Goal: Task Accomplishment & Management: Use online tool/utility

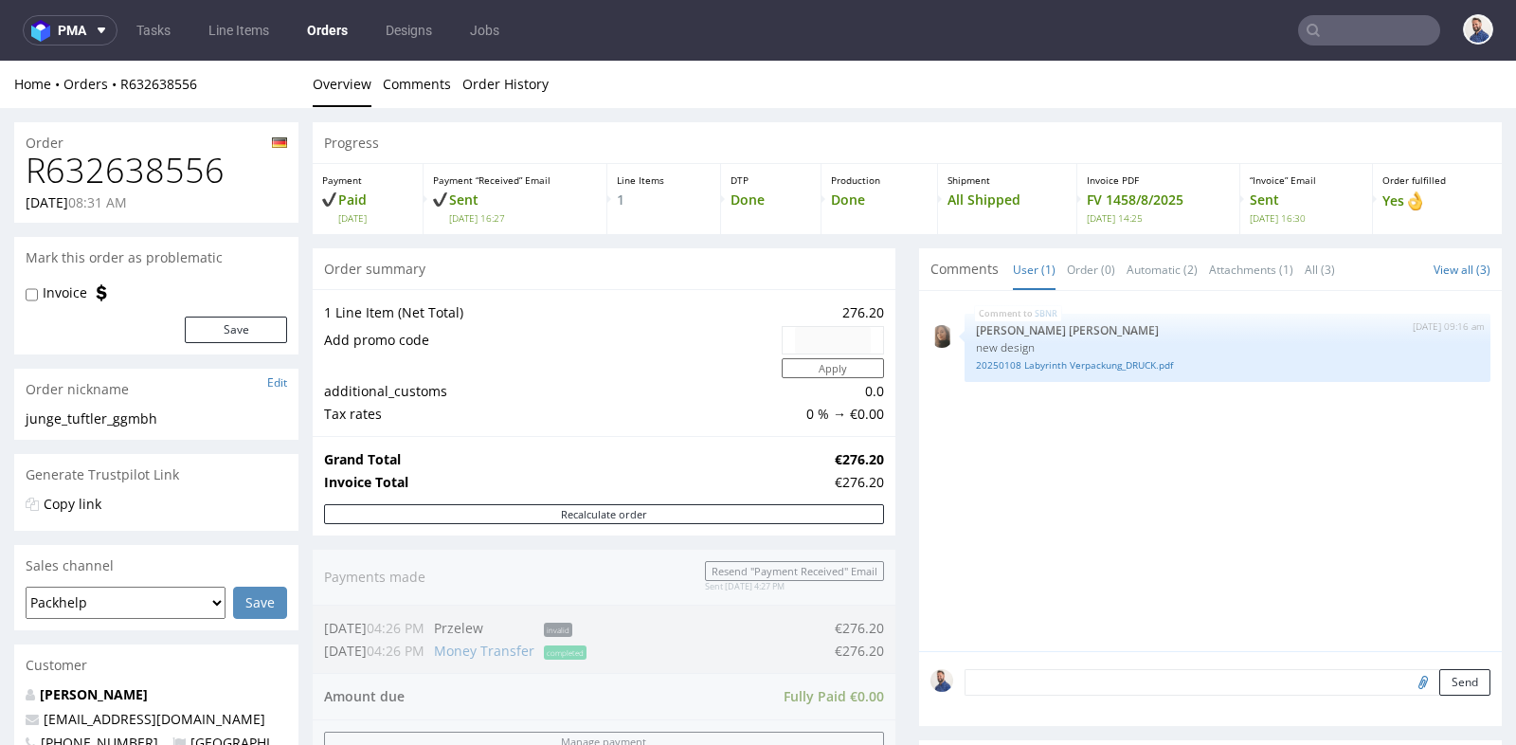
scroll to position [14, 0]
click at [1385, 30] on input "text" at bounding box center [1369, 30] width 142 height 30
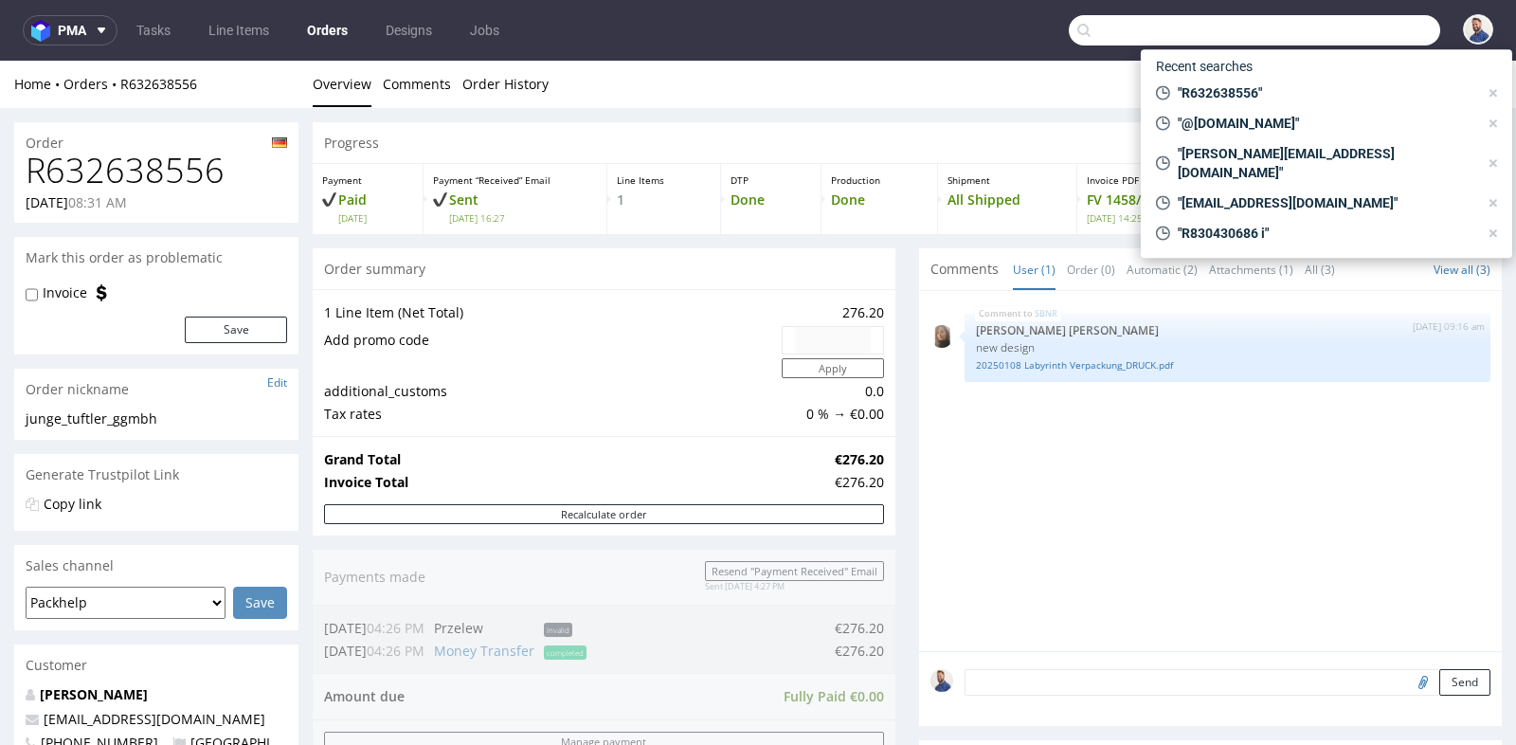
paste input "R983064451"
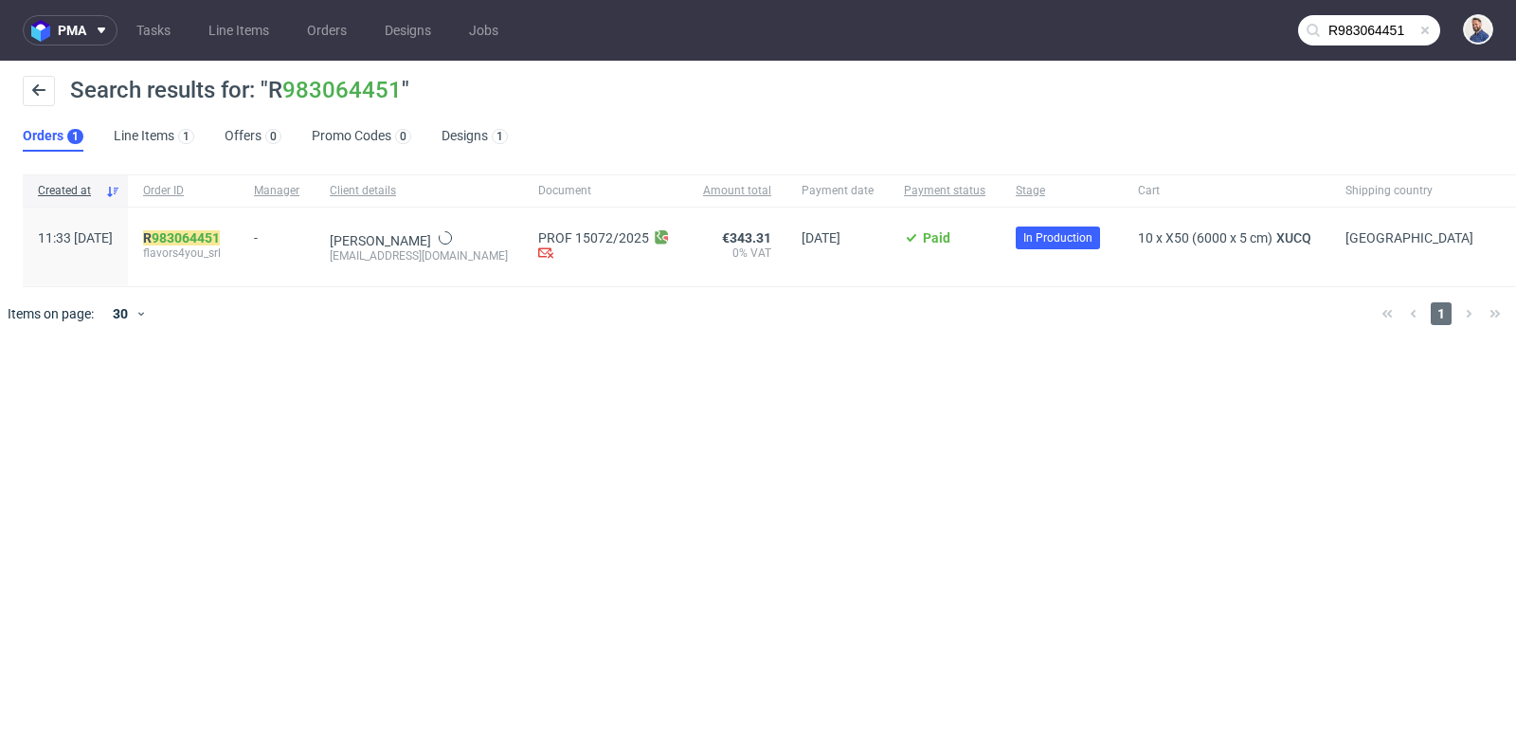
click at [1018, 364] on div "pma Tasks Line Items Orders Designs Jobs R983064451 Search results for: "R 9830…" at bounding box center [758, 372] width 1516 height 745
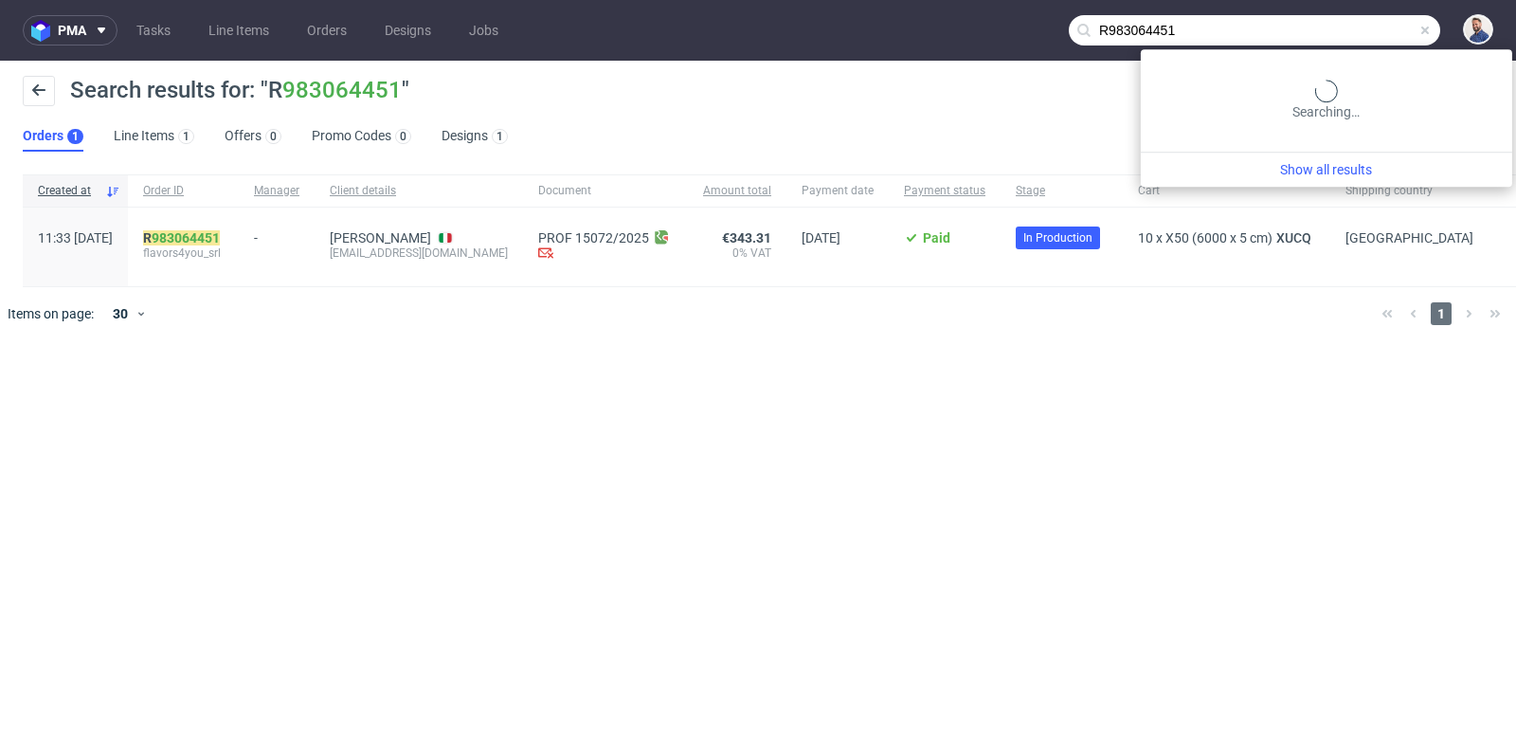
click at [1355, 32] on input "R983064451" at bounding box center [1254, 30] width 371 height 30
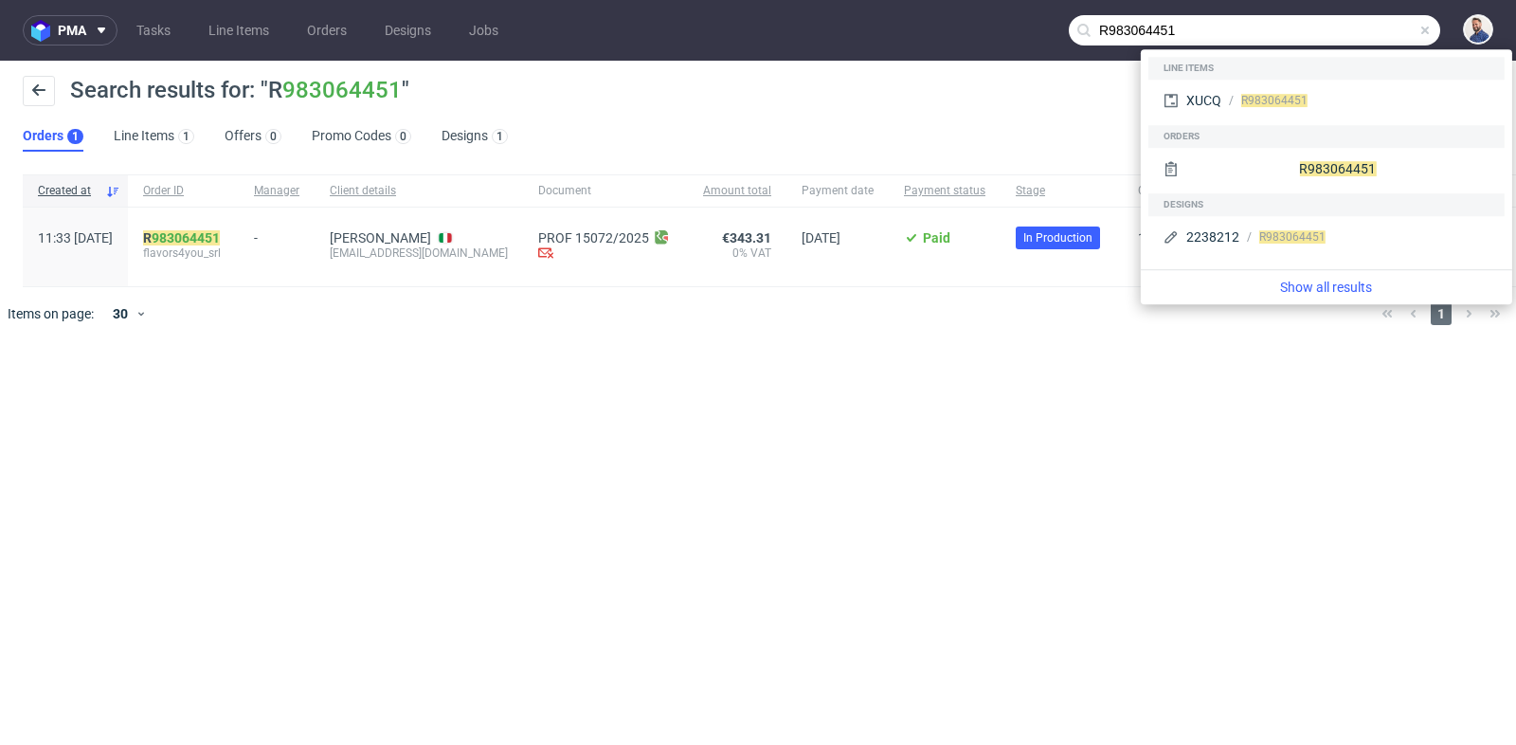
click at [1355, 32] on input "R983064451" at bounding box center [1254, 30] width 371 height 30
paste input "775921716"
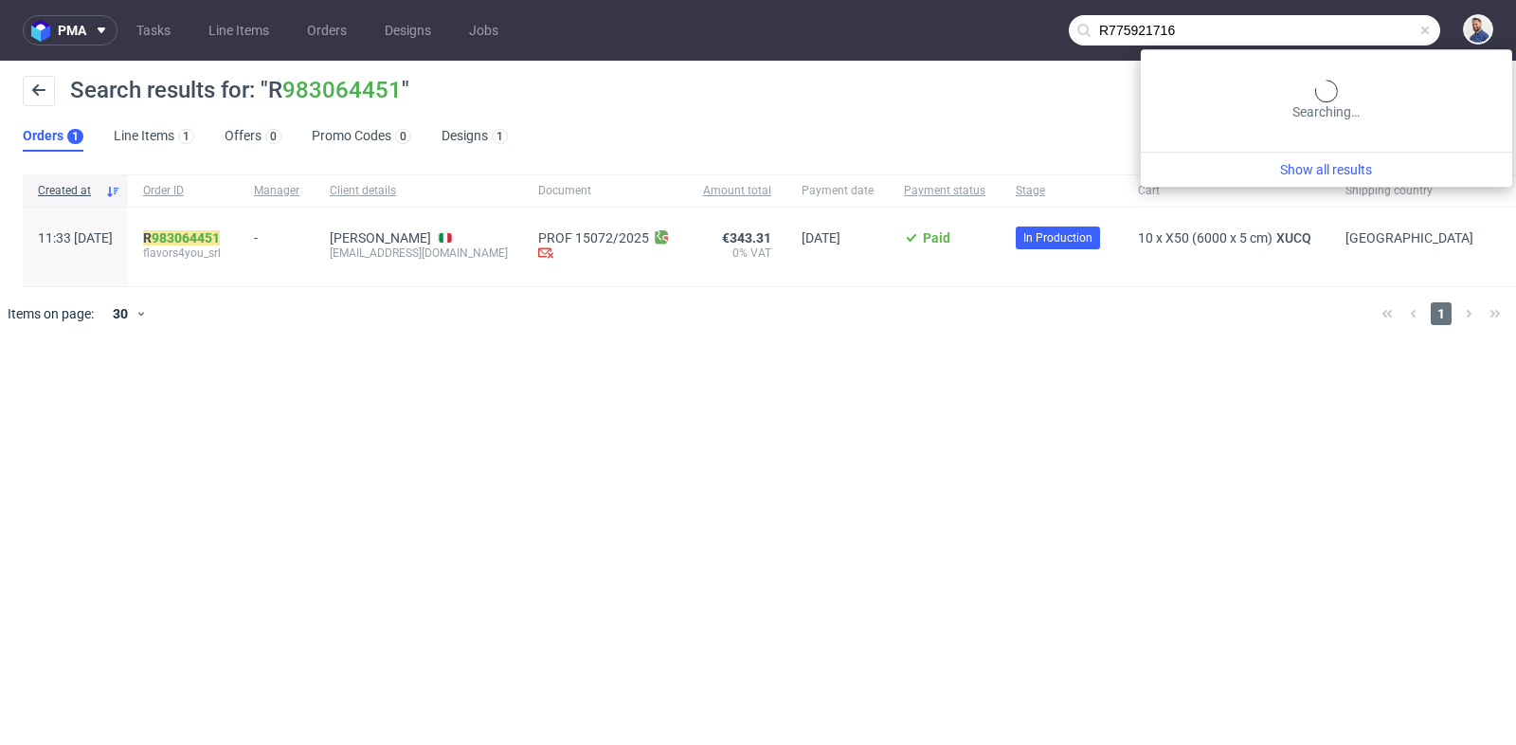
type input "R775921716"
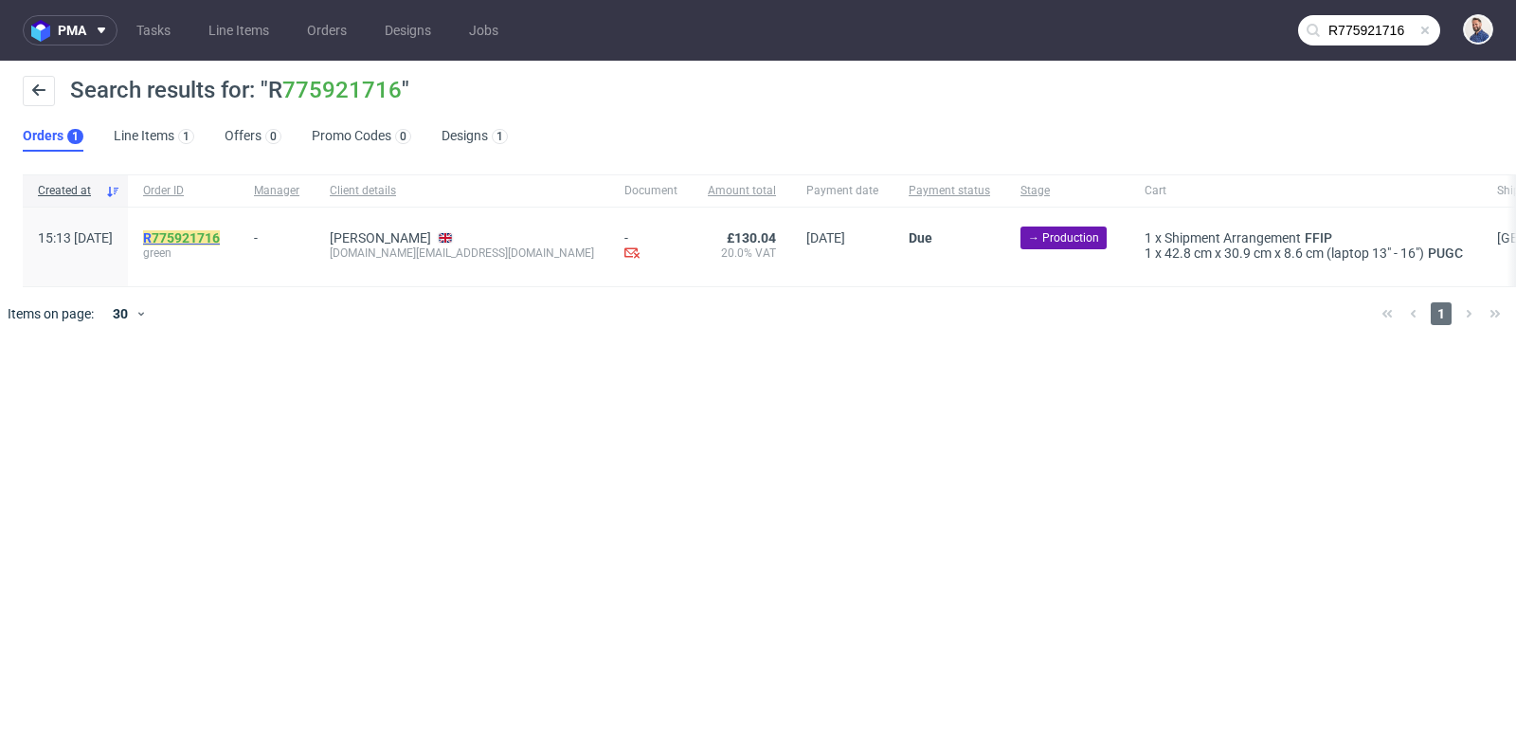
click at [220, 230] on link "775921716" at bounding box center [186, 237] width 68 height 15
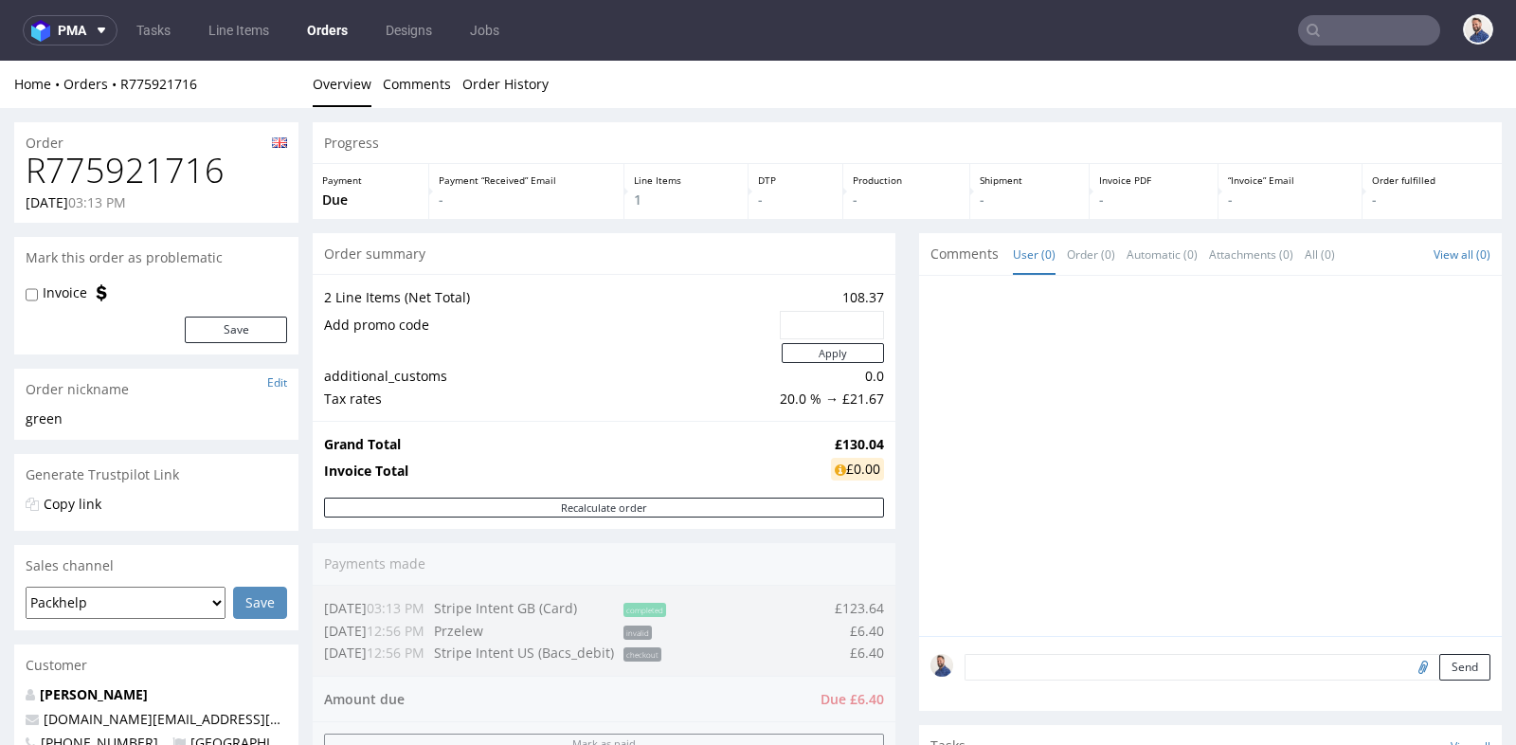
click at [893, 472] on div "Progress Payment Due Payment “Received” Email - Line Items 1 DTP - Production -…" at bounding box center [907, 701] width 1189 height 1158
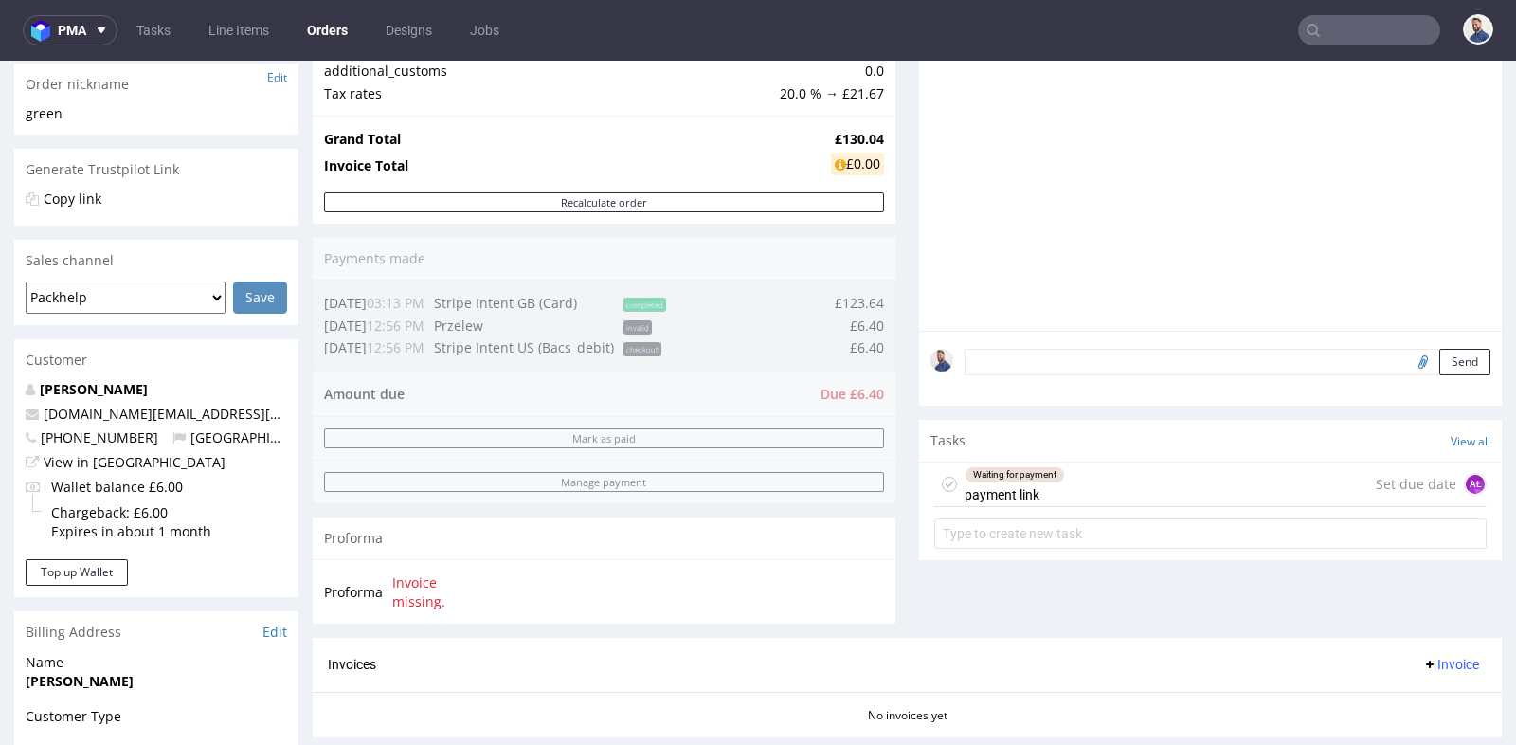
scroll to position [336, 0]
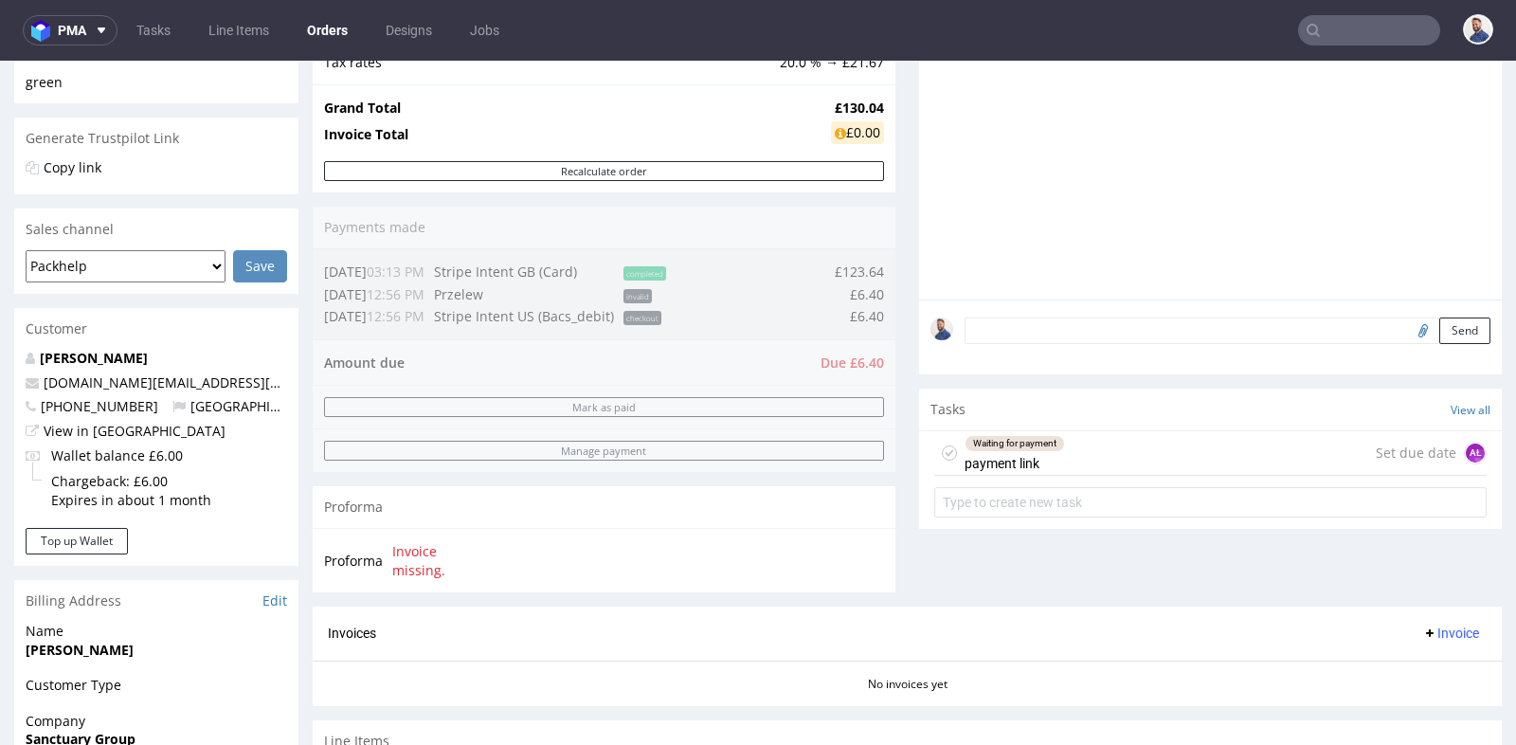
click at [1116, 448] on div "Waiting for payment payment link Set due date AŁ" at bounding box center [1210, 453] width 552 height 45
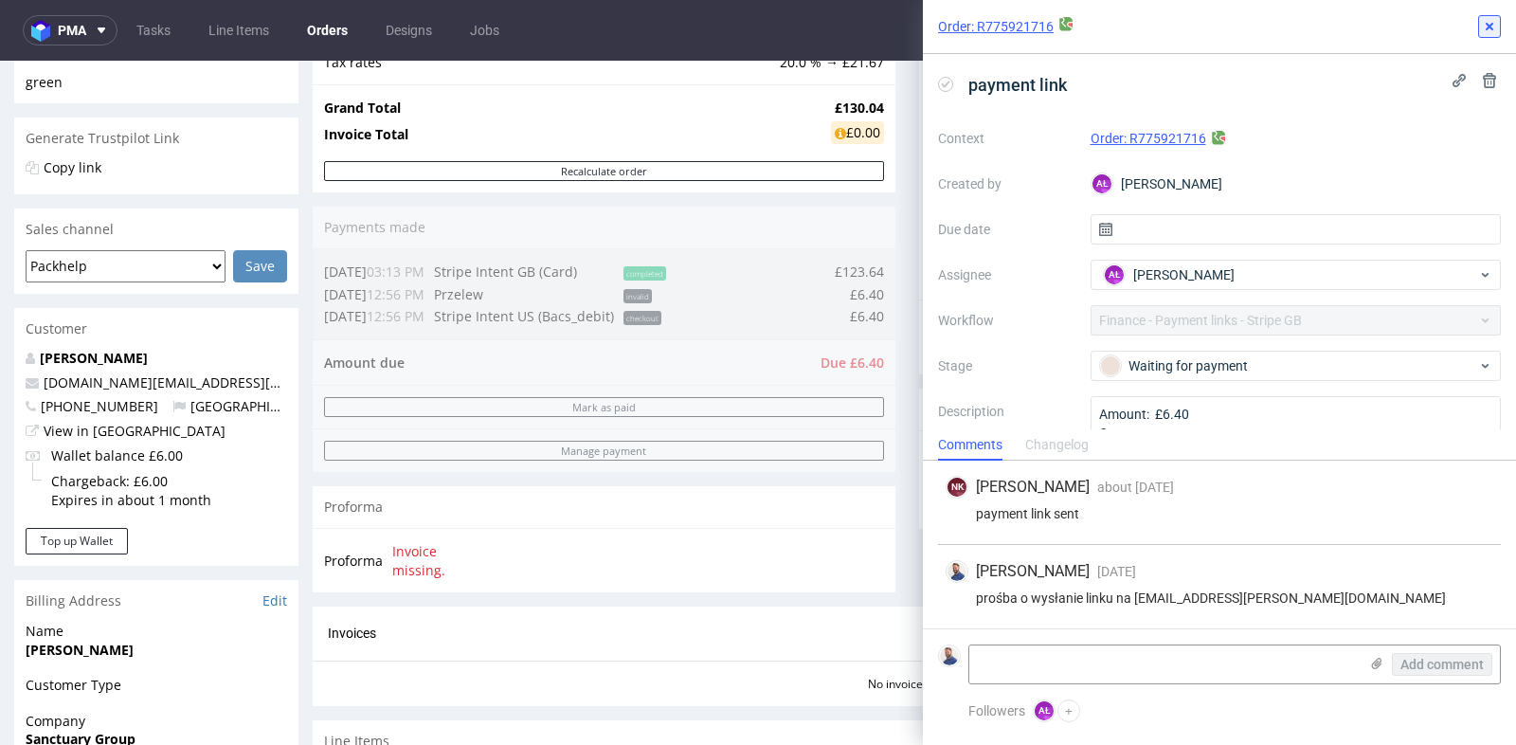
click at [1493, 28] on icon at bounding box center [1489, 26] width 15 height 15
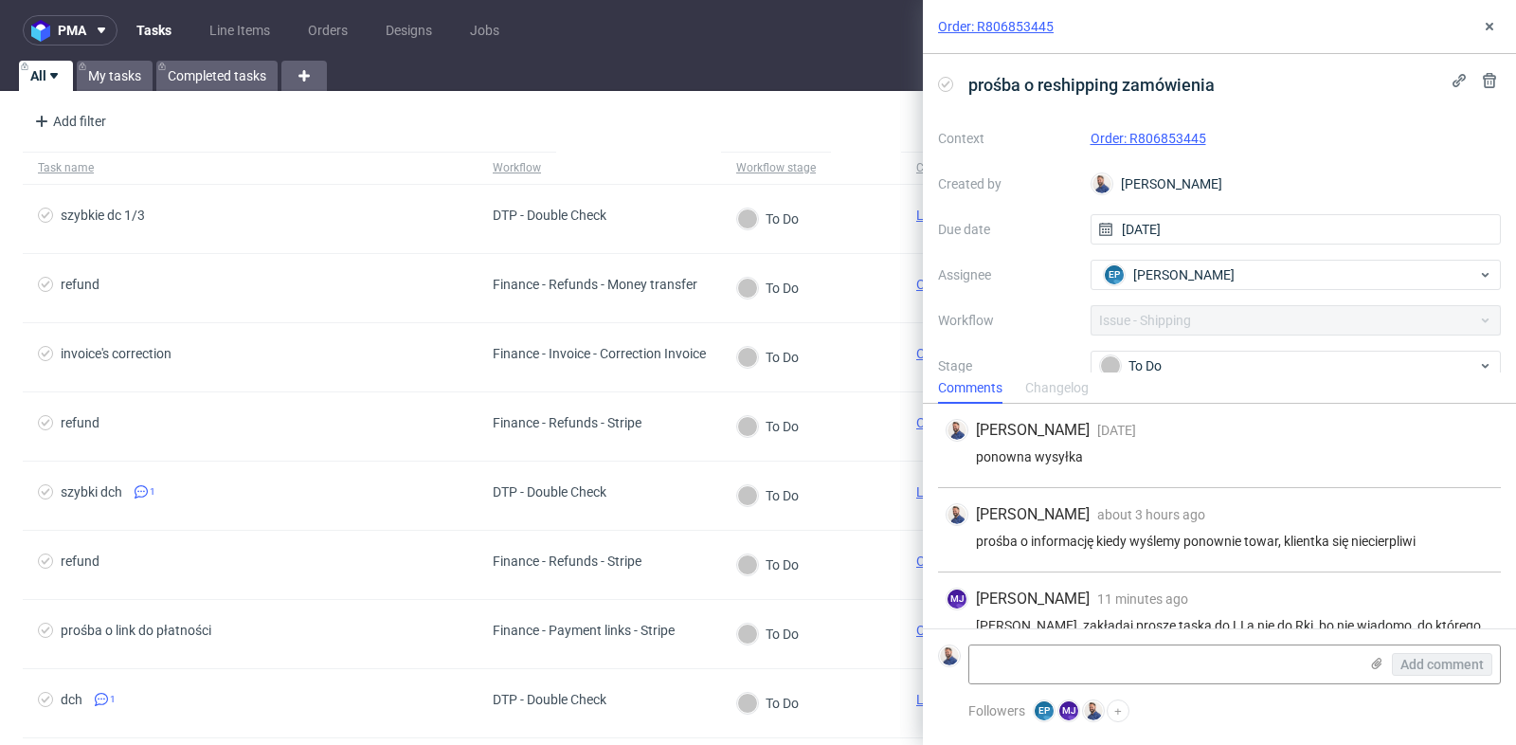
scroll to position [39, 0]
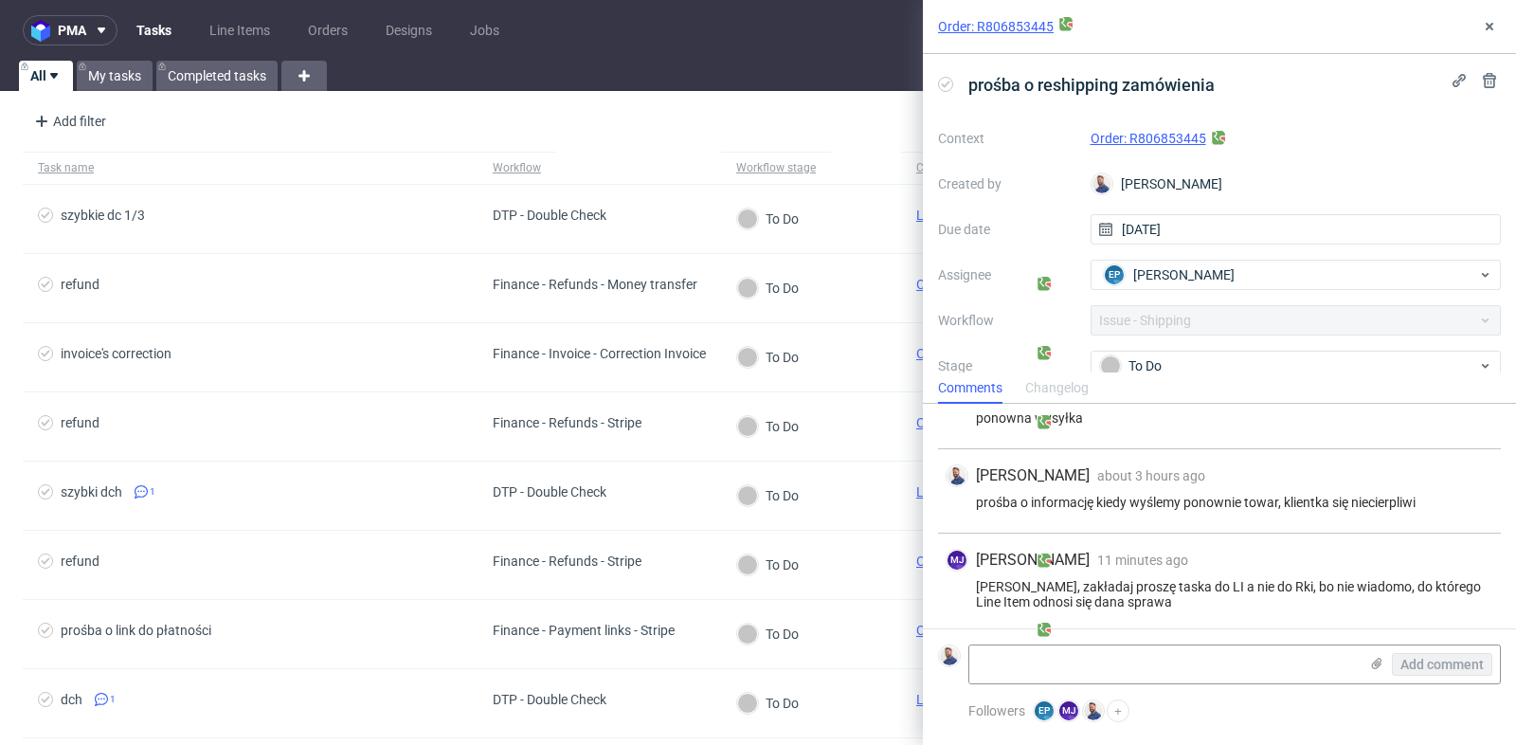
click at [1113, 134] on link "Order: R806853445" at bounding box center [1149, 138] width 116 height 15
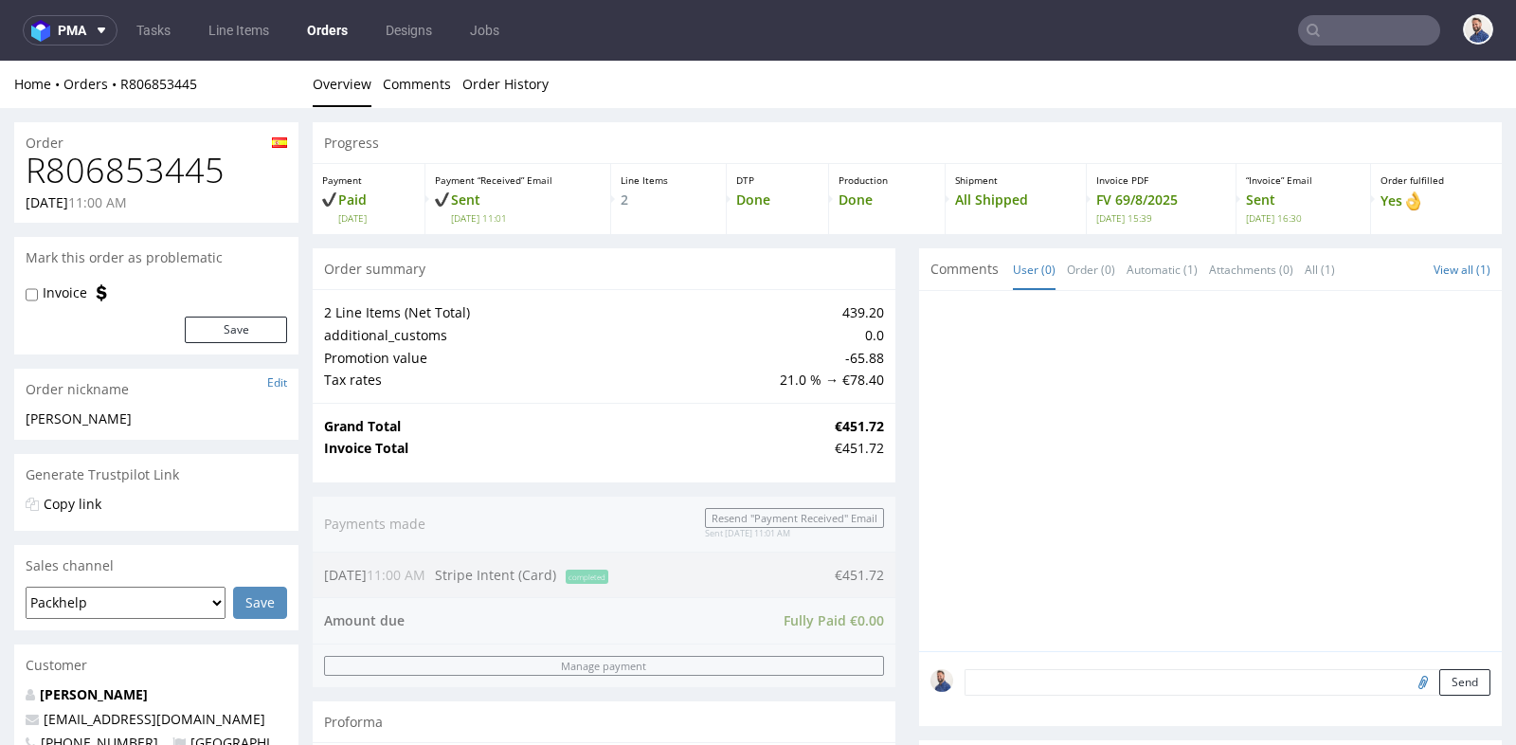
click at [897, 345] on div "Progress Payment Paid [DATE] Payment “Received” Email Sent [DATE] 11:01 Line It…" at bounding box center [907, 669] width 1189 height 1094
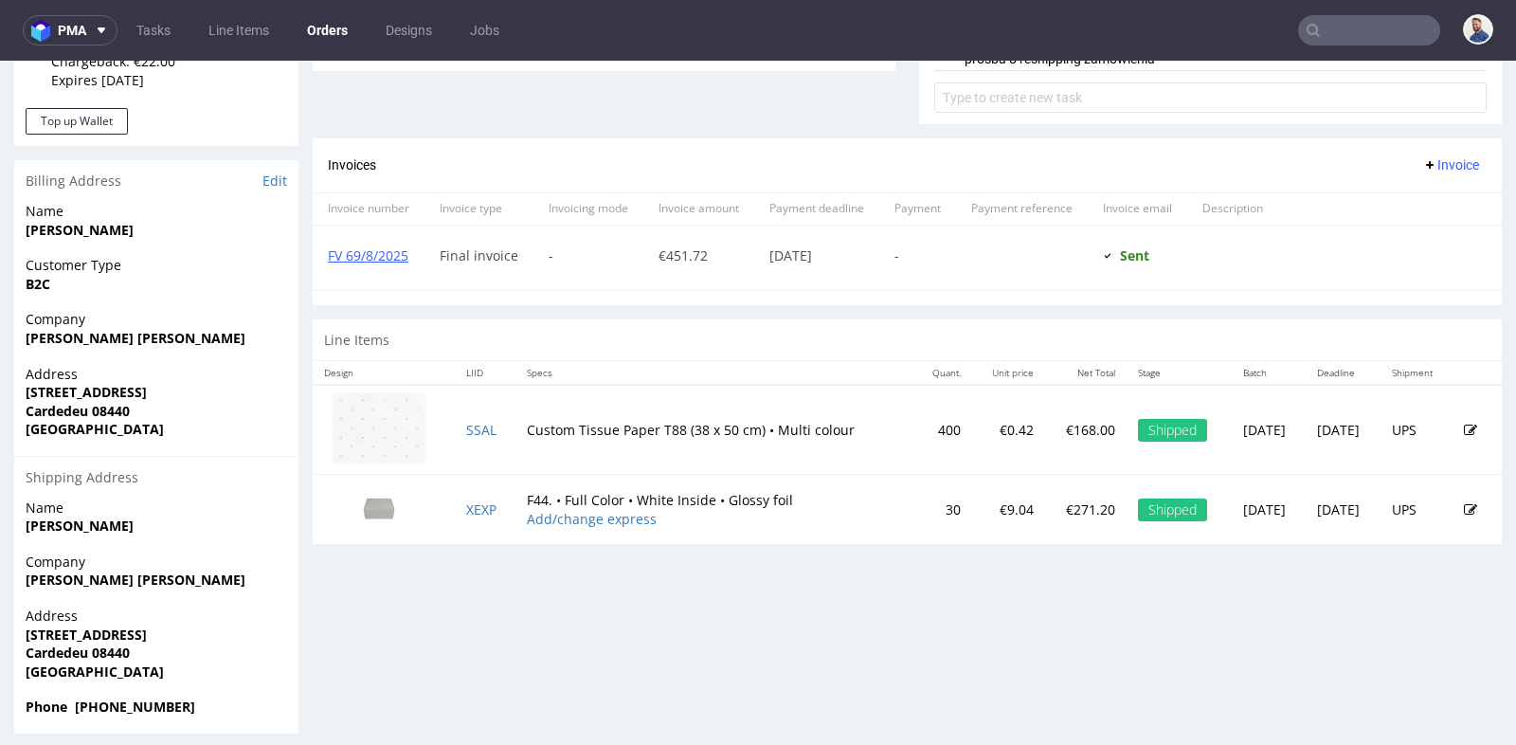
scroll to position [758, 0]
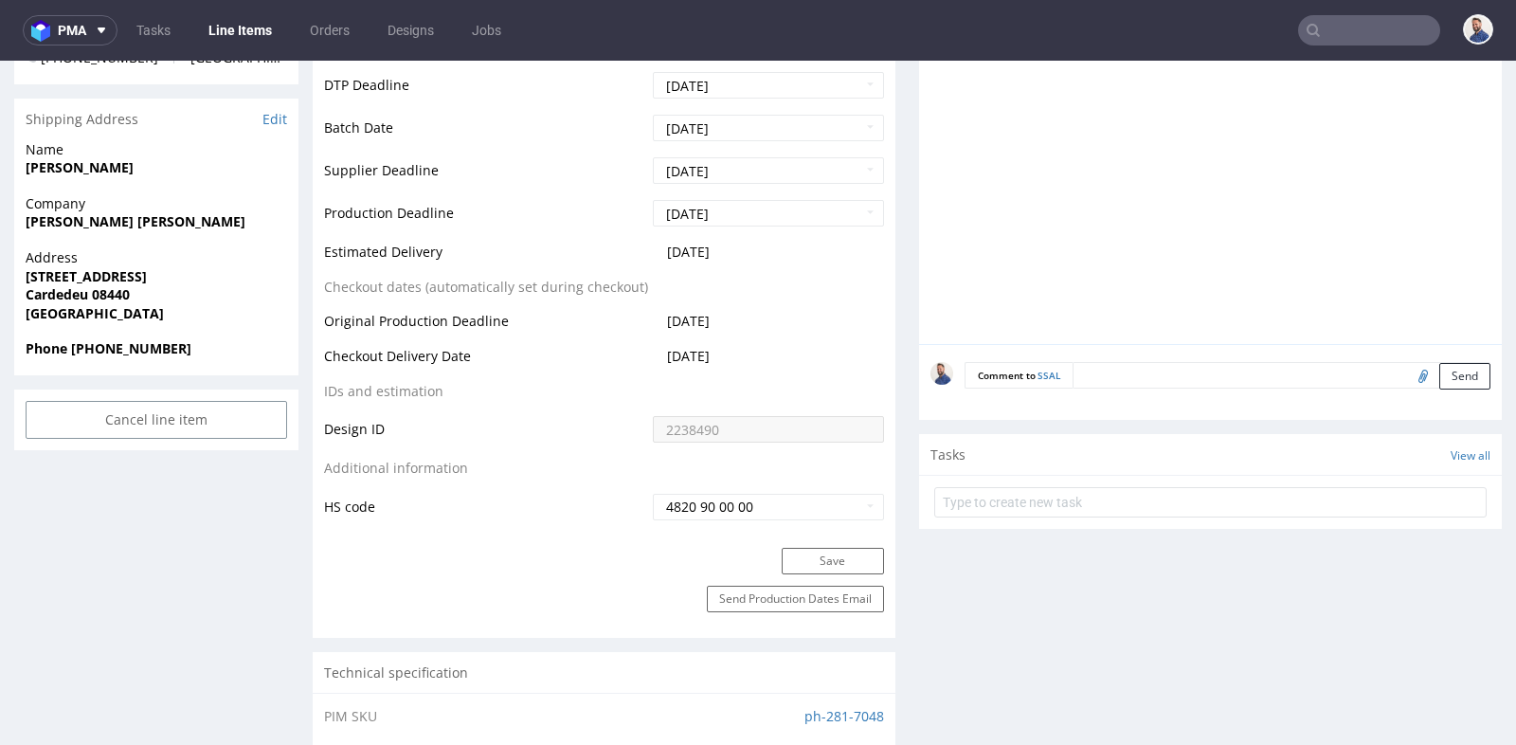
scroll to position [800, 0]
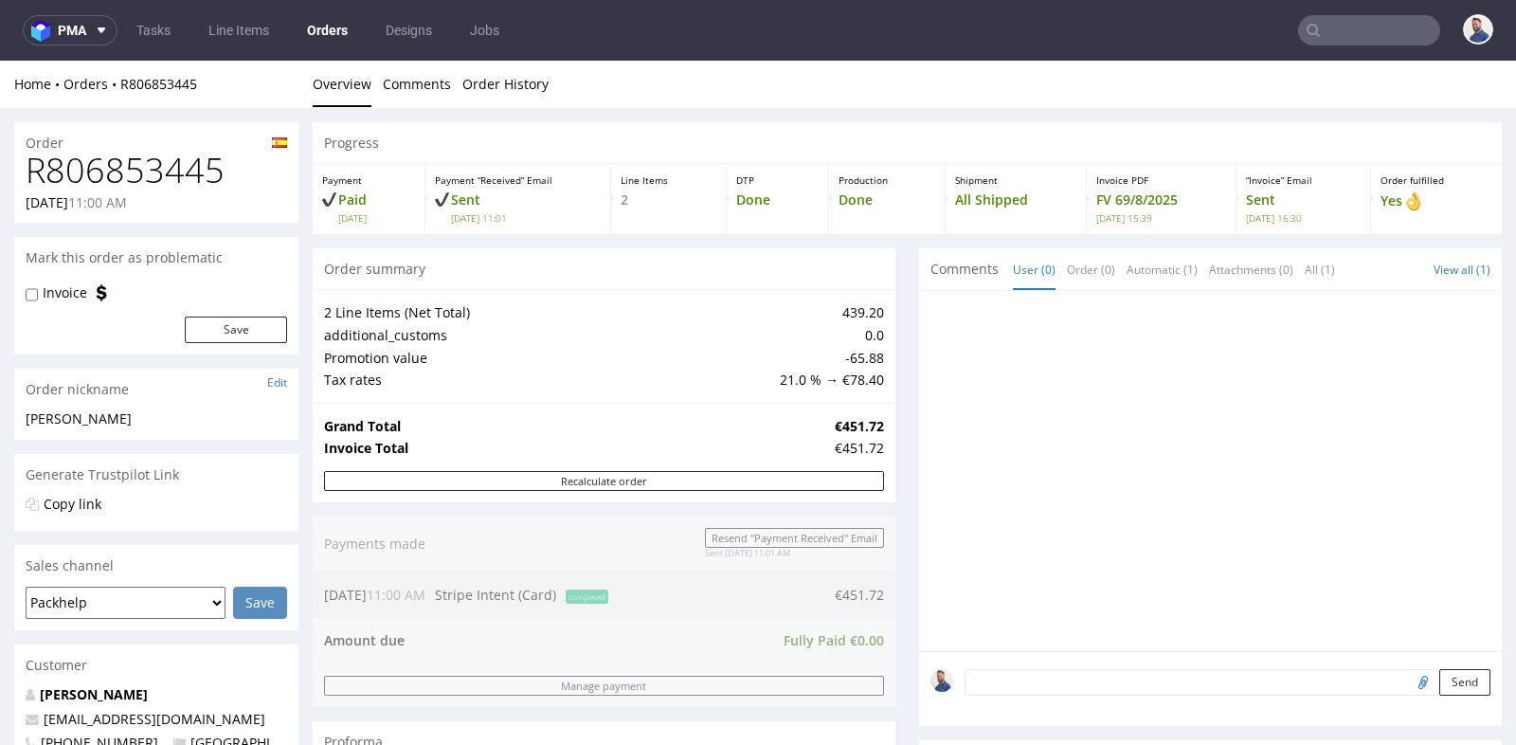
click at [893, 353] on div "Progress Payment Paid Sat 19 Jul Payment “Received” Email Sent Sat 19 Jul 11:01…" at bounding box center [907, 718] width 1189 height 1193
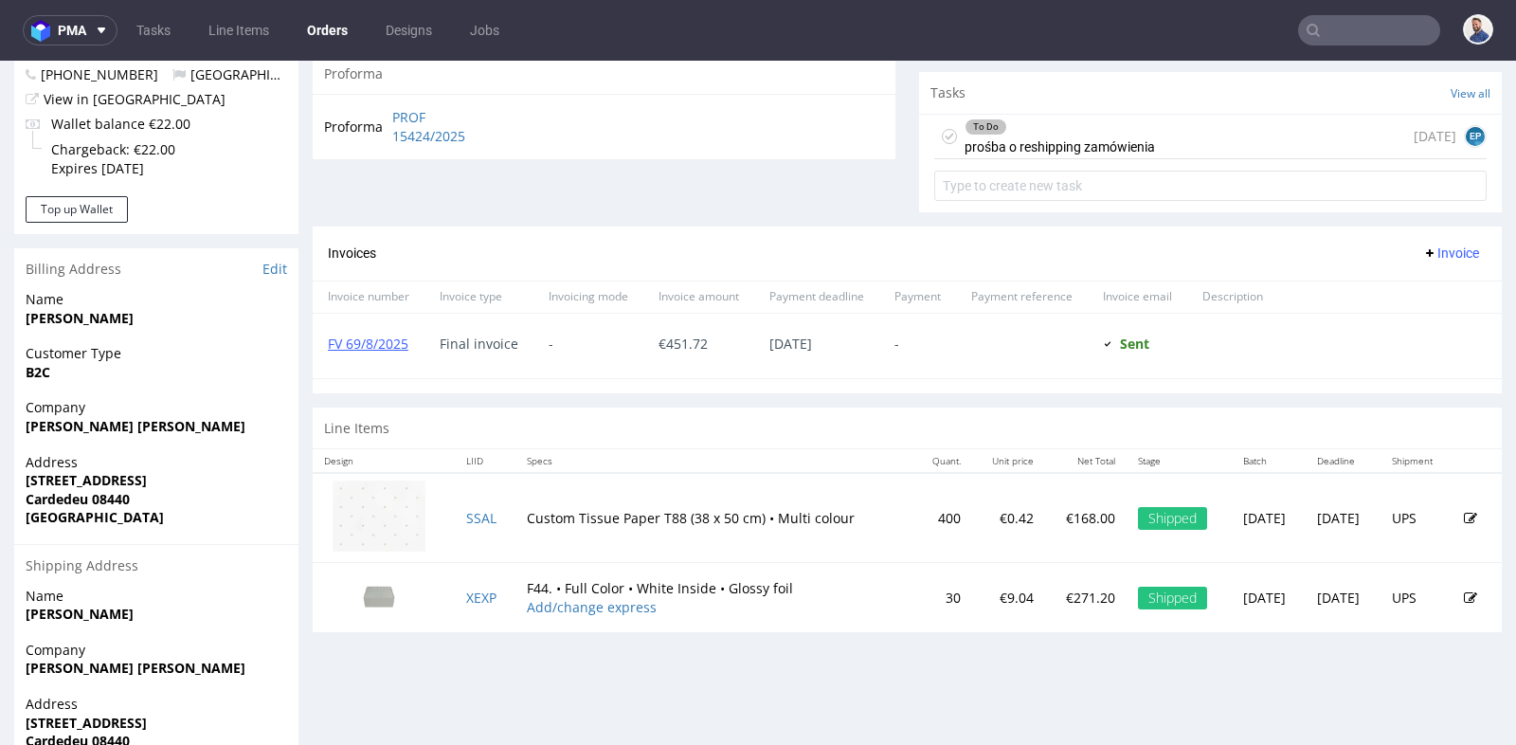
scroll to position [674, 0]
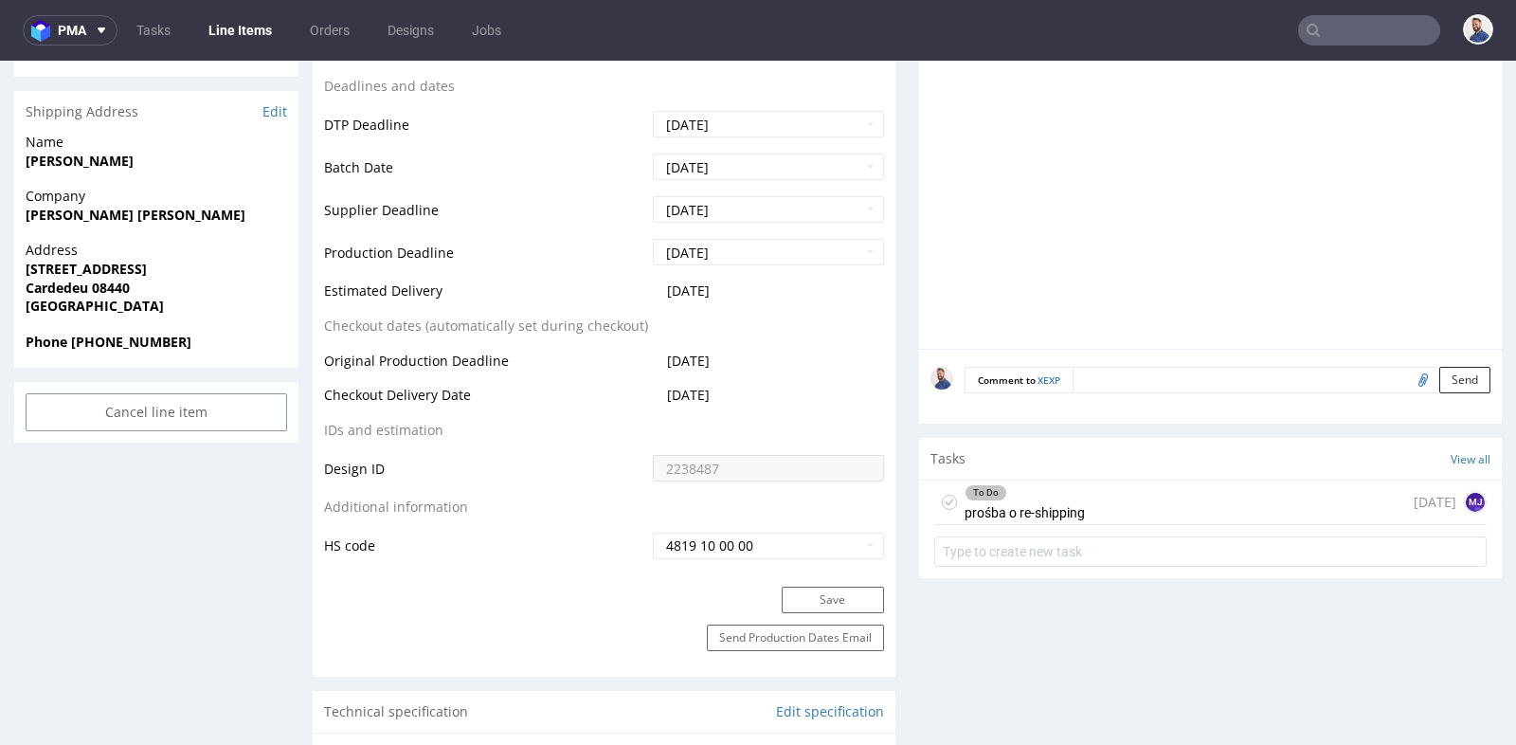
scroll to position [758, 0]
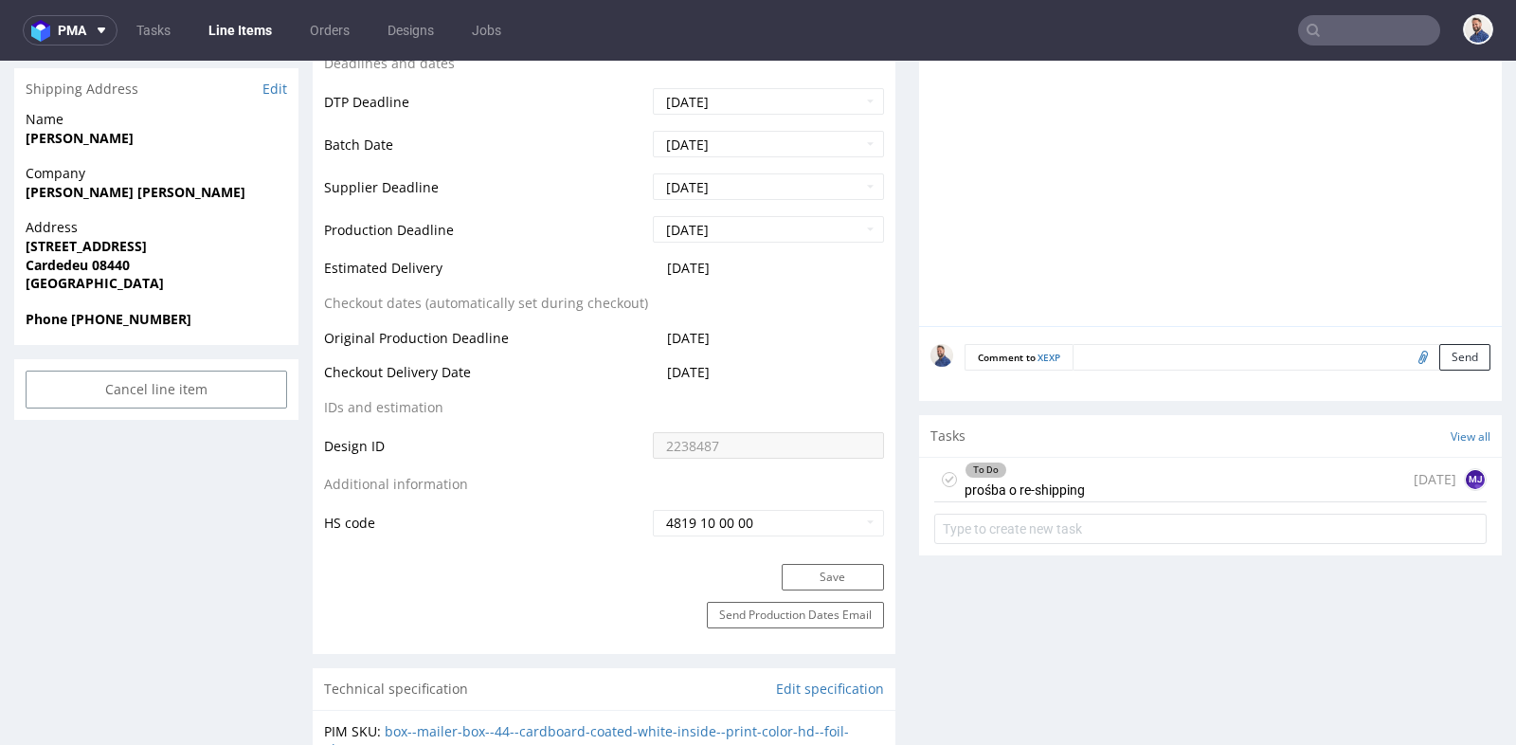
click at [1123, 476] on div "To Do prośba o re-shipping today MJ" at bounding box center [1210, 480] width 552 height 45
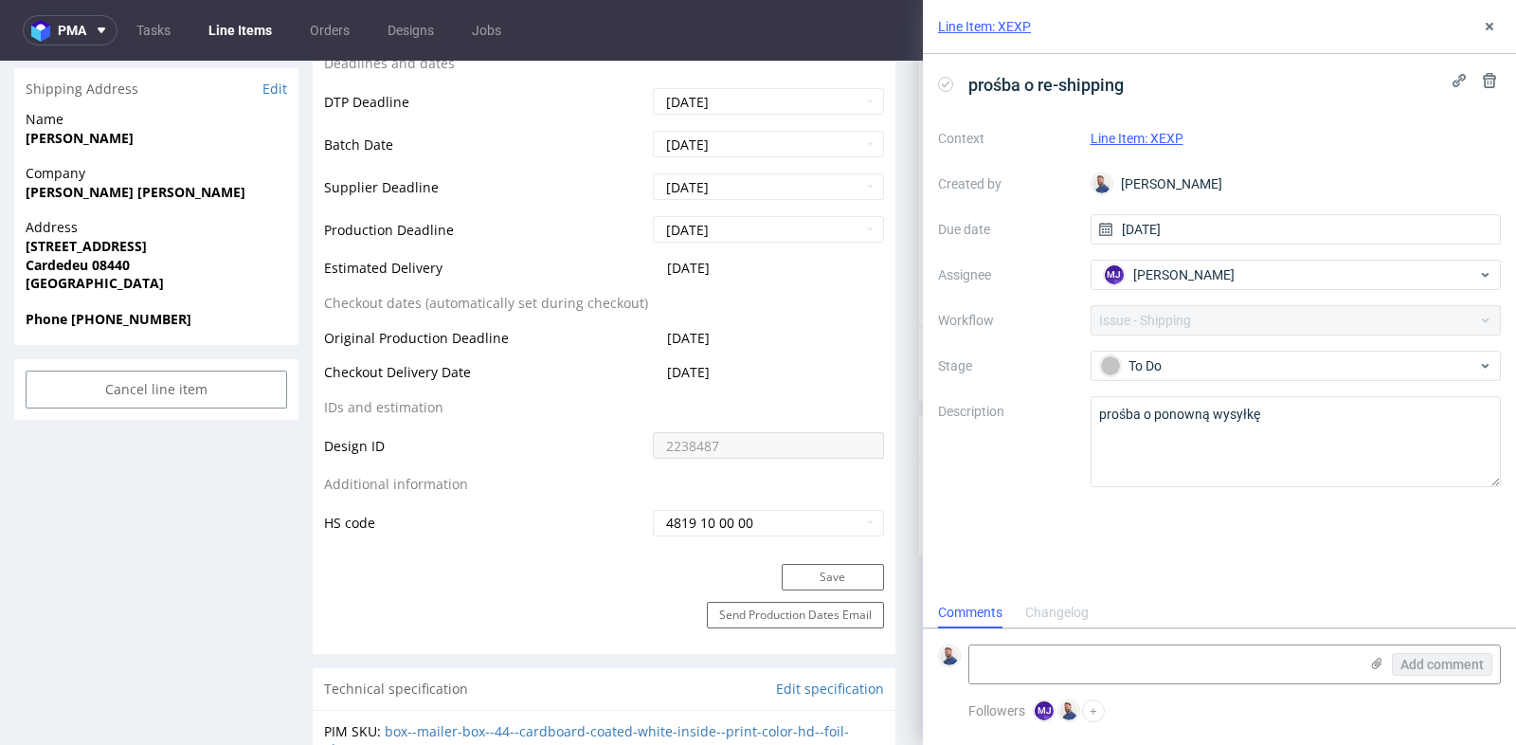
scroll to position [14, 0]
drag, startPoint x: 1492, startPoint y: 28, endPoint x: 940, endPoint y: 7, distance: 552.9
click at [1492, 28] on use at bounding box center [1490, 27] width 8 height 8
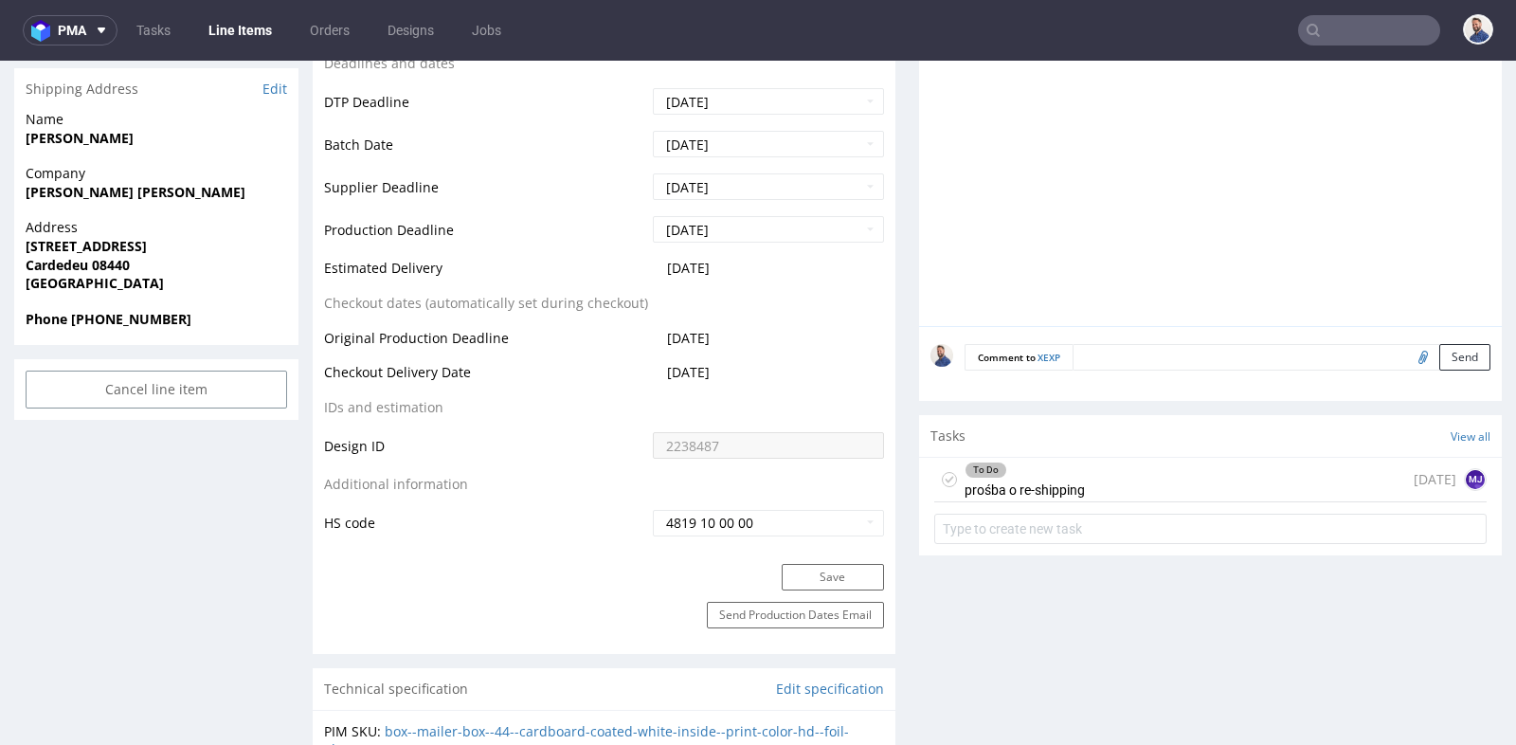
click at [882, 340] on div "Production Status Waiting for Artwork Waiting for Diecut Waiting for Mockup Wai…" at bounding box center [604, 121] width 583 height 886
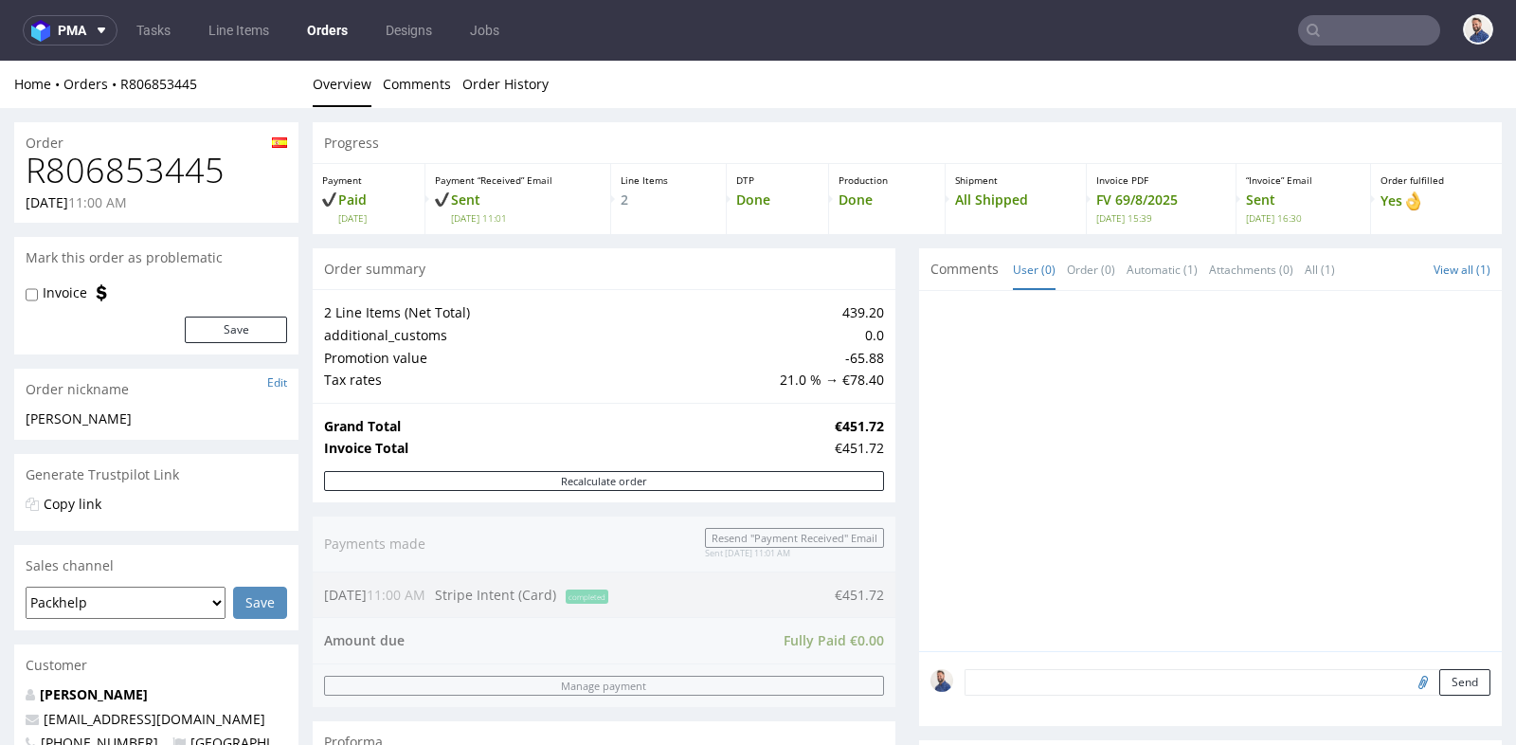
click at [899, 457] on div "Progress Payment Paid Sat 19 Jul Payment “Received” Email Sent Sat 19 Jul 11:01…" at bounding box center [907, 718] width 1189 height 1193
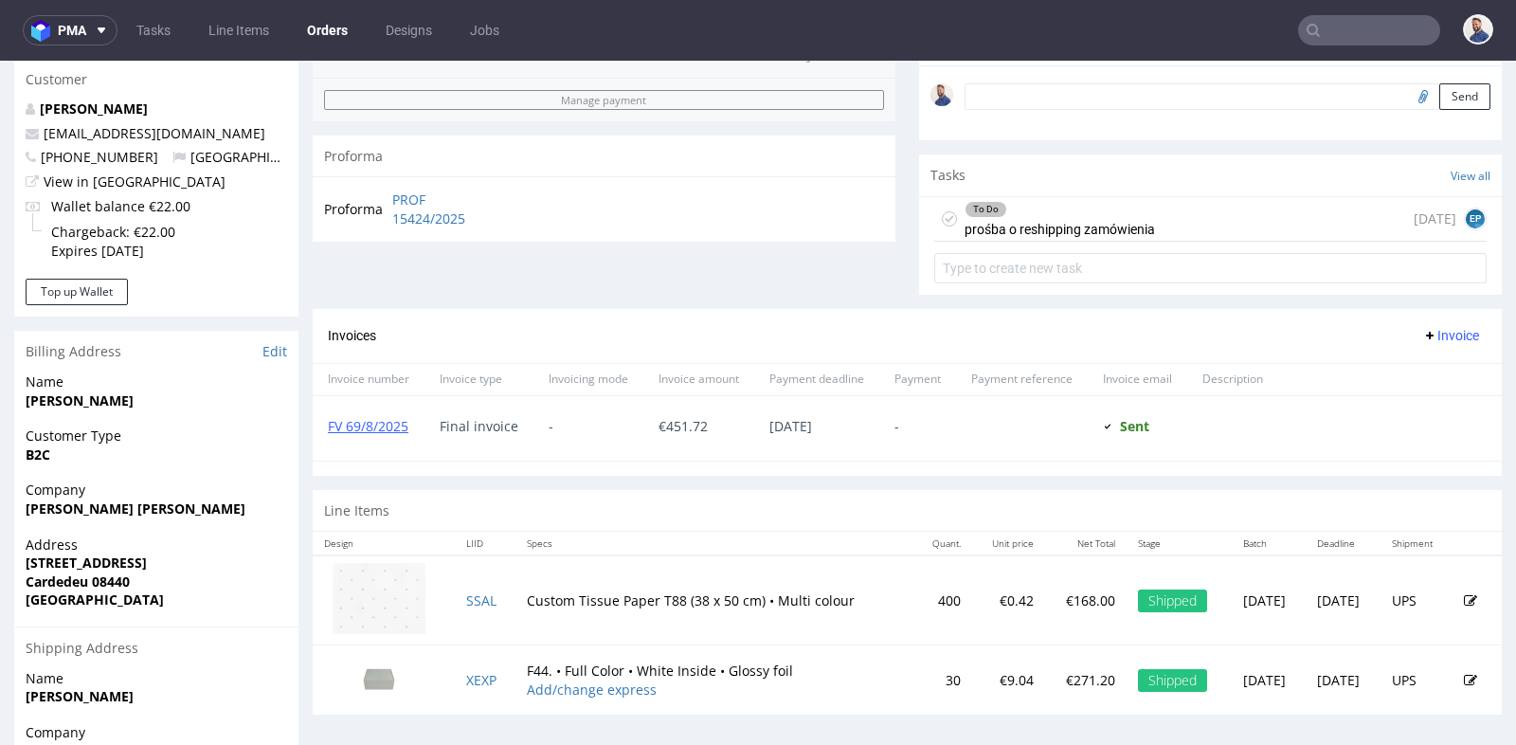
scroll to position [589, 0]
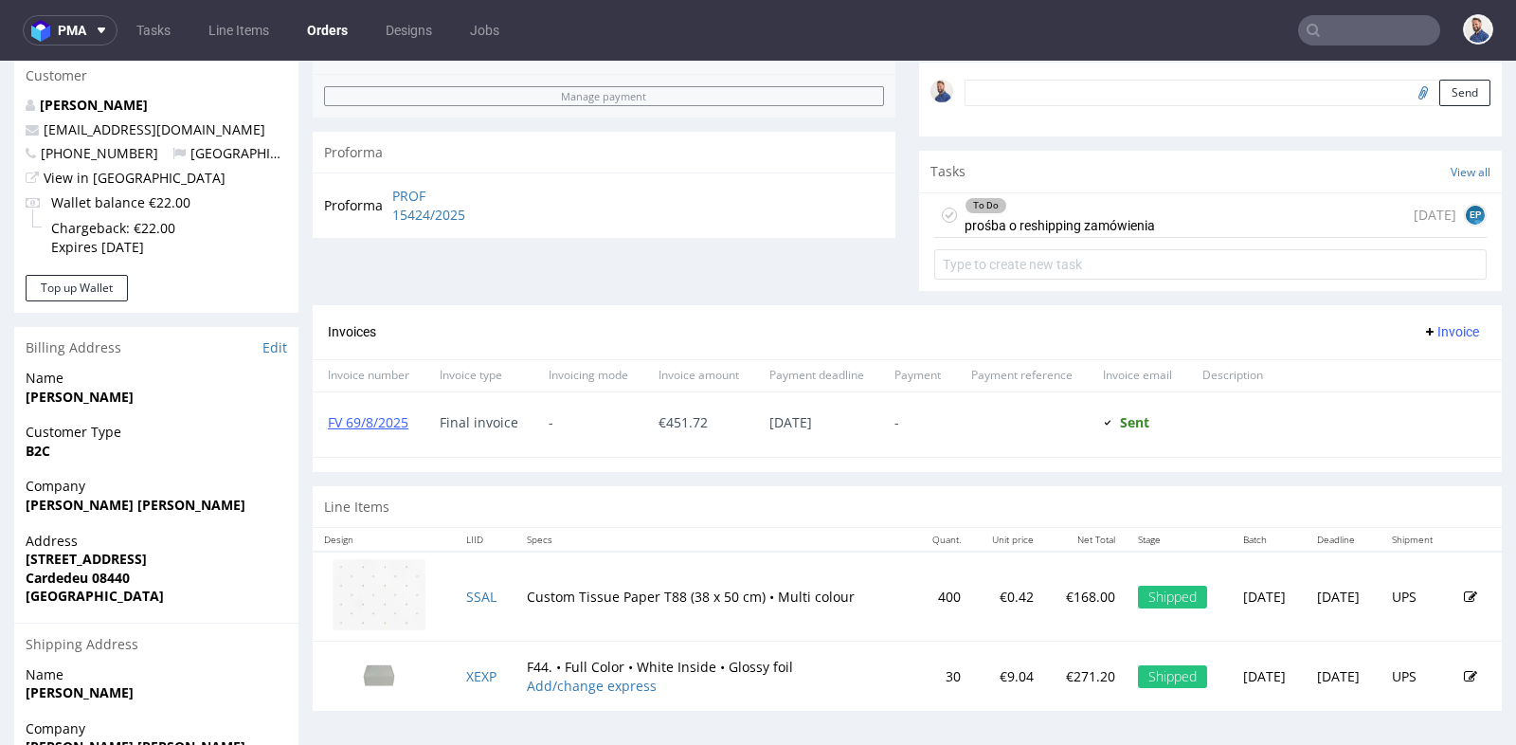
click at [1128, 206] on div "To Do" at bounding box center [1060, 205] width 189 height 15
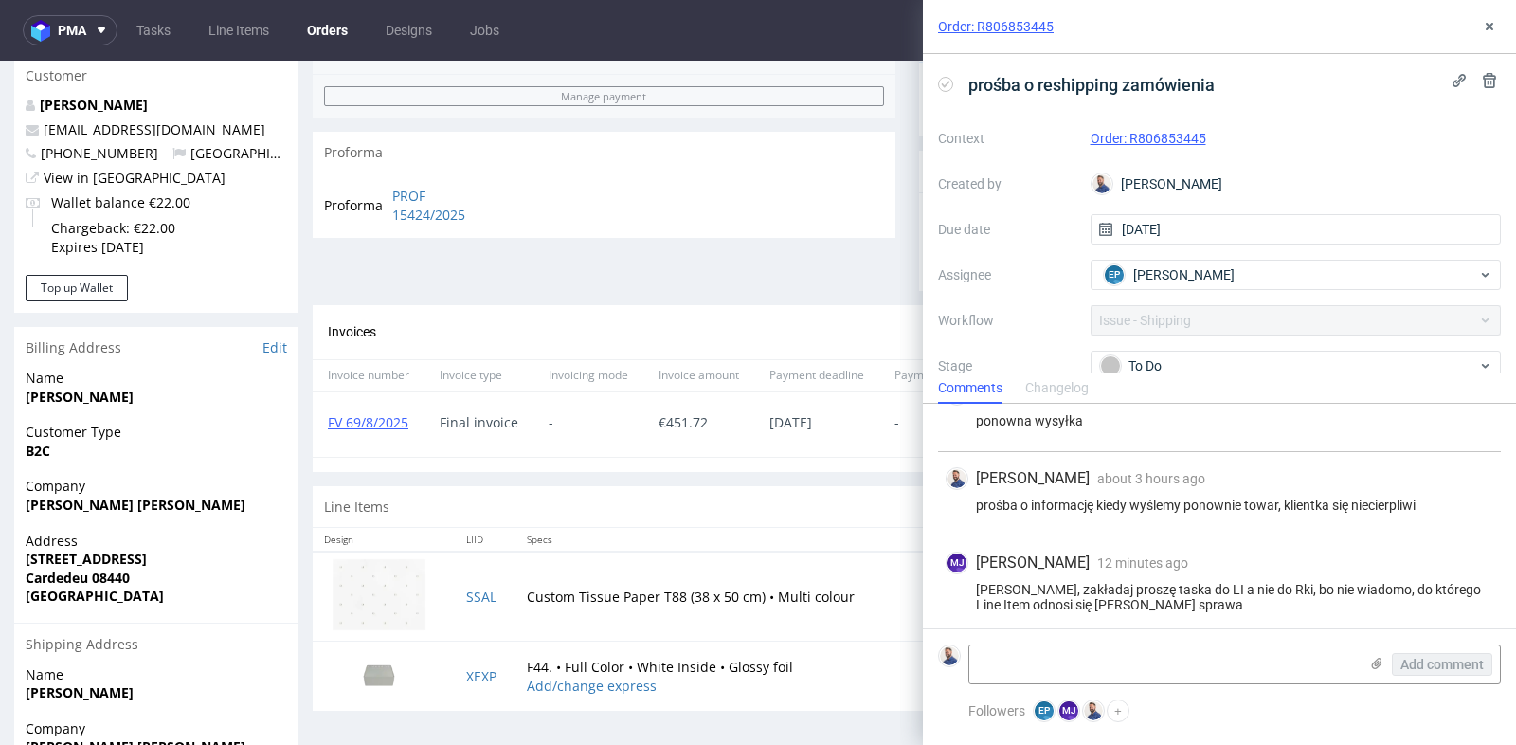
scroll to position [39, 0]
click at [1165, 684] on form "Add comment" at bounding box center [1219, 663] width 593 height 71
click at [1169, 669] on textarea at bounding box center [1163, 664] width 389 height 38
type textarea "sorki, XEXP"
click at [1444, 662] on span "Add comment" at bounding box center [1442, 664] width 83 height 13
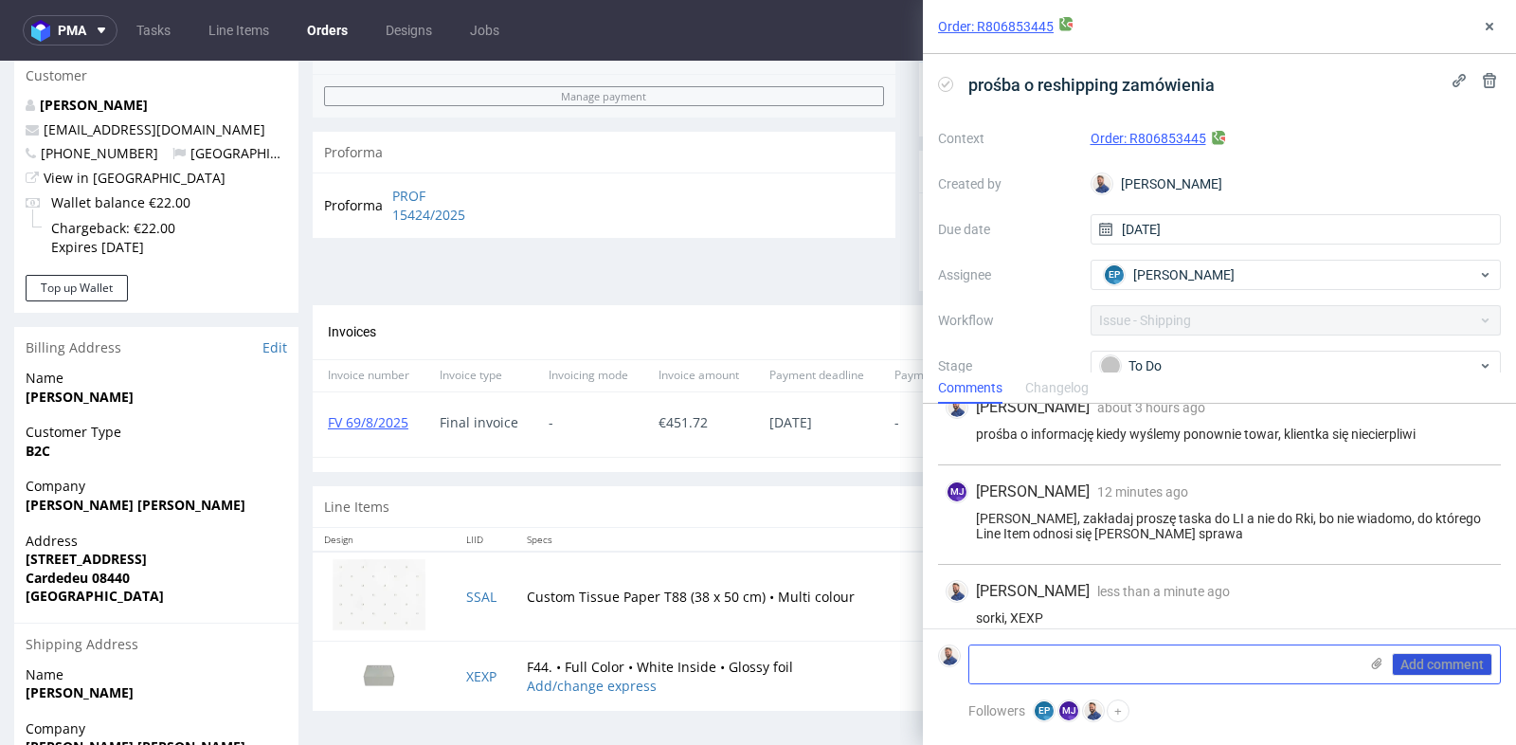
scroll to position [123, 0]
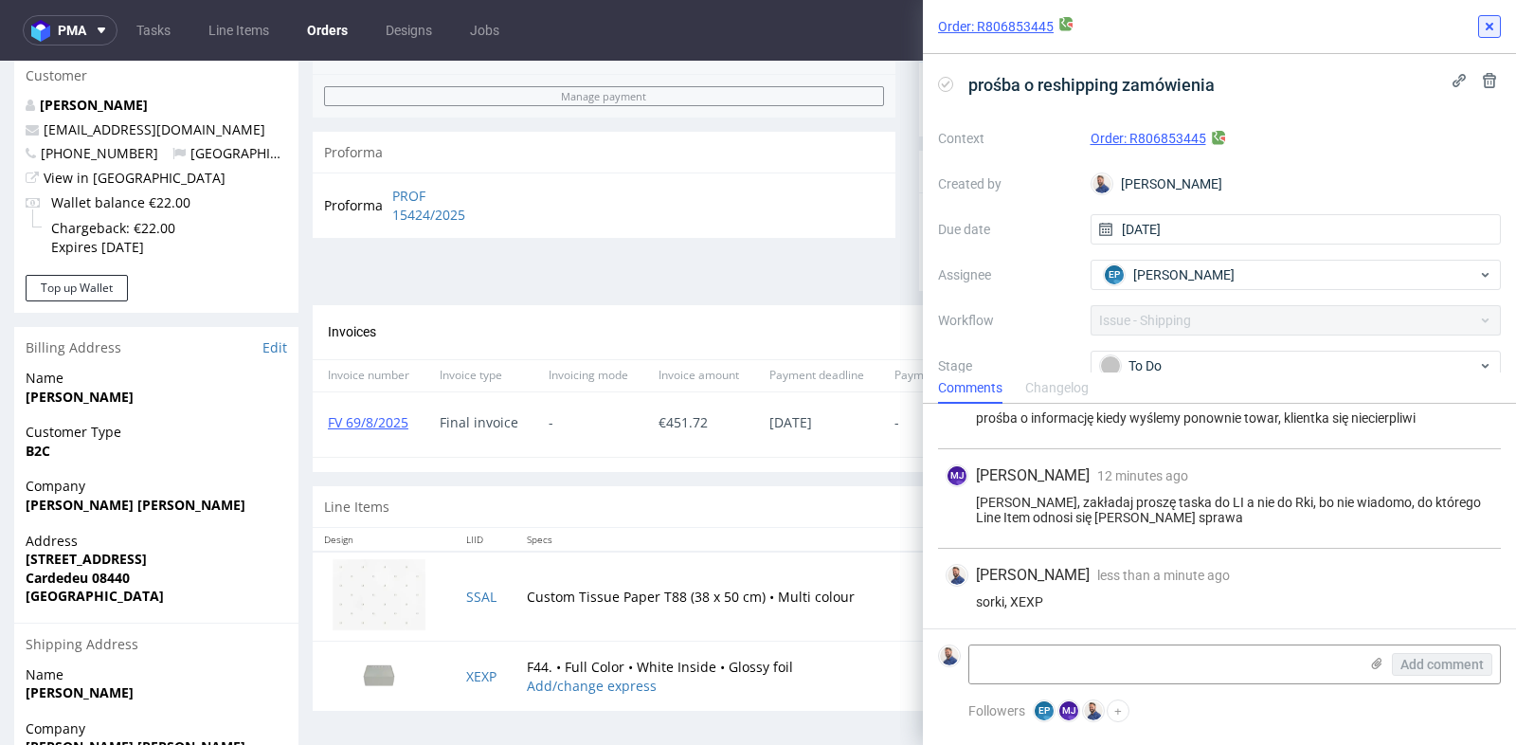
click at [1491, 25] on use at bounding box center [1490, 27] width 8 height 8
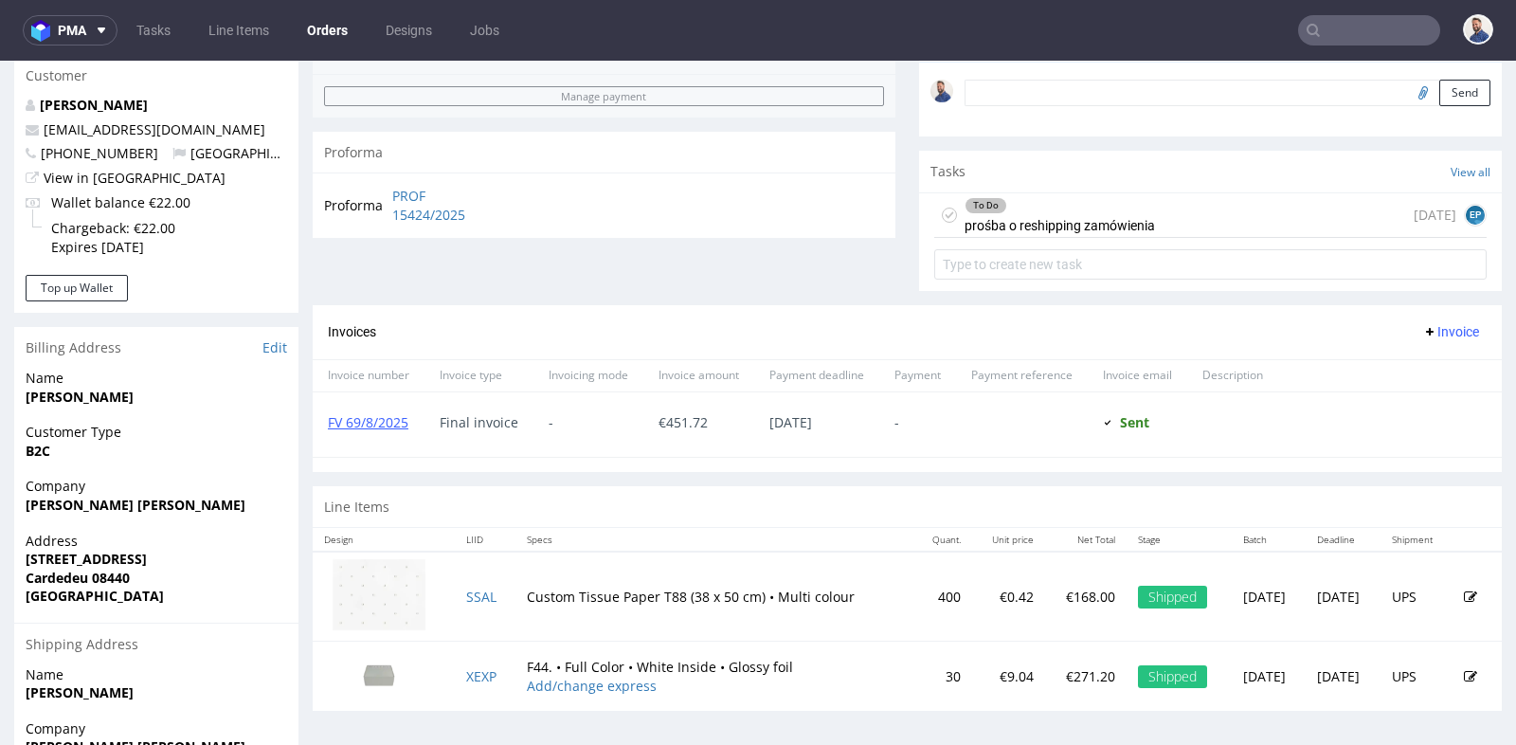
click at [1336, 38] on input "text" at bounding box center [1369, 30] width 142 height 30
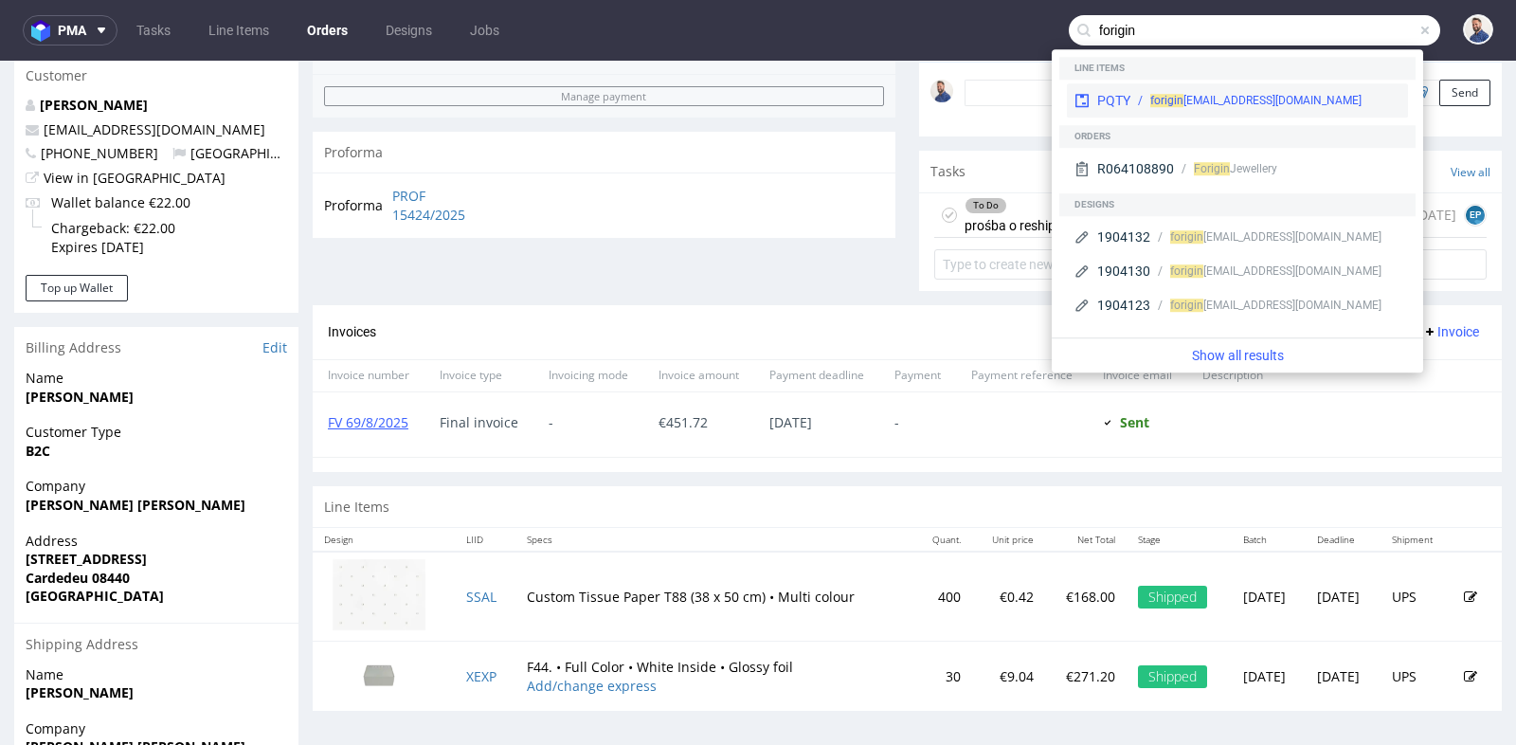
type input "forigin"
click at [1274, 99] on div "forigin jewellery@hotmail.com" at bounding box center [1255, 100] width 211 height 17
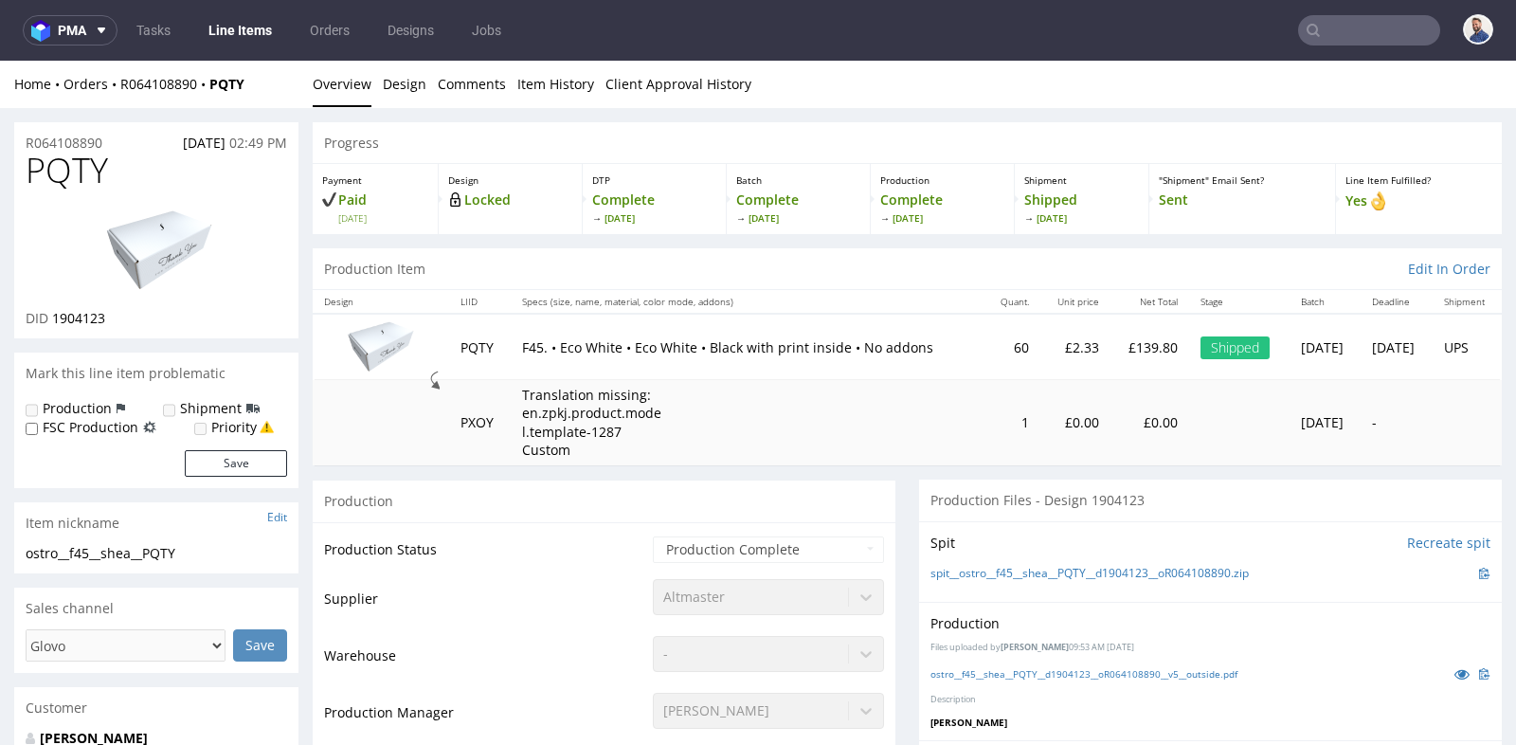
click at [313, 416] on td at bounding box center [381, 422] width 136 height 85
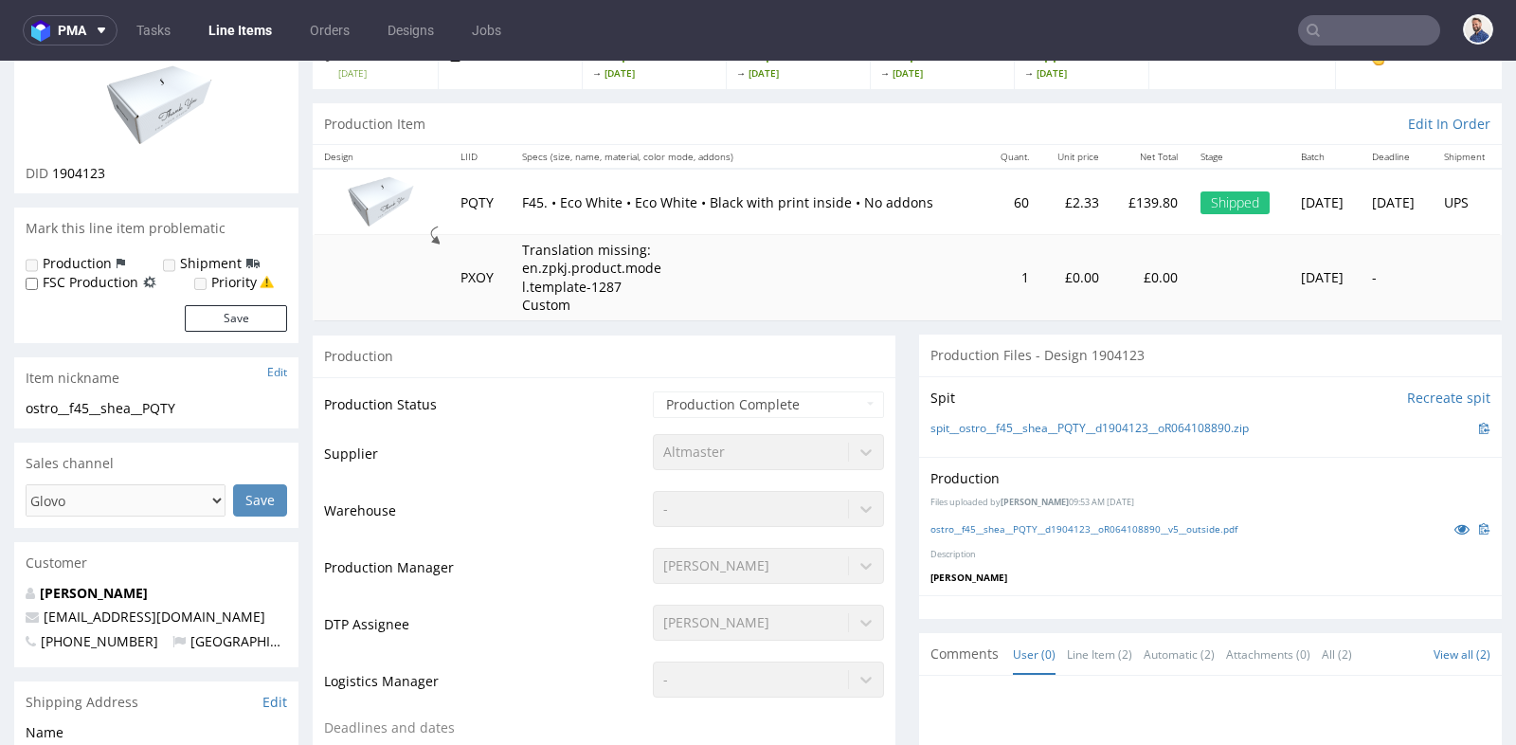
scroll to position [210, 0]
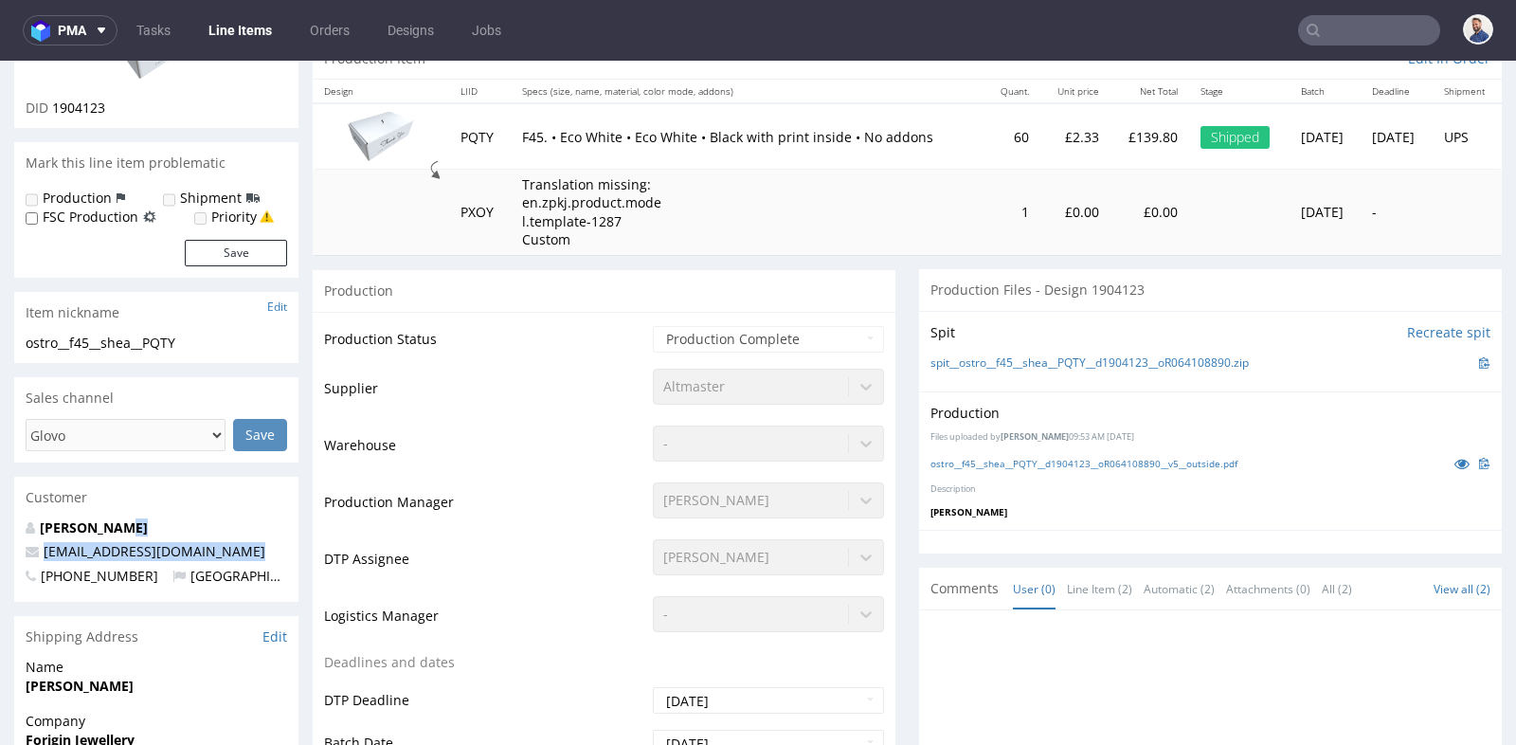
drag, startPoint x: 259, startPoint y: 547, endPoint x: 226, endPoint y: 528, distance: 38.2
click at [226, 528] on div "Laurie Shea foriginjewellery@hotmail.com +4407770130403 United Kingdom" at bounding box center [156, 560] width 284 height 84
copy div "foriginjewellery@hotmail.com"
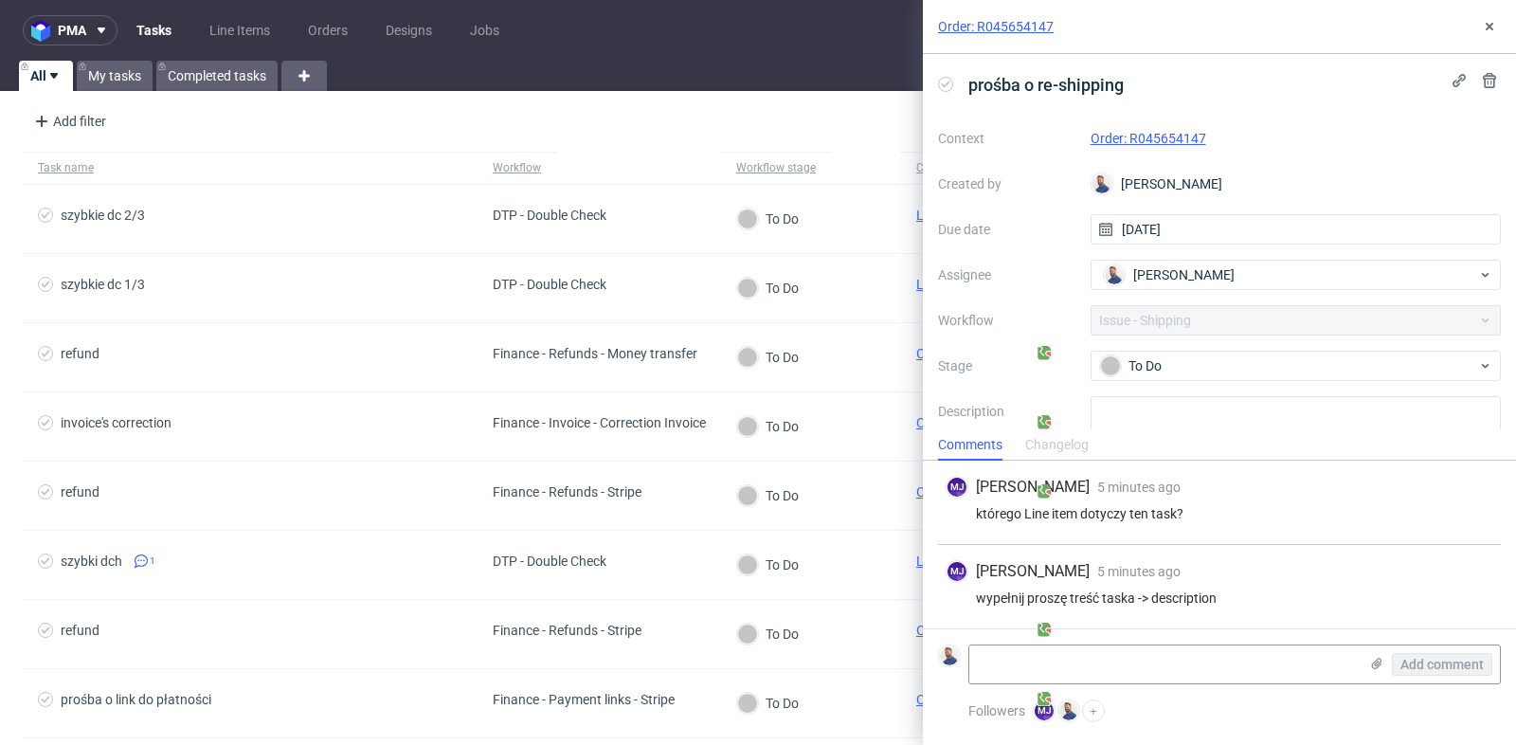
click at [1155, 136] on link "Order: R045654147" at bounding box center [1149, 138] width 116 height 15
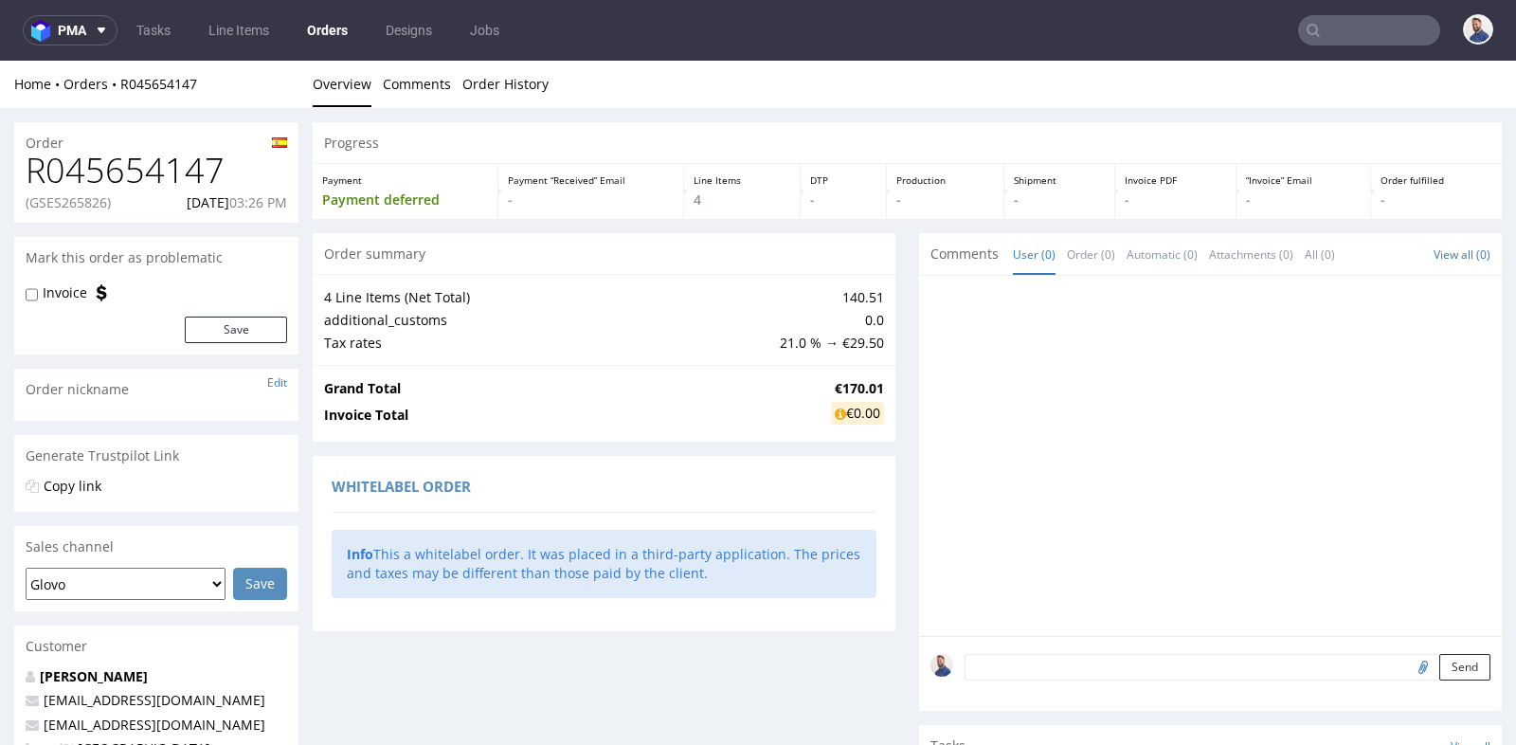
click at [919, 333] on div at bounding box center [1210, 456] width 583 height 360
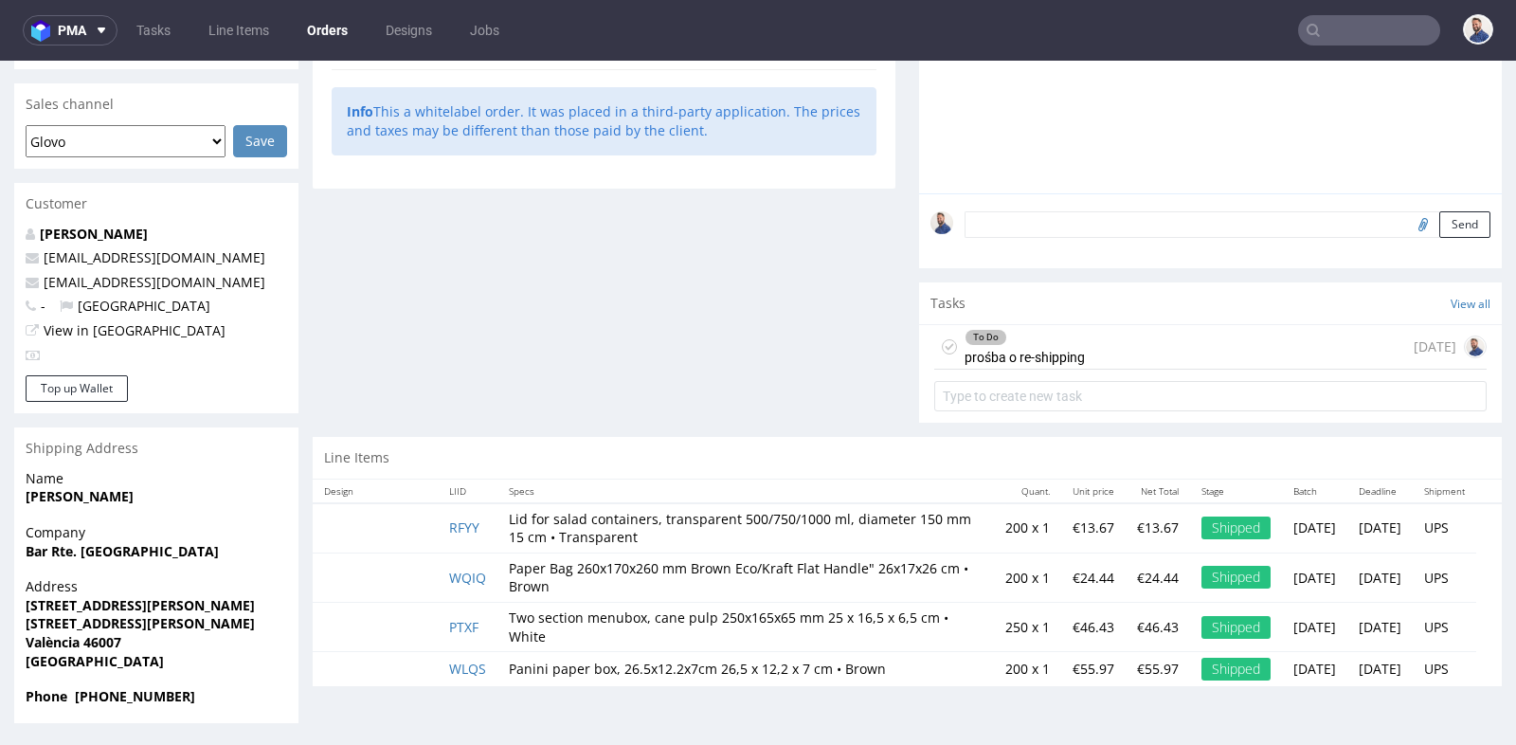
scroll to position [5, 0]
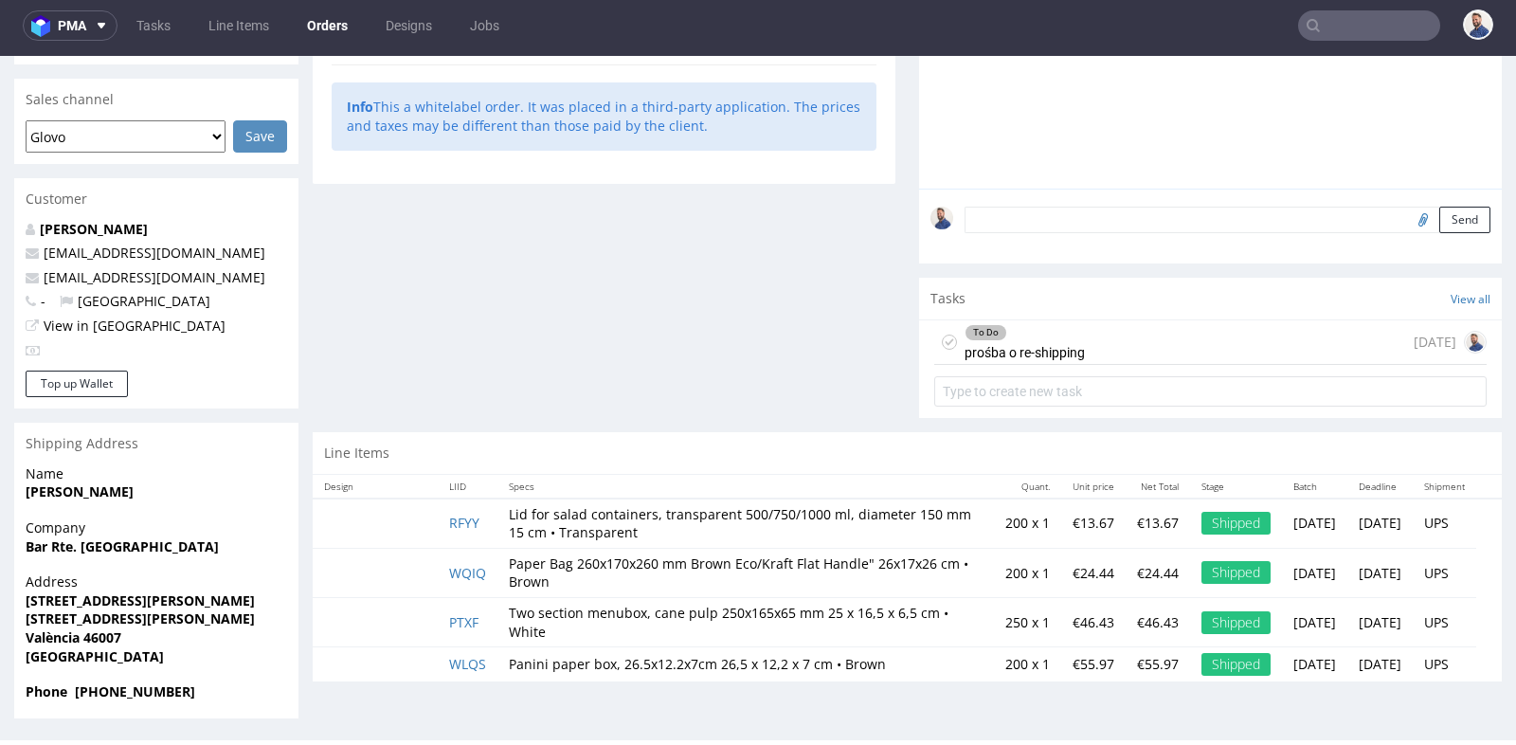
click at [1054, 330] on div "To Do" at bounding box center [1025, 332] width 118 height 15
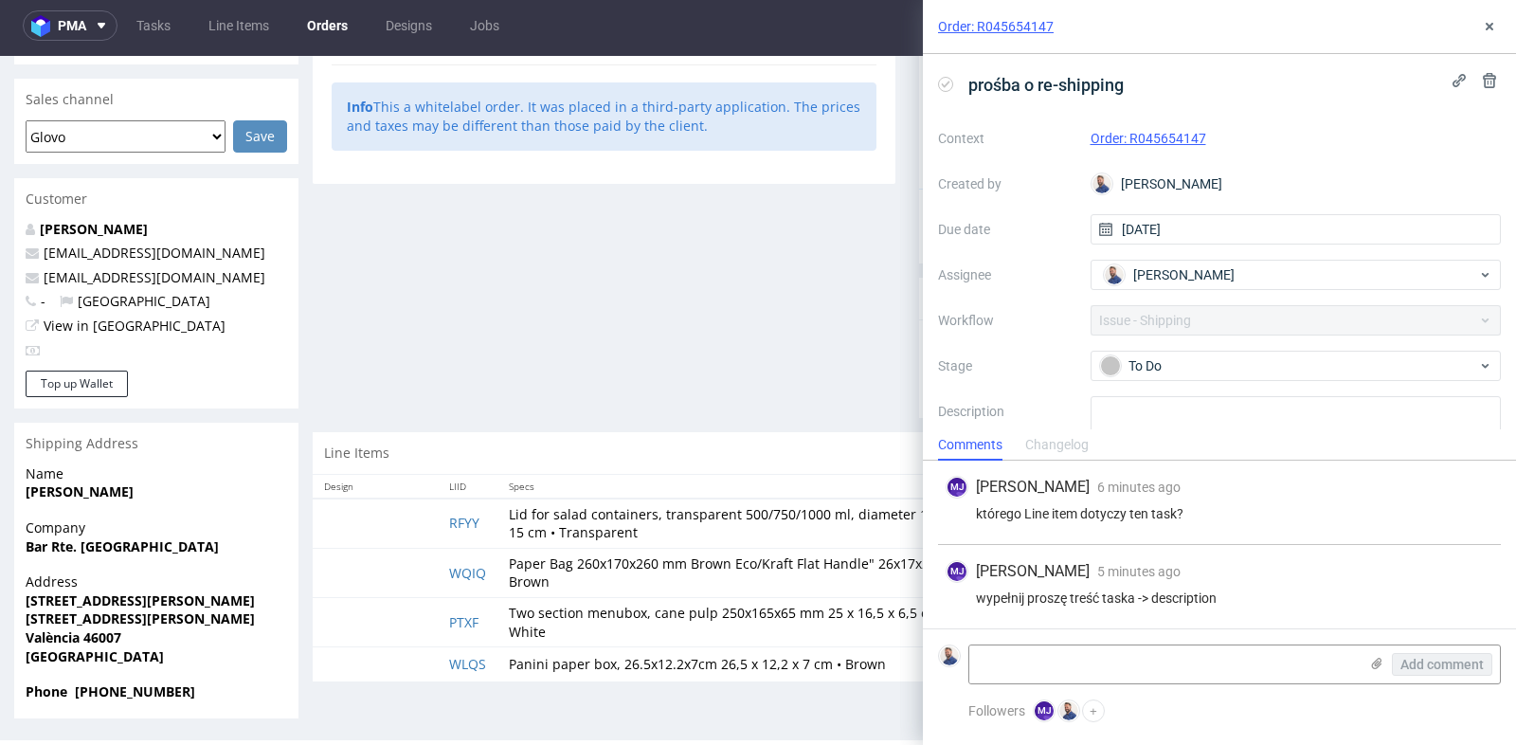
scroll to position [400, 0]
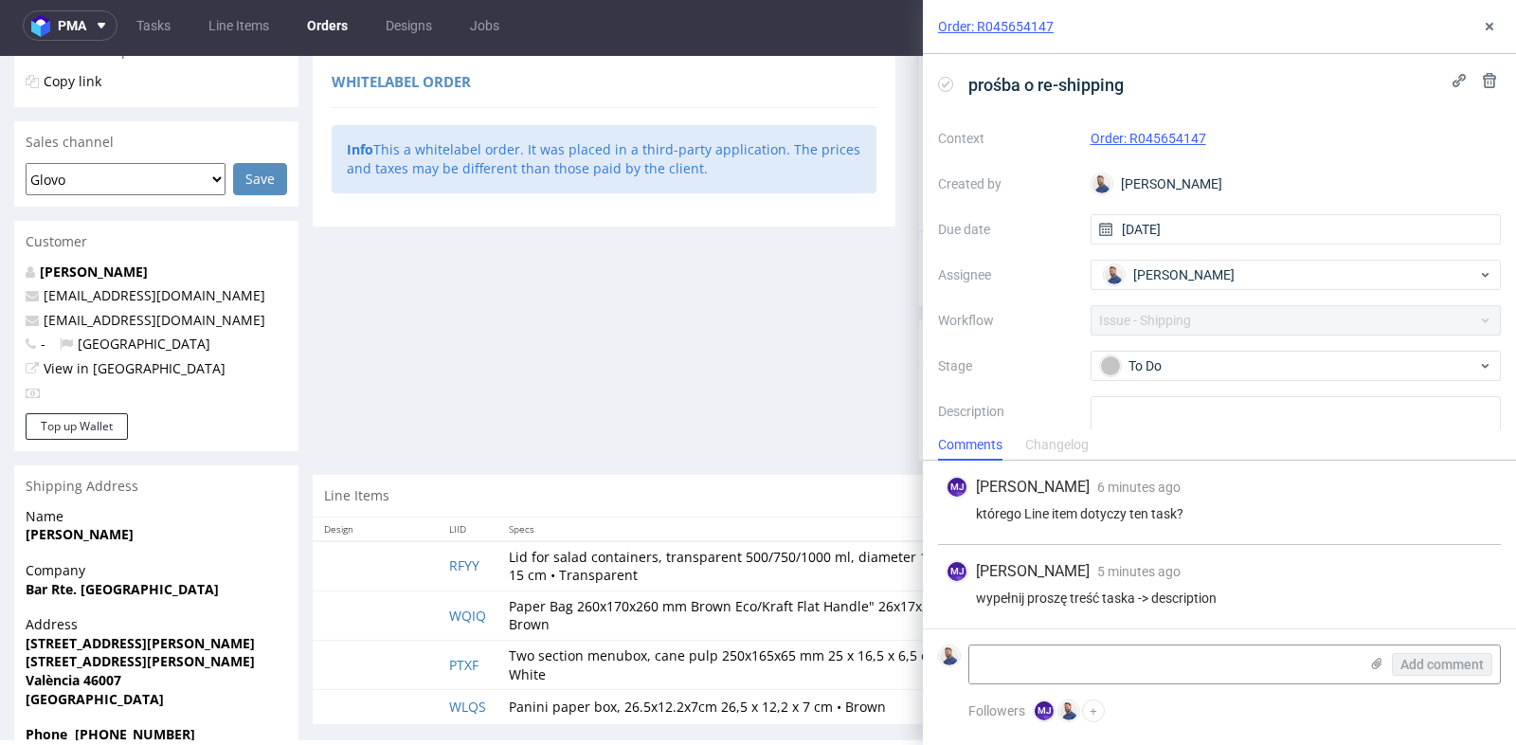
click at [1210, 538] on div "MJ Maciej Jankowski 6 minutes ago 2nd Sep 2025, 13:32 którego Line item dotyczy…" at bounding box center [1219, 503] width 563 height 84
drag, startPoint x: 236, startPoint y: 310, endPoint x: 214, endPoint y: 317, distance: 23.1
click at [214, 317] on p "barcuenca31@hotmail.es" at bounding box center [157, 320] width 262 height 19
drag, startPoint x: 214, startPoint y: 317, endPoint x: 43, endPoint y: 319, distance: 171.5
click at [43, 319] on p "barcuenca31@hotmail.es" at bounding box center [157, 320] width 262 height 19
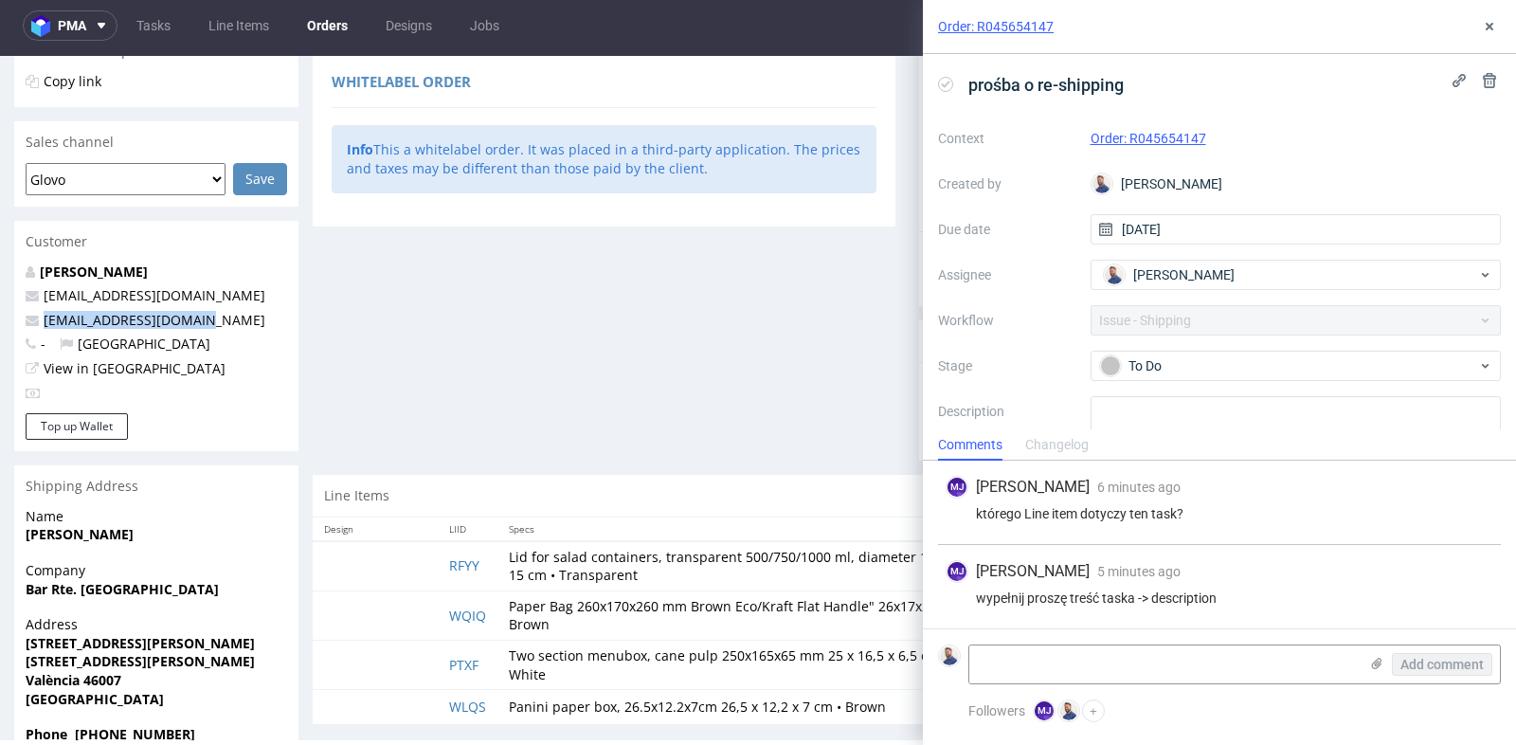
copy link "barcuenca31@hotmail.es"
click at [1486, 22] on icon at bounding box center [1489, 26] width 15 height 15
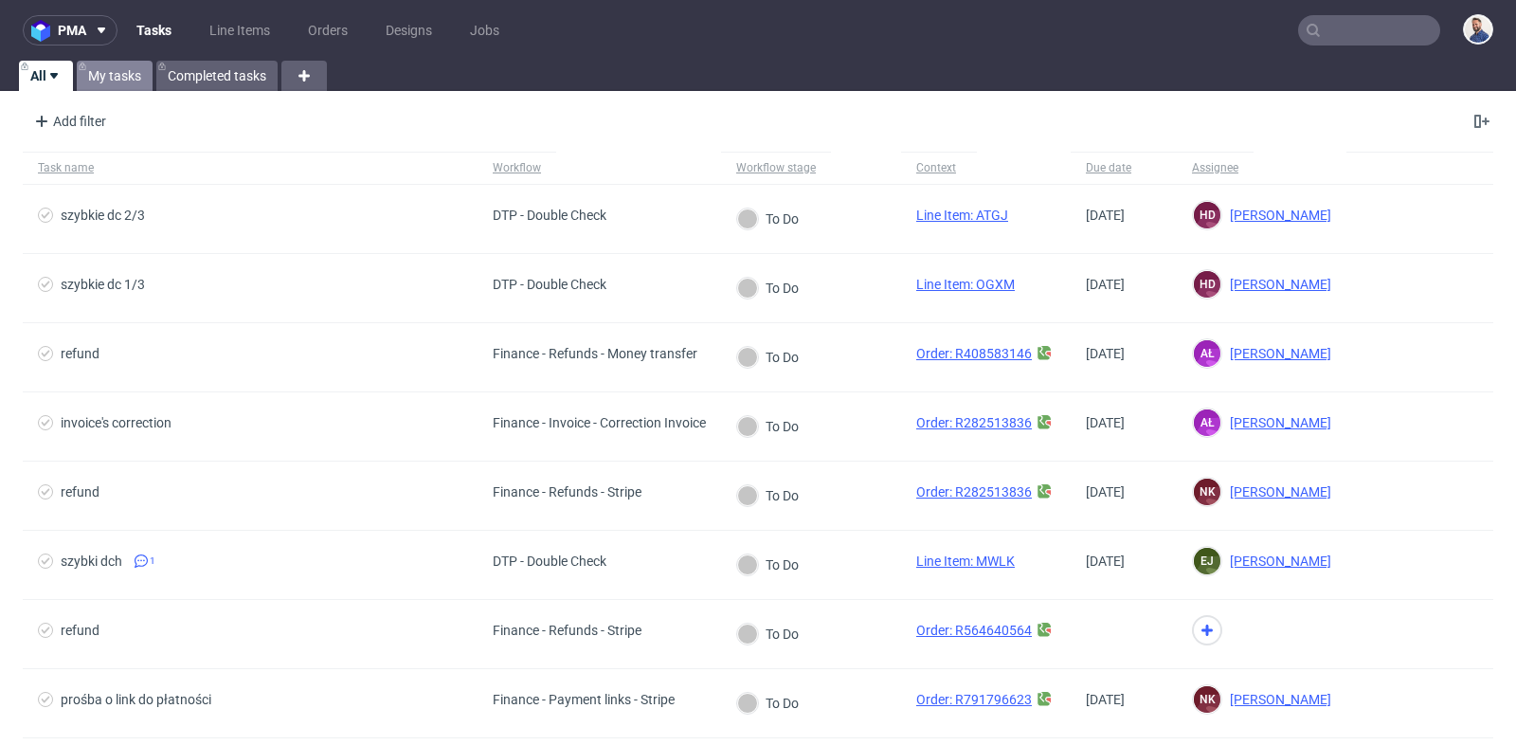
click at [117, 74] on link "My tasks" at bounding box center [115, 76] width 76 height 30
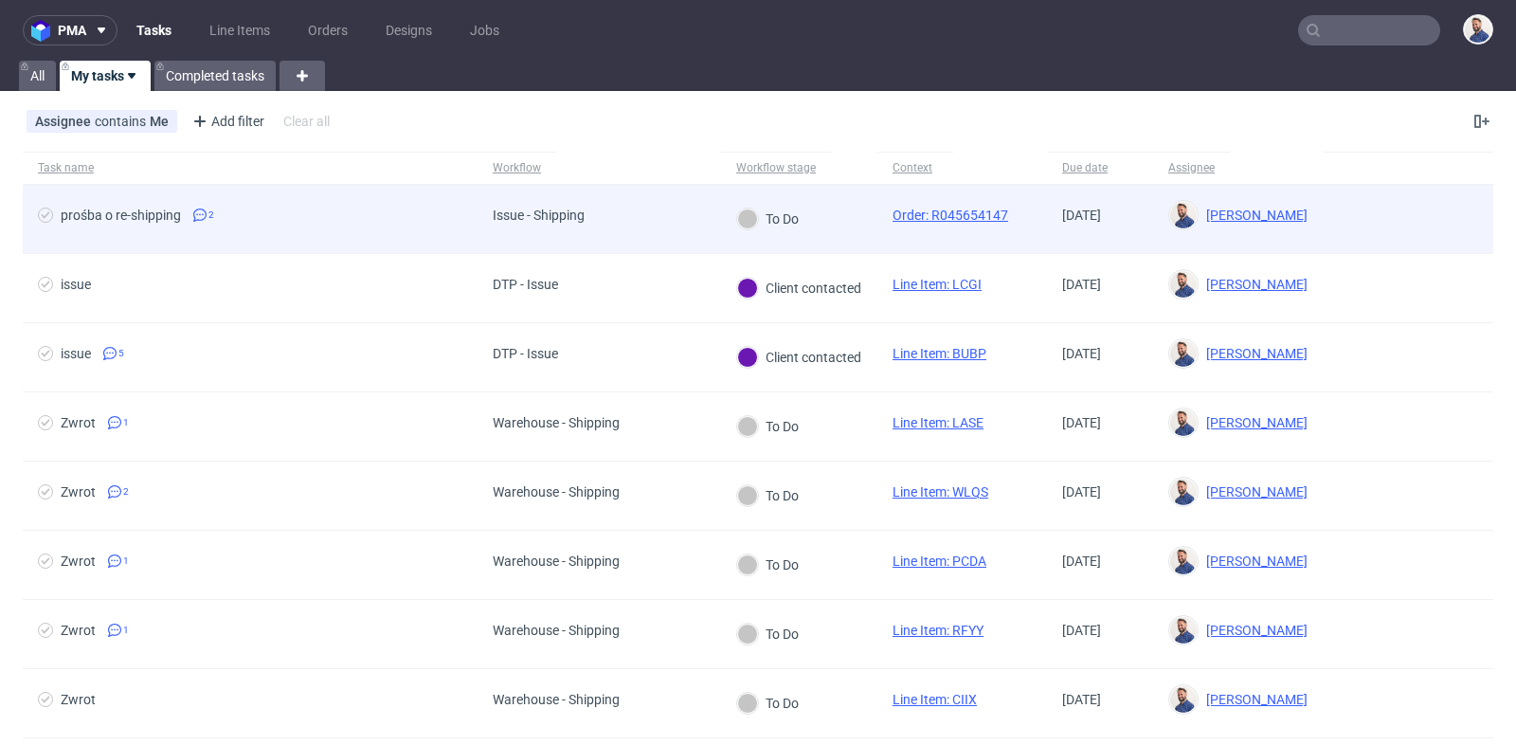
click at [241, 212] on span "prośba o re-shipping 2" at bounding box center [250, 219] width 425 height 23
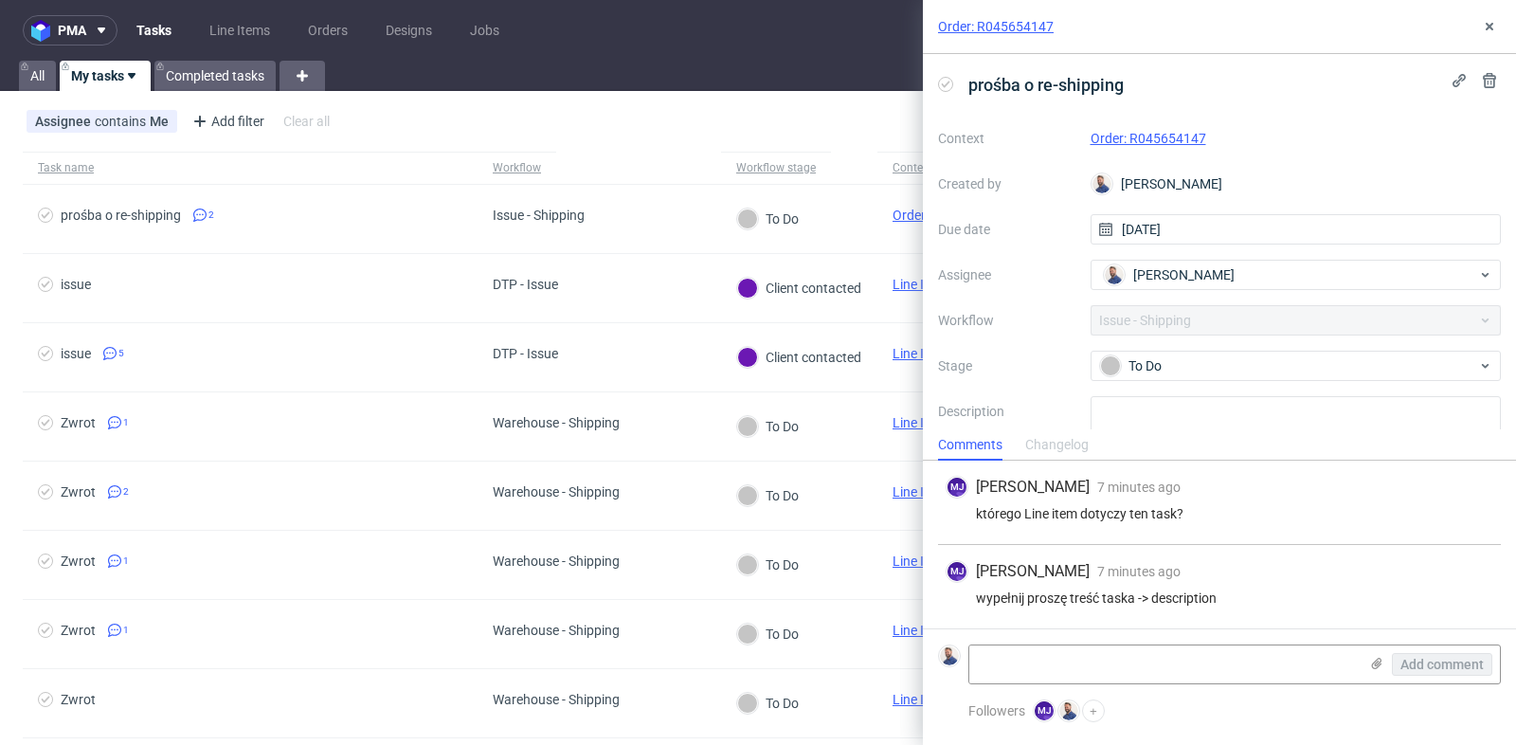
click at [1178, 136] on link "Order: R045654147" at bounding box center [1149, 138] width 116 height 15
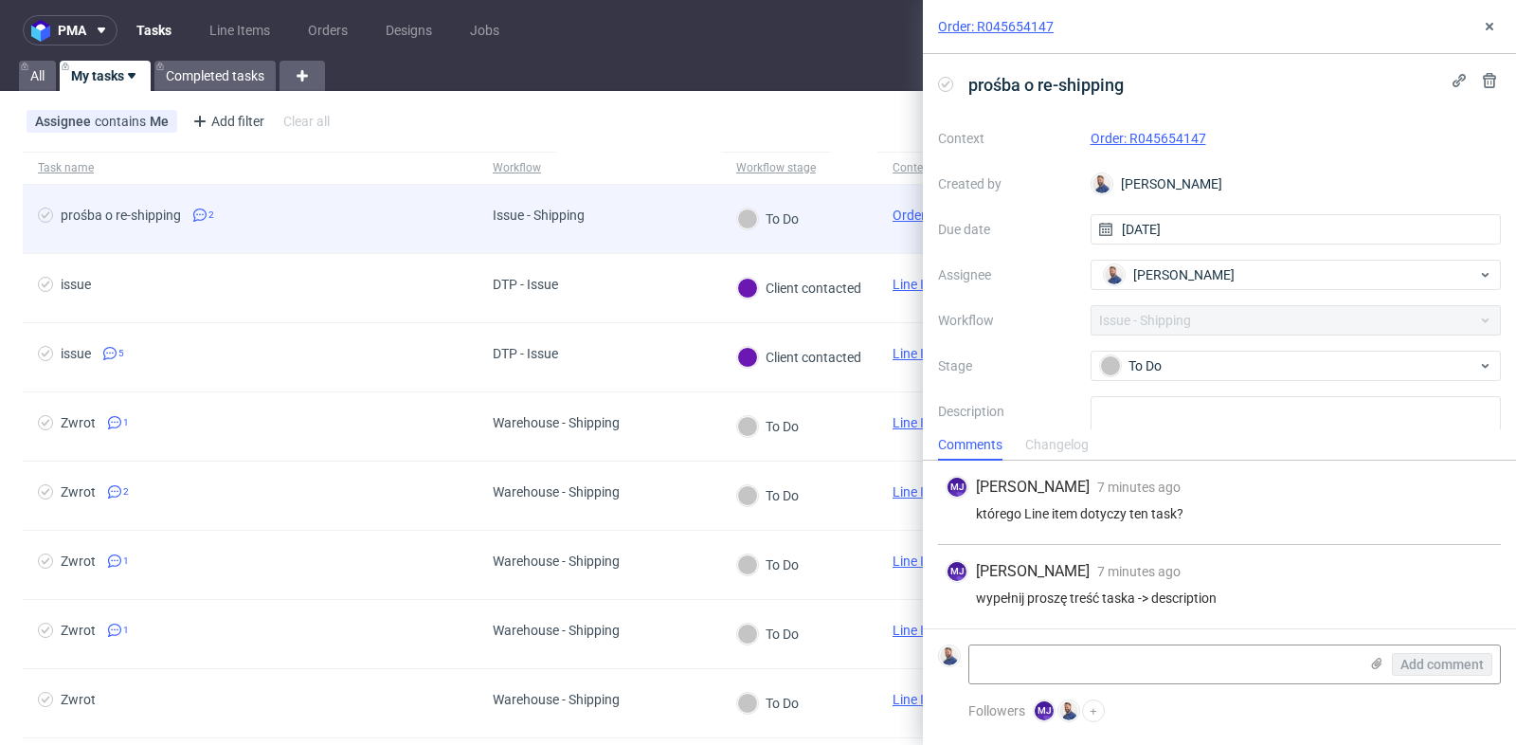
click at [362, 212] on span "prośba o re-shipping 2" at bounding box center [250, 219] width 425 height 23
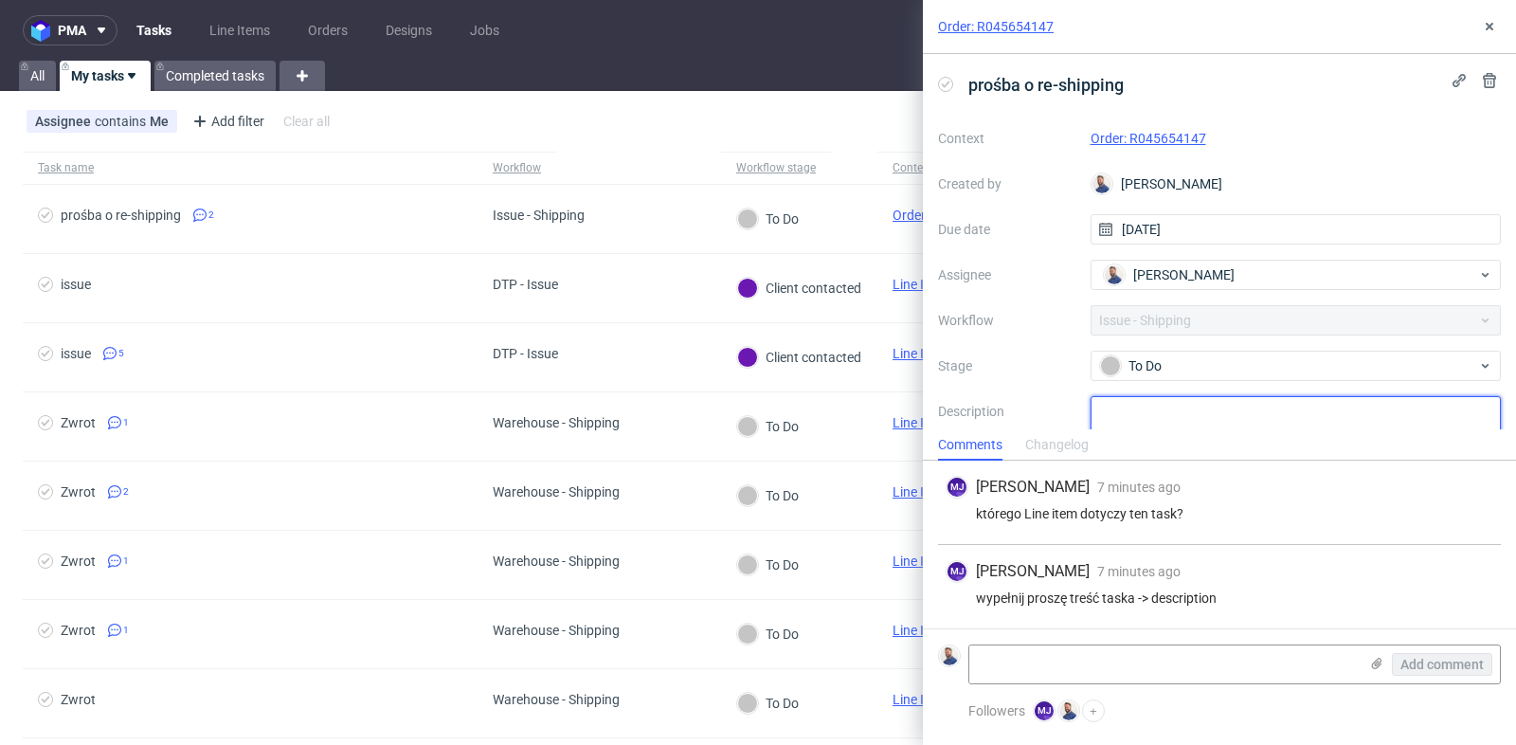
click at [1297, 416] on textarea at bounding box center [1296, 441] width 411 height 91
paste textarea "RFYY"
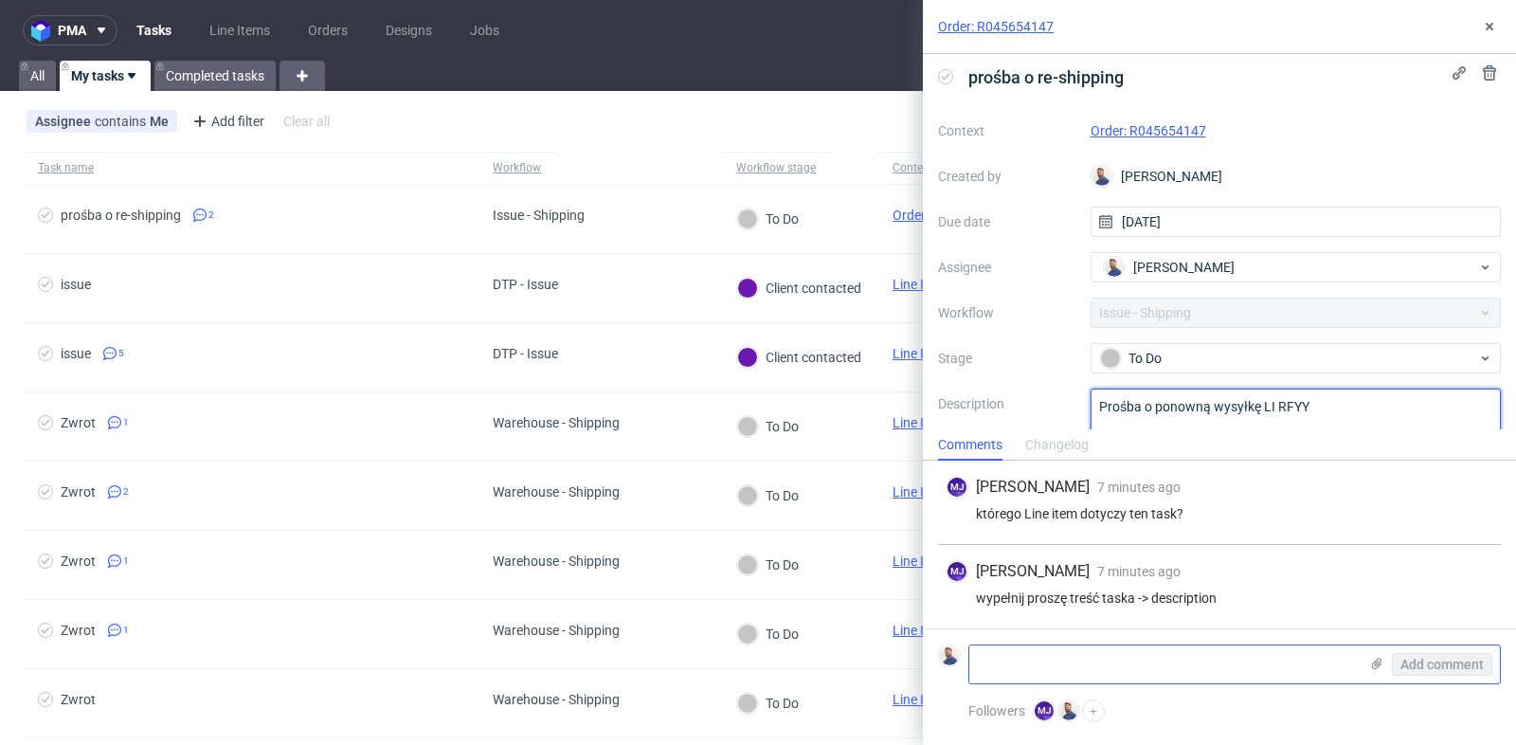
type textarea "Prośba o ponowną wysyłkę LI RFYY"
click at [1174, 668] on textarea at bounding box center [1163, 664] width 389 height 38
paste textarea "RFYY"
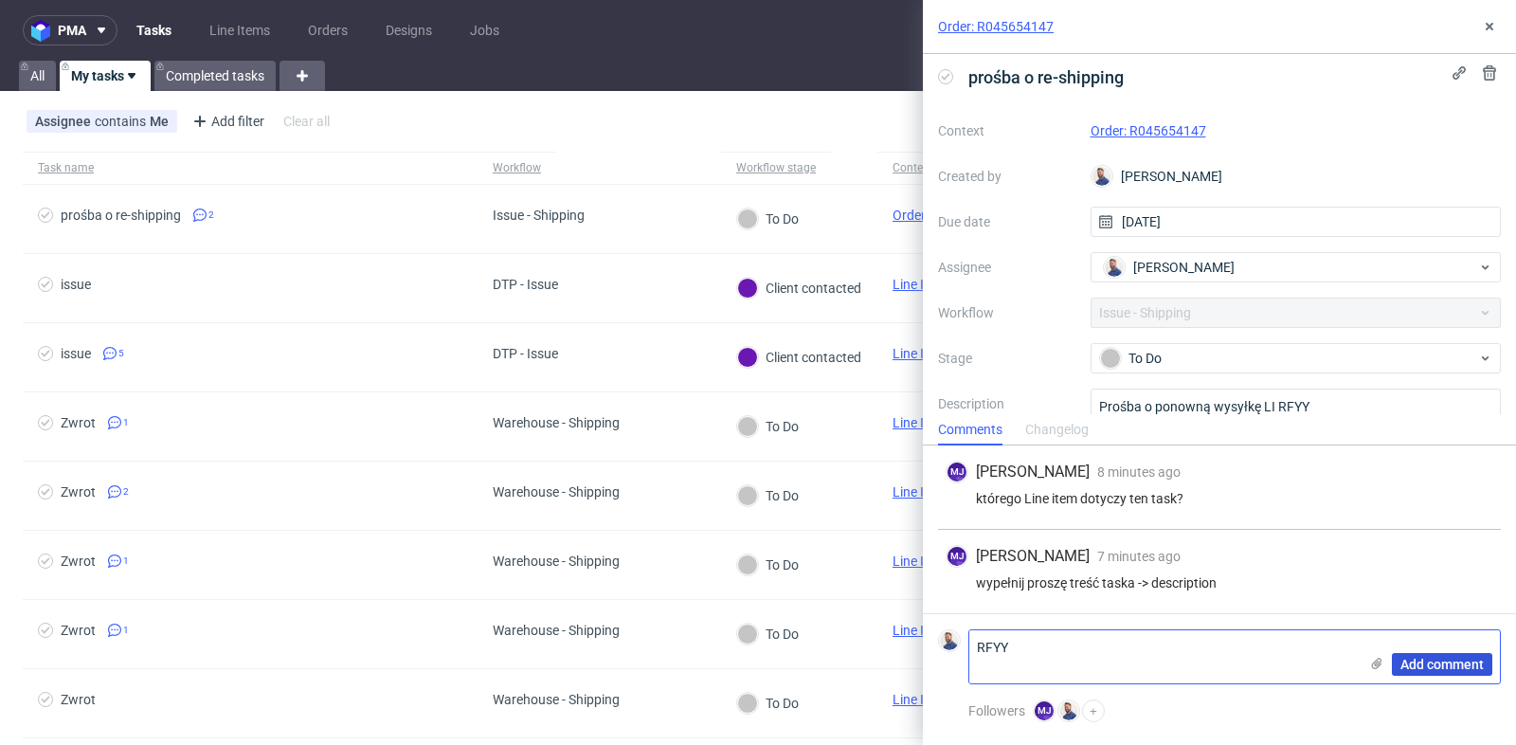
type textarea "RFYY"
click at [1430, 654] on button "Add comment" at bounding box center [1442, 664] width 100 height 23
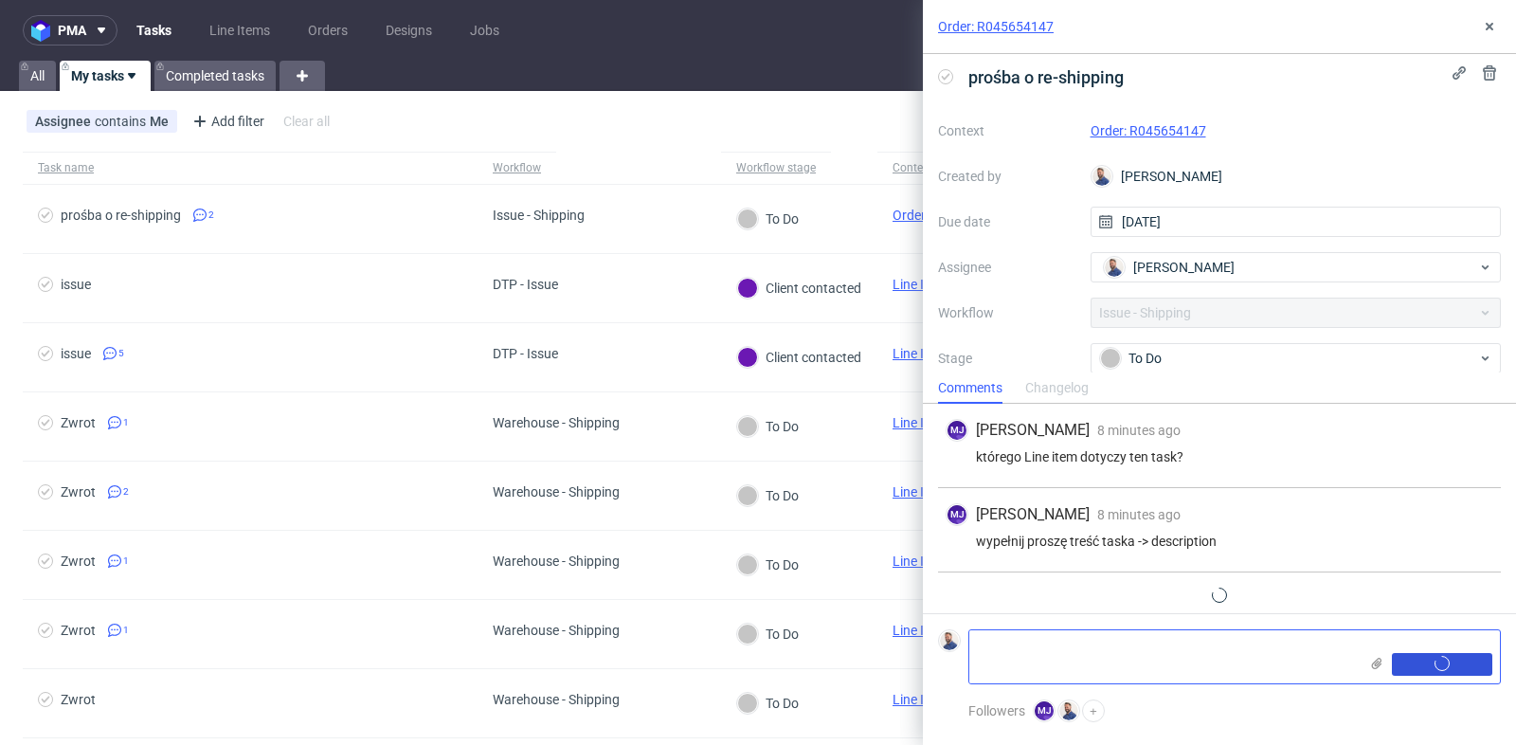
scroll to position [25, 0]
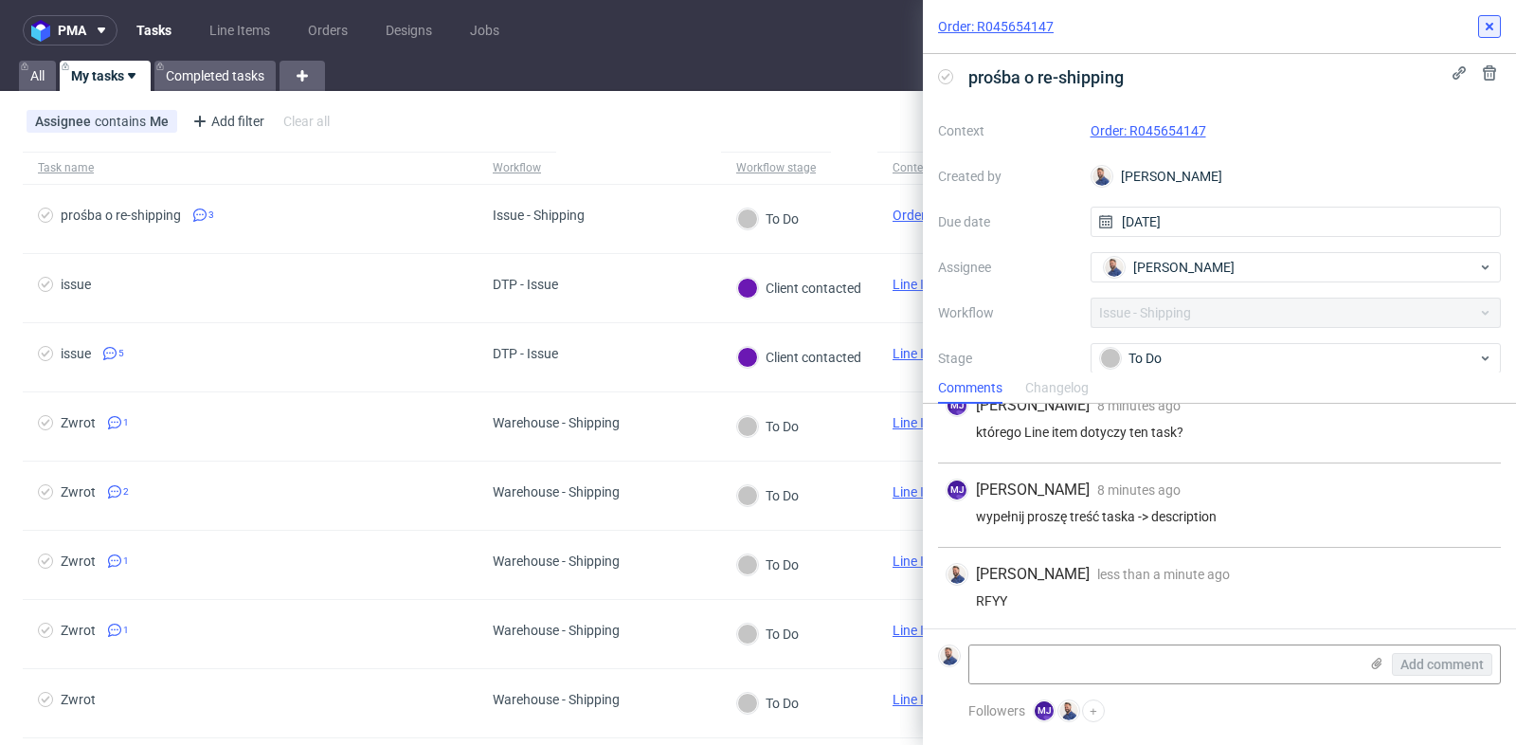
click at [1483, 23] on icon at bounding box center [1489, 26] width 15 height 15
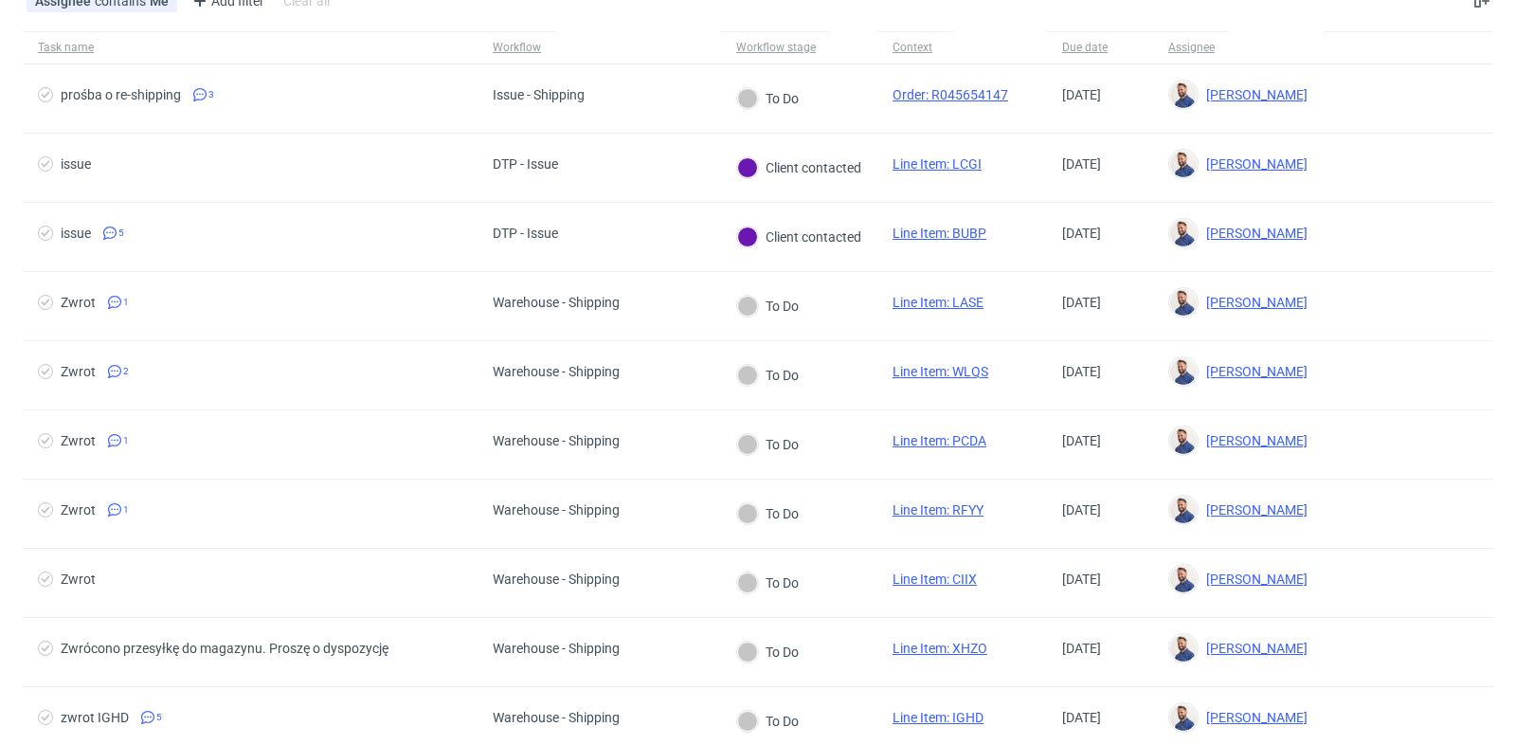
scroll to position [168, 0]
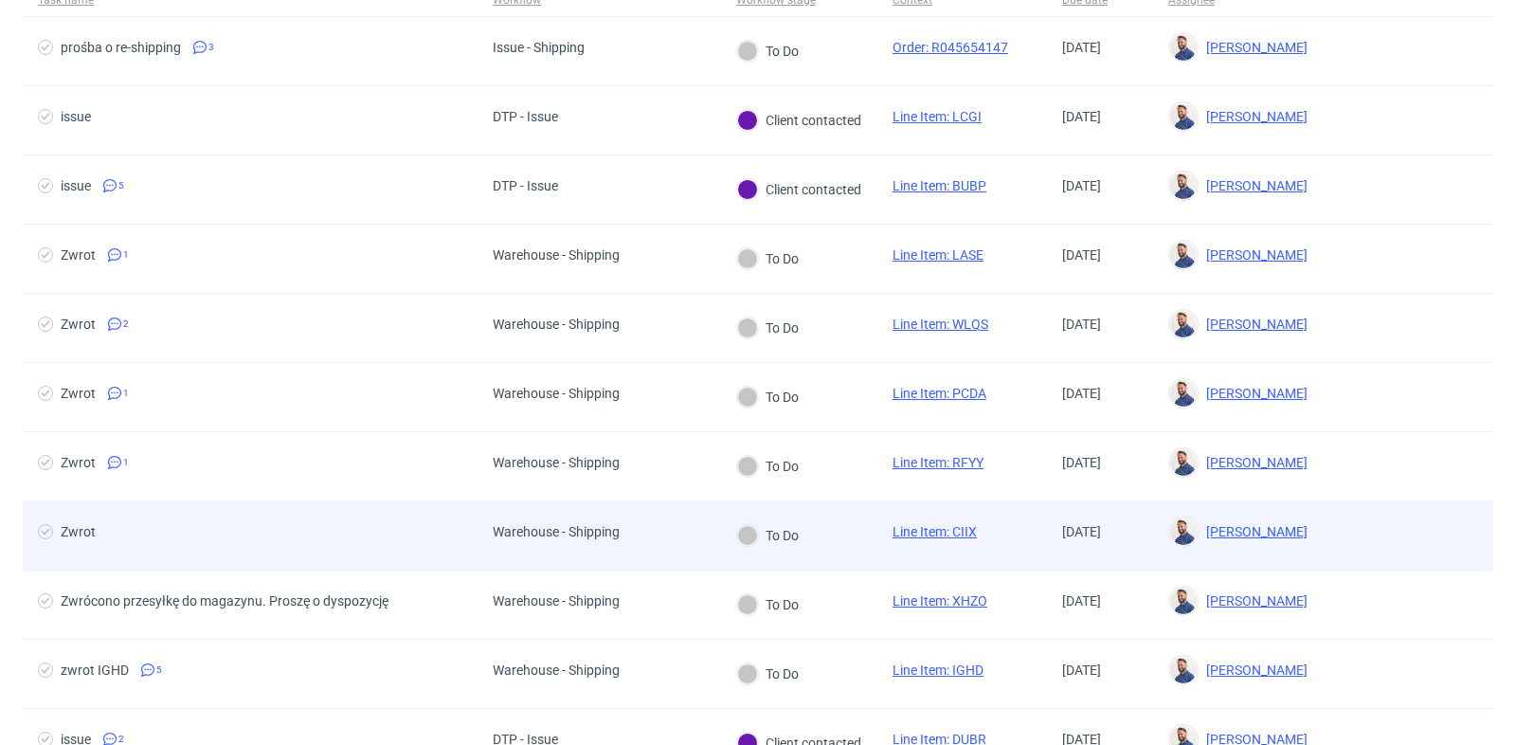
click at [280, 525] on span "Zwrot" at bounding box center [250, 535] width 425 height 23
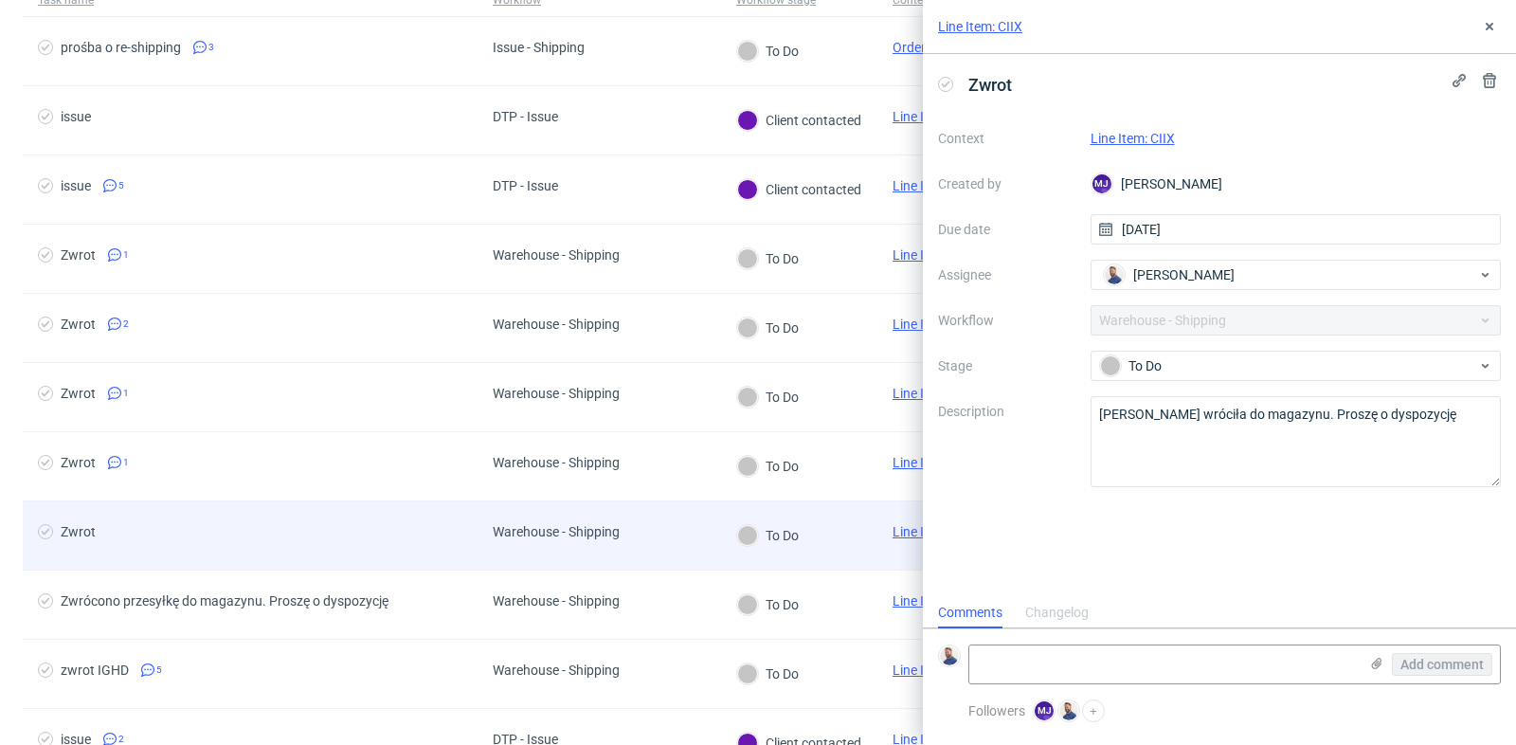
scroll to position [14, 0]
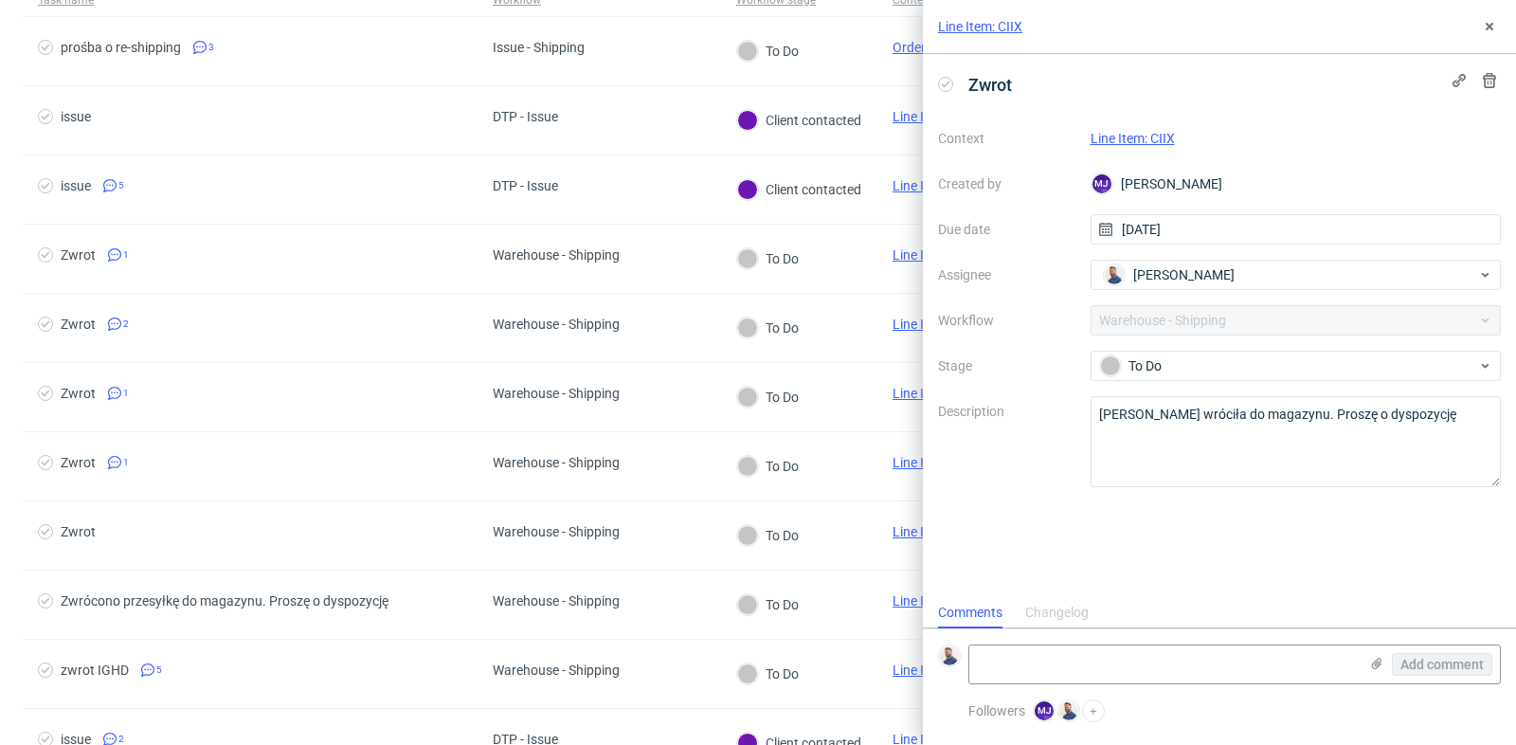
click at [1140, 137] on link "Line Item: CIIX" at bounding box center [1133, 138] width 84 height 15
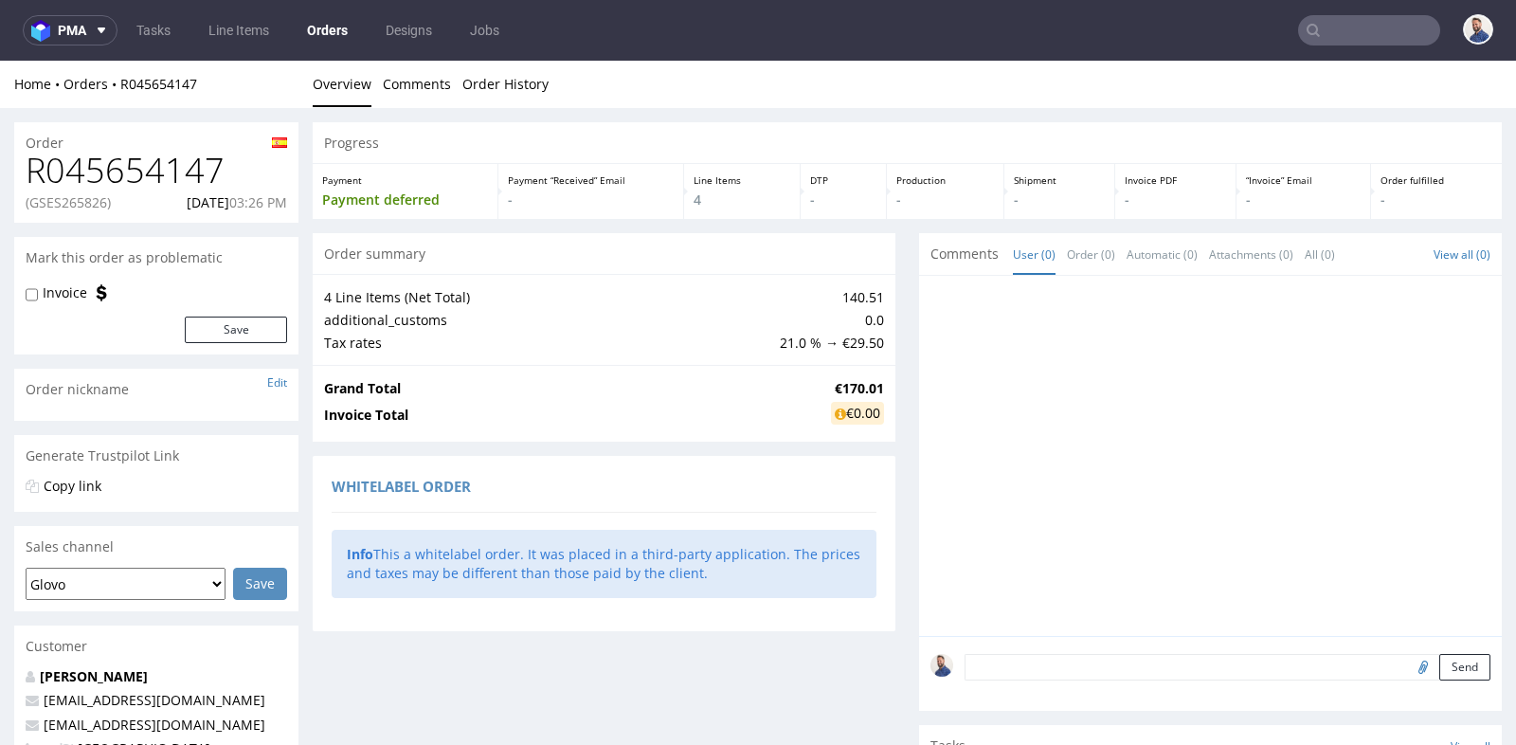
click at [897, 251] on div "Progress Payment Payment deferred Payment “Received” Email - Line Items 4 DTP -…" at bounding box center [907, 633] width 1189 height 1022
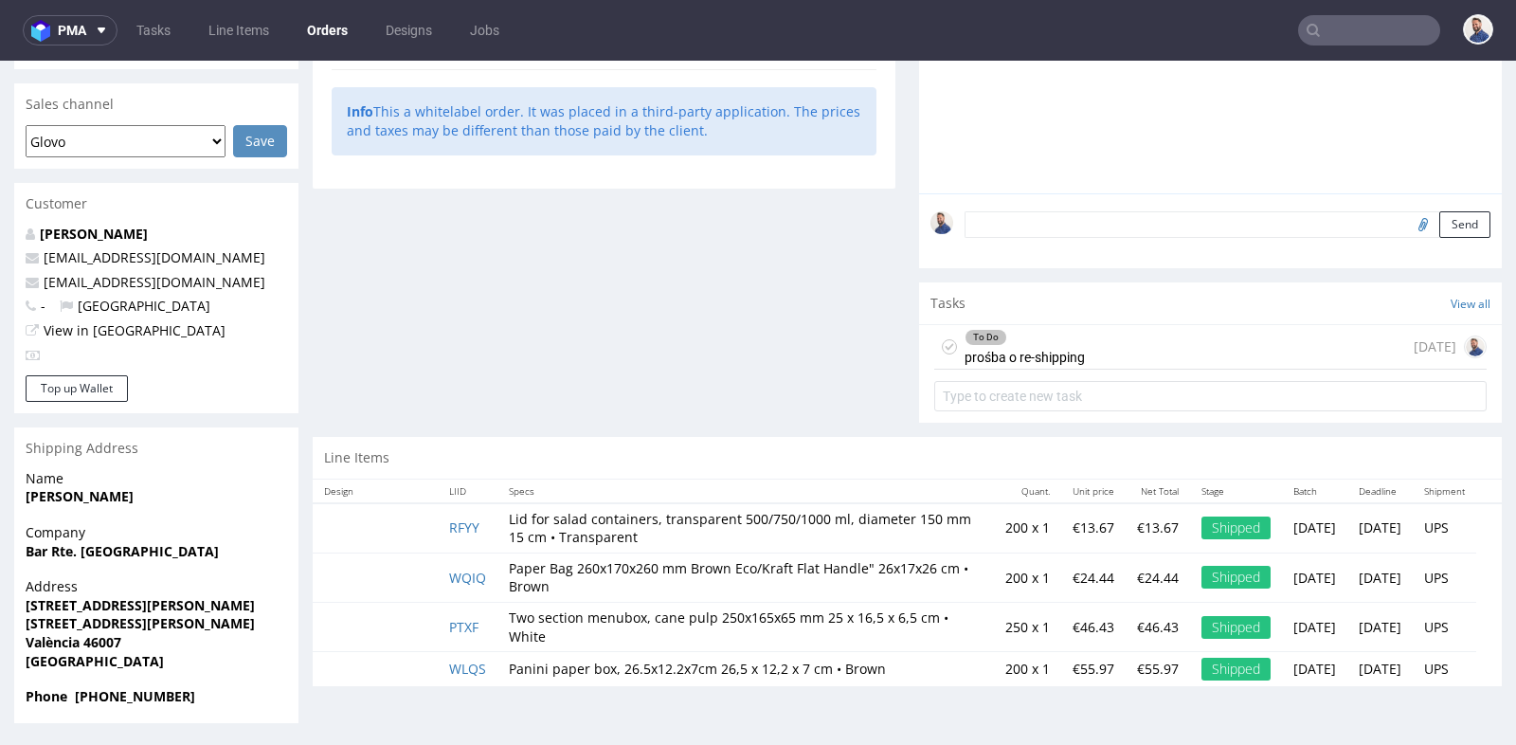
scroll to position [5, 0]
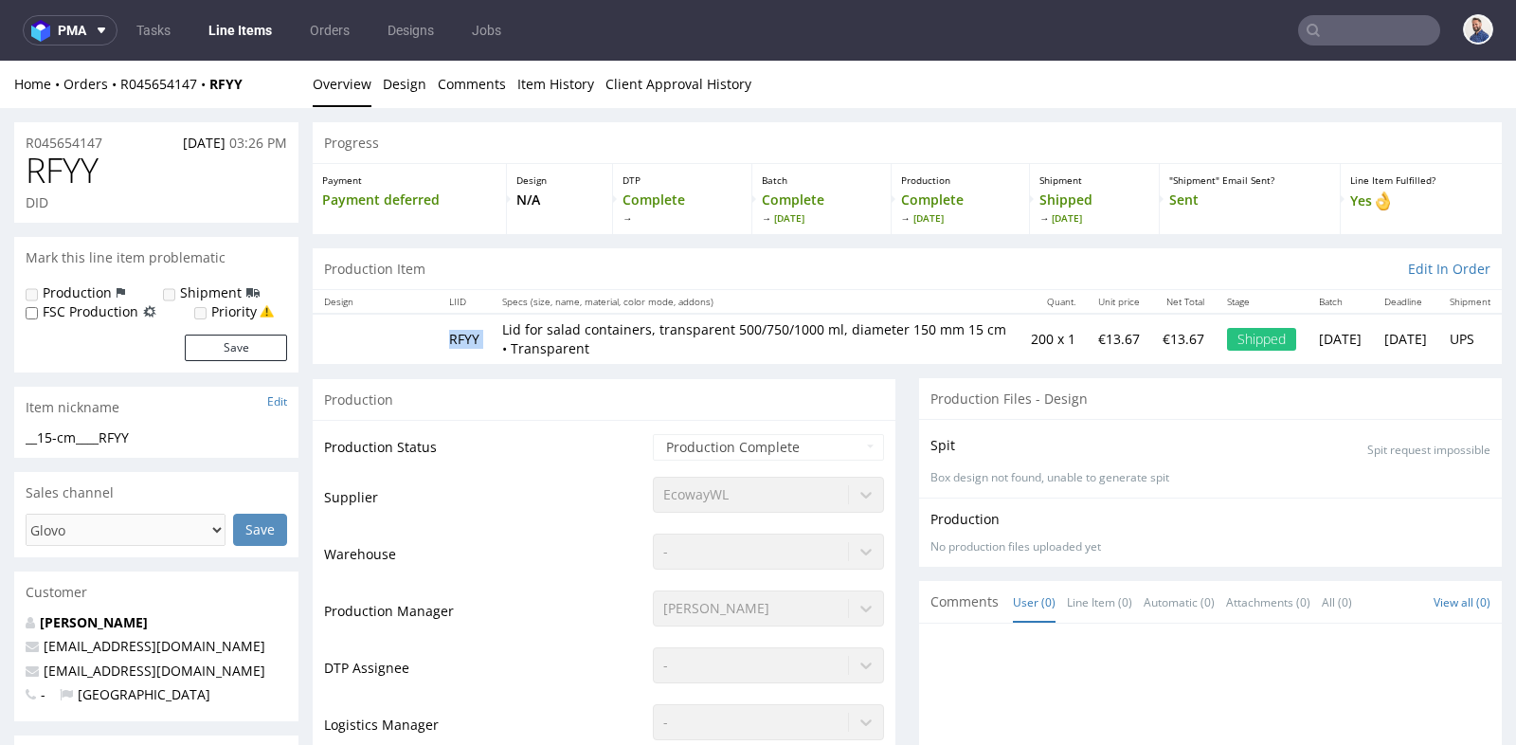
drag, startPoint x: 497, startPoint y: 336, endPoint x: 443, endPoint y: 337, distance: 54.0
click at [443, 337] on tr "RFYY Lid for salad containers, transparent 500/750/1000 ml, diameter 150 mm 15 …" at bounding box center [907, 338] width 1189 height 49
copy td "RFYY"
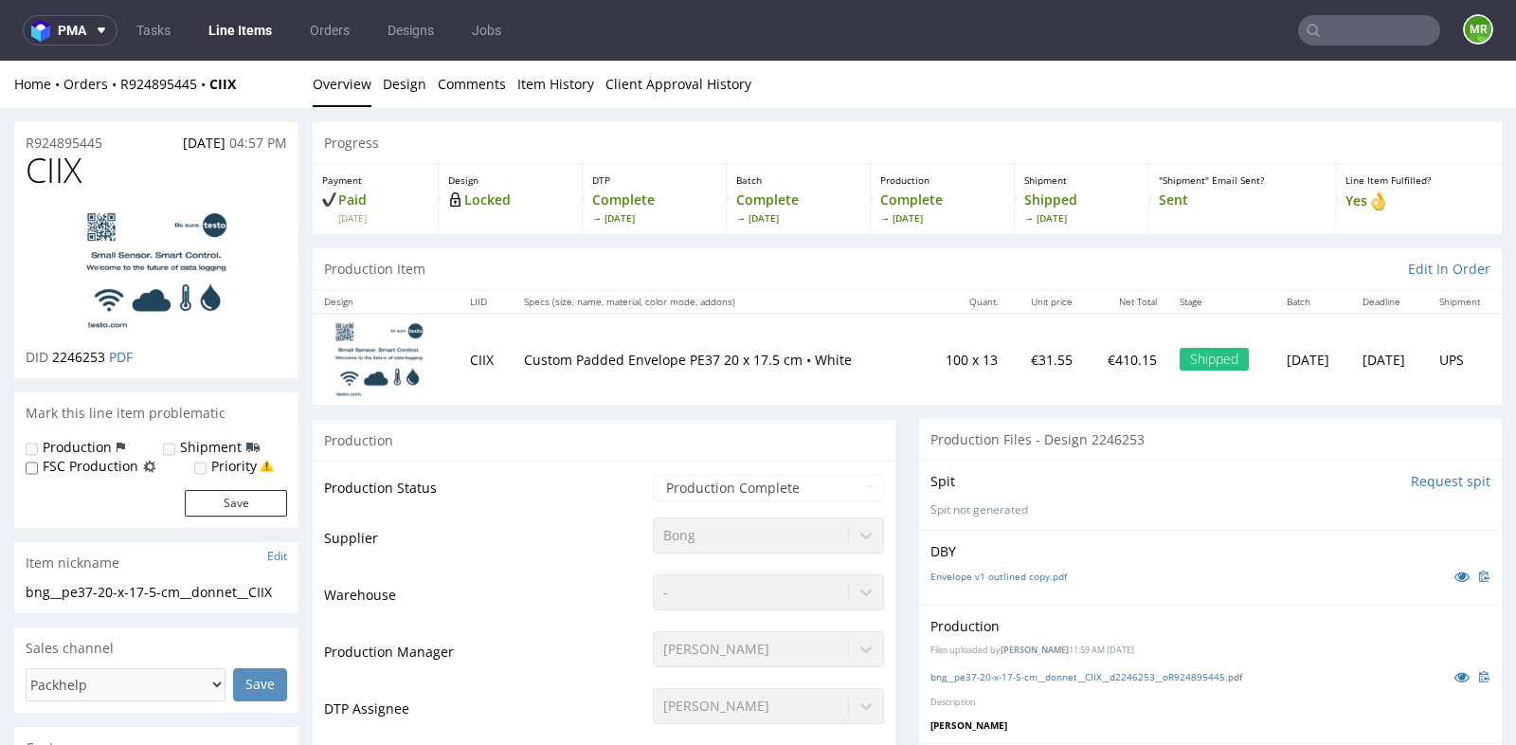
drag, startPoint x: 119, startPoint y: 142, endPoint x: 19, endPoint y: 137, distance: 100.6
click at [19, 137] on div "R924895445 07.08.2025 04:57 PM" at bounding box center [156, 137] width 284 height 30
copy p "R924895445"
click at [1168, 382] on td "Shipped" at bounding box center [1221, 359] width 107 height 90
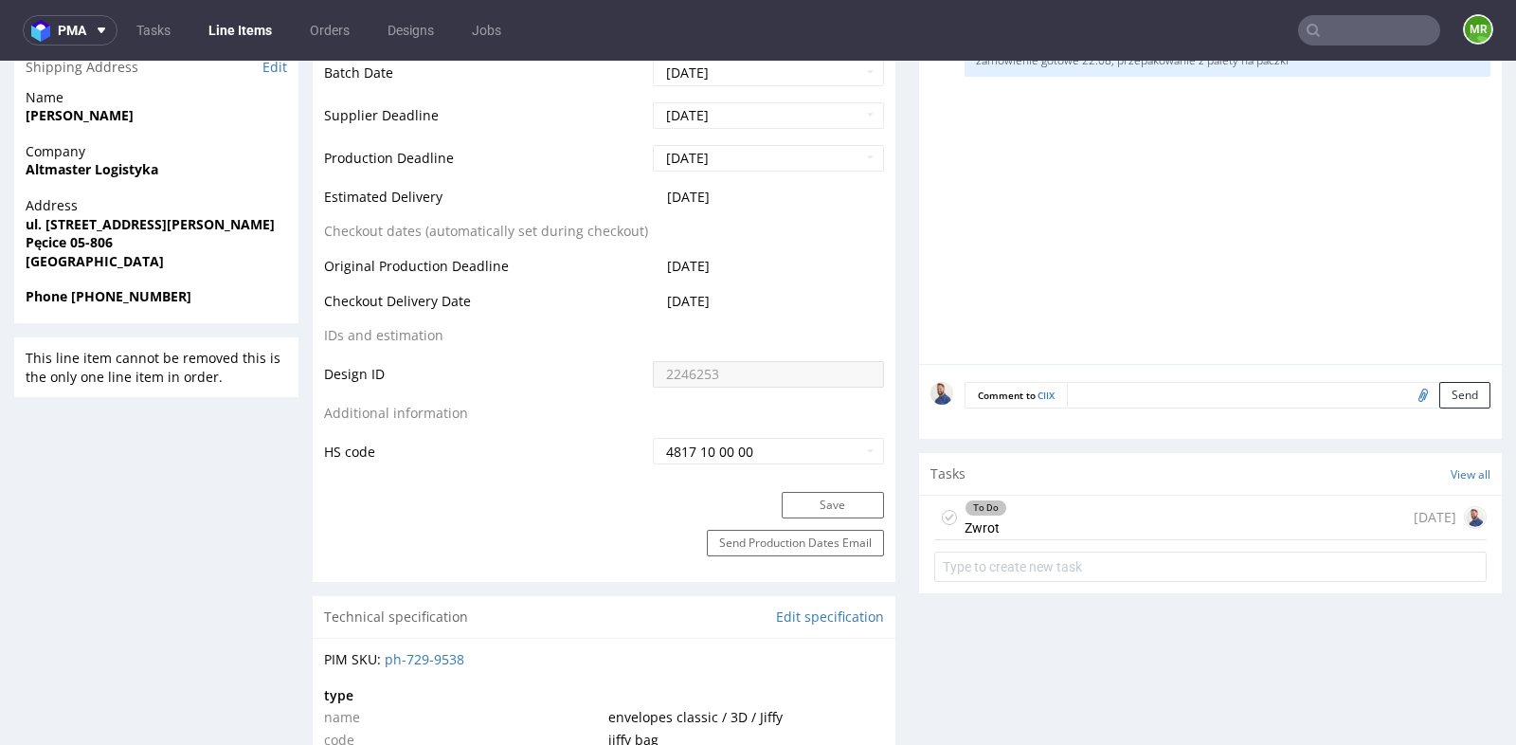
scroll to position [884, 0]
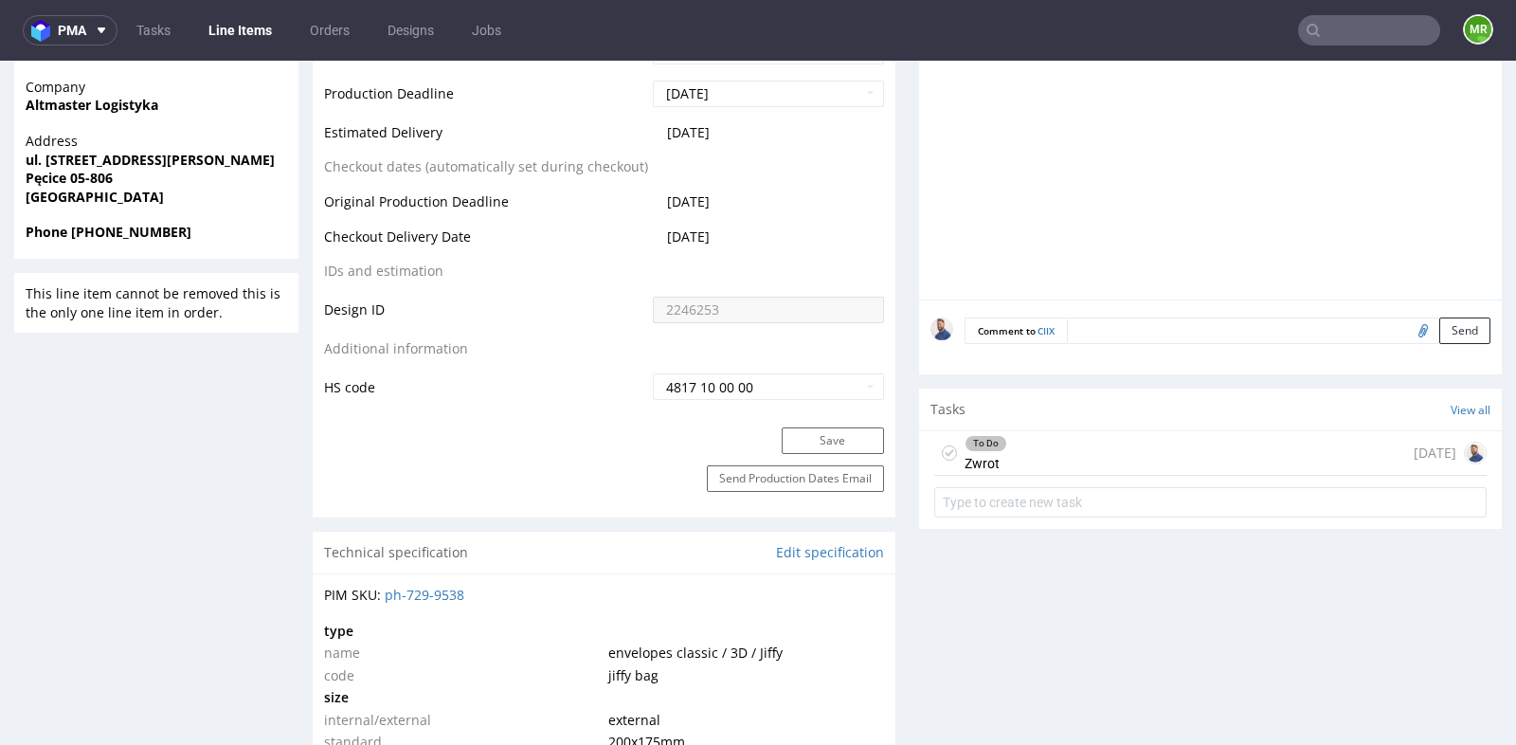
click at [1132, 448] on div "To Do Zwrot 4 days ago" at bounding box center [1210, 453] width 552 height 45
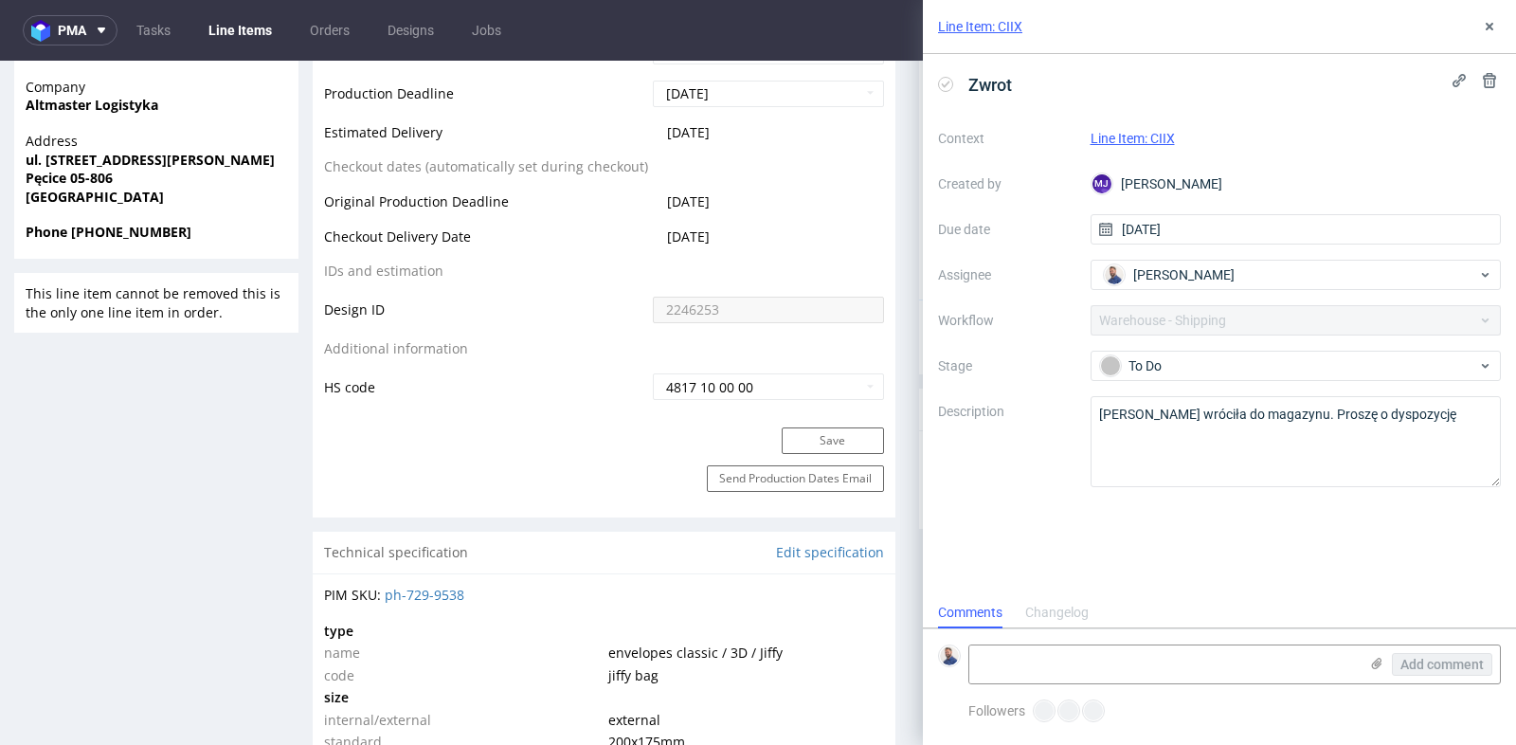
scroll to position [14, 0]
click at [1132, 668] on textarea at bounding box center [1163, 664] width 389 height 38
type textarea "Client contacted"
click at [1434, 665] on span "Add comment" at bounding box center [1442, 664] width 83 height 13
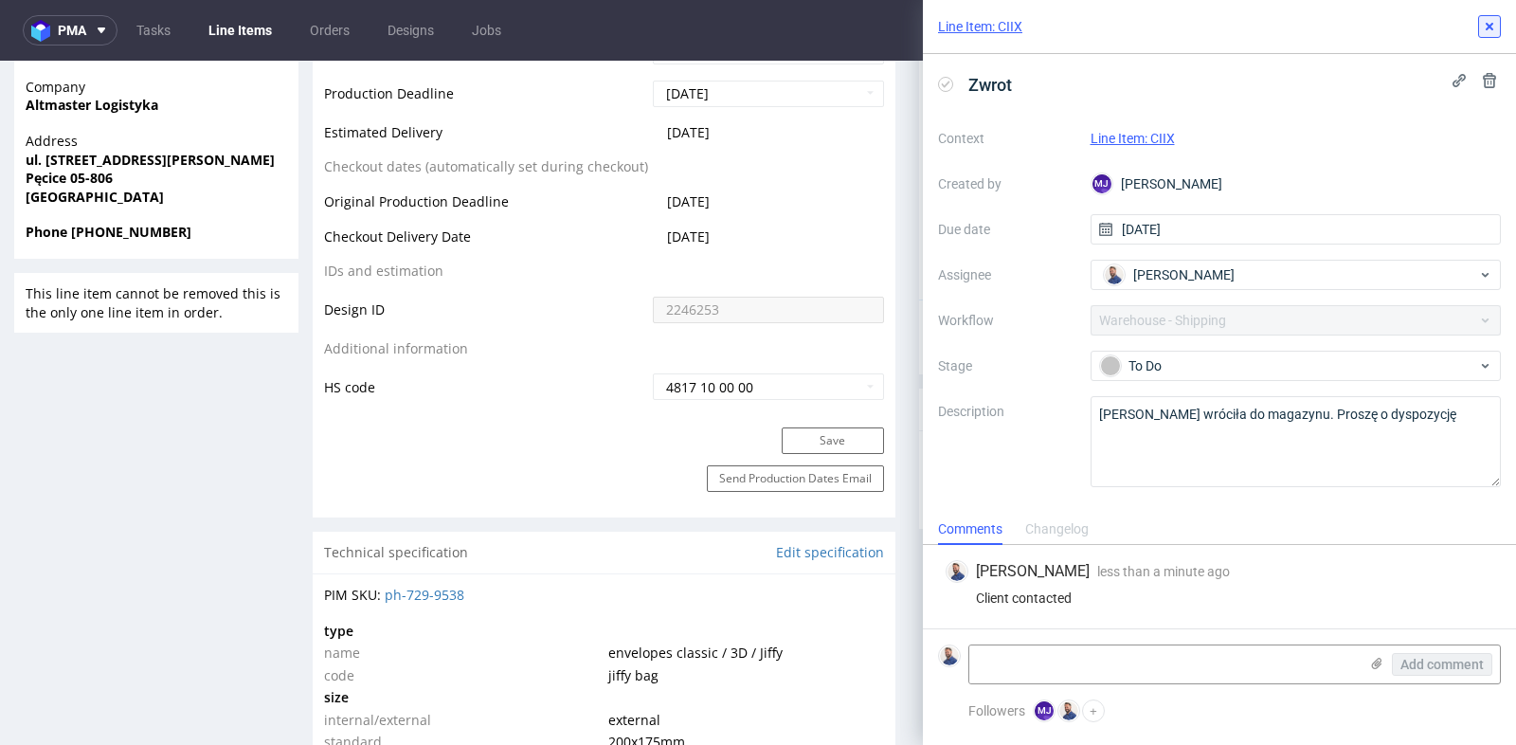
click at [1487, 30] on icon at bounding box center [1489, 26] width 15 height 15
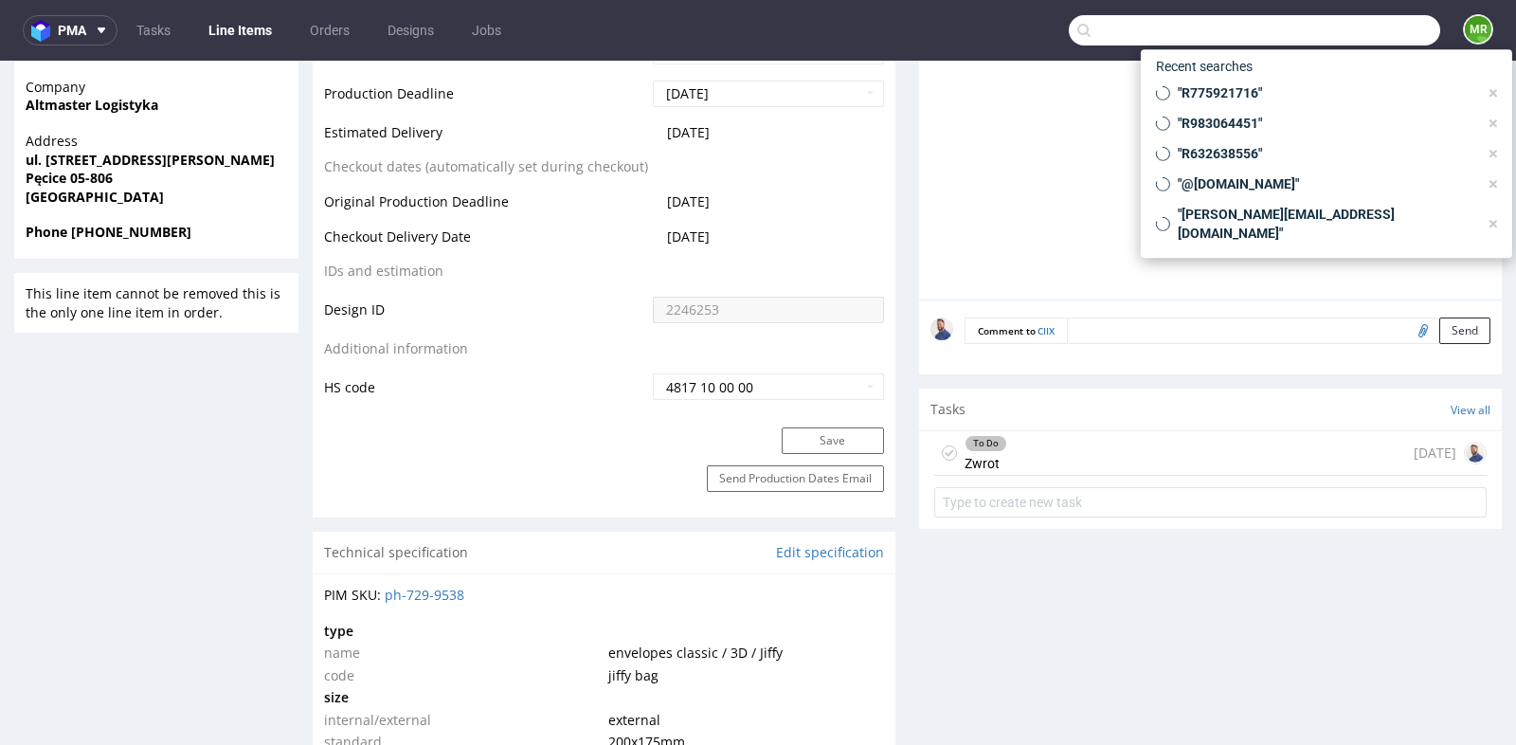
click at [1344, 23] on input "text" at bounding box center [1254, 30] width 371 height 30
paste input "R809426071"
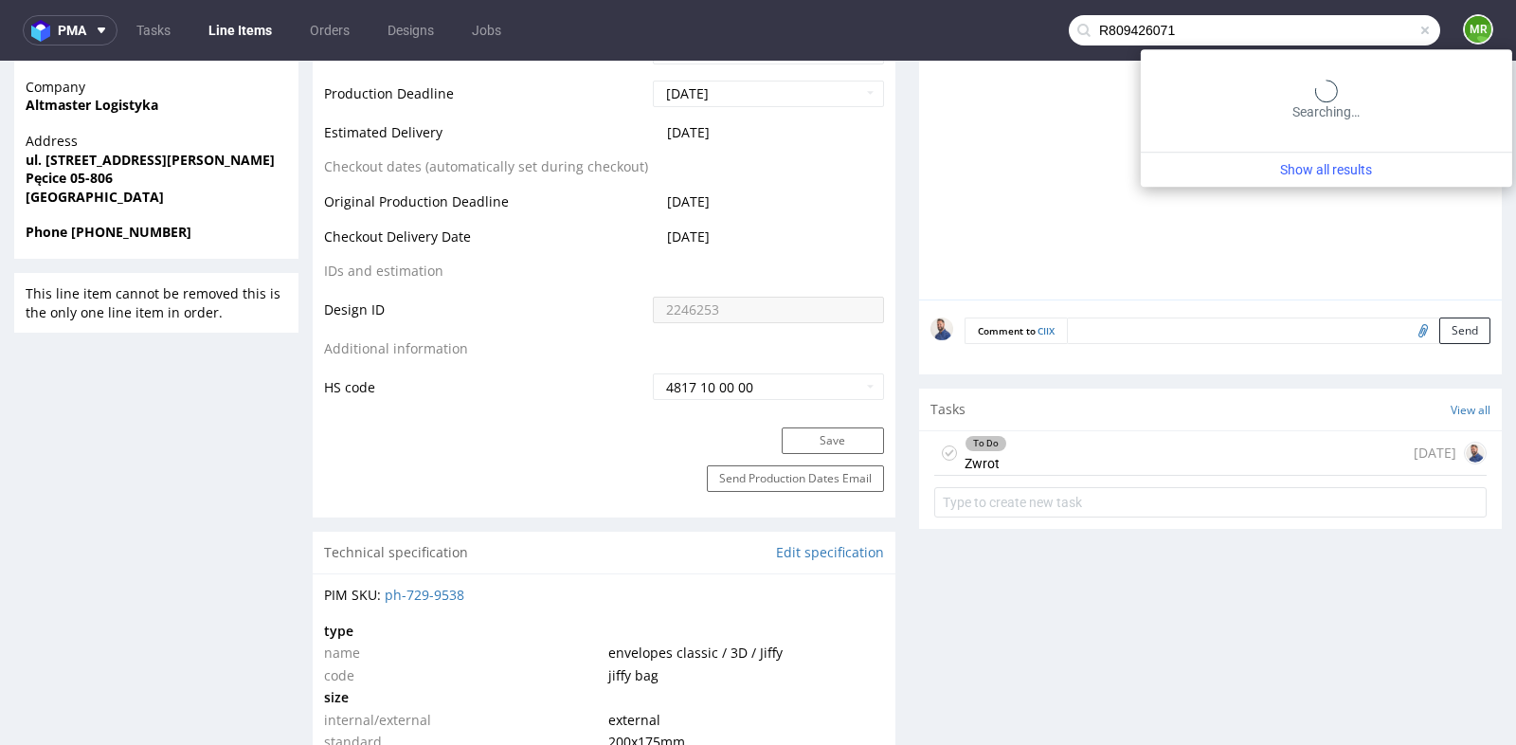
type input "R809426071"
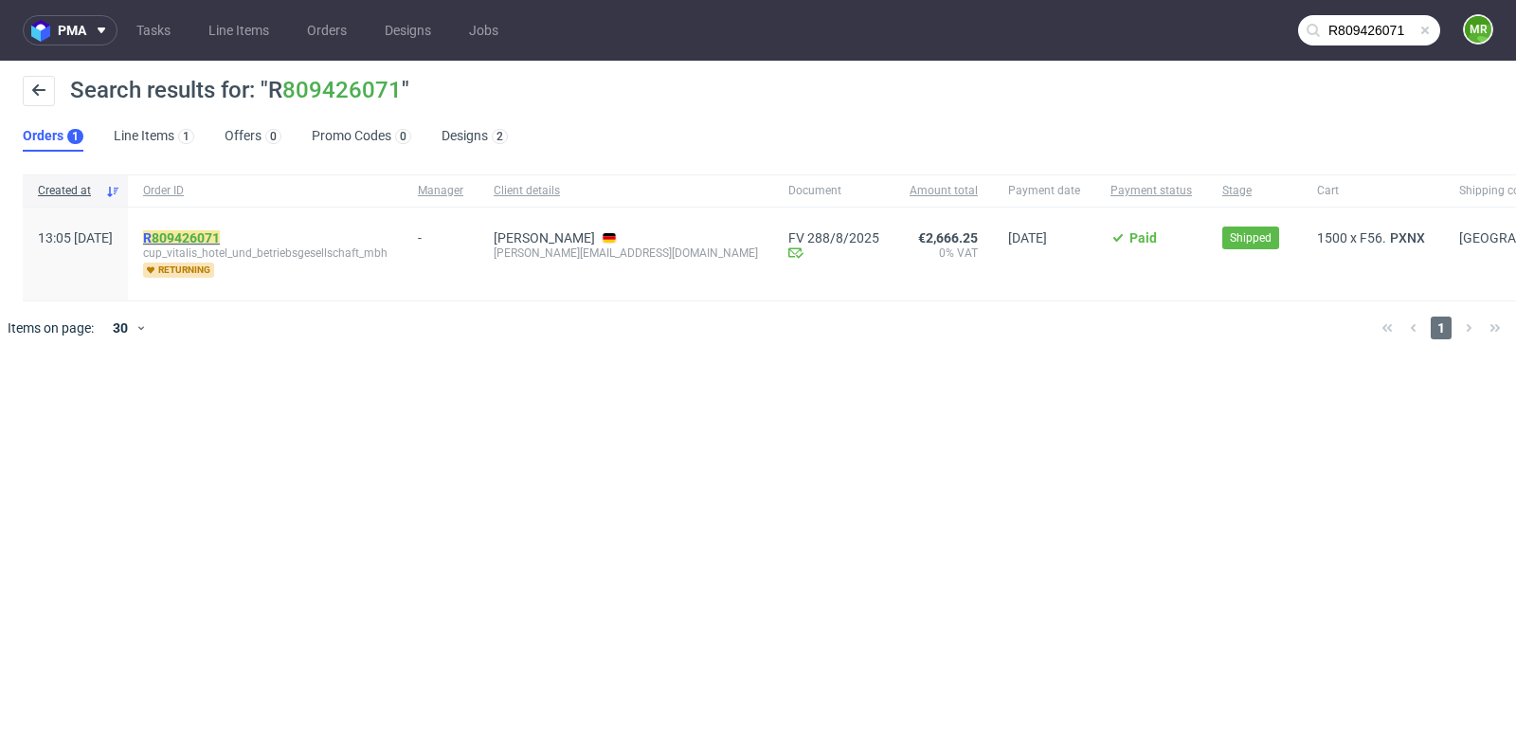
click at [220, 231] on link "809426071" at bounding box center [186, 237] width 68 height 15
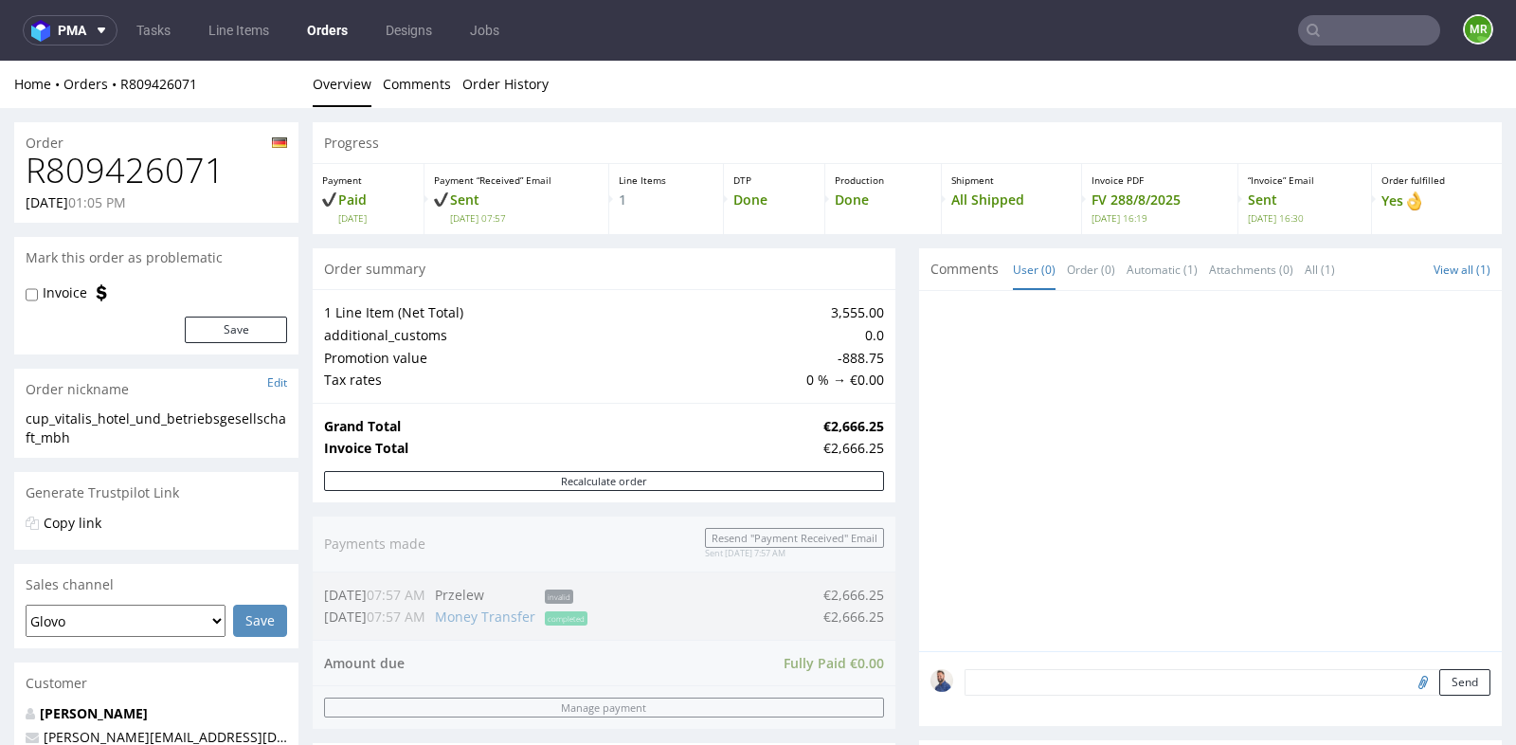
click at [919, 444] on div at bounding box center [1210, 471] width 583 height 360
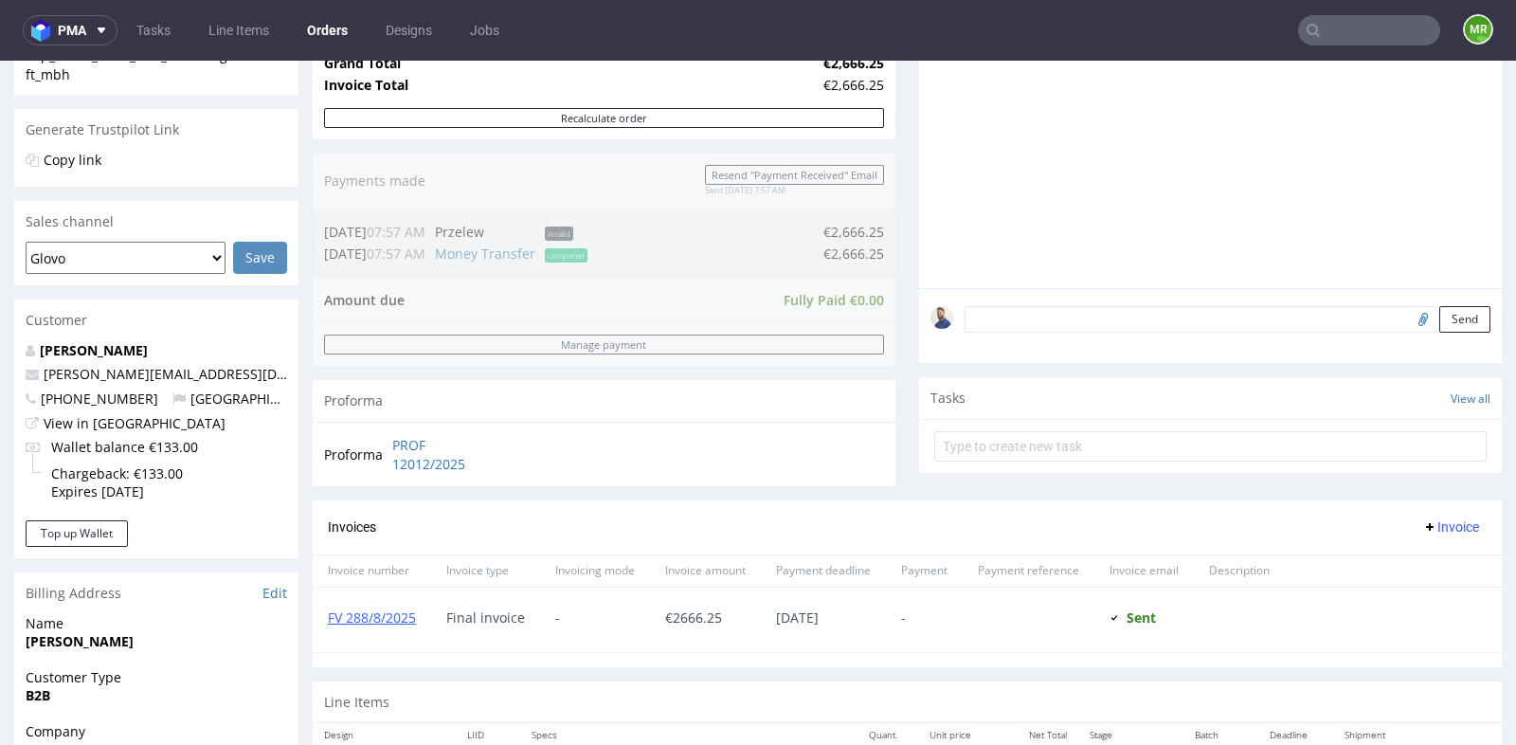
scroll to position [336, 0]
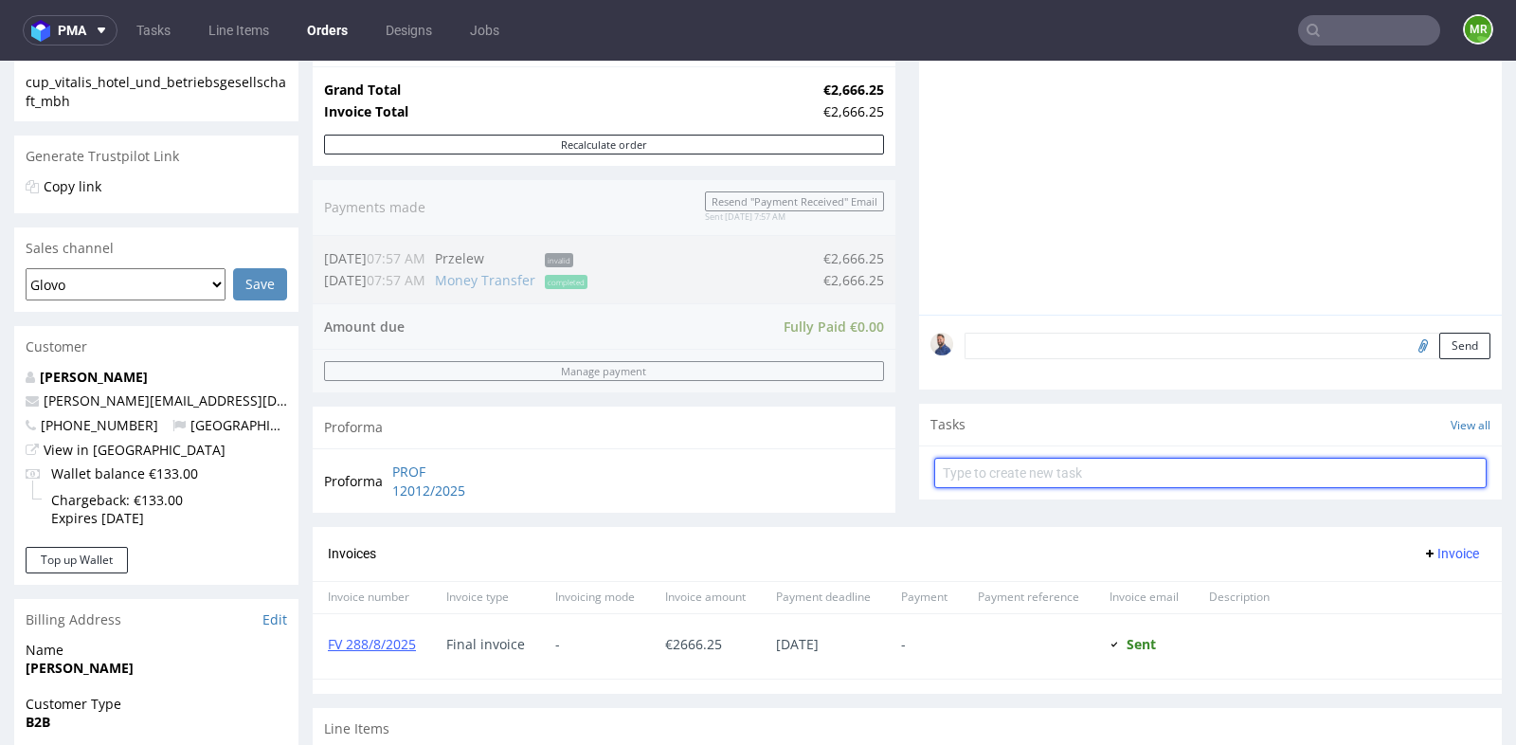
click at [1063, 468] on input "text" at bounding box center [1210, 473] width 552 height 30
type input "prośba o refund"
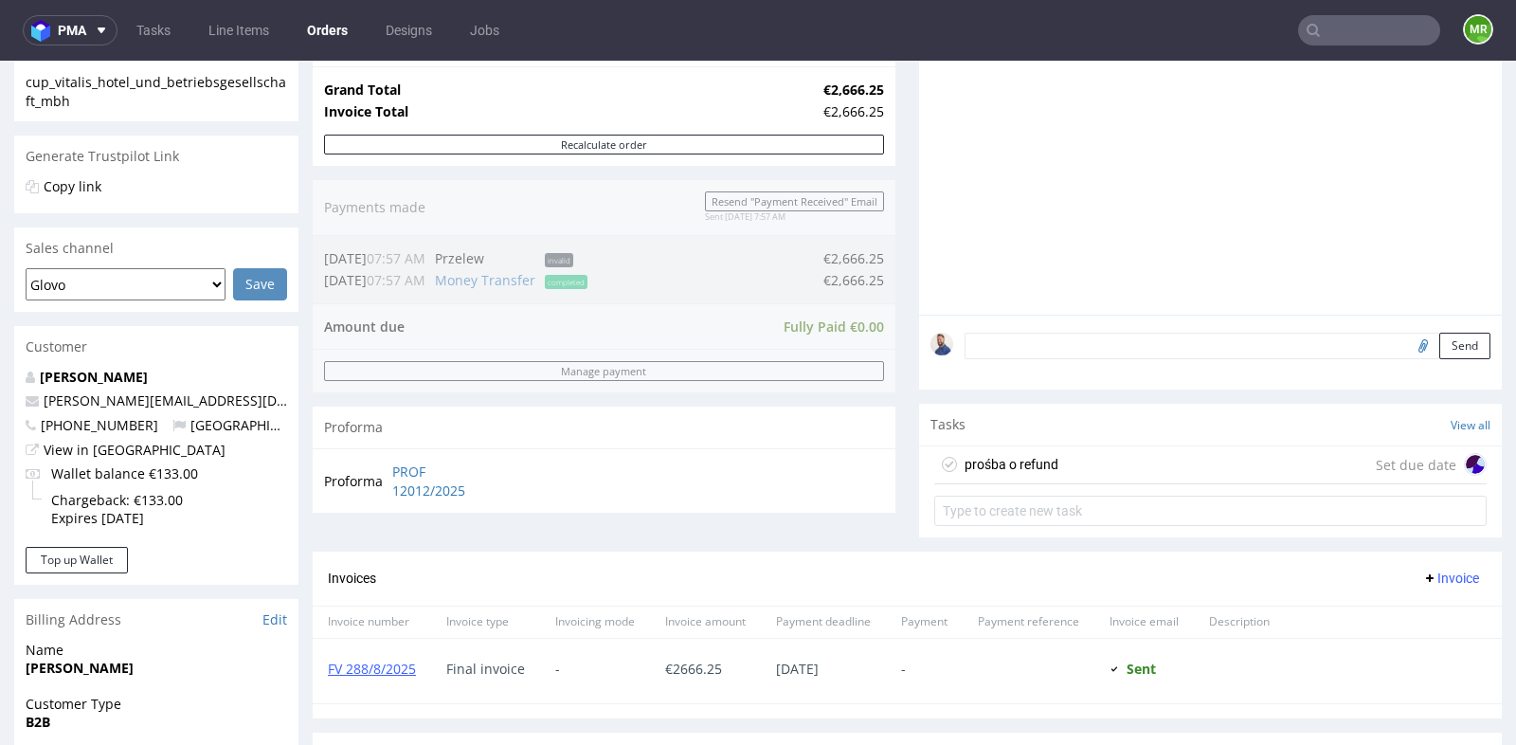
click at [1099, 468] on div "prośba o refund Set due date" at bounding box center [1210, 465] width 552 height 38
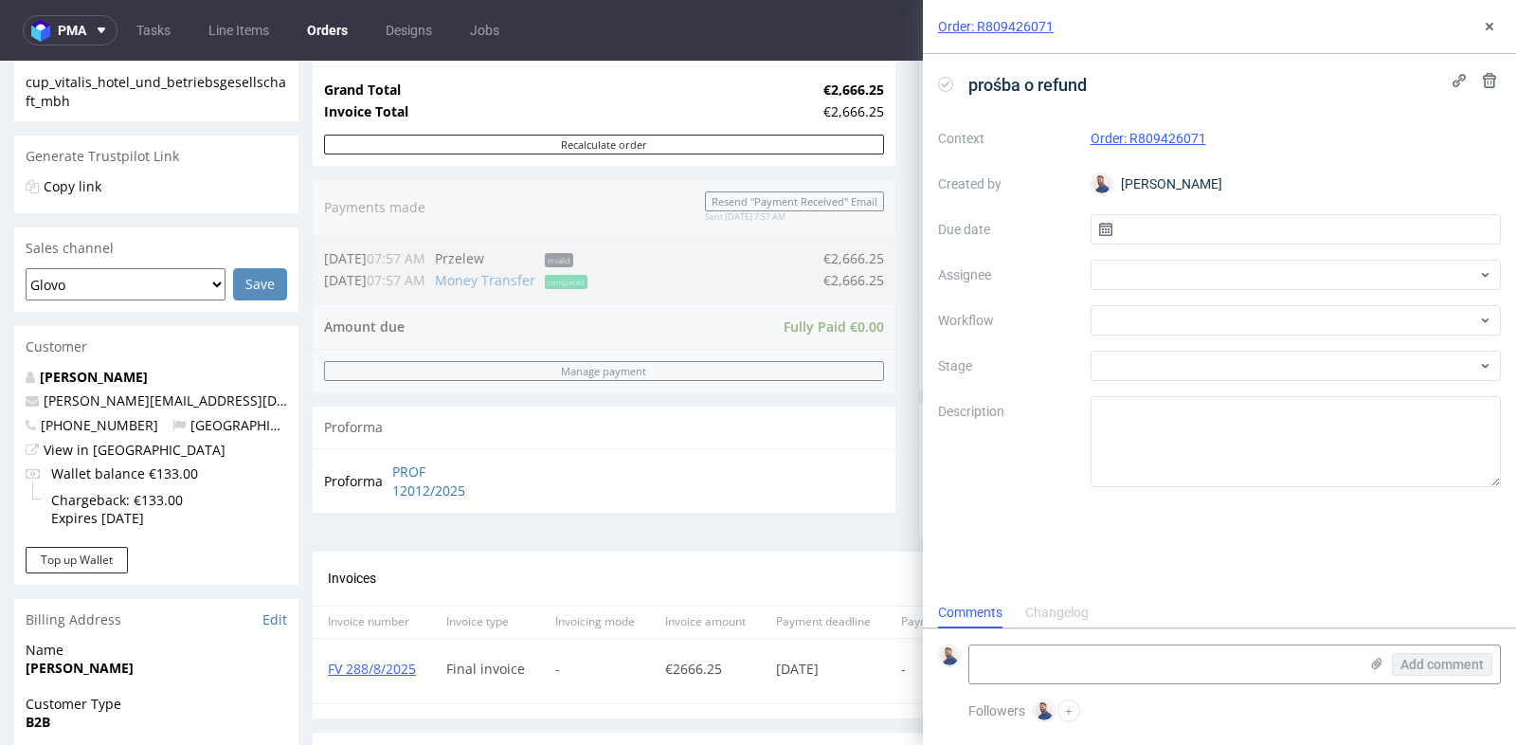
scroll to position [14, 0]
click at [1223, 228] on input "text" at bounding box center [1296, 229] width 411 height 30
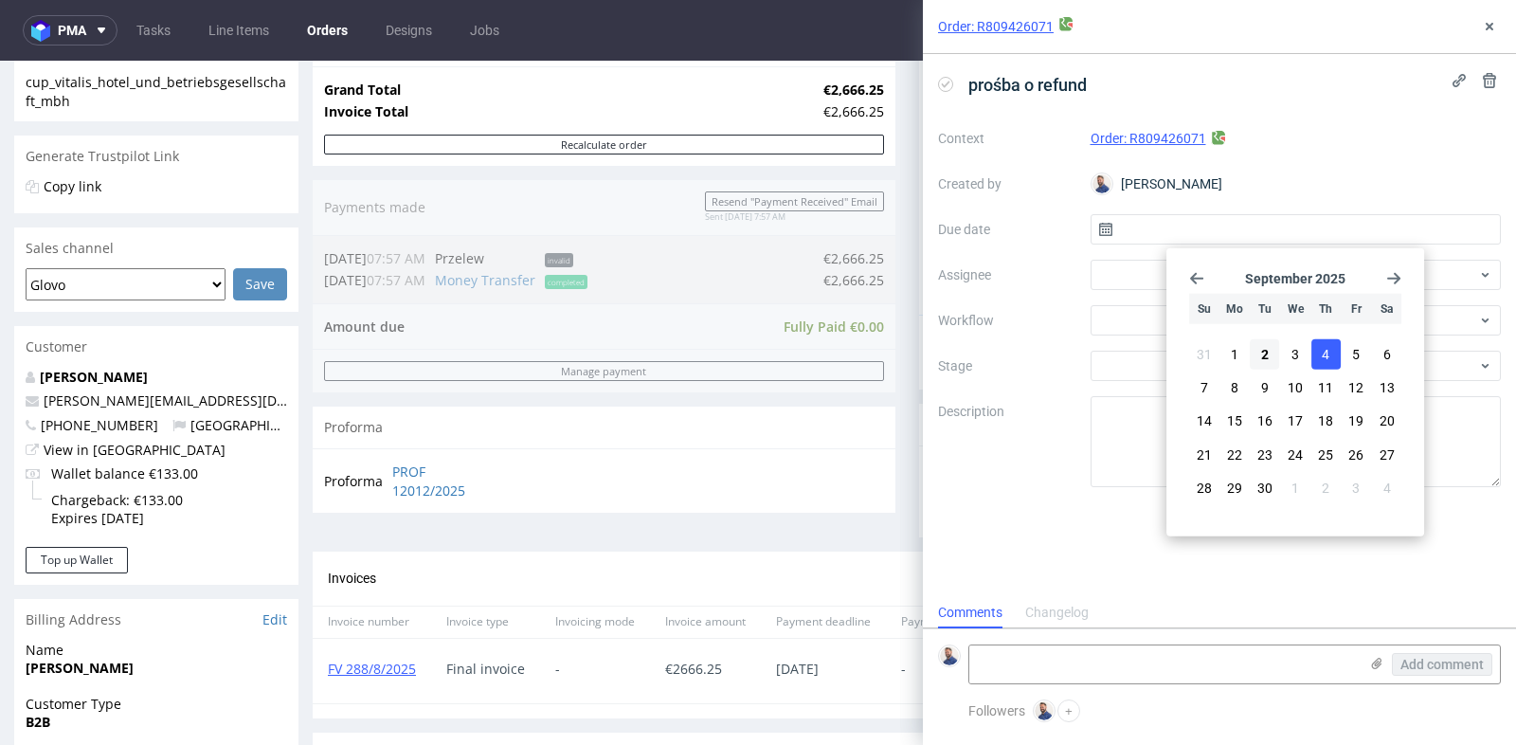
click at [1327, 356] on span "4" at bounding box center [1326, 354] width 8 height 19
type input "[DATE]"
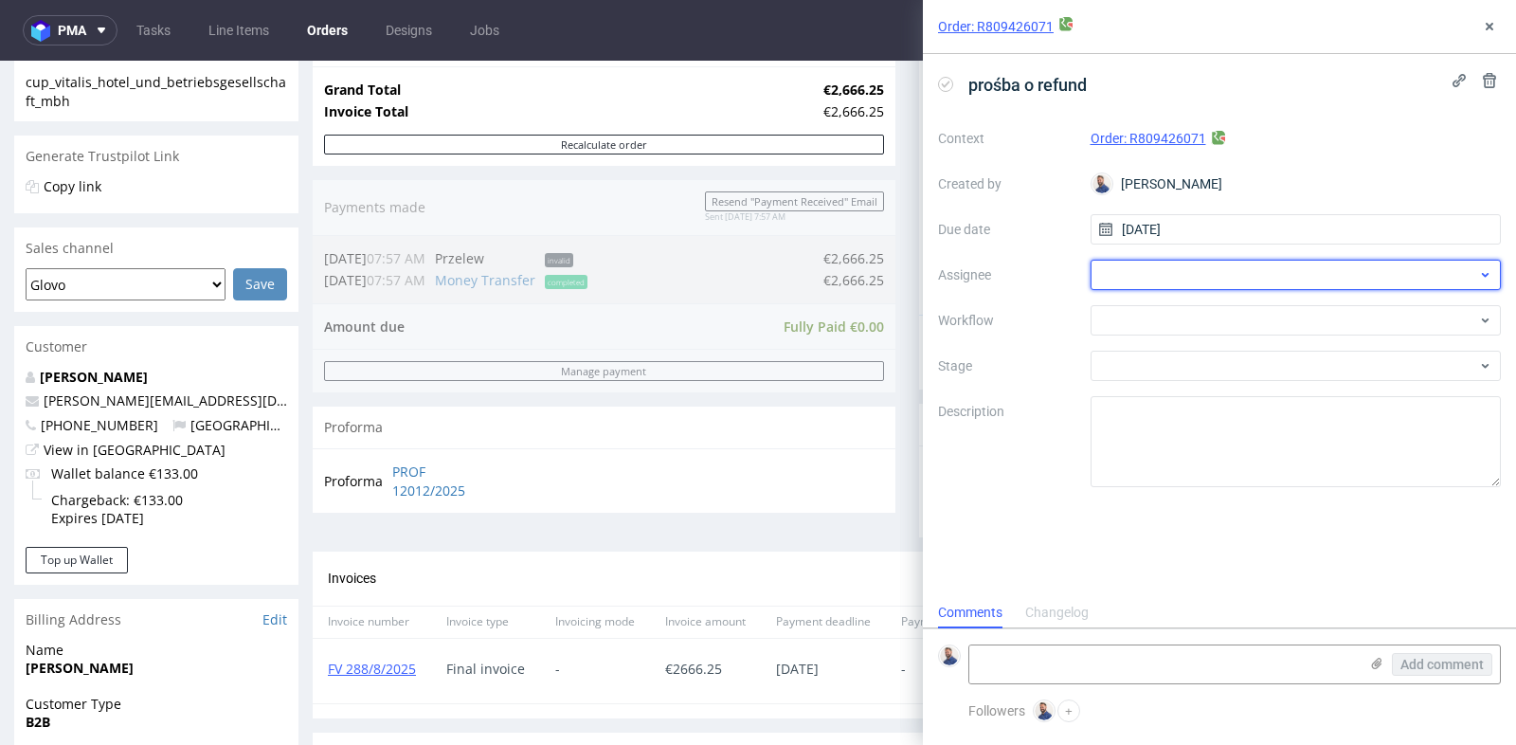
click at [1298, 278] on div at bounding box center [1296, 275] width 411 height 30
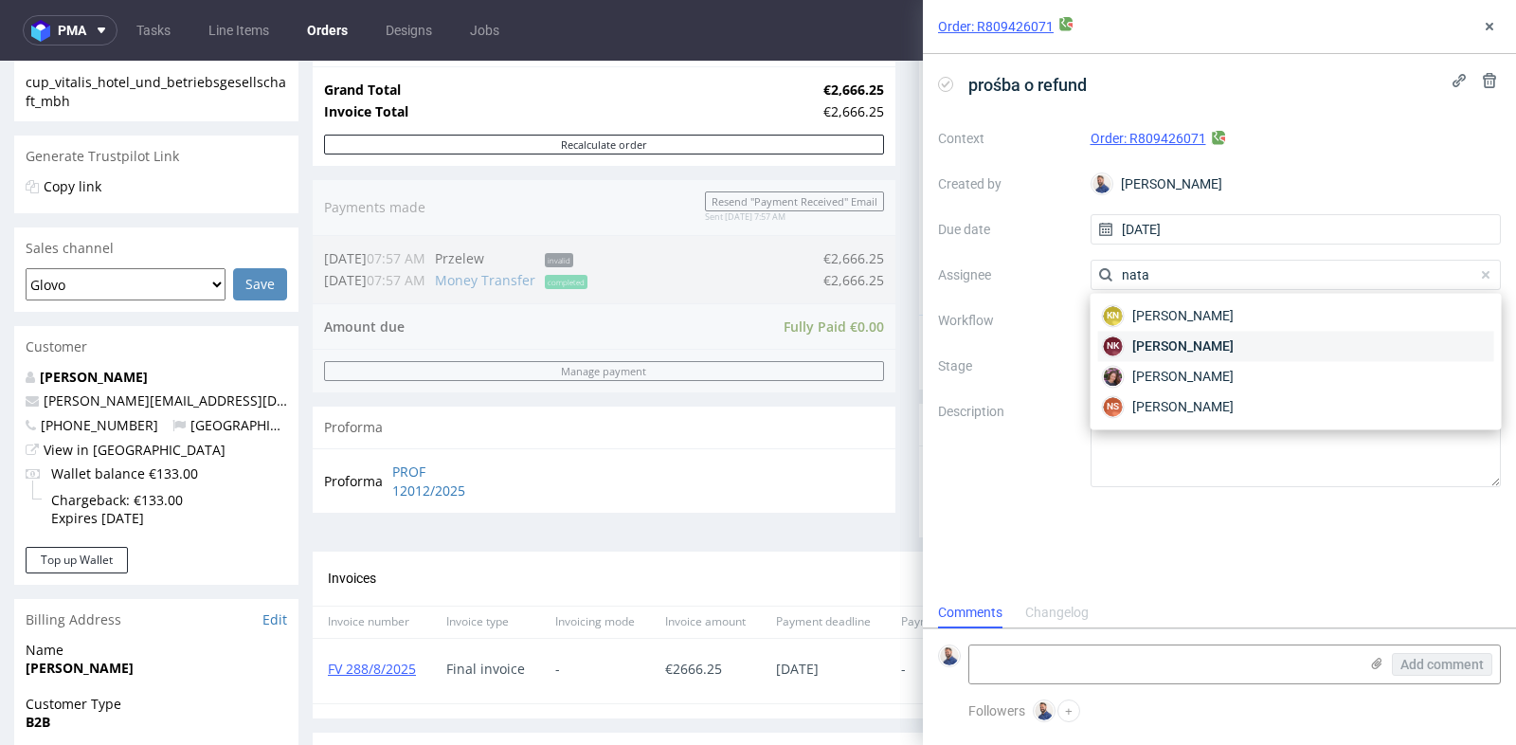
type input "nata"
click at [1234, 349] on span "[PERSON_NAME]" at bounding box center [1182, 345] width 101 height 19
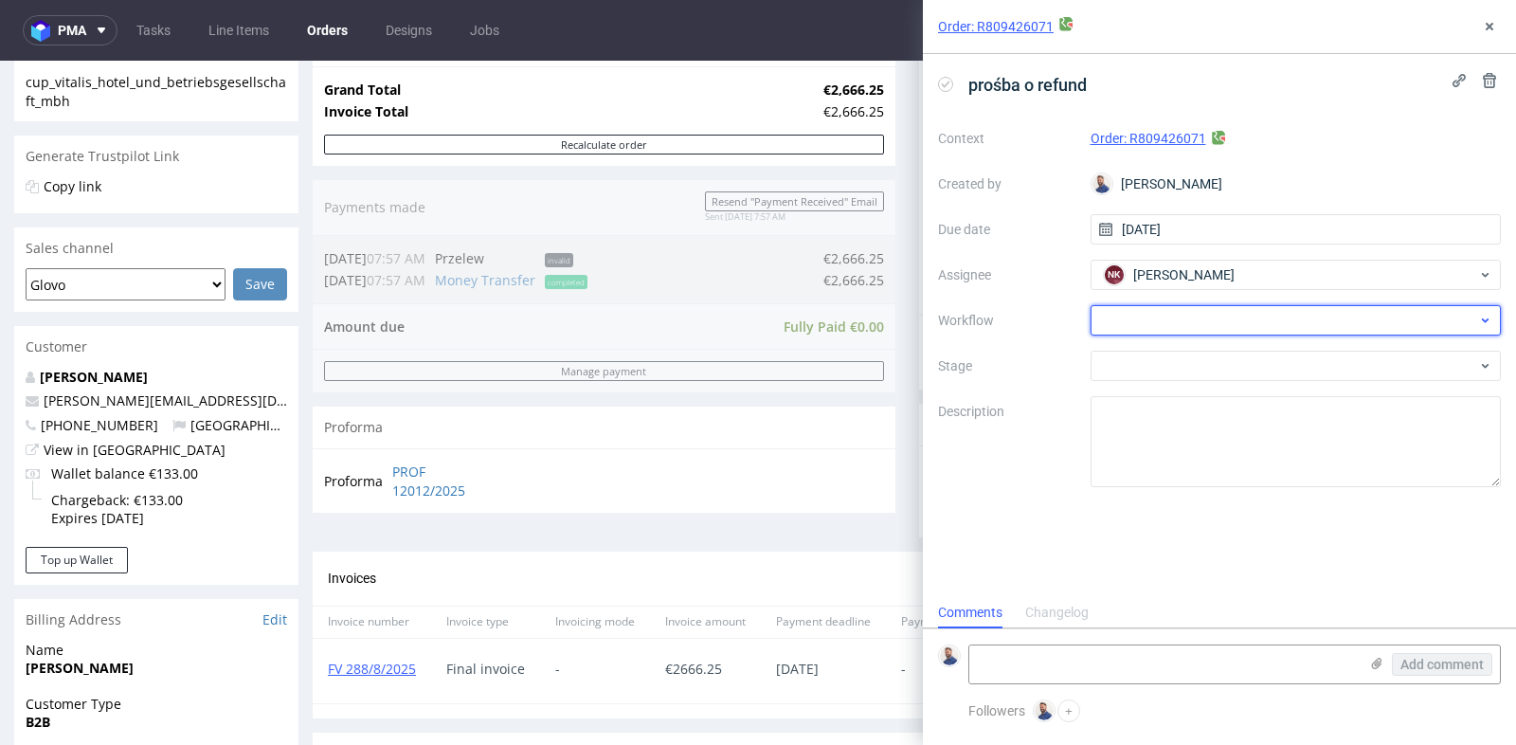
click at [1257, 319] on div at bounding box center [1296, 320] width 411 height 30
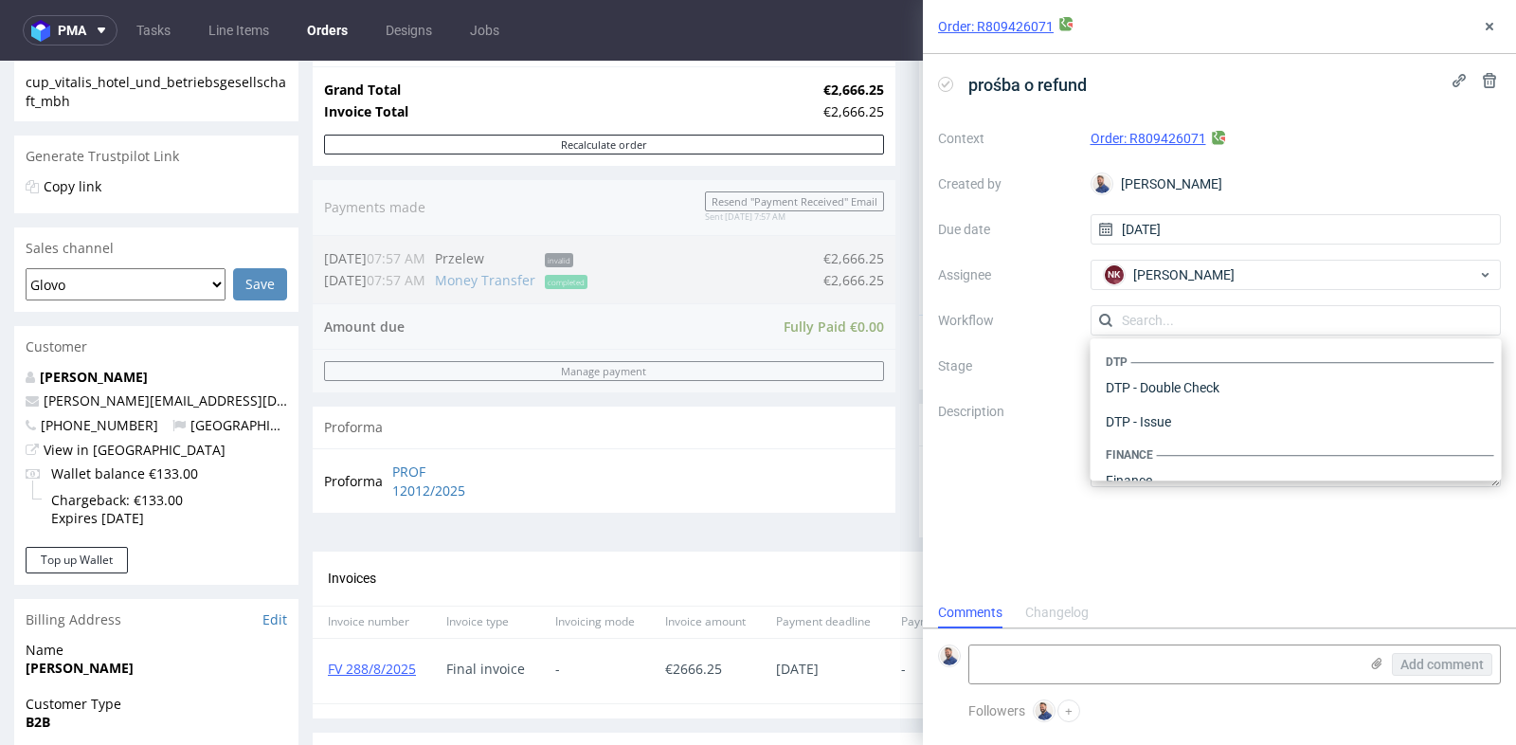
scroll to position [1165, 0]
type input "r"
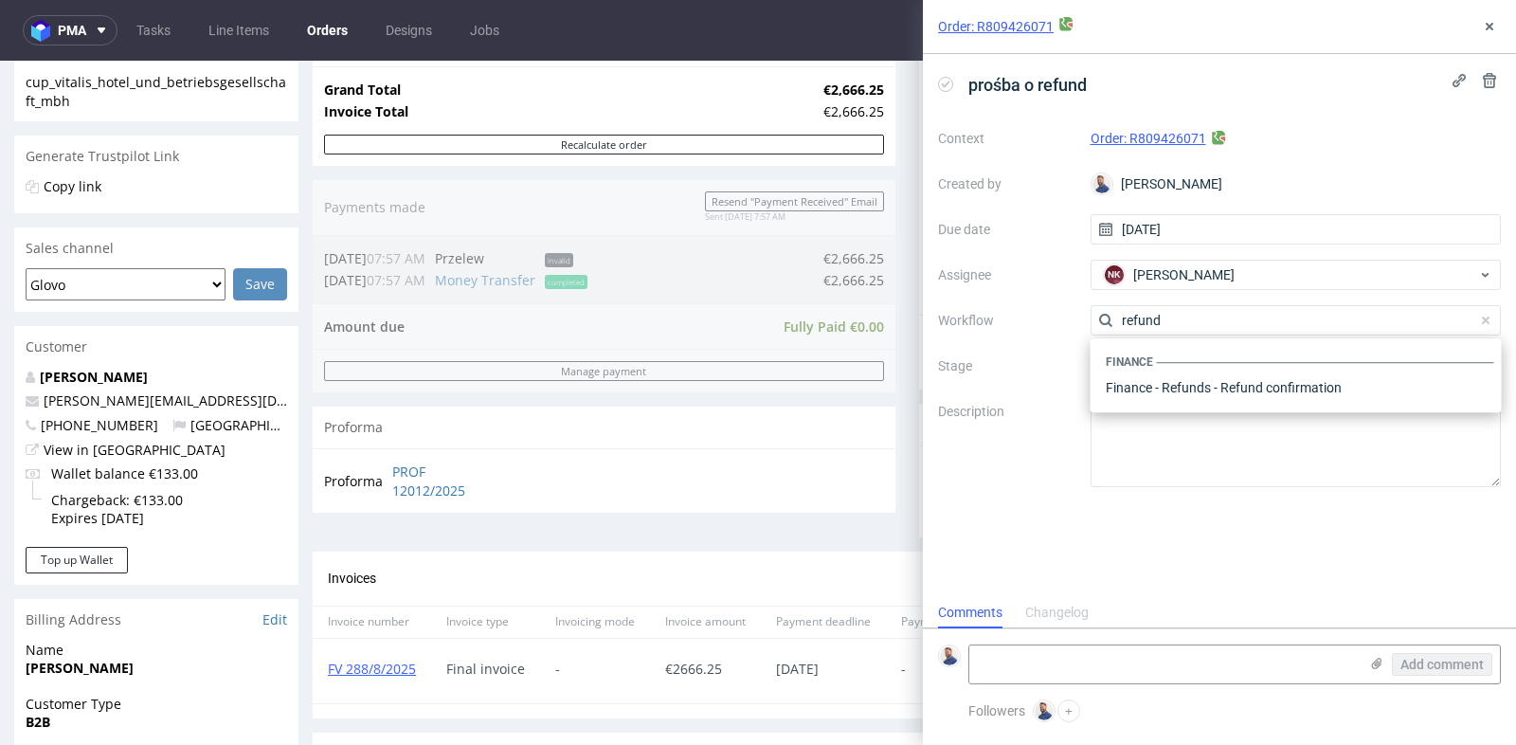
scroll to position [0, 0]
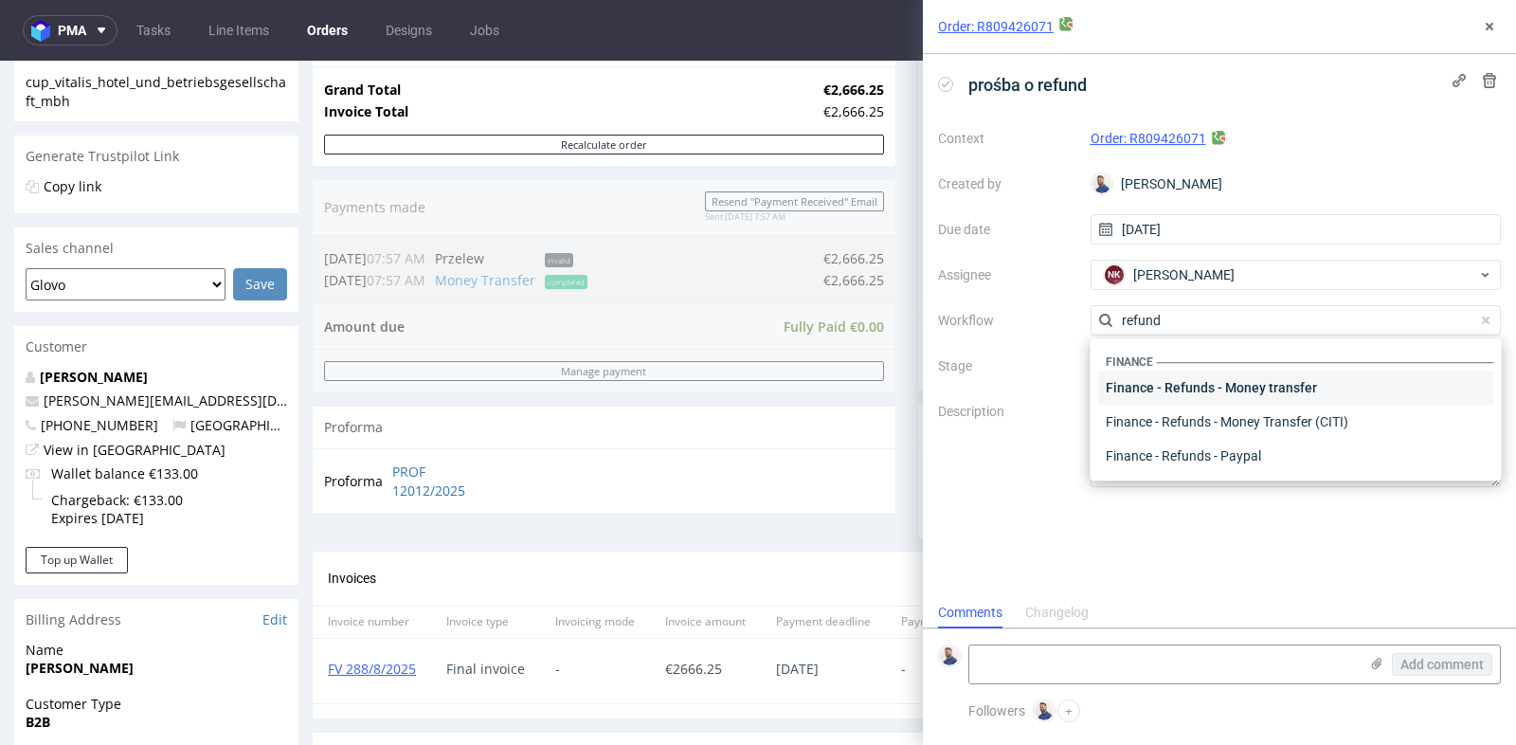
type input "refund"
click at [1232, 393] on div "Finance - Refunds - Money transfer" at bounding box center [1296, 388] width 396 height 34
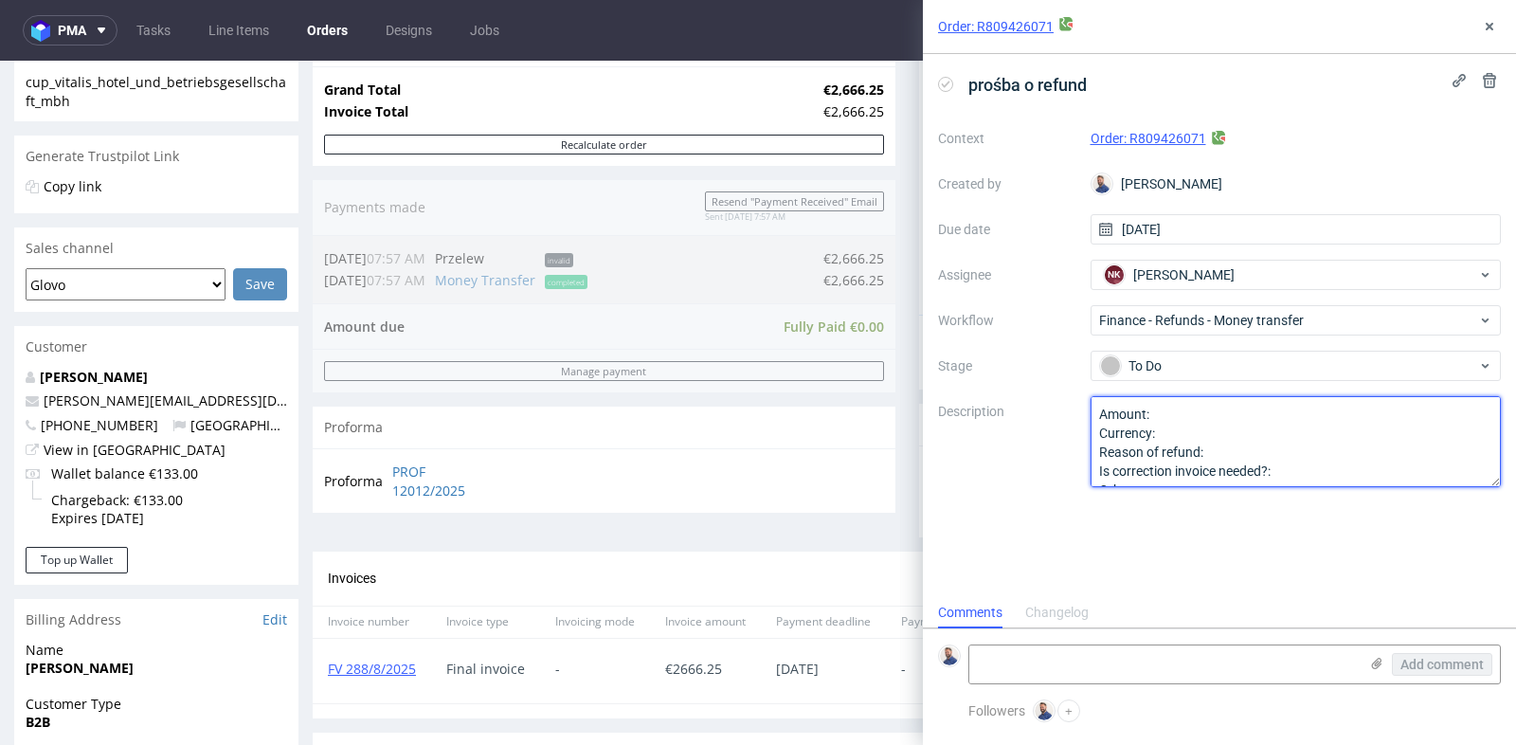
click at [1229, 411] on textarea "Amount: Currency: Reason of refund: Is correction invoice needed?: Other:" at bounding box center [1296, 441] width 411 height 91
click at [1222, 436] on textarea "Amount: Currency: Reason of refund: Is correction invoice needed?: Other:" at bounding box center [1296, 441] width 411 height 91
click at [1239, 443] on textarea "Amount: Currency: Reason of refund: Is correction invoice needed?: Other:" at bounding box center [1296, 441] width 411 height 91
click at [1281, 472] on textarea "Amount: 533.25 Currency: EUR Reason of refund: Reklamacja dot 20% uszkodzonych …" at bounding box center [1296, 441] width 411 height 91
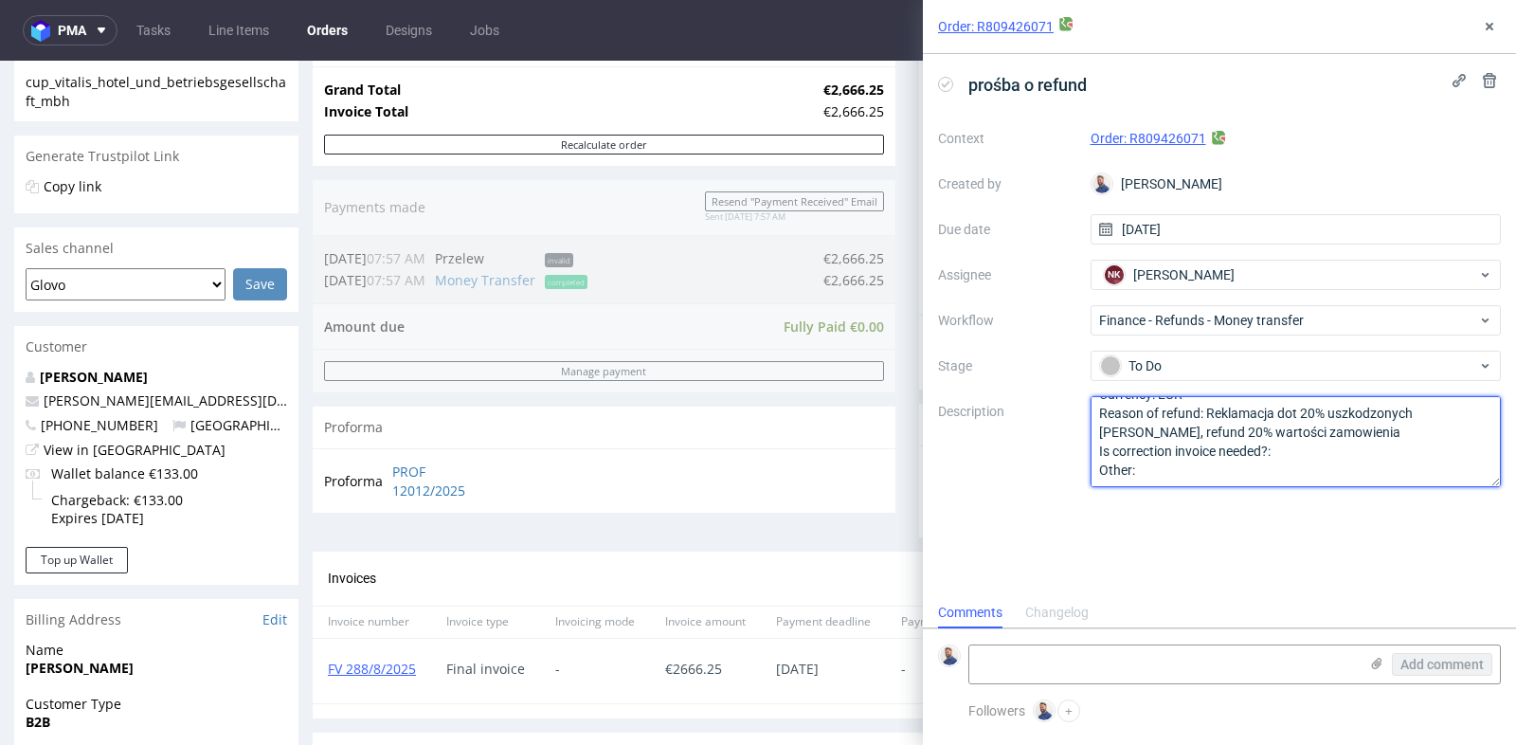
click at [1305, 460] on textarea "Amount: 533.25 Currency: EUR Reason of refund: Reklamacja dot 20% uszkodzonych …" at bounding box center [1296, 441] width 411 height 91
click at [1305, 451] on textarea "Amount: 533.25 Currency: EUR Reason of refund: Reklamacja dot 20% uszkodzonych …" at bounding box center [1296, 441] width 411 height 91
type textarea "Amount: 533.25 Currency: EUR Reason of refund: Reklamacja dot 20% uszkodzonych …"
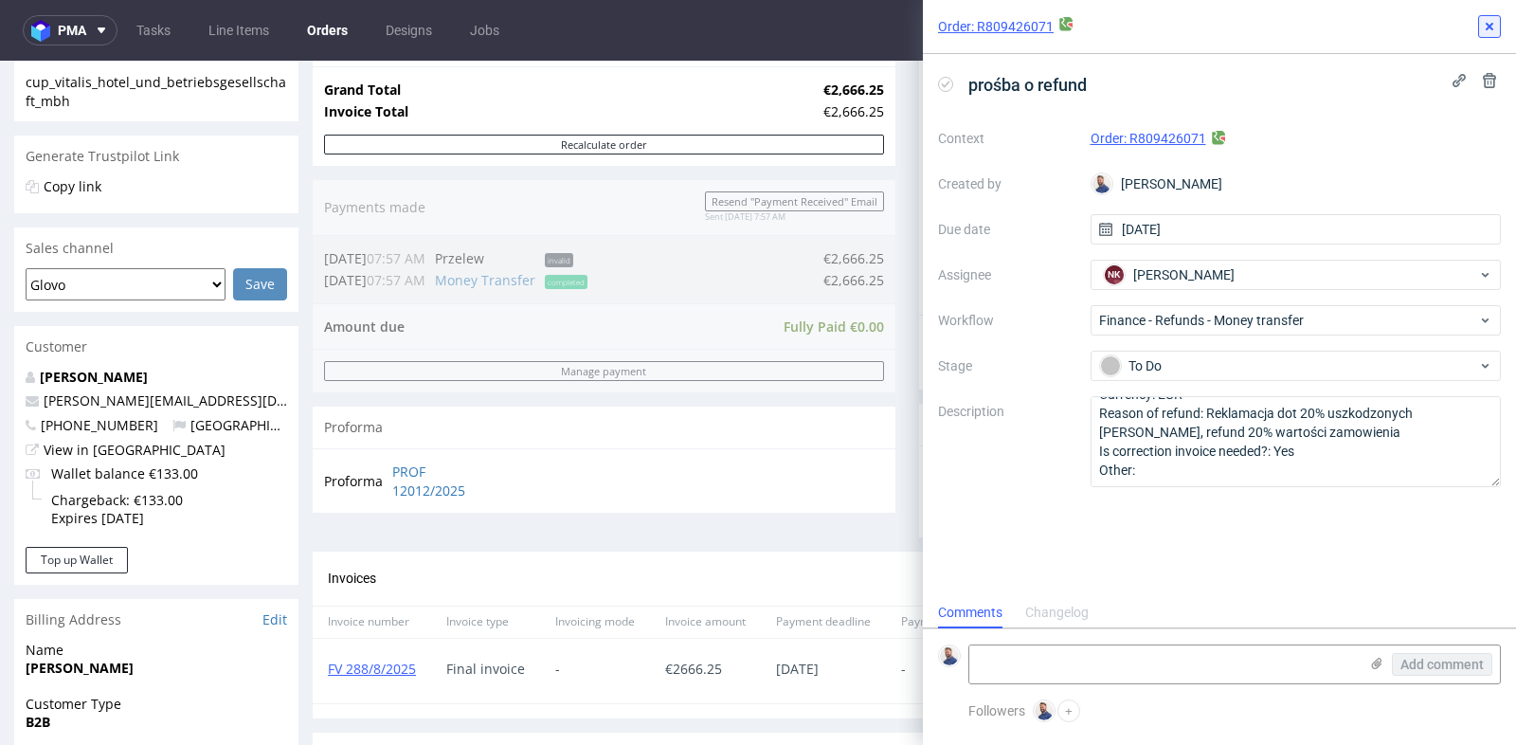
click at [1490, 27] on use at bounding box center [1490, 27] width 8 height 8
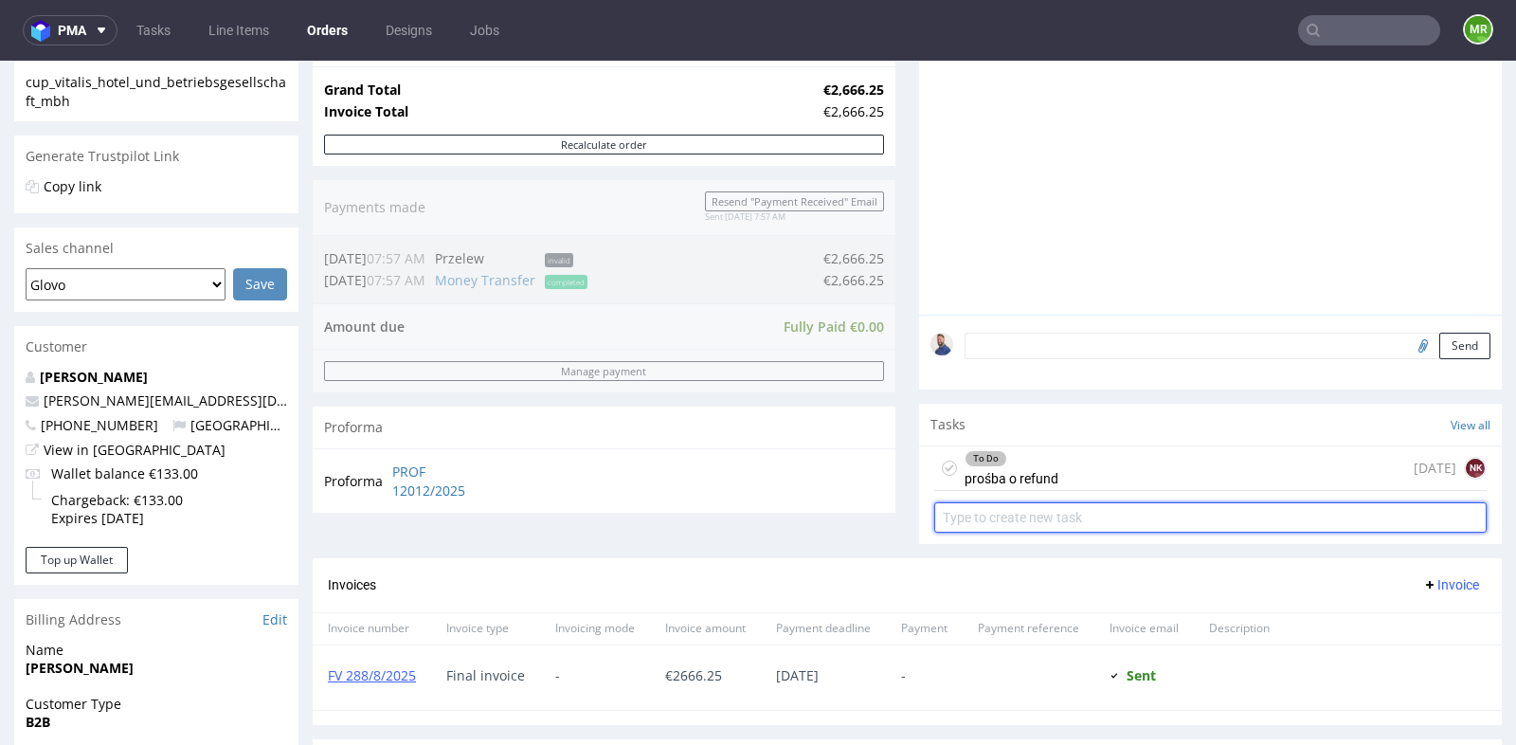
click at [1195, 507] on input "text" at bounding box center [1210, 517] width 552 height 30
type input "korekta faktury"
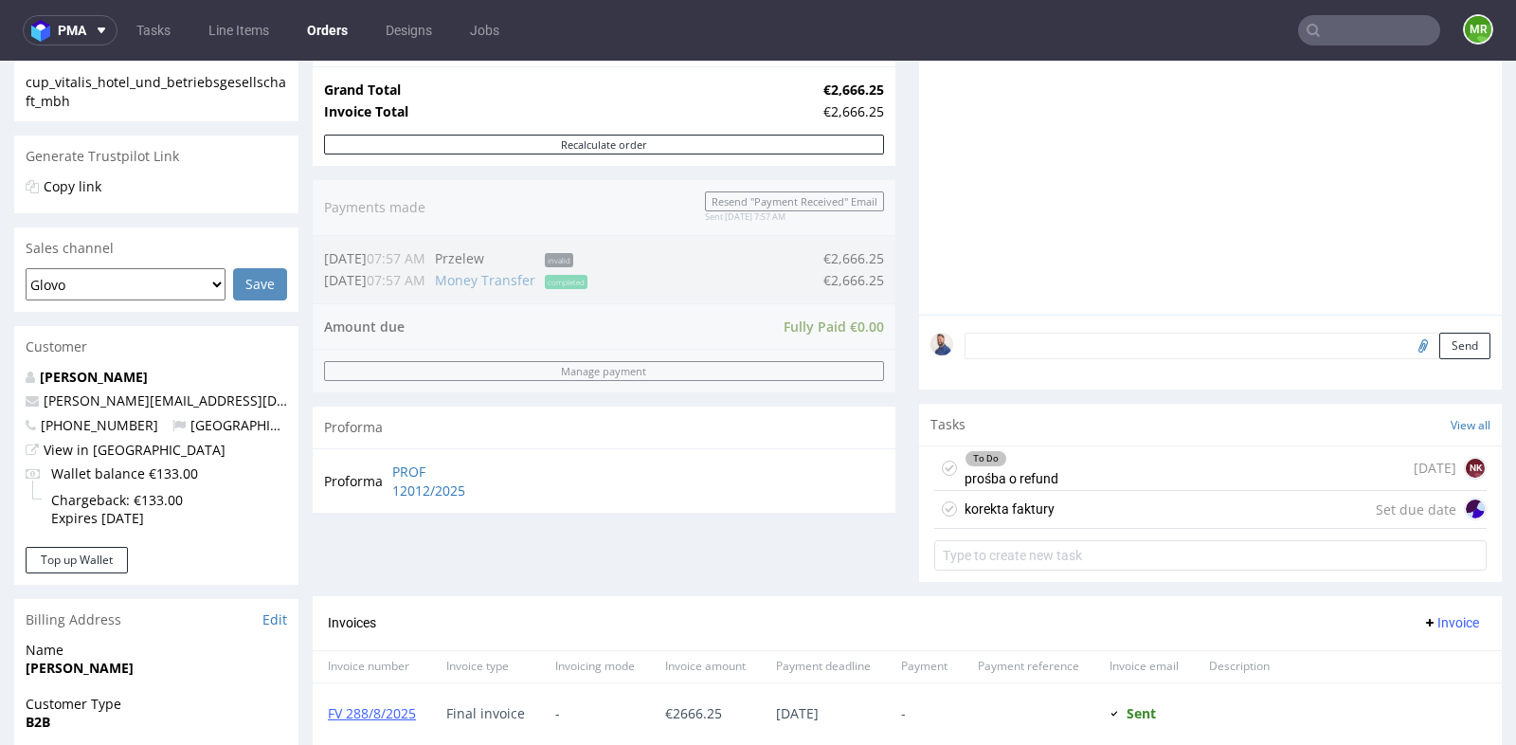
click at [1233, 516] on div "korekta faktury Set due date" at bounding box center [1210, 510] width 552 height 38
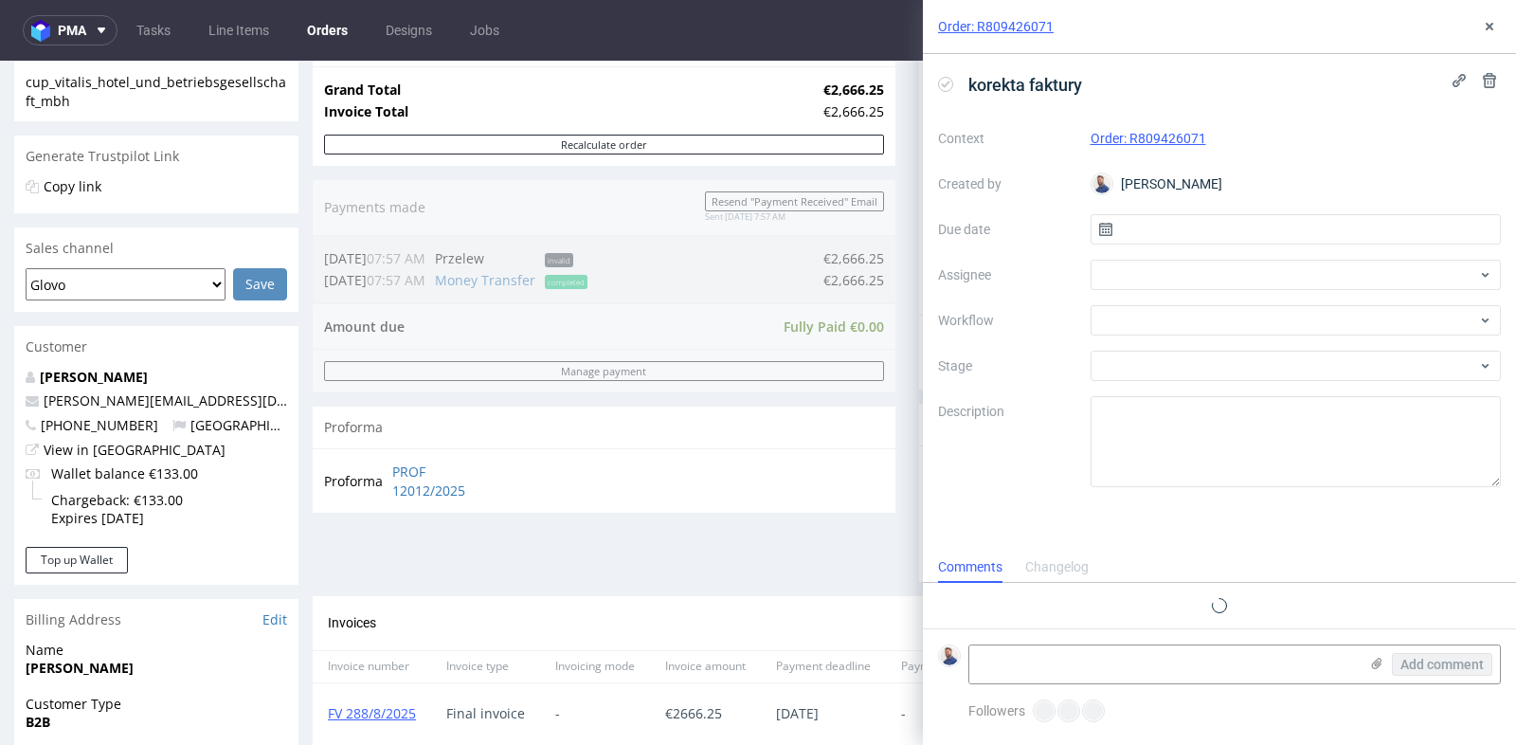
scroll to position [14, 0]
click at [1293, 225] on input "text" at bounding box center [1296, 229] width 411 height 30
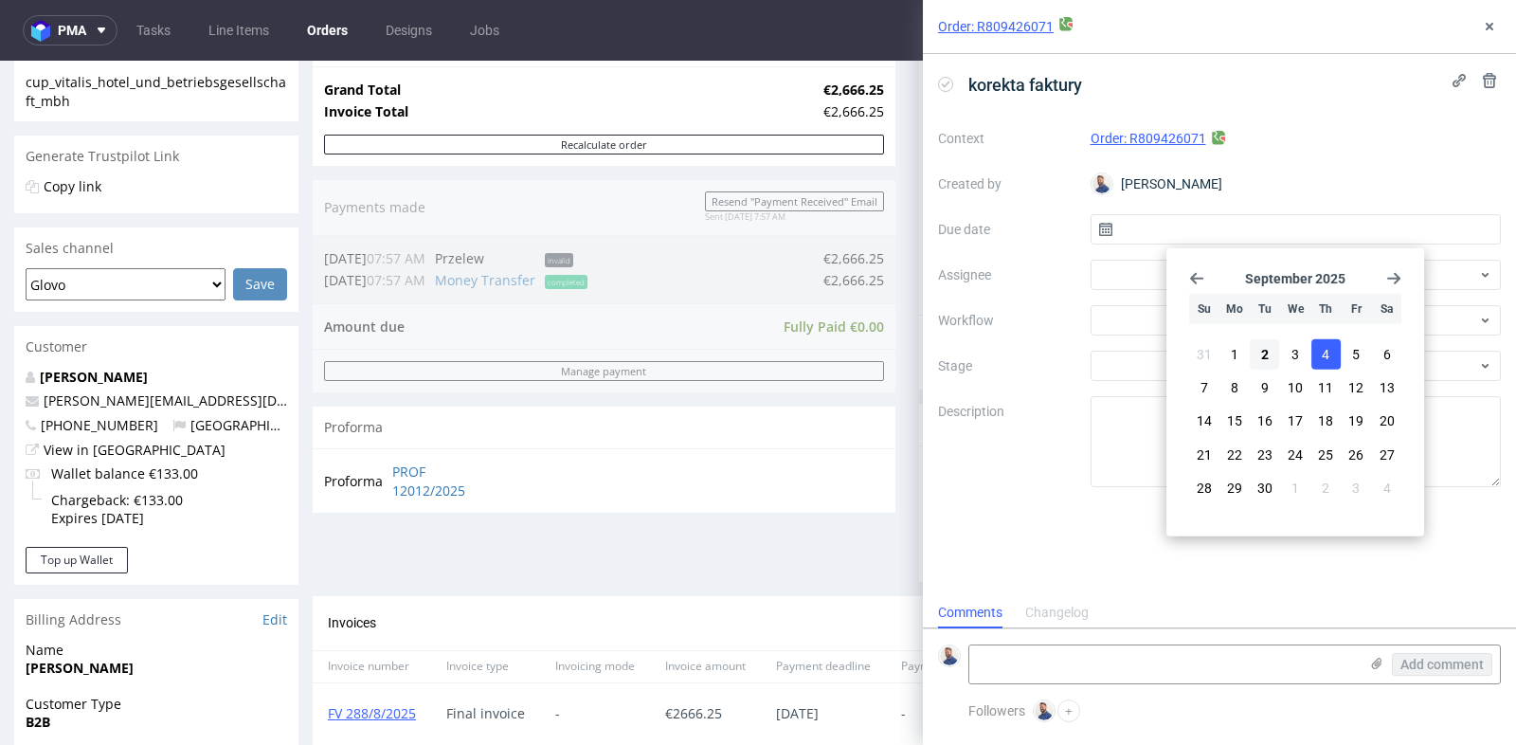
click at [1322, 359] on span "4" at bounding box center [1326, 354] width 8 height 19
type input "[DATE]"
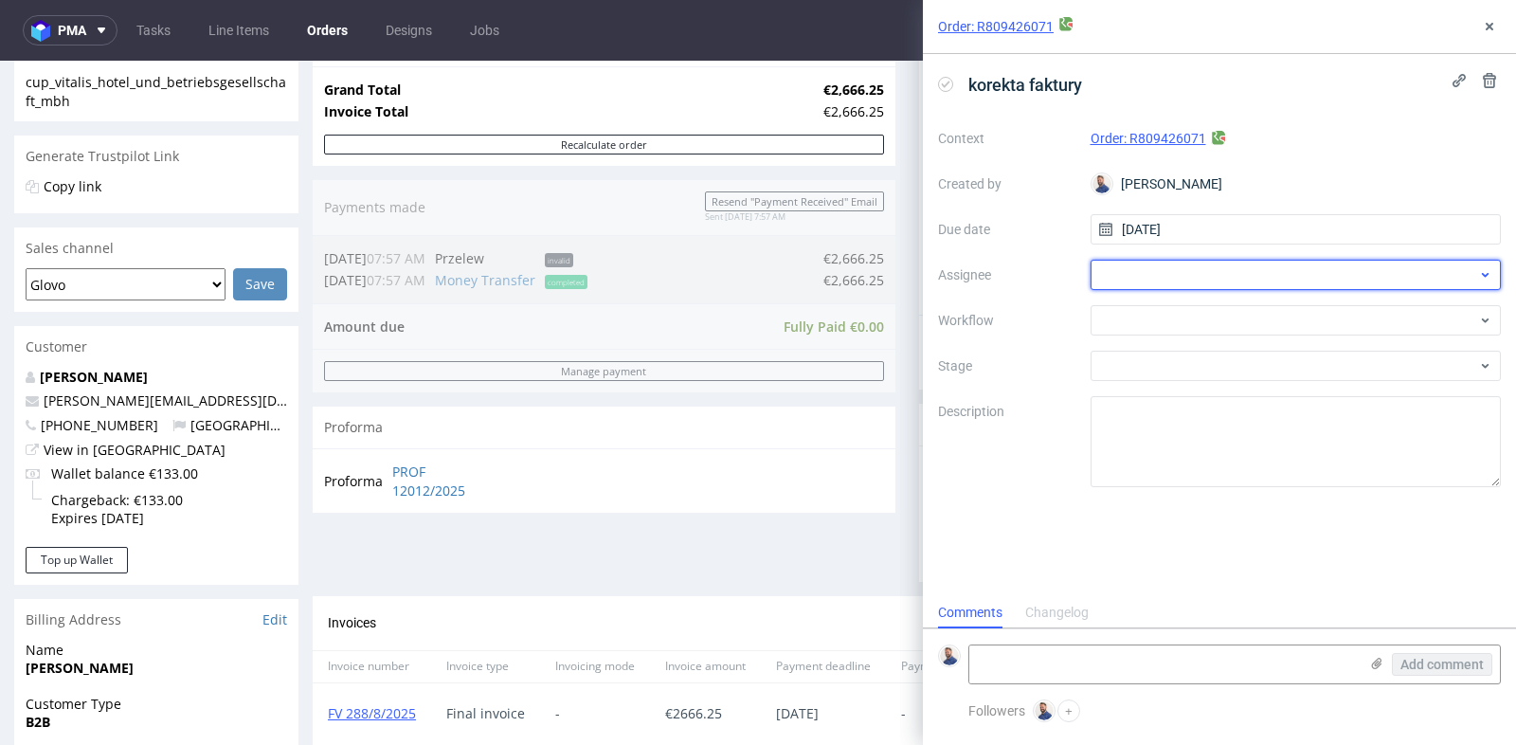
click at [1334, 275] on div at bounding box center [1296, 275] width 411 height 30
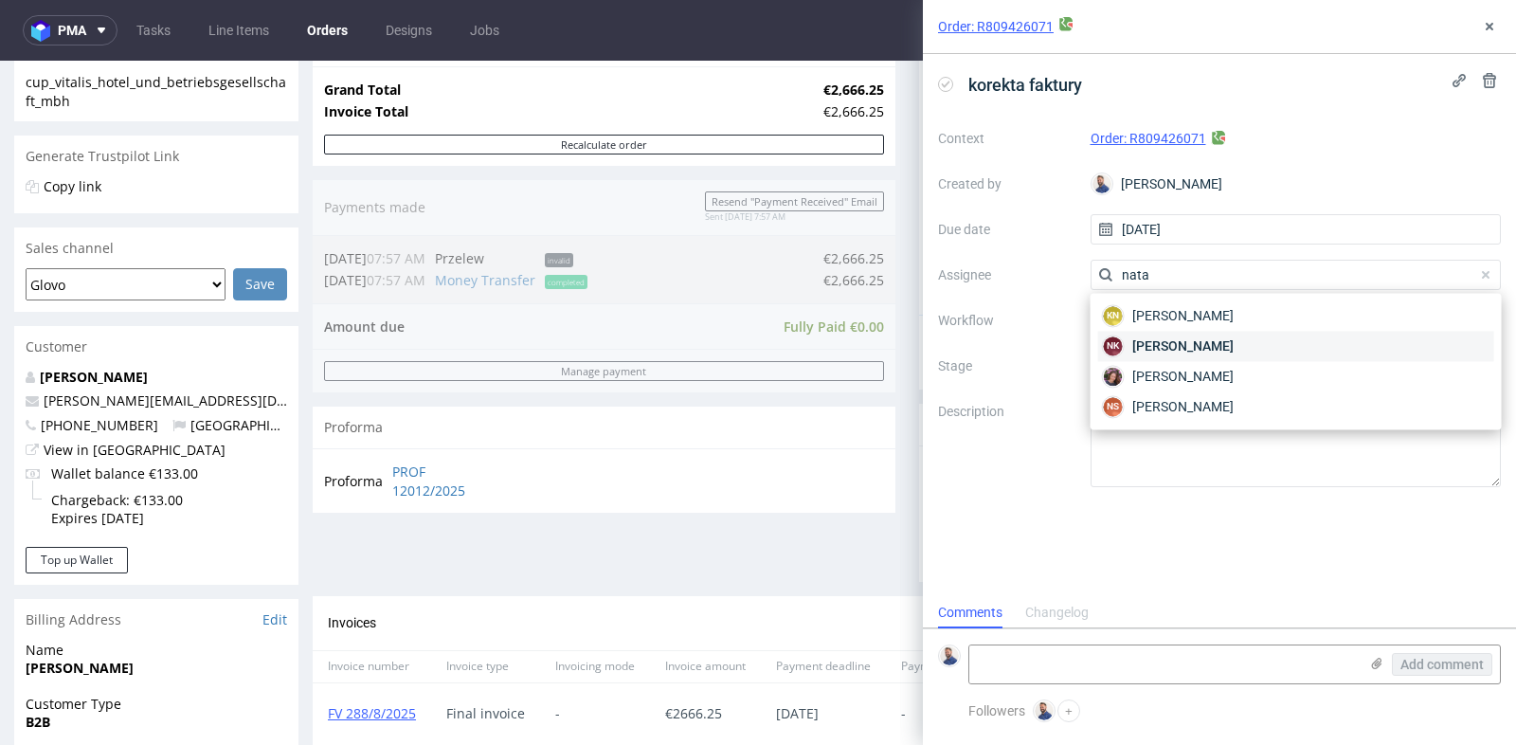
type input "nata"
click at [1306, 341] on div "NK [PERSON_NAME]" at bounding box center [1296, 346] width 396 height 30
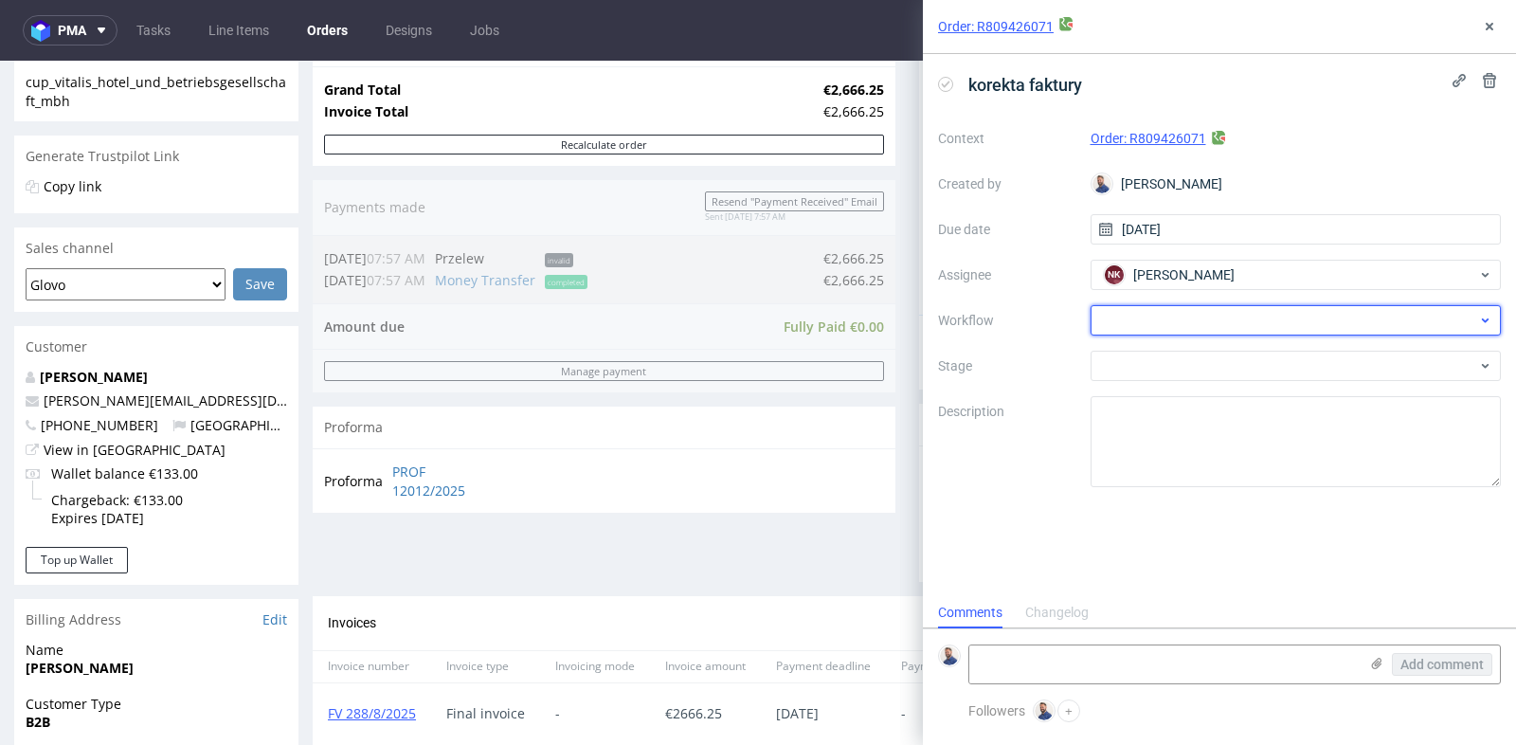
click at [1315, 322] on div at bounding box center [1296, 320] width 411 height 30
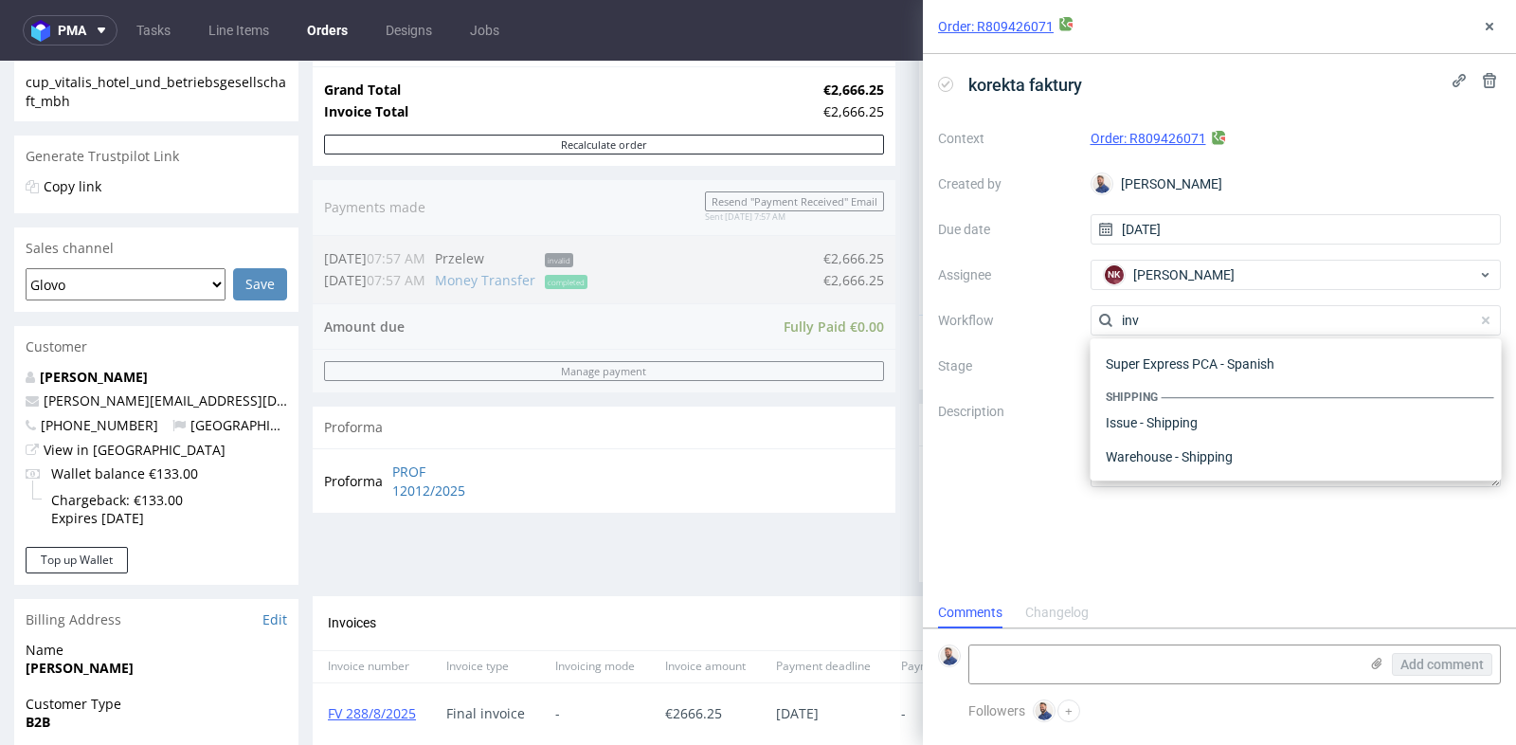
scroll to position [171, 0]
type input "invoice"
click at [1313, 393] on div "Finance - Invoice - Correction Invoice" at bounding box center [1296, 388] width 396 height 34
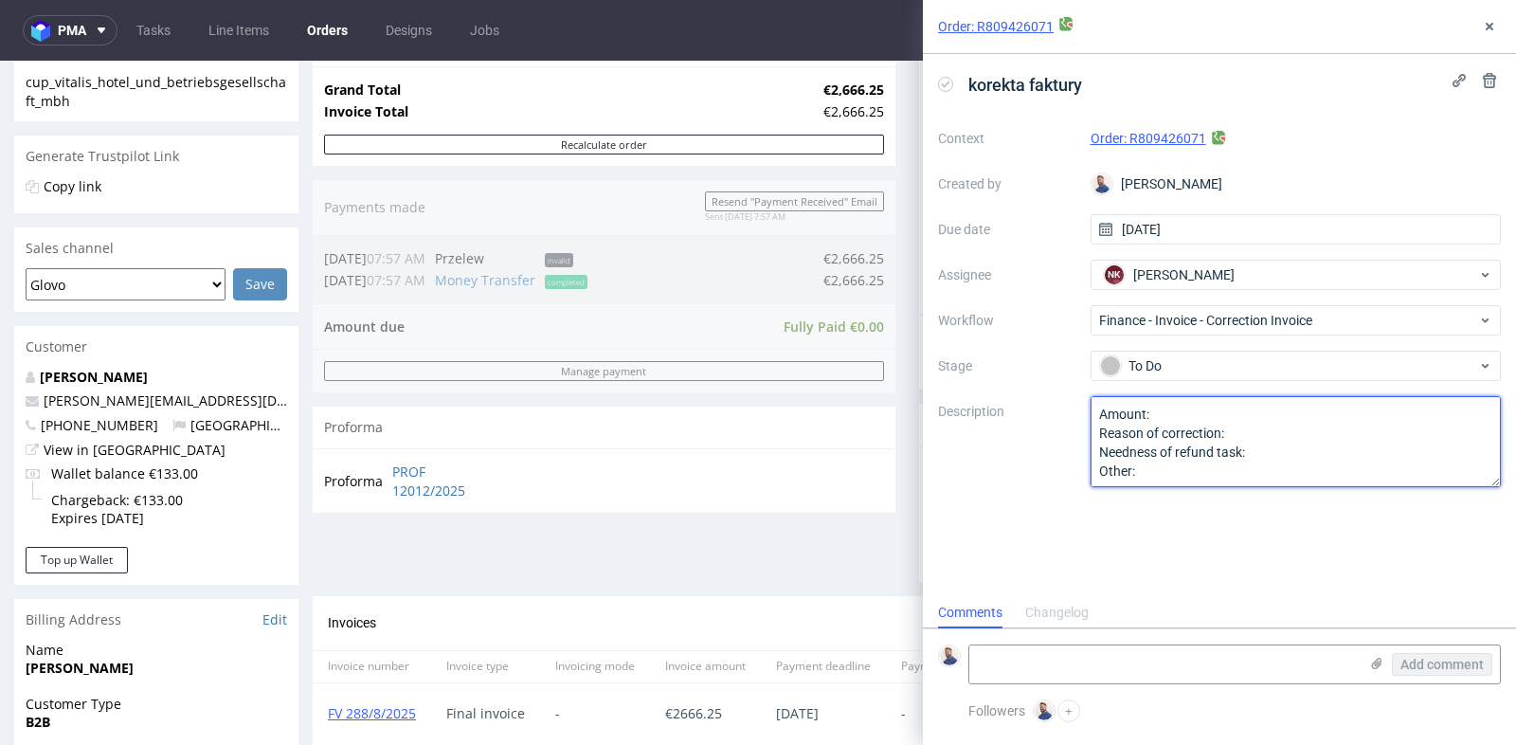
click at [1287, 416] on textarea "Amount: Reason of correction: Needness of refund task: Other:" at bounding box center [1296, 441] width 411 height 91
click at [1236, 426] on textarea "Amount: 2666.25- Reason of correction: Needness of refund task: Other:" at bounding box center [1296, 441] width 411 height 91
click at [1257, 446] on textarea "Amount: 2666.25- Reason of correction: Needness of refund task: Other:" at bounding box center [1296, 441] width 411 height 91
click at [1295, 436] on textarea "Amount: 2666.25- Reason of correction: Needness of refund task: Other:" at bounding box center [1296, 441] width 411 height 91
click at [1201, 417] on textarea "Amount: 2666.25- Reason of correction: Needness of refund task: Other:" at bounding box center [1296, 441] width 411 height 91
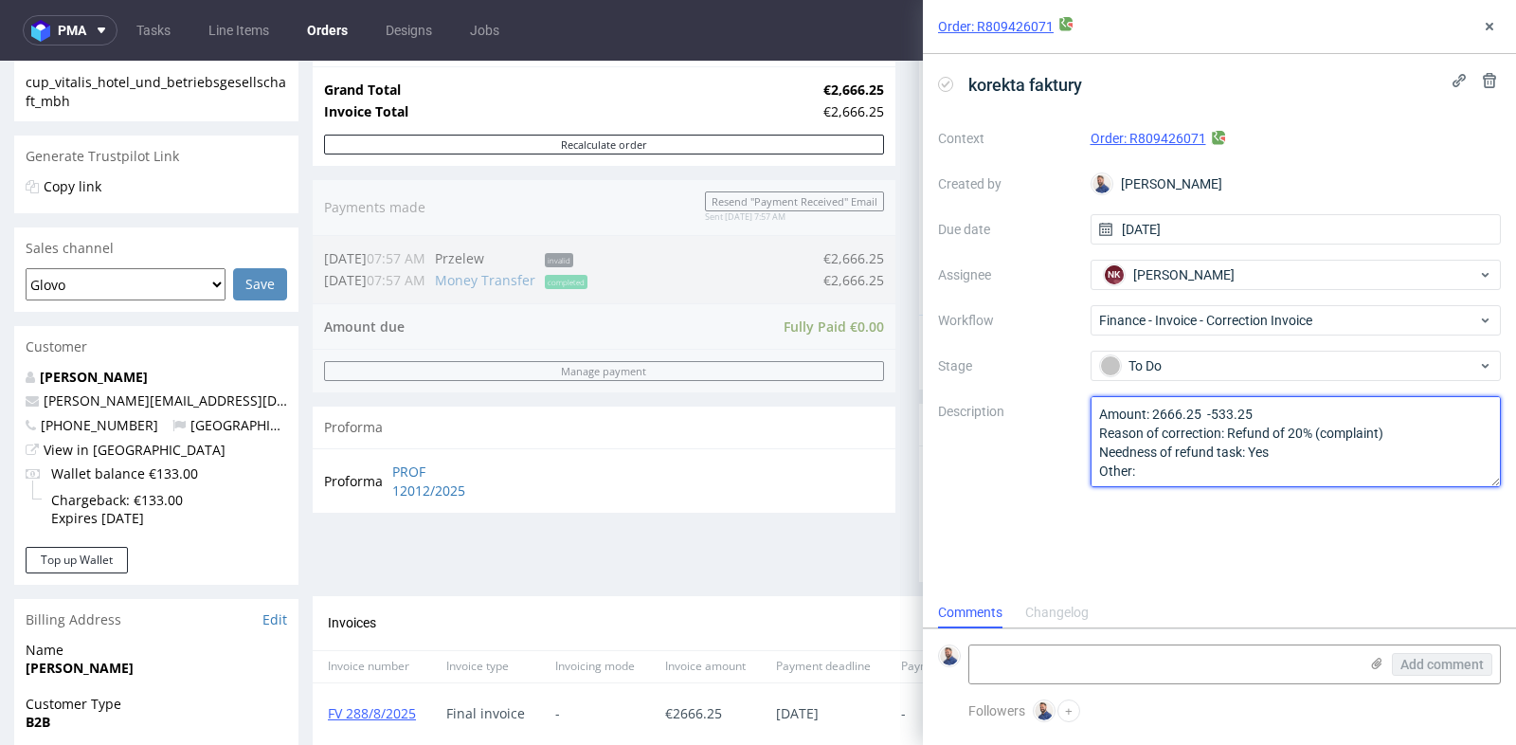
click at [1210, 415] on textarea "Amount: 2666.25- Reason of correction: Needness of refund task: Other:" at bounding box center [1296, 441] width 411 height 91
click at [1298, 404] on textarea "Amount: 2666.25- Reason of correction: Needness of refund task: Other:" at bounding box center [1296, 441] width 411 height 91
type textarea "Amount: 2666.25 - 533.25 Reason of correction: Refund of 20% (complaint) Needne…"
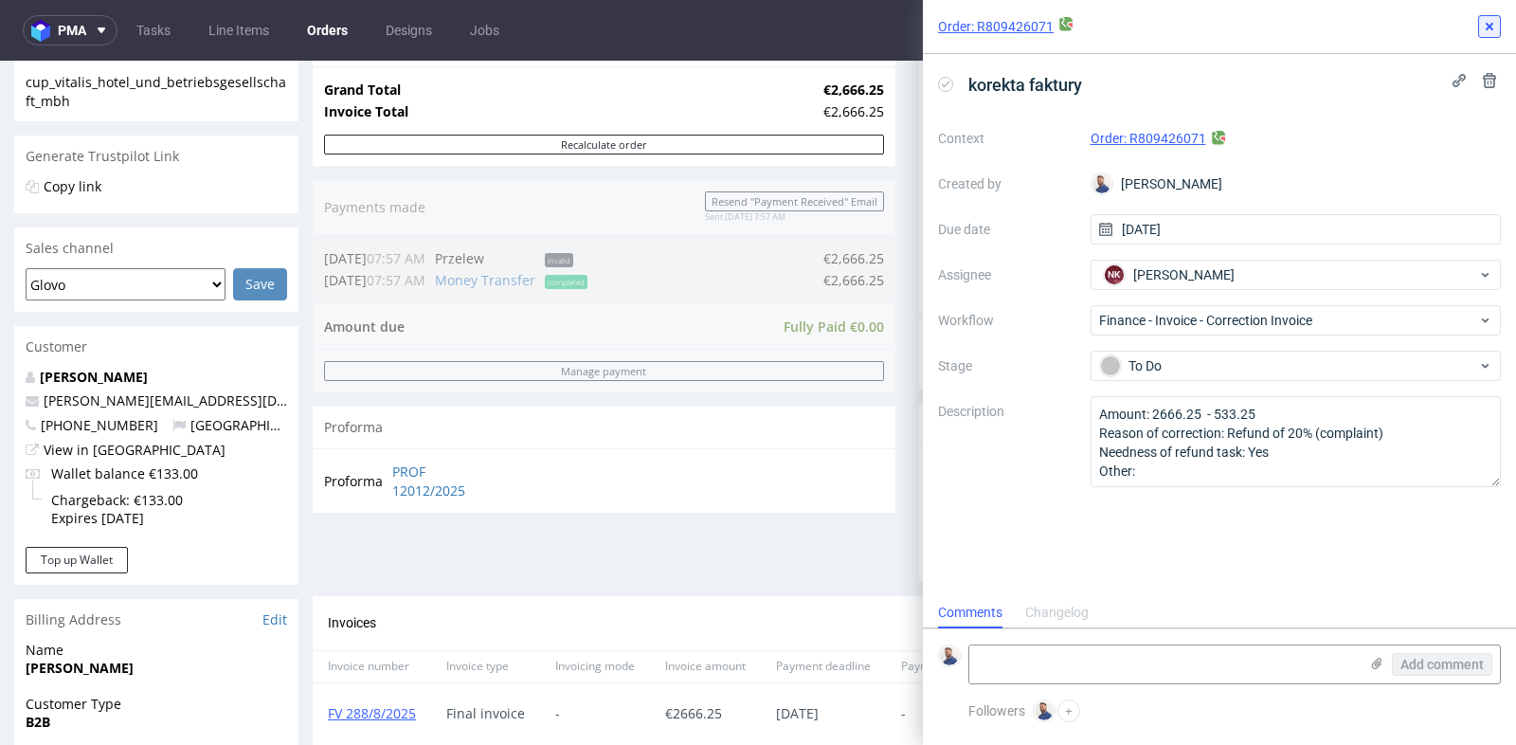
click at [1492, 31] on icon at bounding box center [1489, 26] width 15 height 15
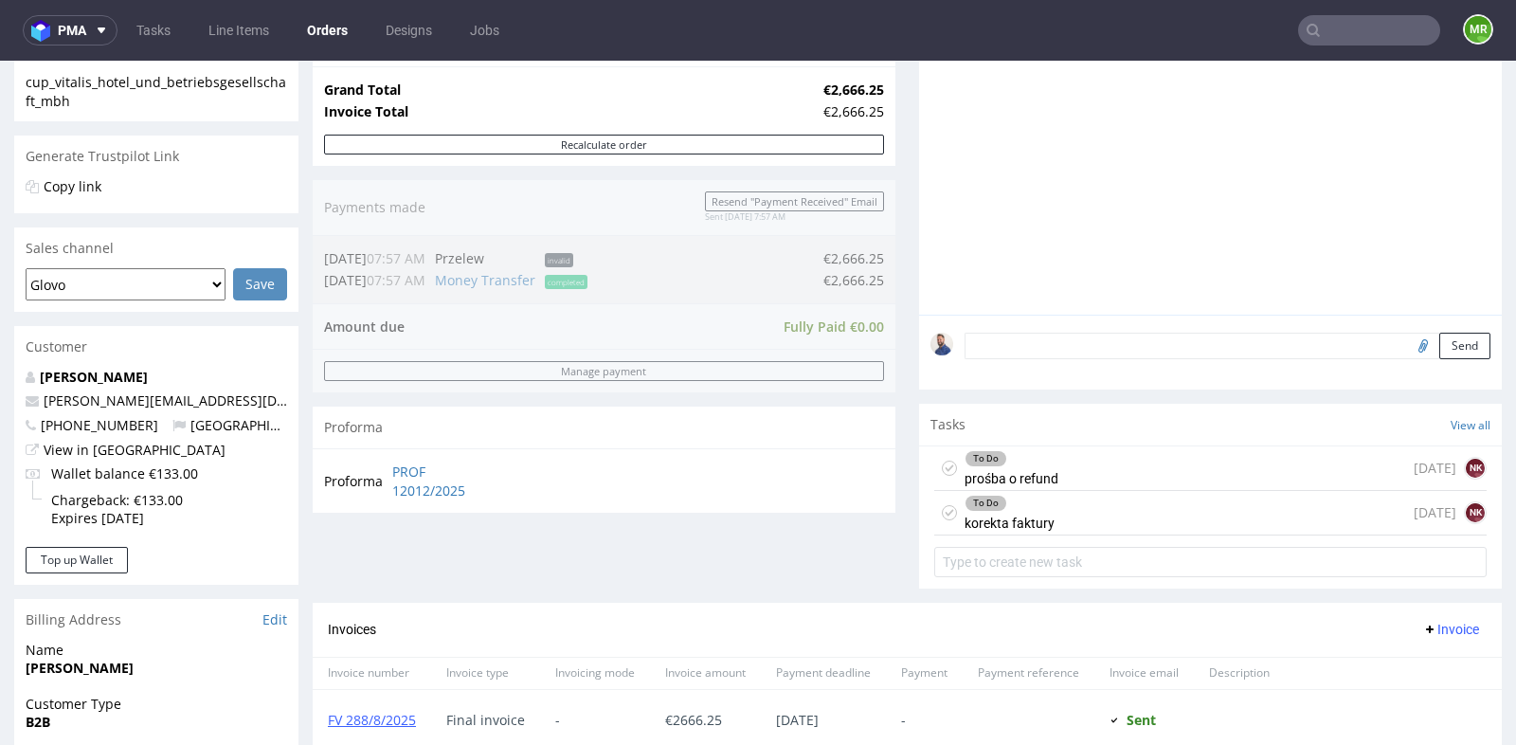
click at [1364, 27] on input "text" at bounding box center [1369, 30] width 142 height 30
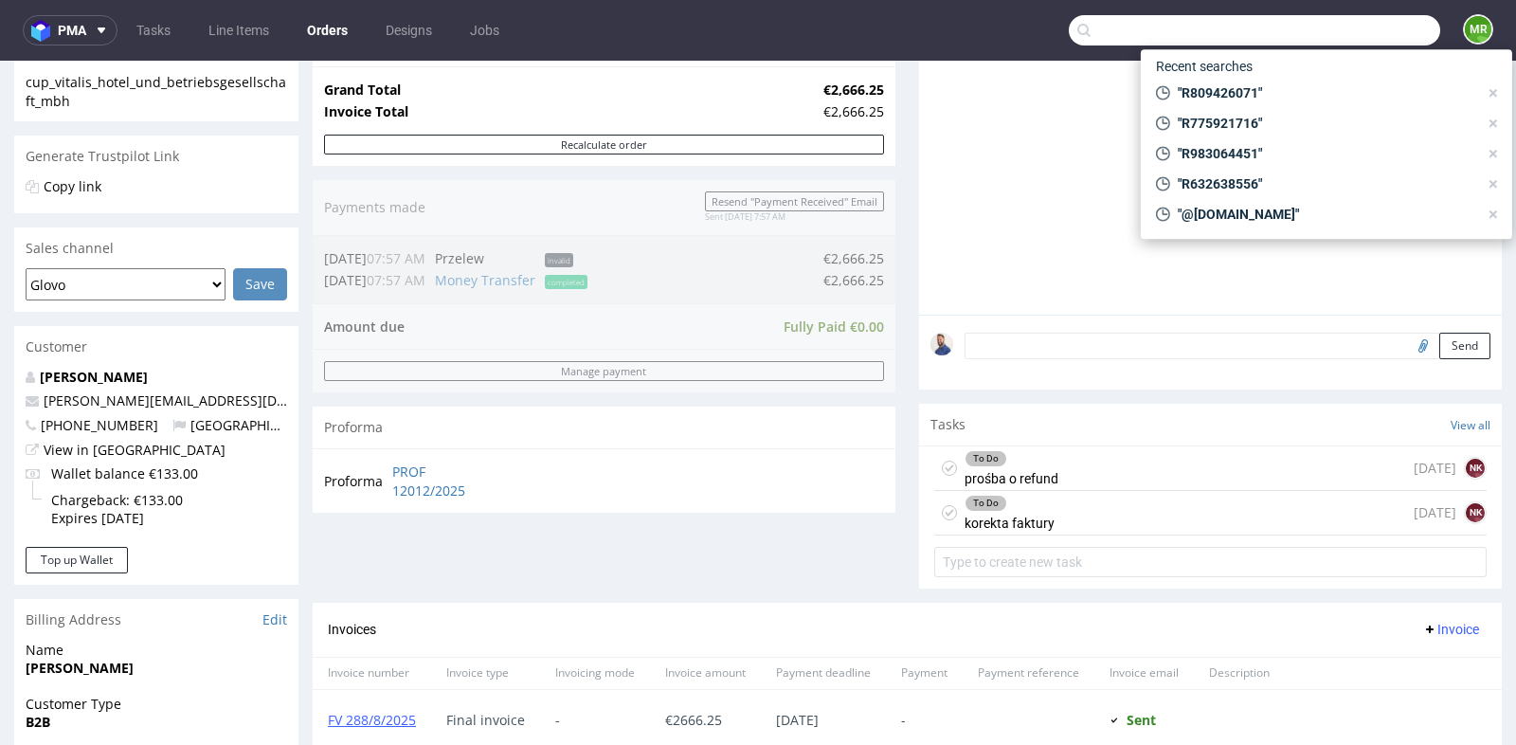
paste input "dan@artbondhood.com"
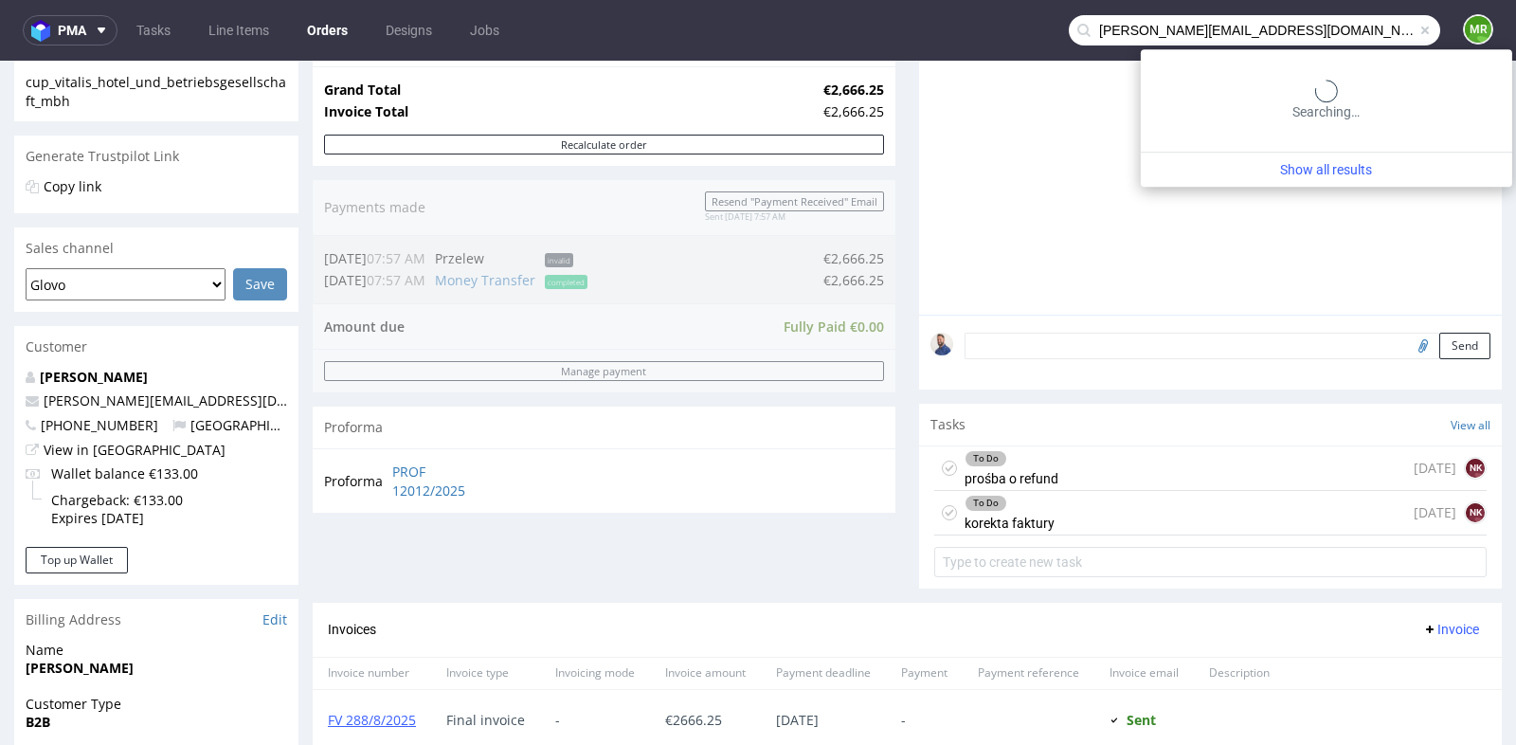
type input "dan@artbondhood.com"
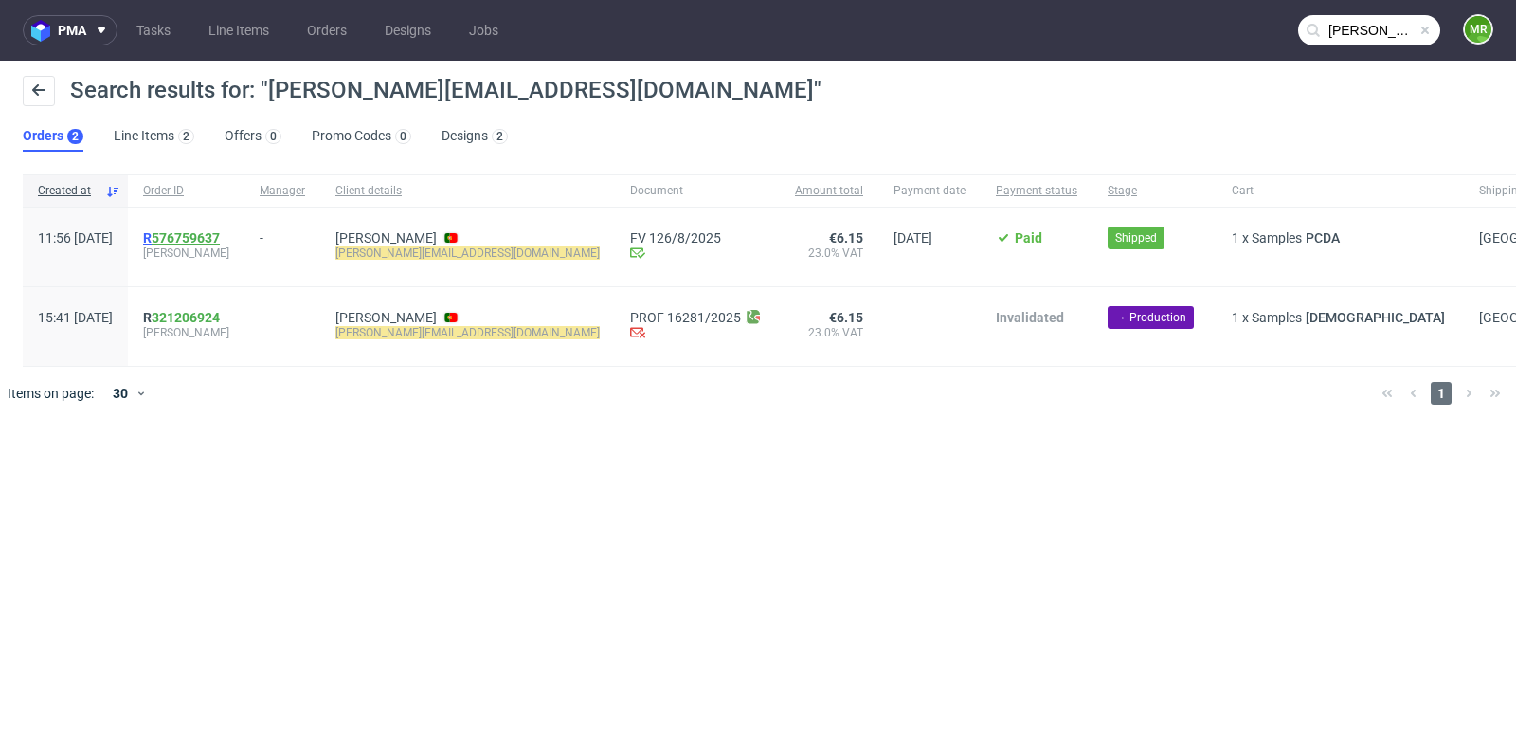
click at [220, 240] on link "576759637" at bounding box center [186, 237] width 68 height 15
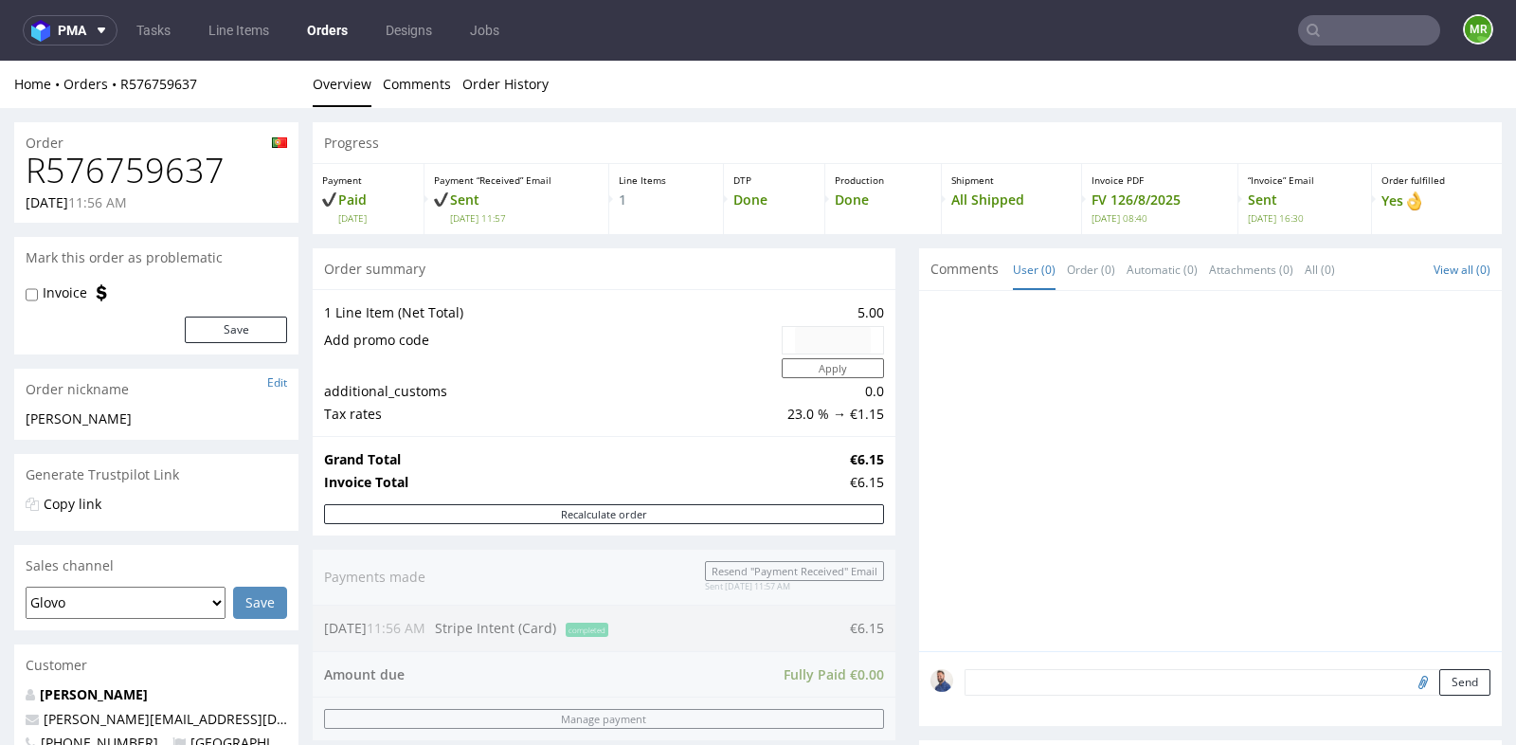
click at [919, 497] on div at bounding box center [1210, 471] width 583 height 360
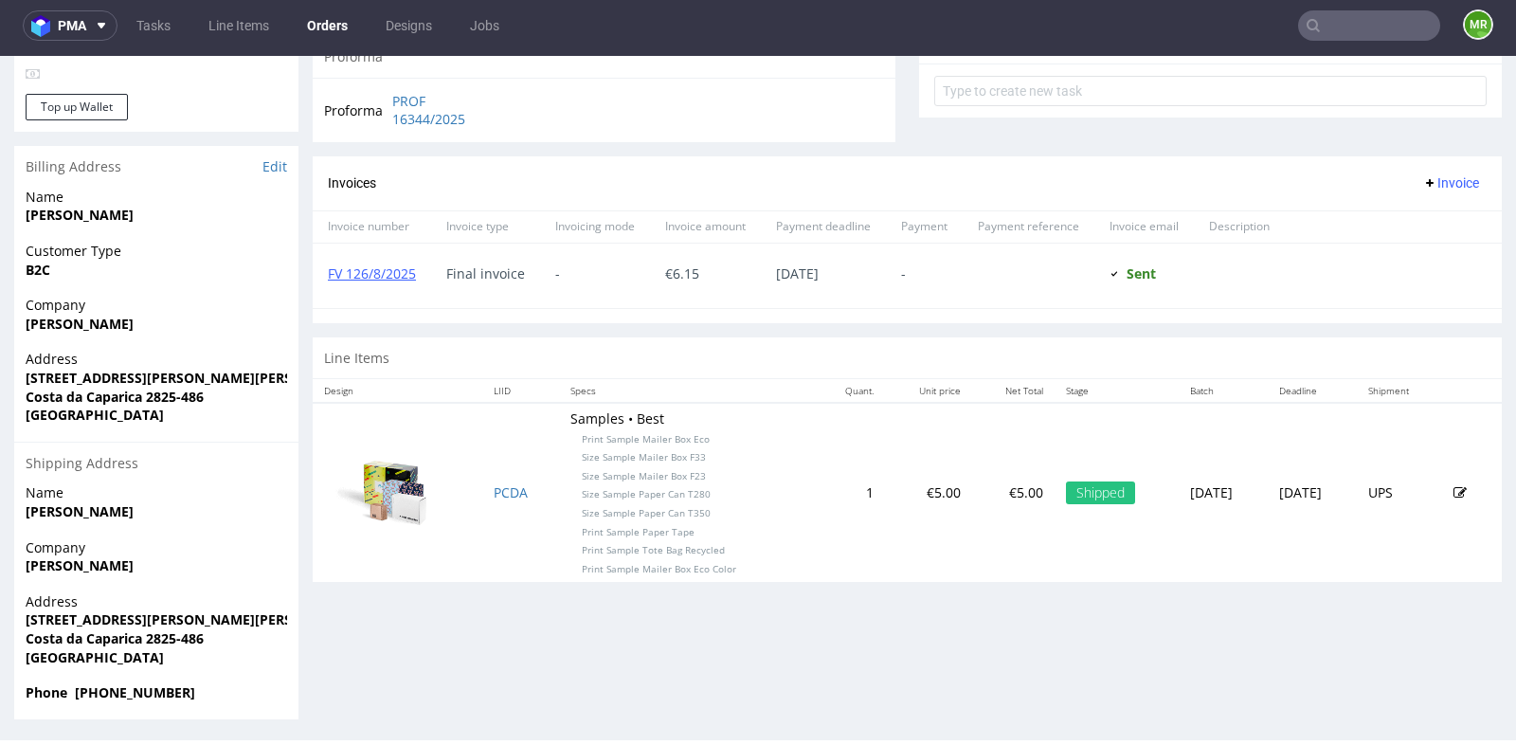
scroll to position [672, 0]
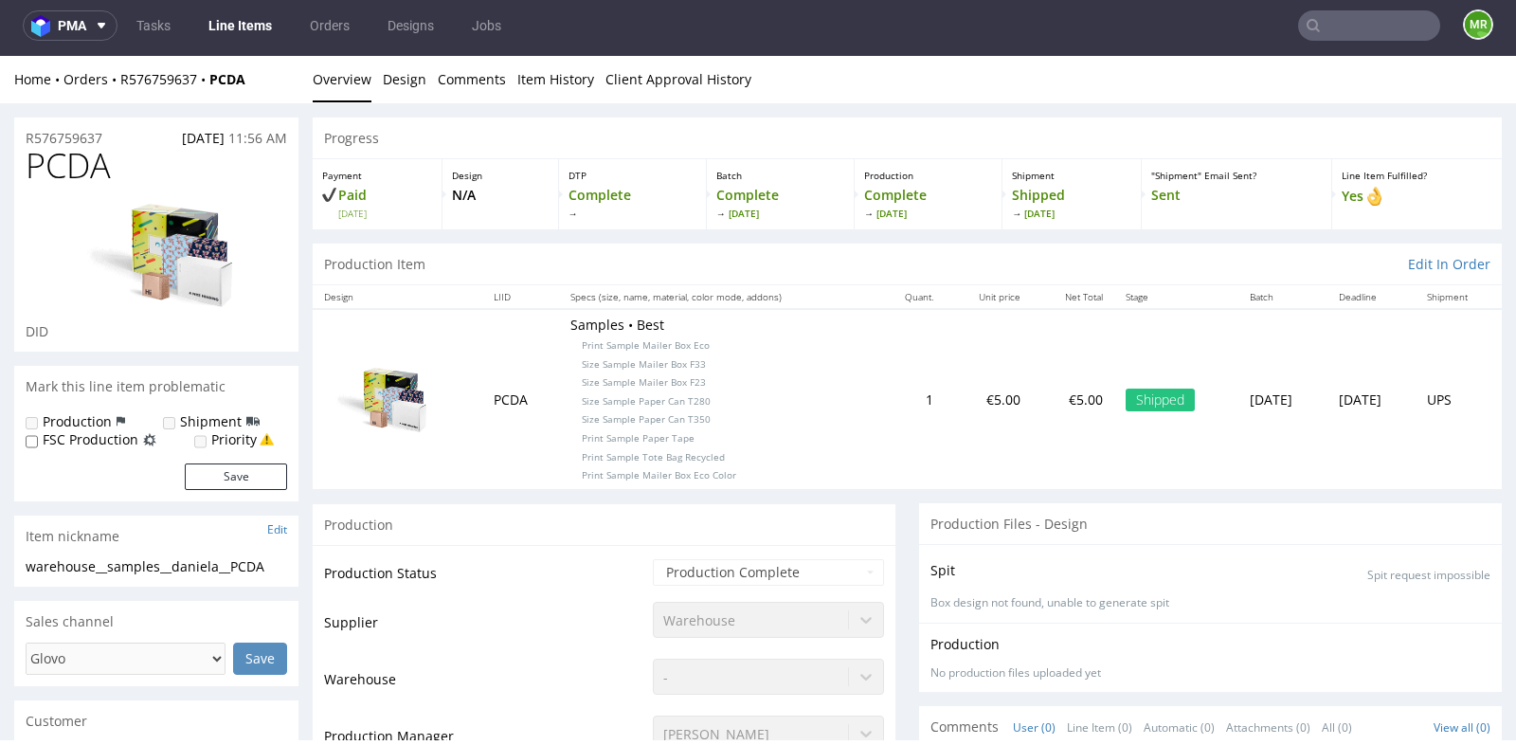
click at [1073, 557] on div "Spit Spit request impossible" at bounding box center [1211, 569] width 560 height 27
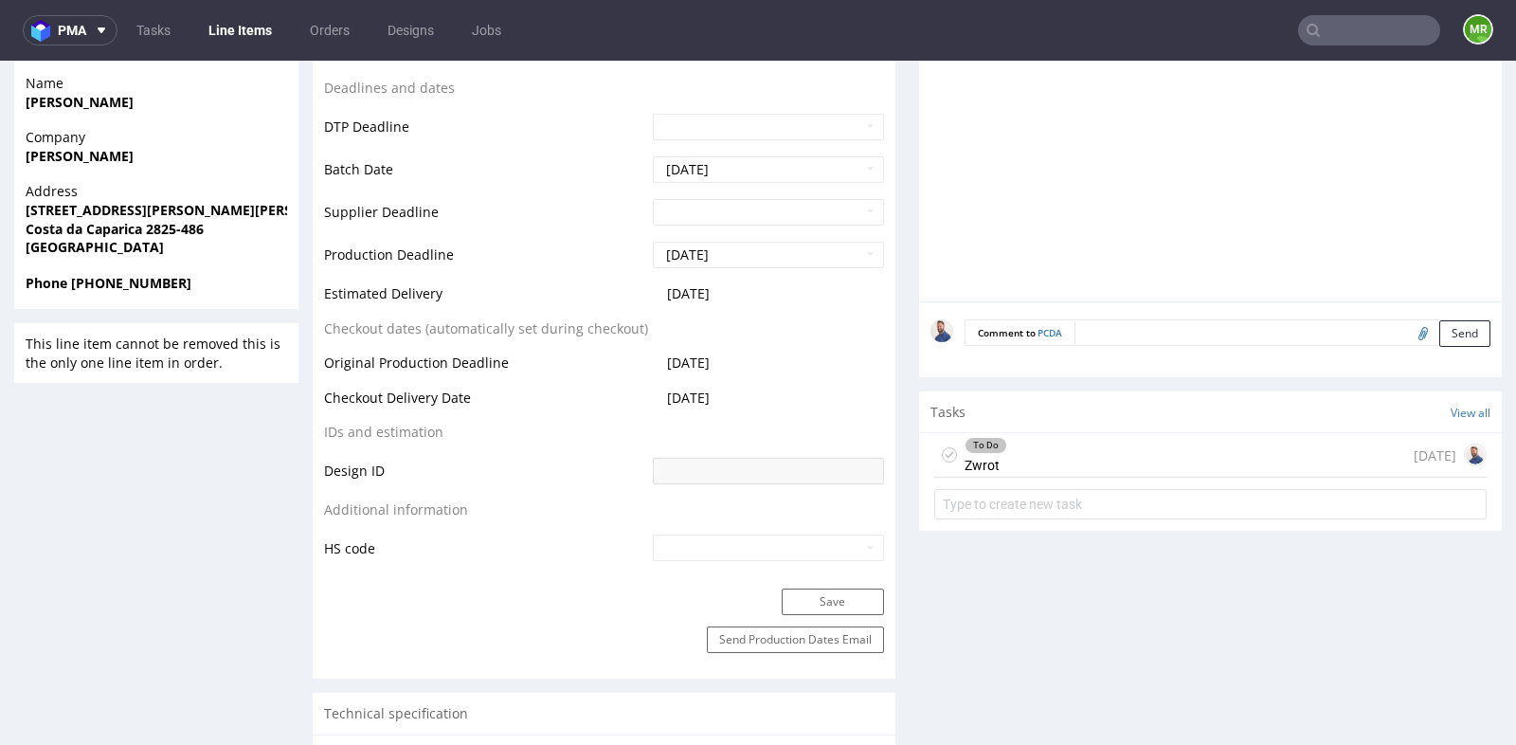
scroll to position [841, 0]
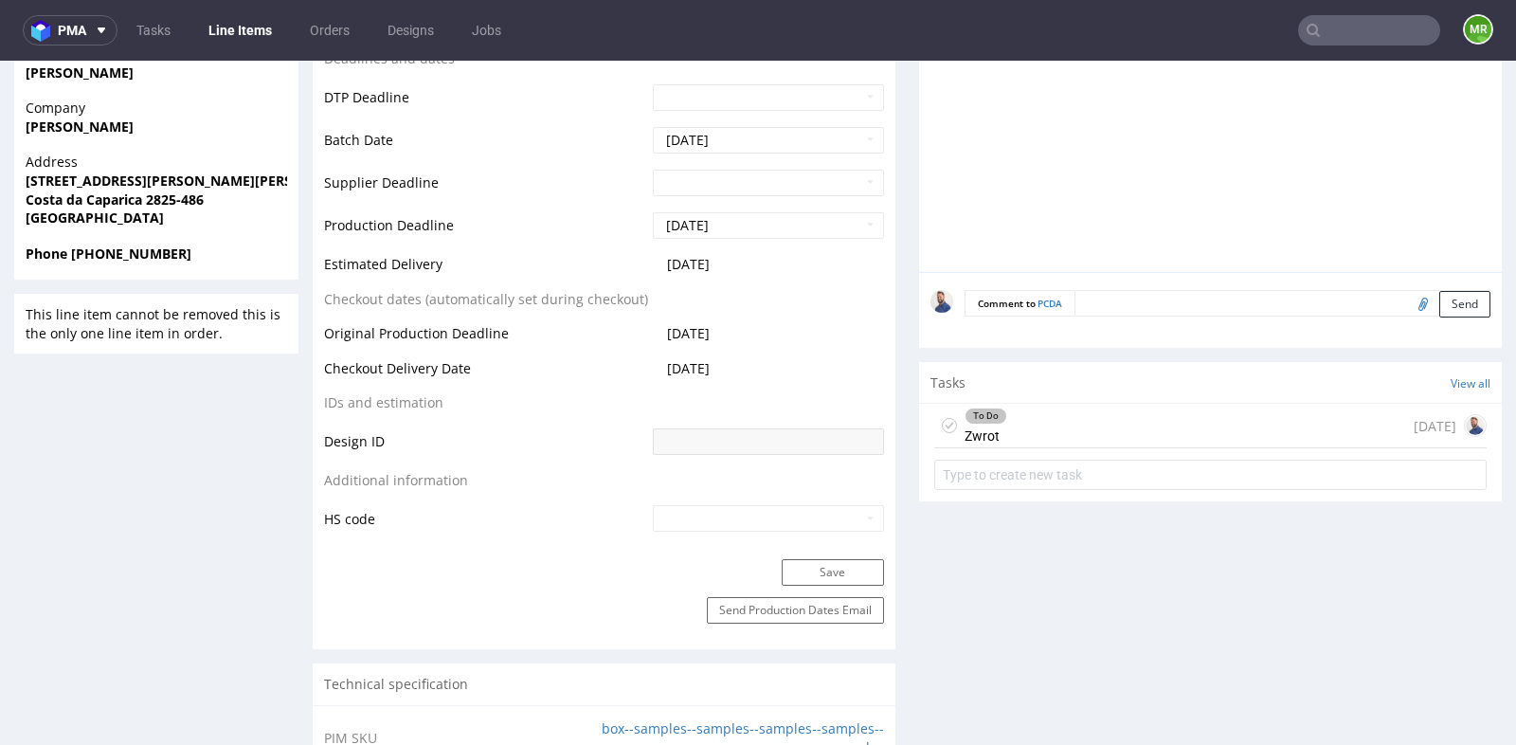
click at [1148, 431] on div "To Do Zwrot 4 days ago" at bounding box center [1210, 426] width 552 height 45
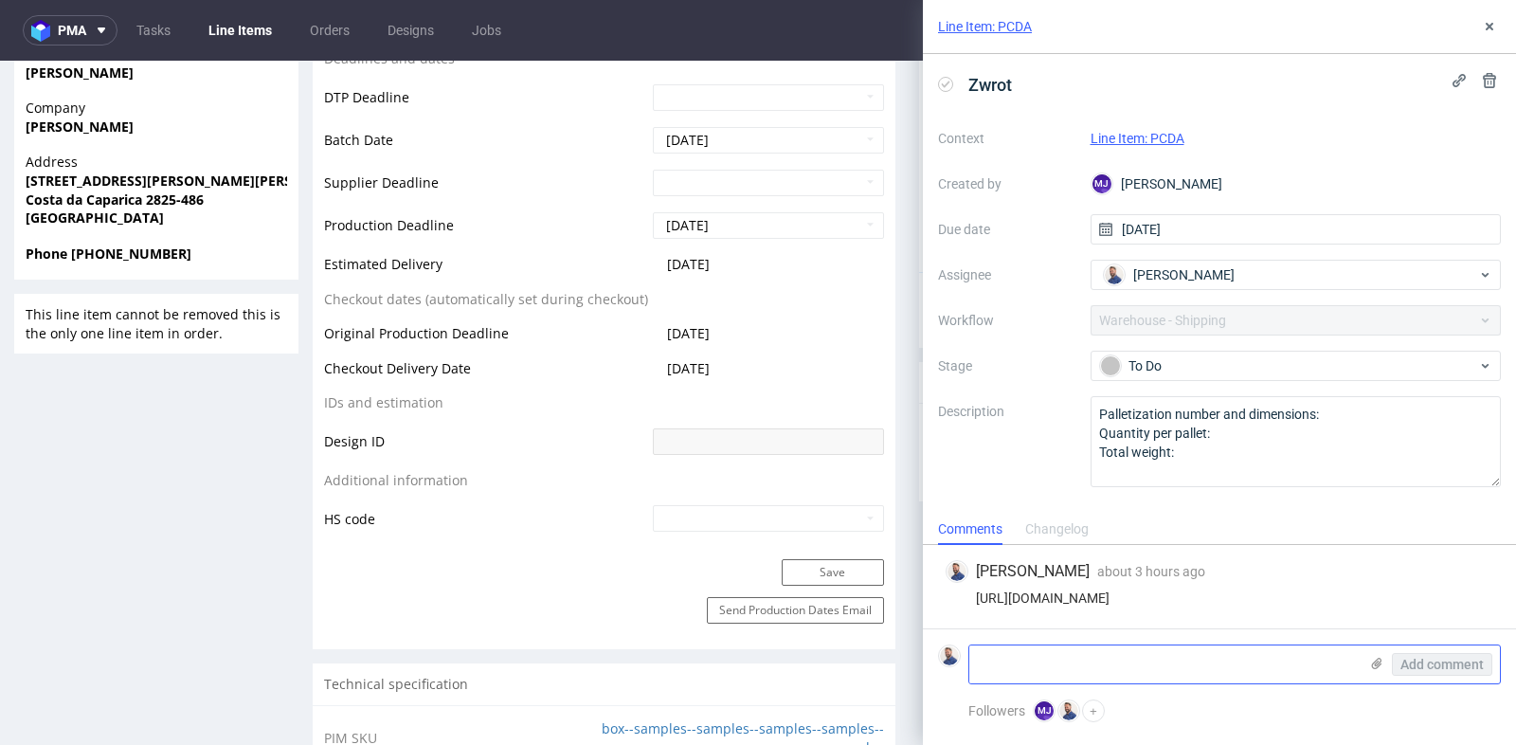
click at [1104, 656] on textarea at bounding box center [1163, 664] width 389 height 38
type textarea "r"
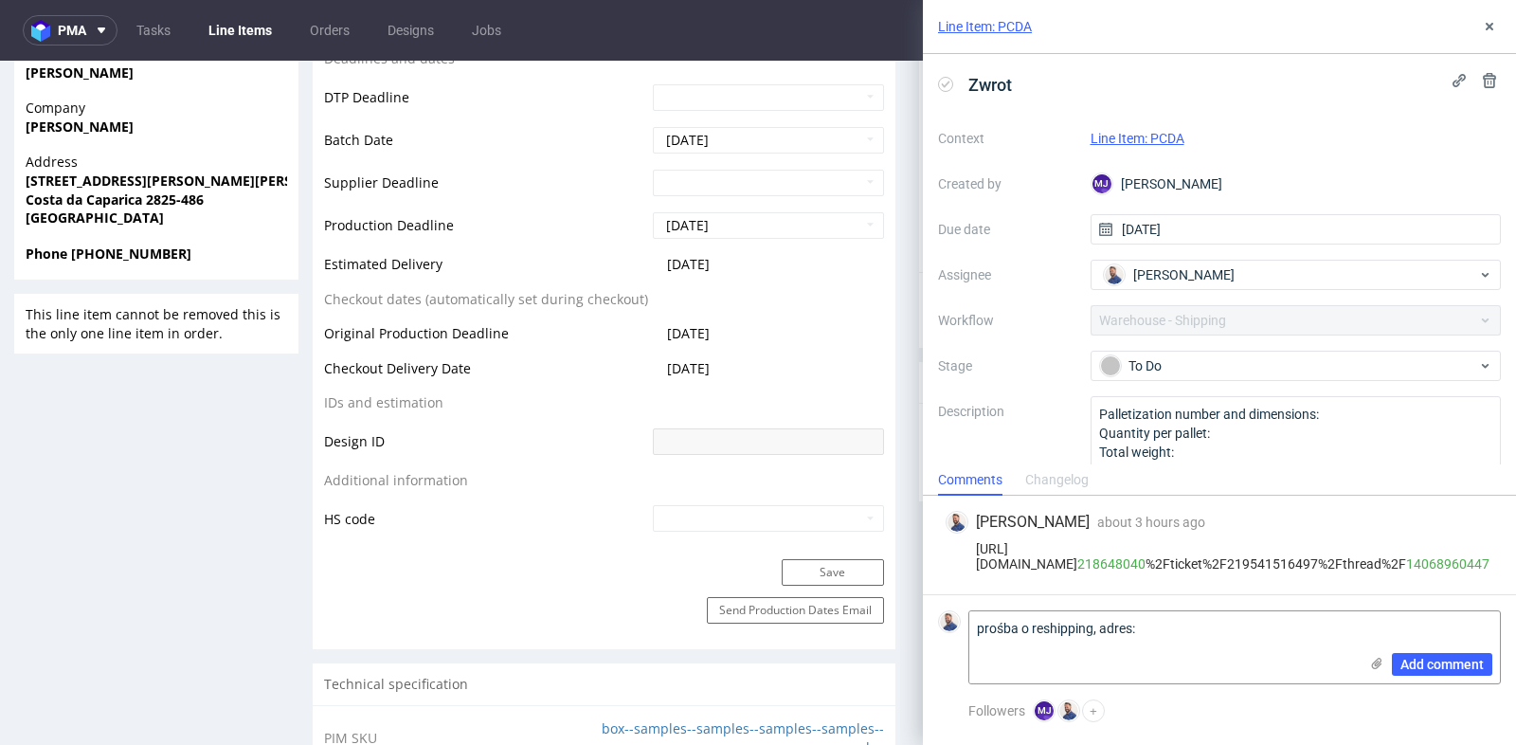
paste textarea "Rua Rebelo da Silva Nº 8, 1.º B, 2825-486 Costa da Caparica - Portugall"
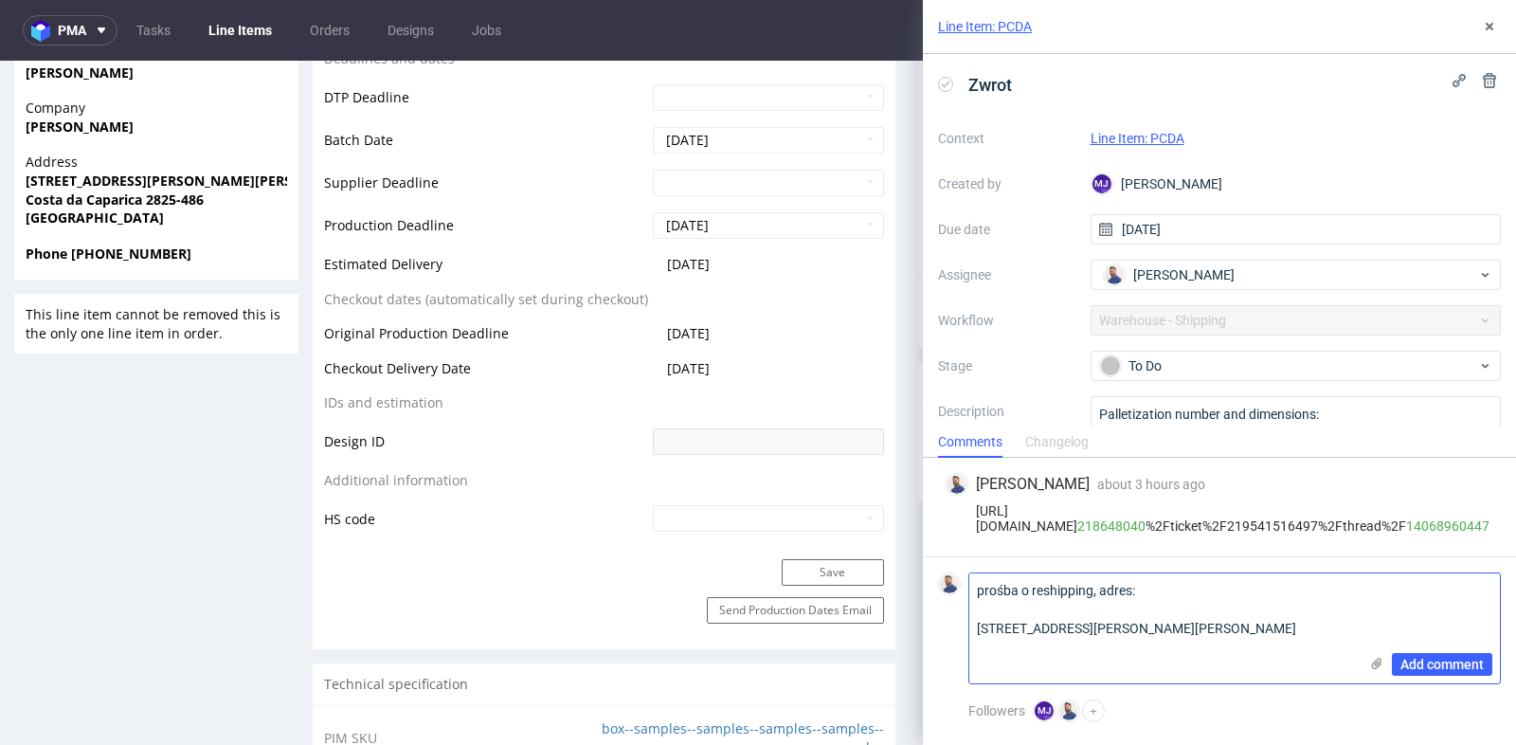
click at [1126, 646] on textarea "prośba o reshipping, adres: Rua Rebelo da Silva Nº 8, 1.º B, 2825-486 Costa da …" at bounding box center [1163, 628] width 389 height 110
type textarea "prośba o reshipping, adres: Rua Rebelo da Silva Nº 8, 1.º B, 2825-486 Costa da …"
click at [1418, 653] on button "Add comment" at bounding box center [1442, 664] width 100 height 23
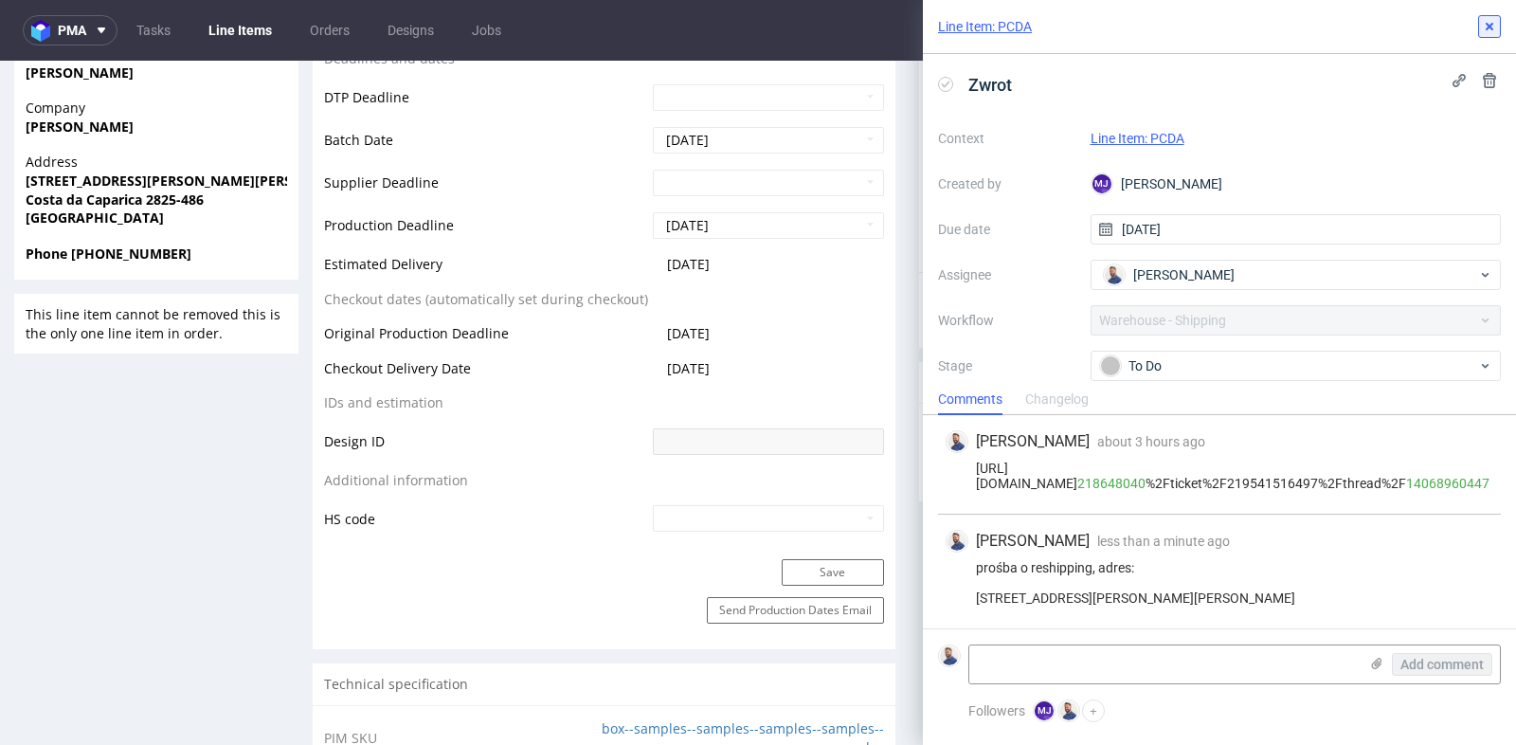
click at [1488, 22] on icon at bounding box center [1489, 26] width 15 height 15
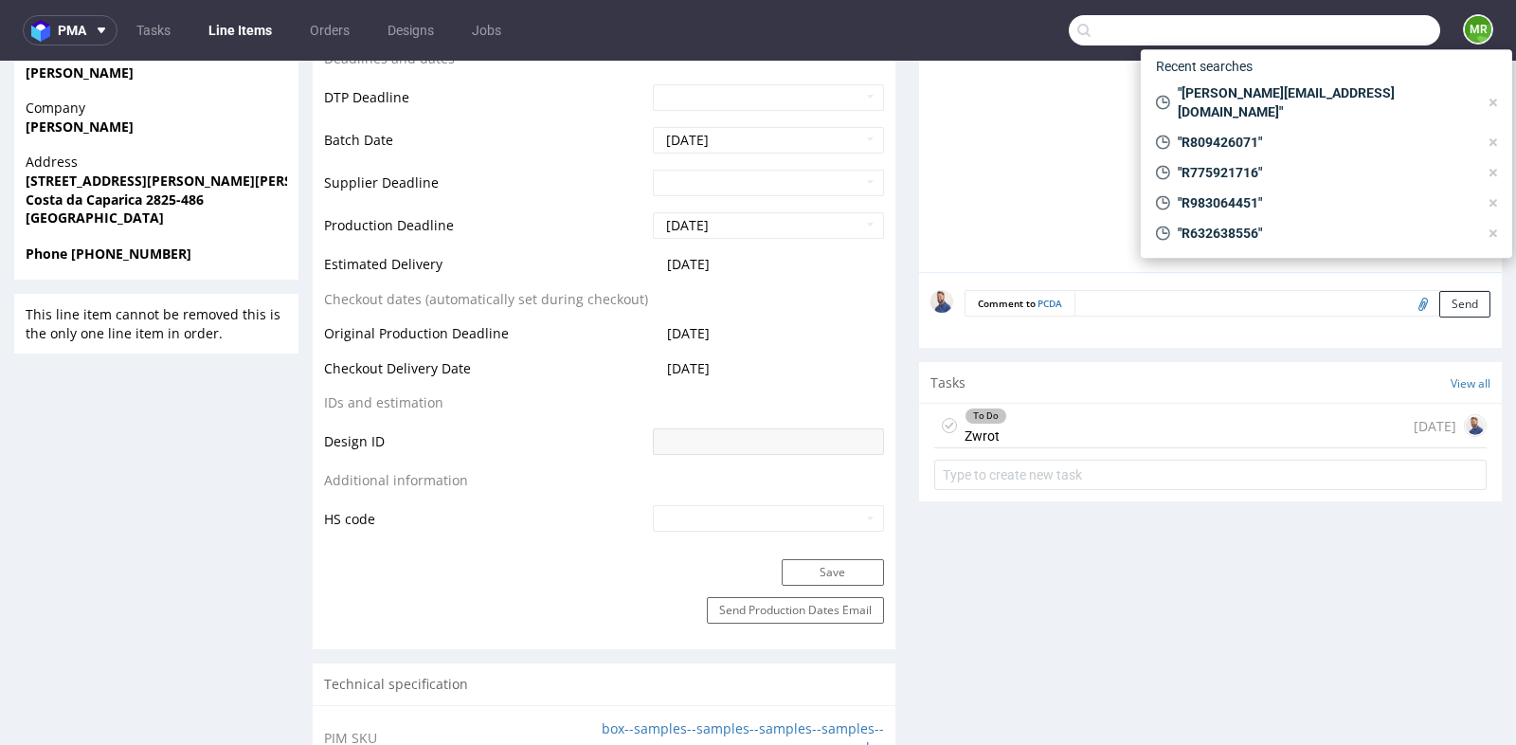
click at [1342, 24] on input "text" at bounding box center [1254, 30] width 371 height 30
paste input "nexus.biznes@gmail.com"
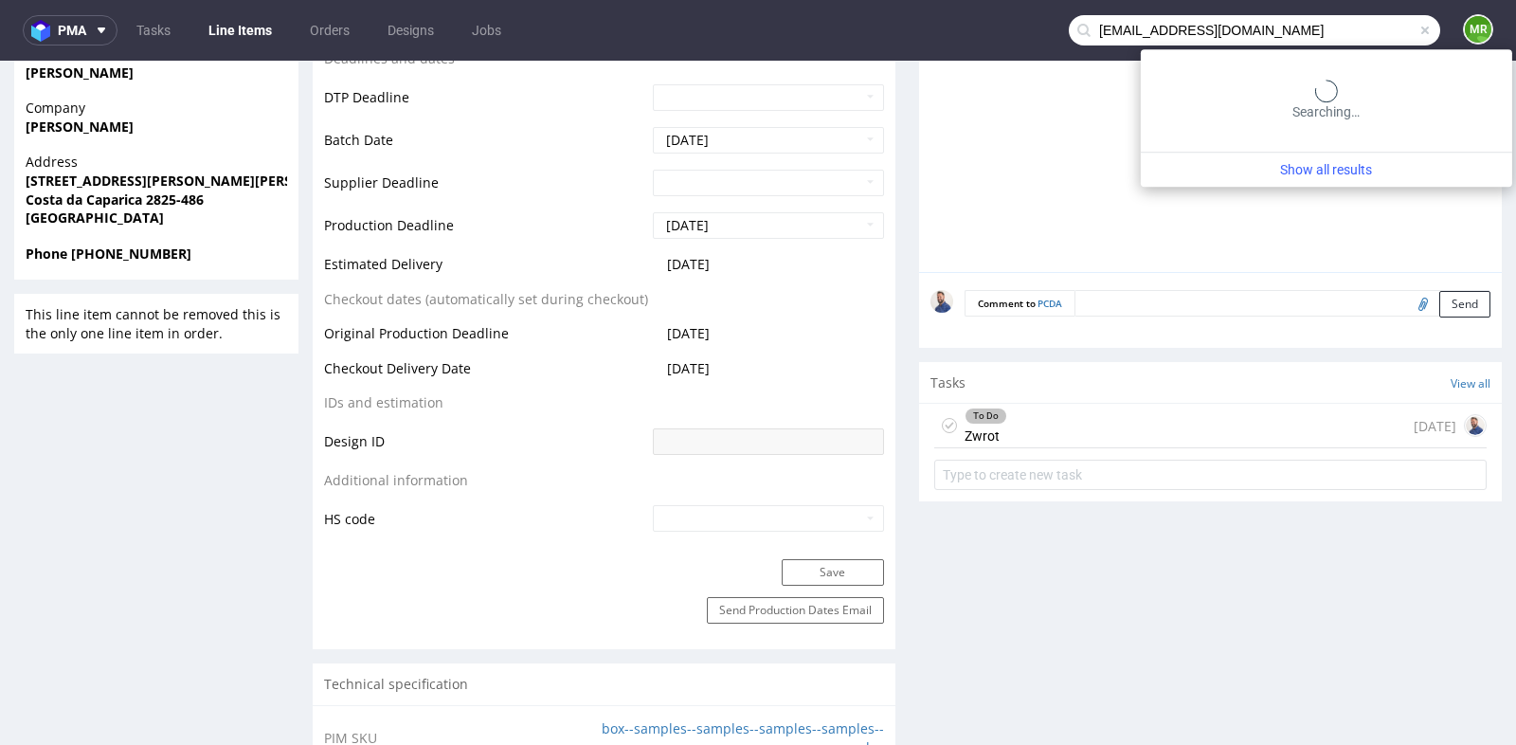
type input "nexus.biznes@gmail.com"
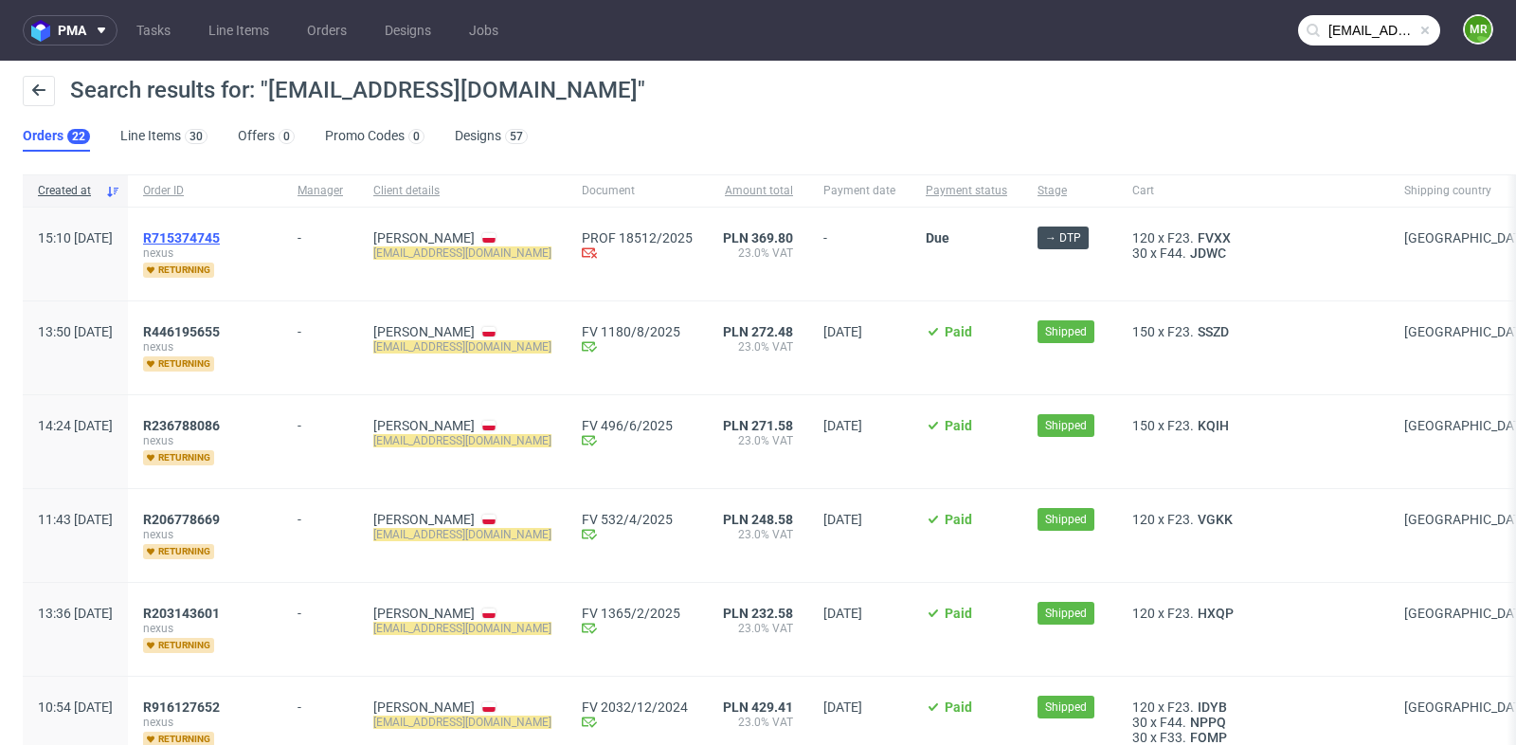
click at [220, 234] on span "R715374745" at bounding box center [181, 237] width 77 height 15
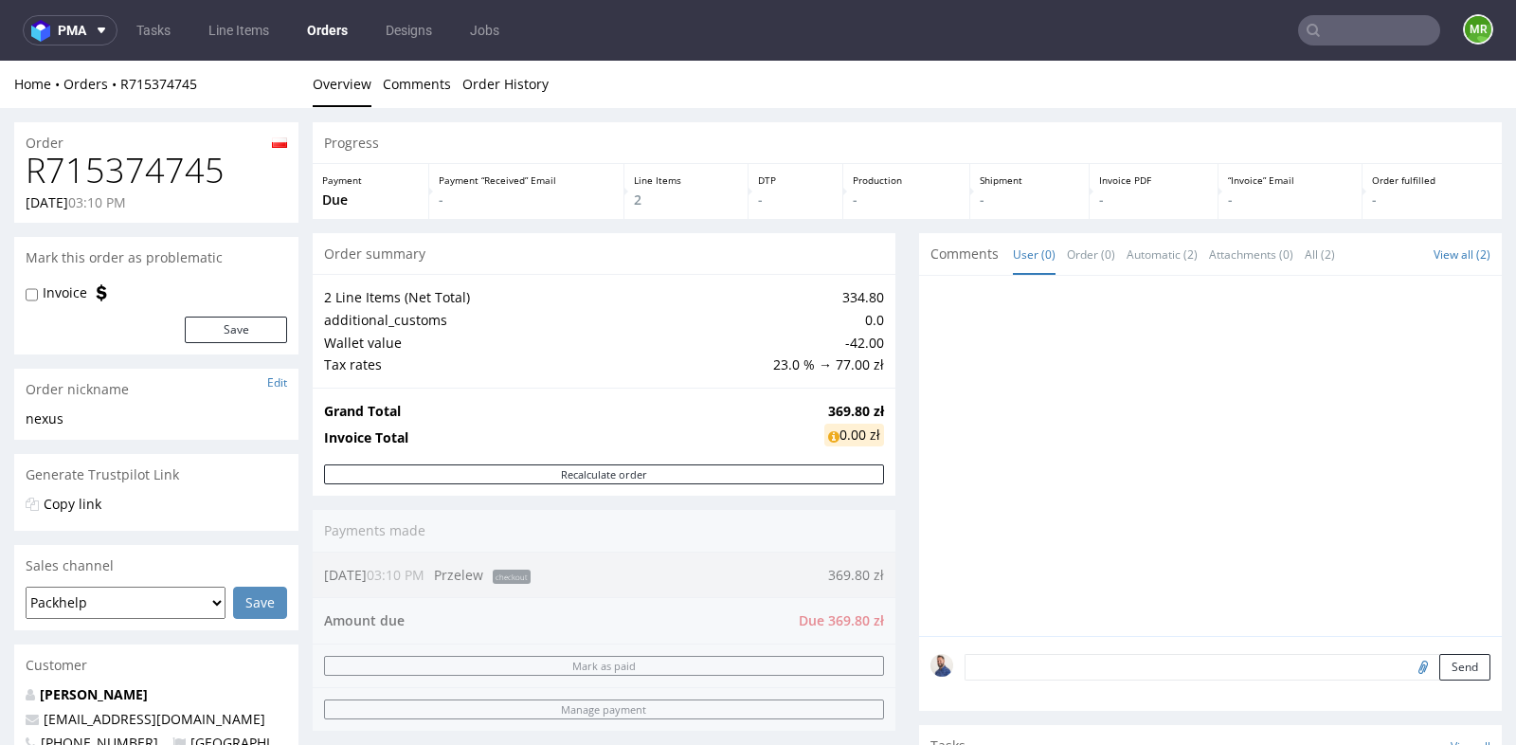
type input "nexus.biznes@gmail.com"
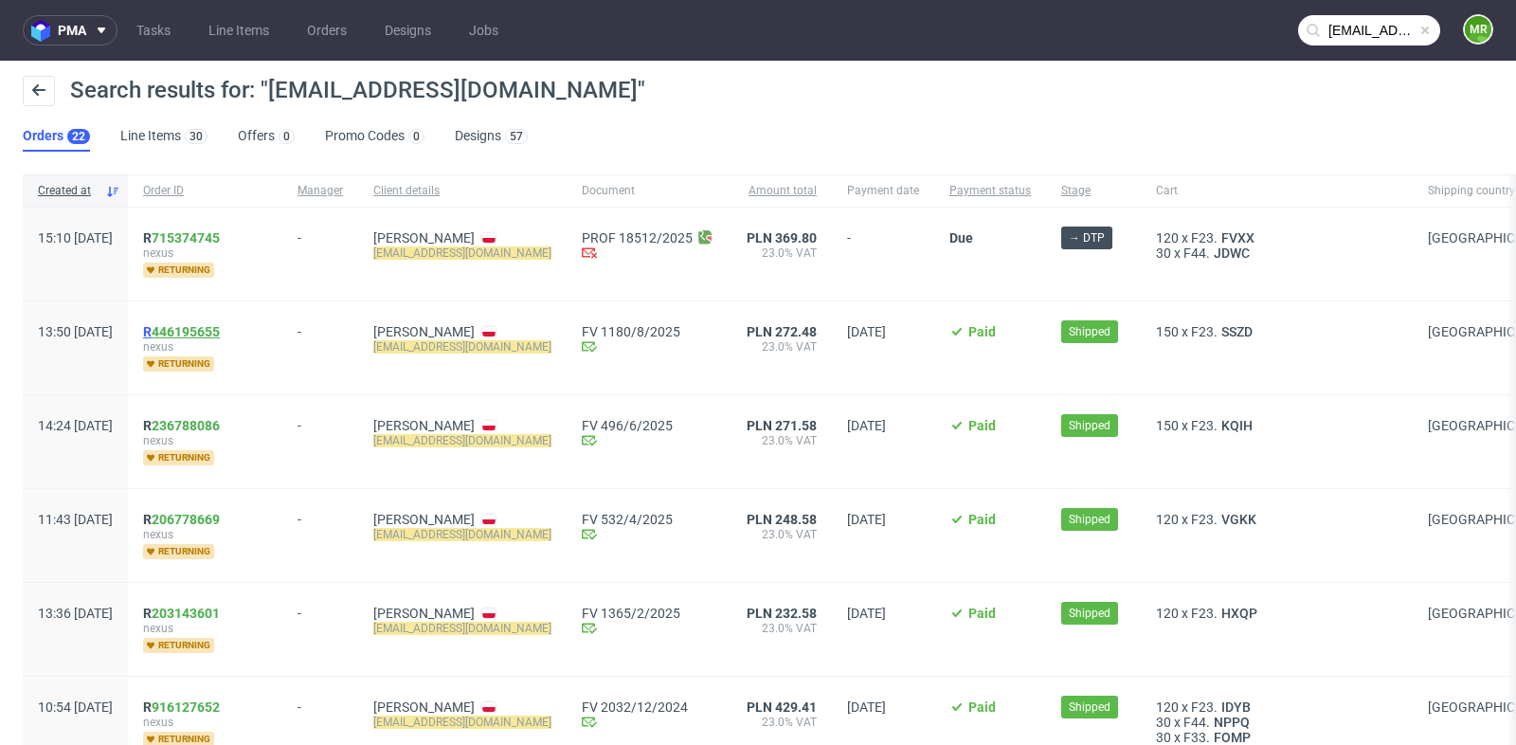
click at [220, 327] on link "446195655" at bounding box center [186, 331] width 68 height 15
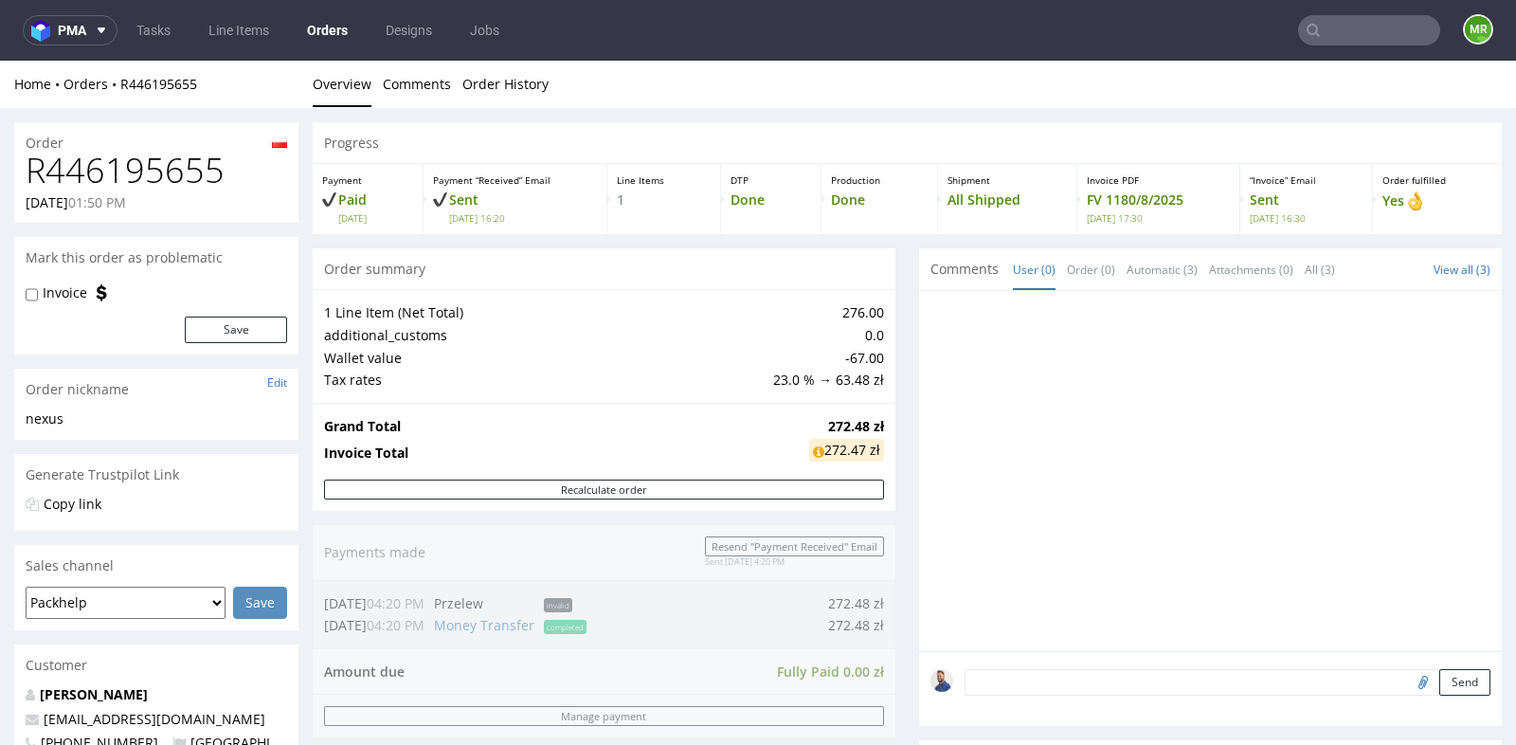
click at [1337, 36] on input "text" at bounding box center [1369, 30] width 142 height 30
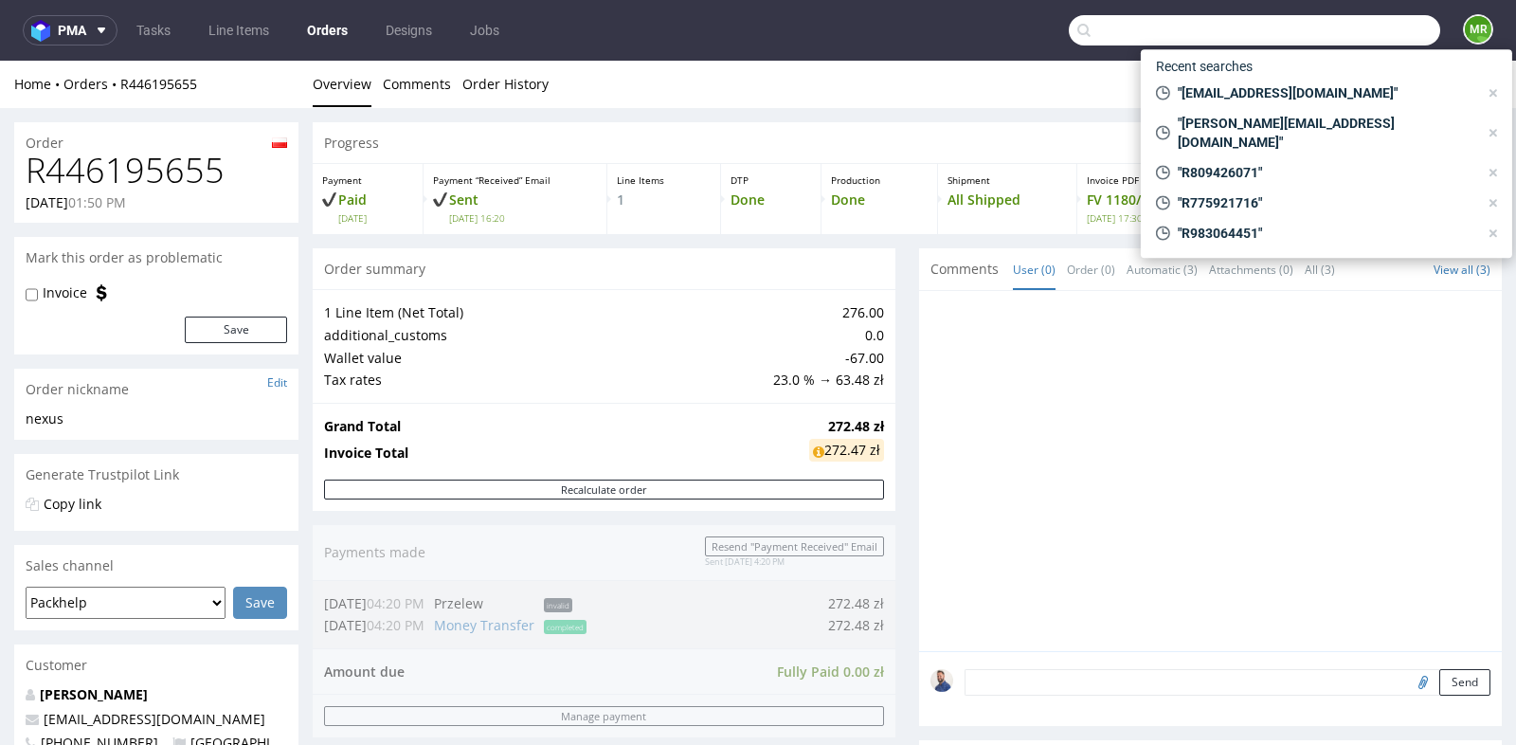
paste input "info@algarvecandleco.com"
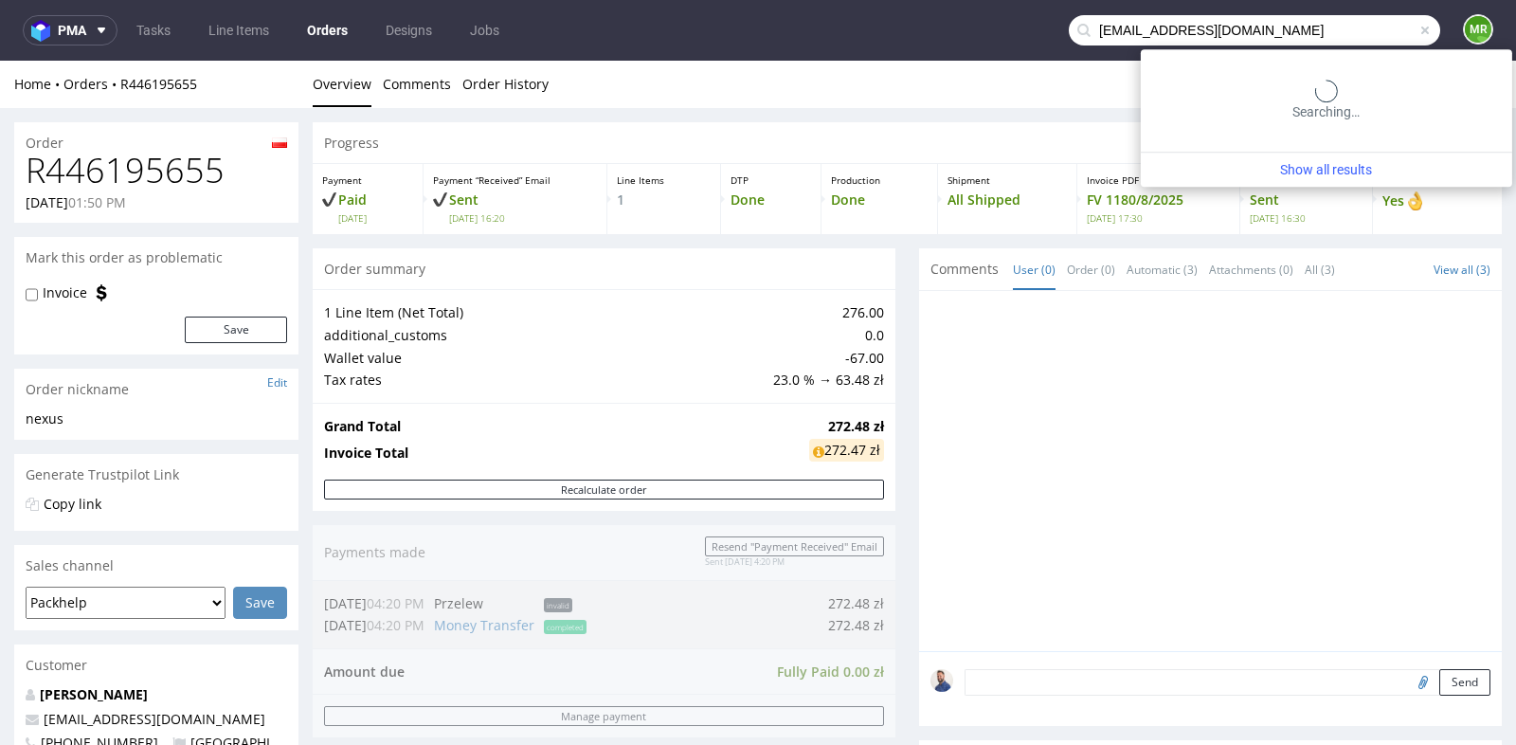
type input "info@algarvecandleco.com"
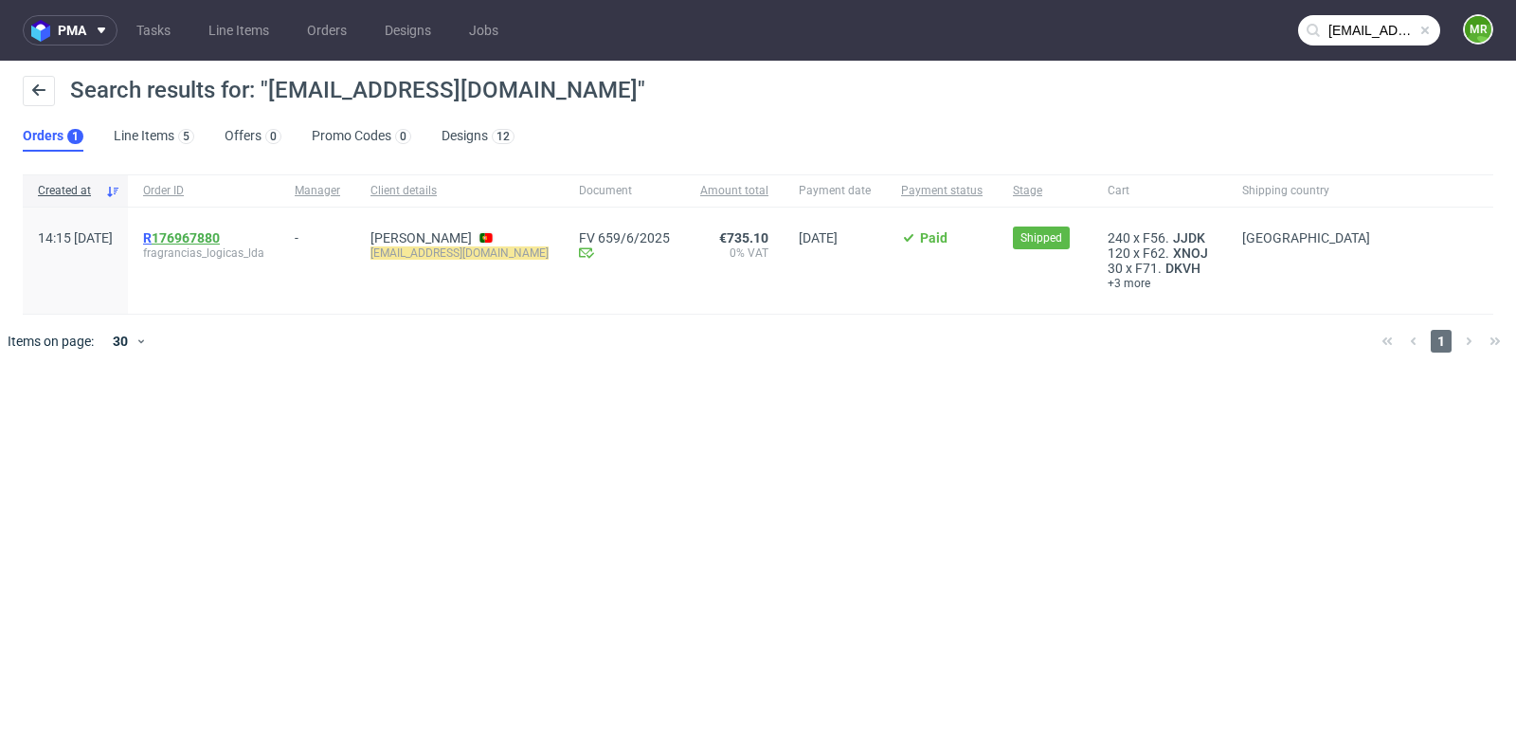
click at [220, 230] on link "176967880" at bounding box center [186, 237] width 68 height 15
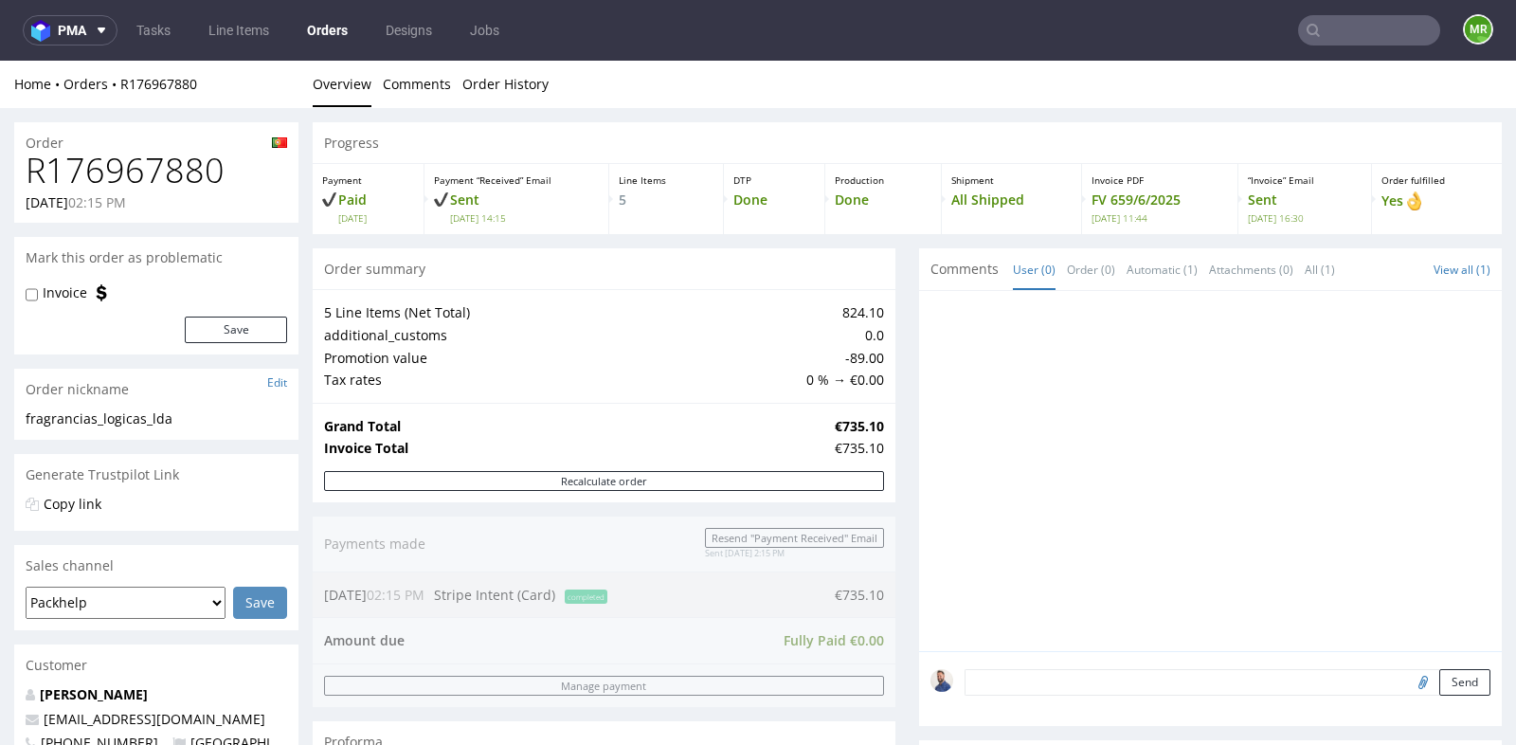
click at [1346, 63] on div "Home Orders R176967880 Overview Comments Order History" at bounding box center [758, 84] width 1516 height 47
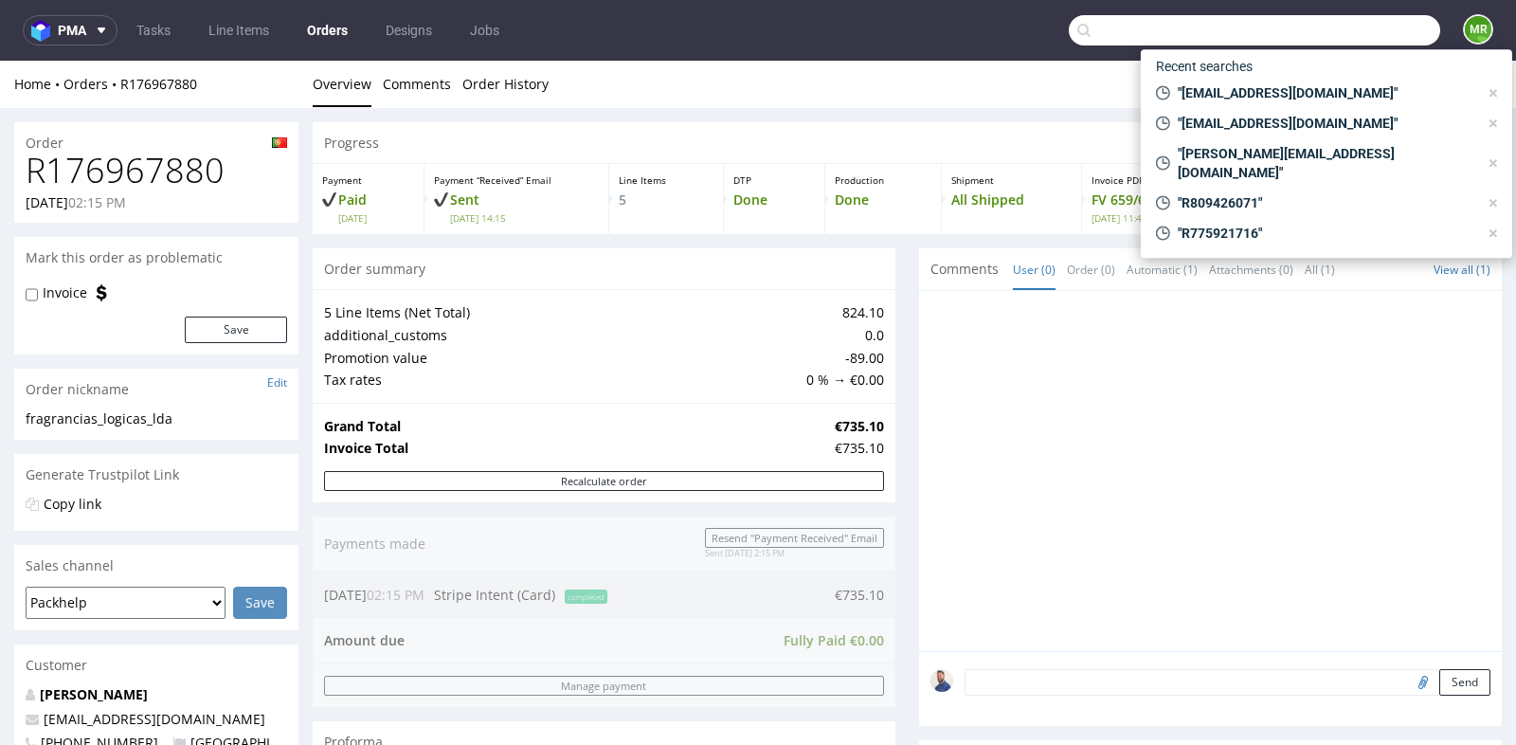
click at [1347, 32] on input "text" at bounding box center [1254, 30] width 371 height 30
paste input "R548334143)"
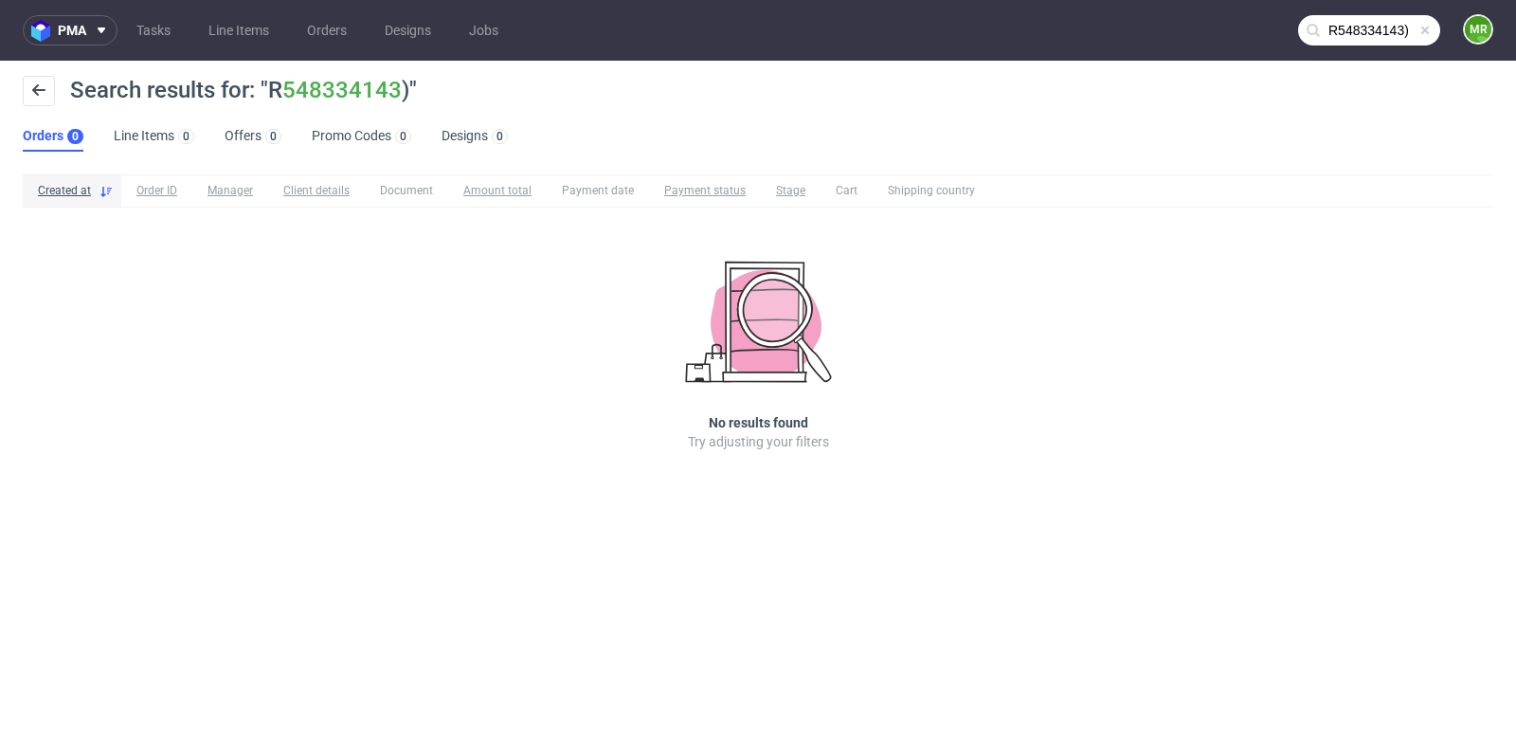
click at [1396, 33] on input "R548334143)" at bounding box center [1369, 30] width 142 height 30
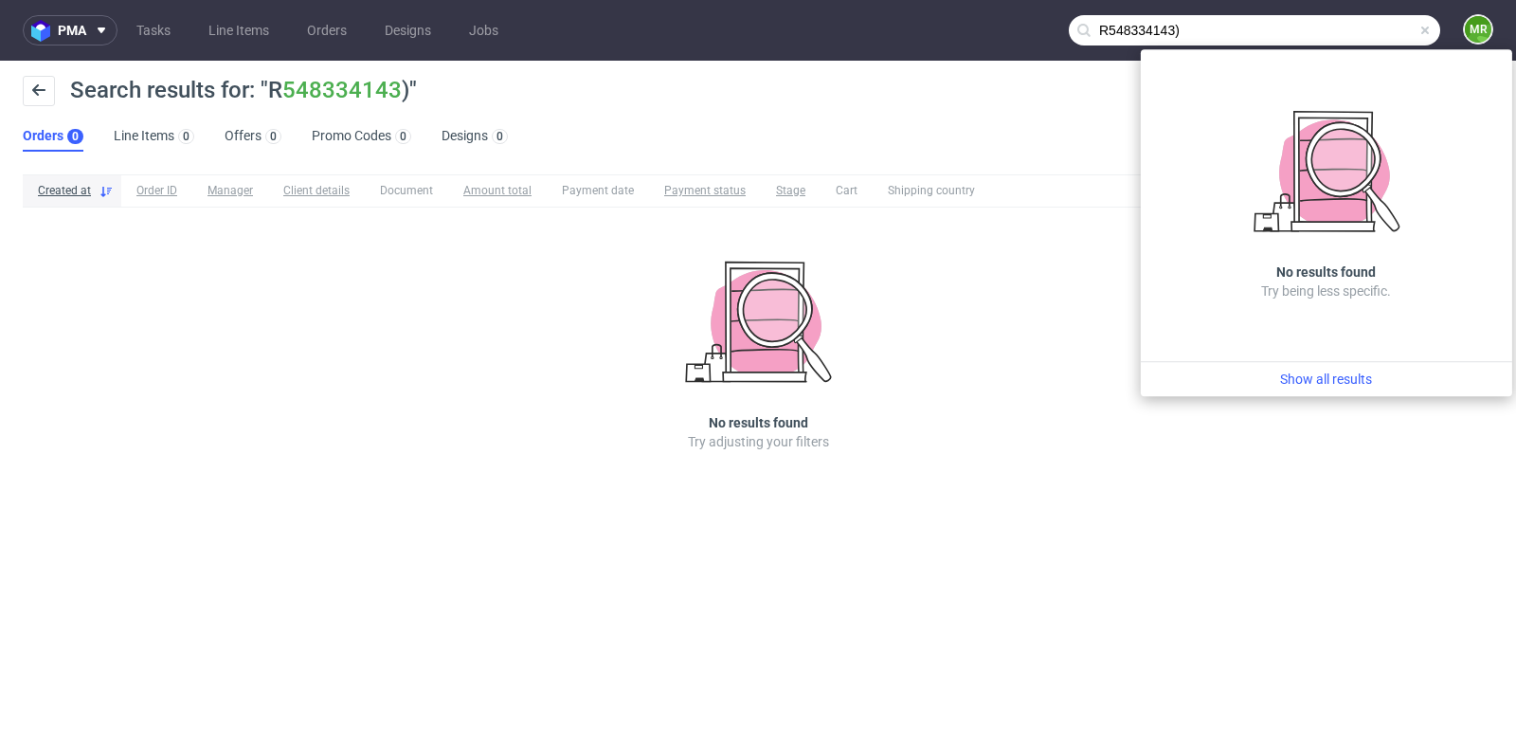
click at [1396, 33] on input "R548334143)" at bounding box center [1254, 30] width 371 height 30
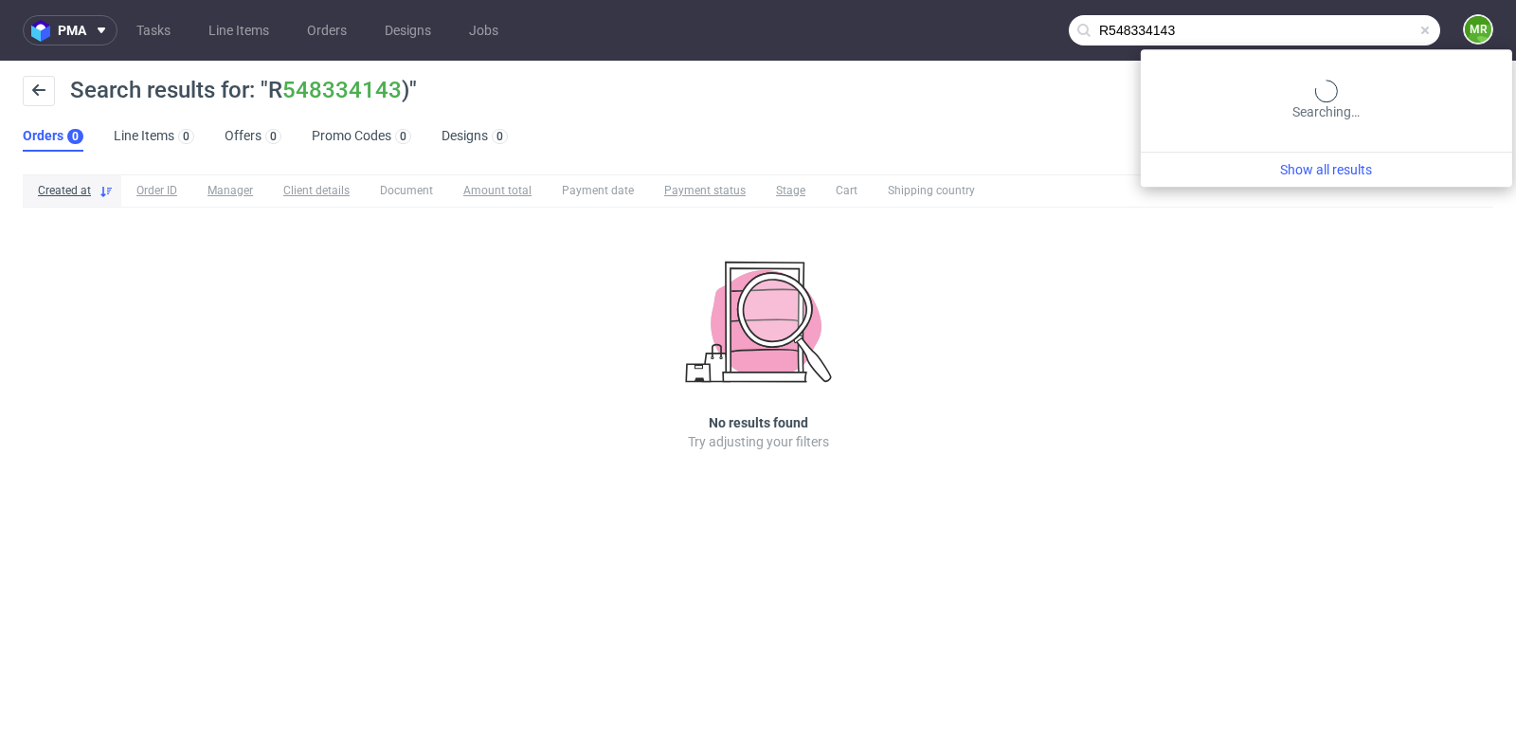
type input "R548334143"
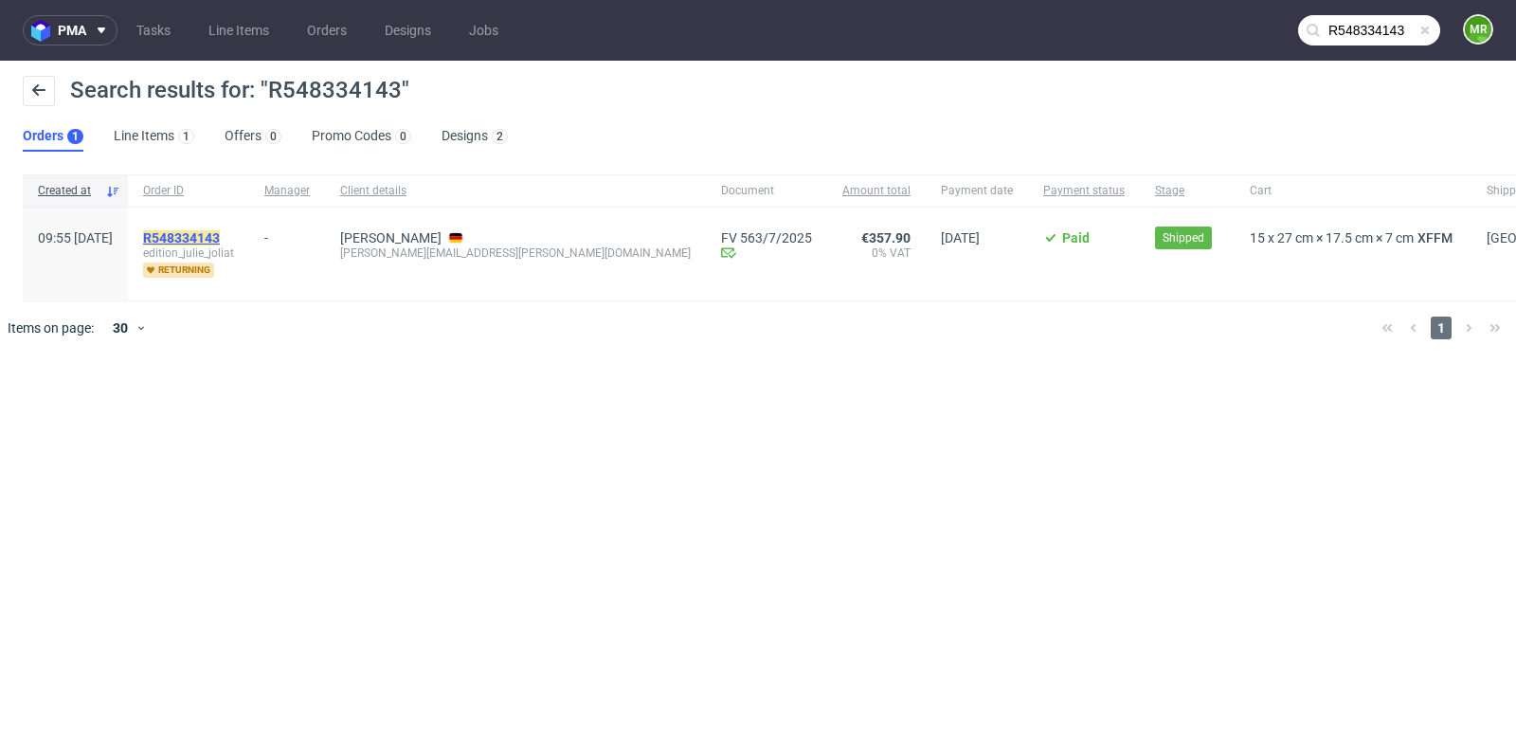
click at [220, 233] on mark "R548334143" at bounding box center [181, 237] width 77 height 15
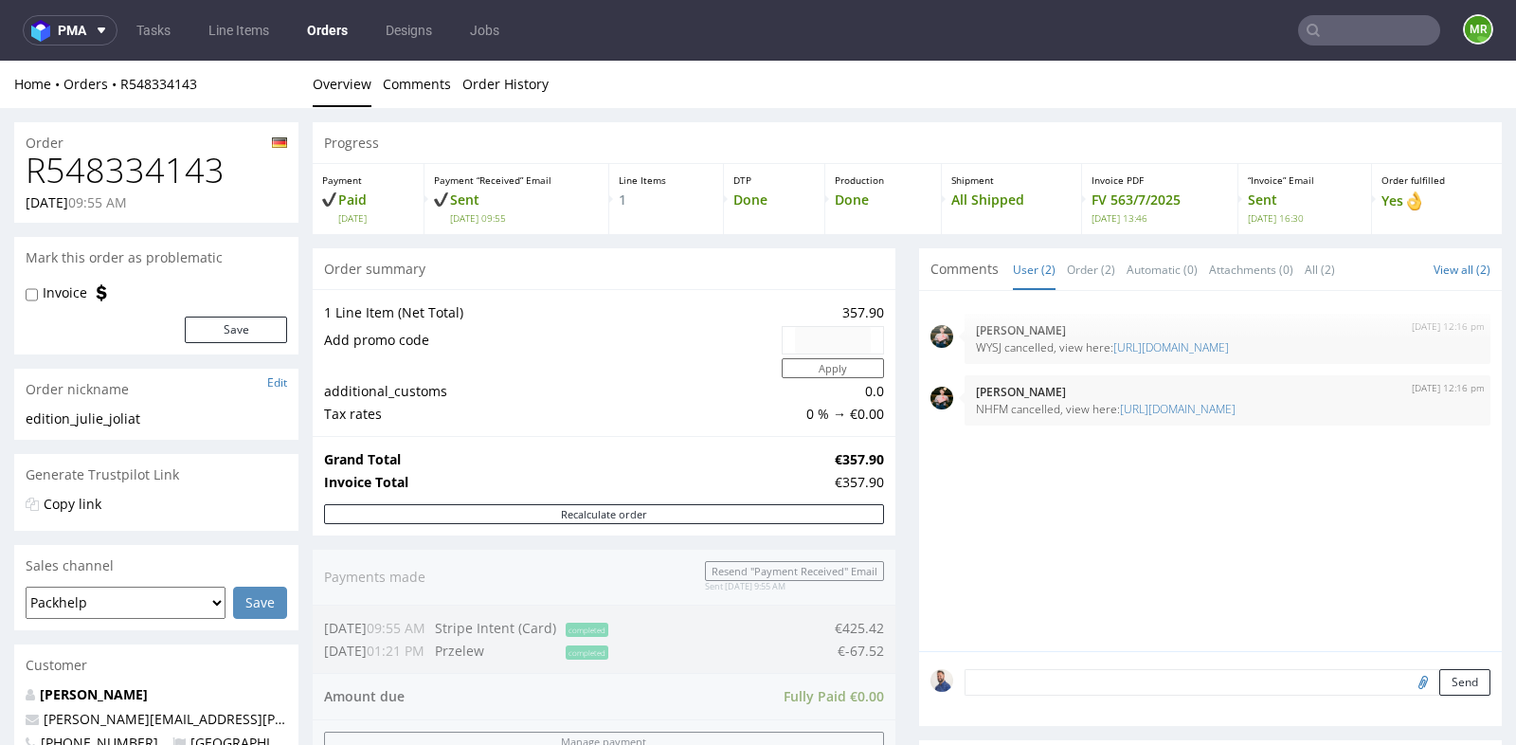
click at [919, 465] on div "24th Jun 25 | 12:16 pm Marta Tomaszewska WYSJ cancelled, view here: https://pla…" at bounding box center [1210, 471] width 583 height 360
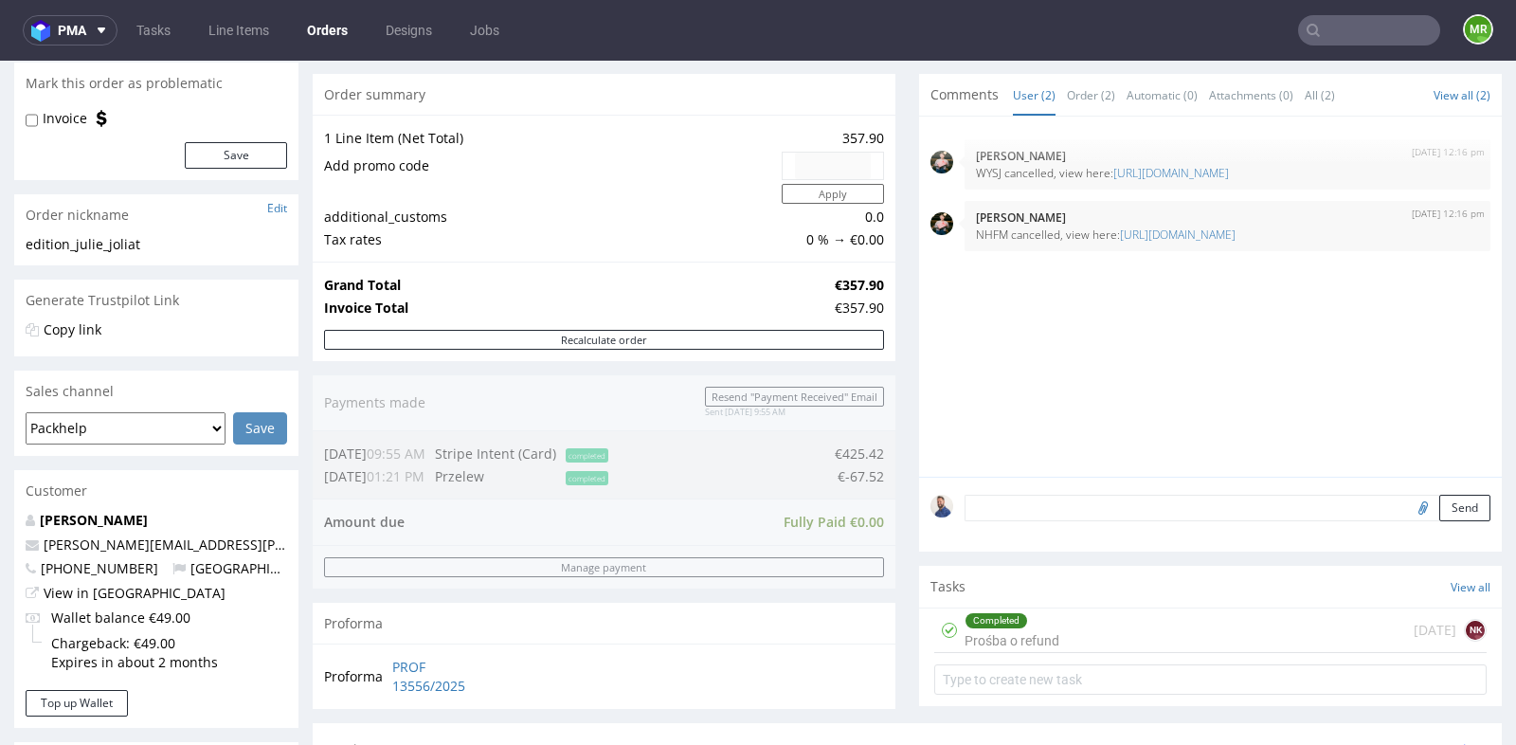
scroll to position [168, 0]
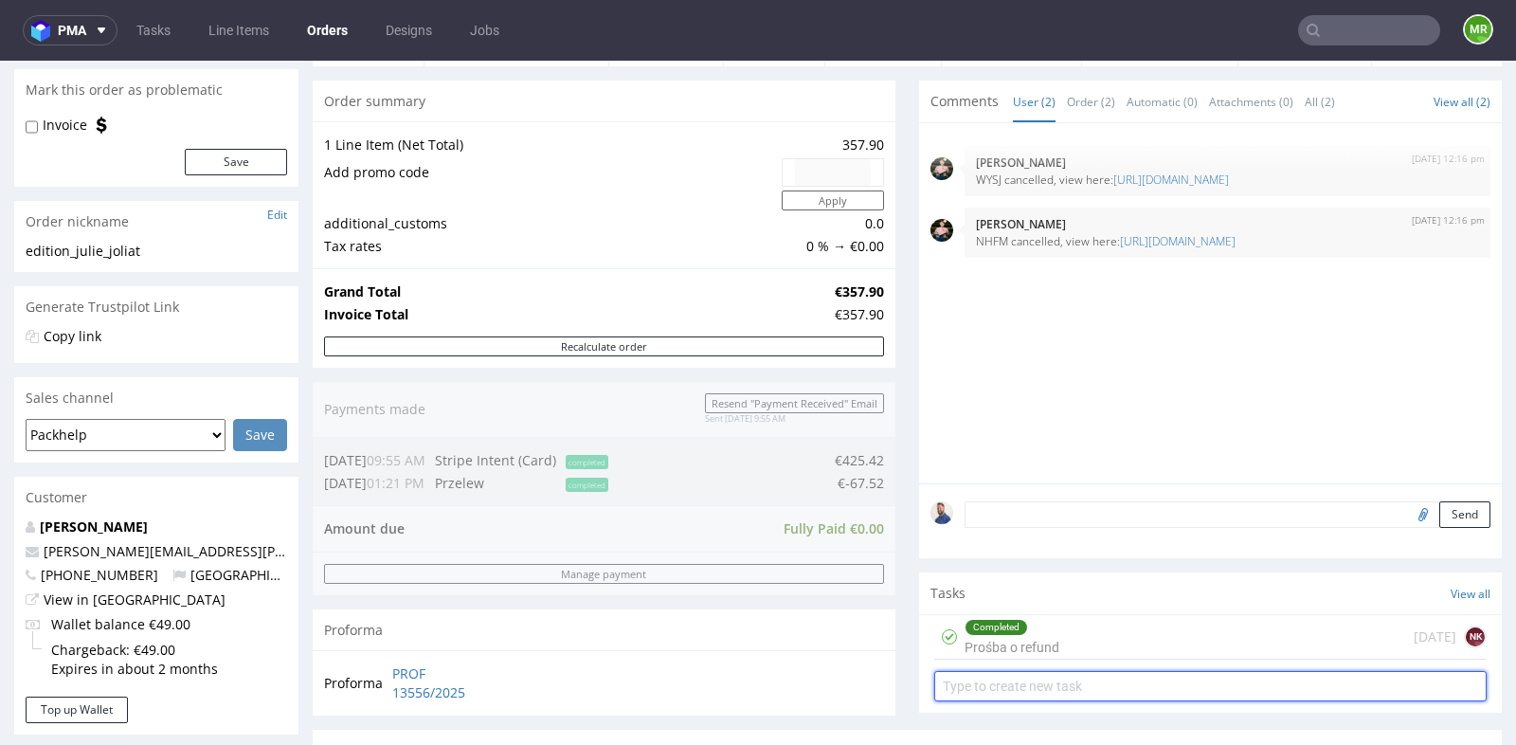
click at [1049, 674] on input "text" at bounding box center [1210, 686] width 552 height 30
type input "Prośba o refund"
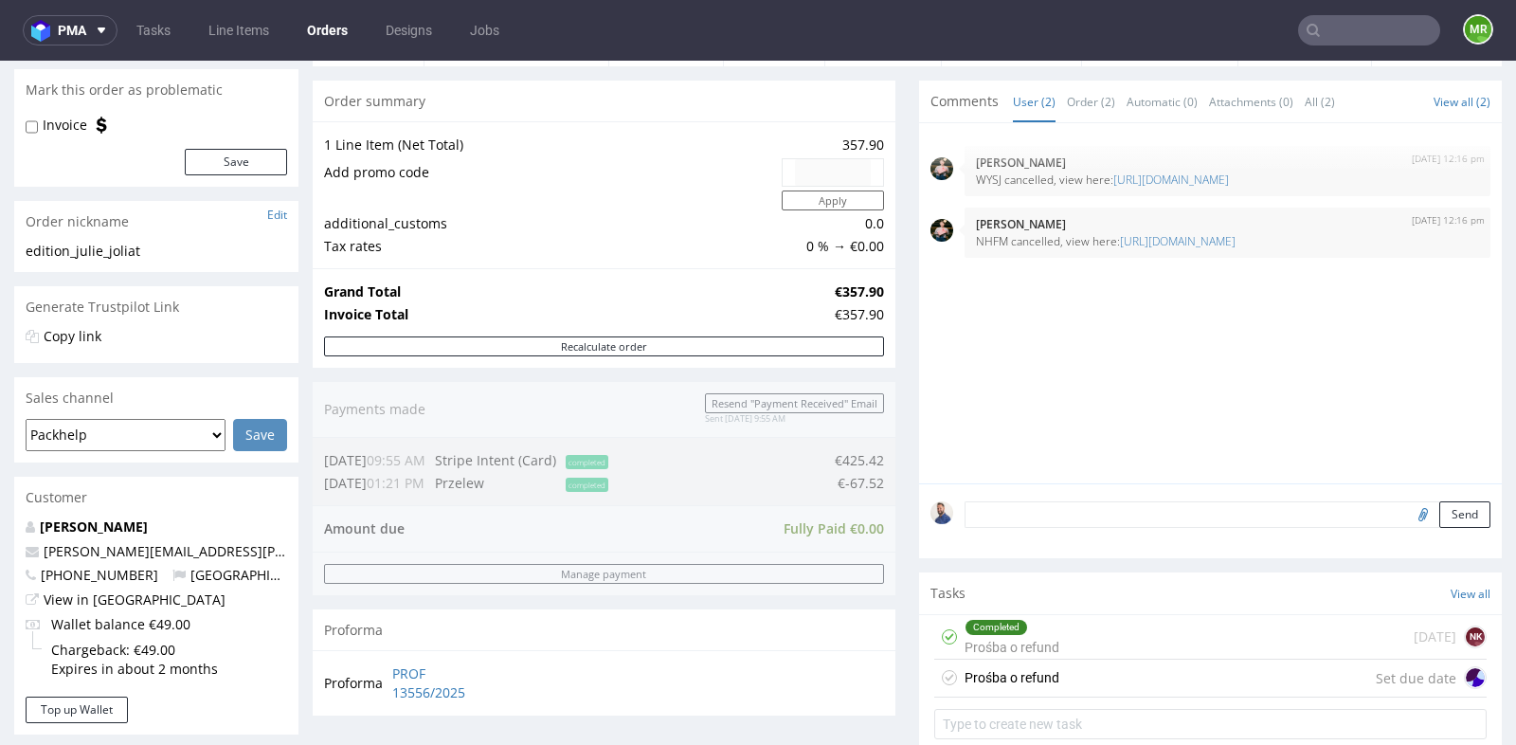
click at [1104, 674] on div "Prośba o refund Set due date" at bounding box center [1210, 679] width 552 height 38
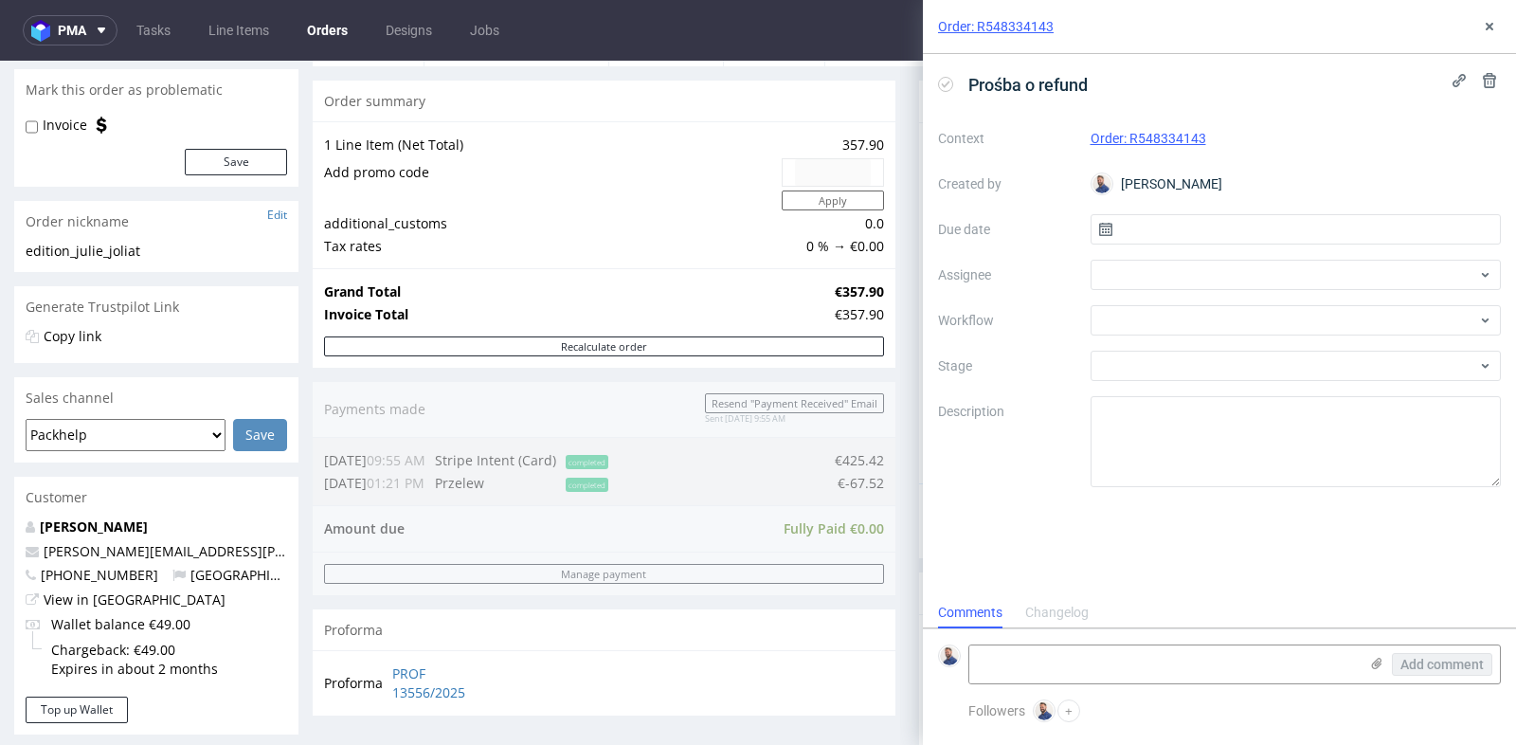
scroll to position [14, 0]
click at [1173, 222] on input "text" at bounding box center [1296, 229] width 411 height 30
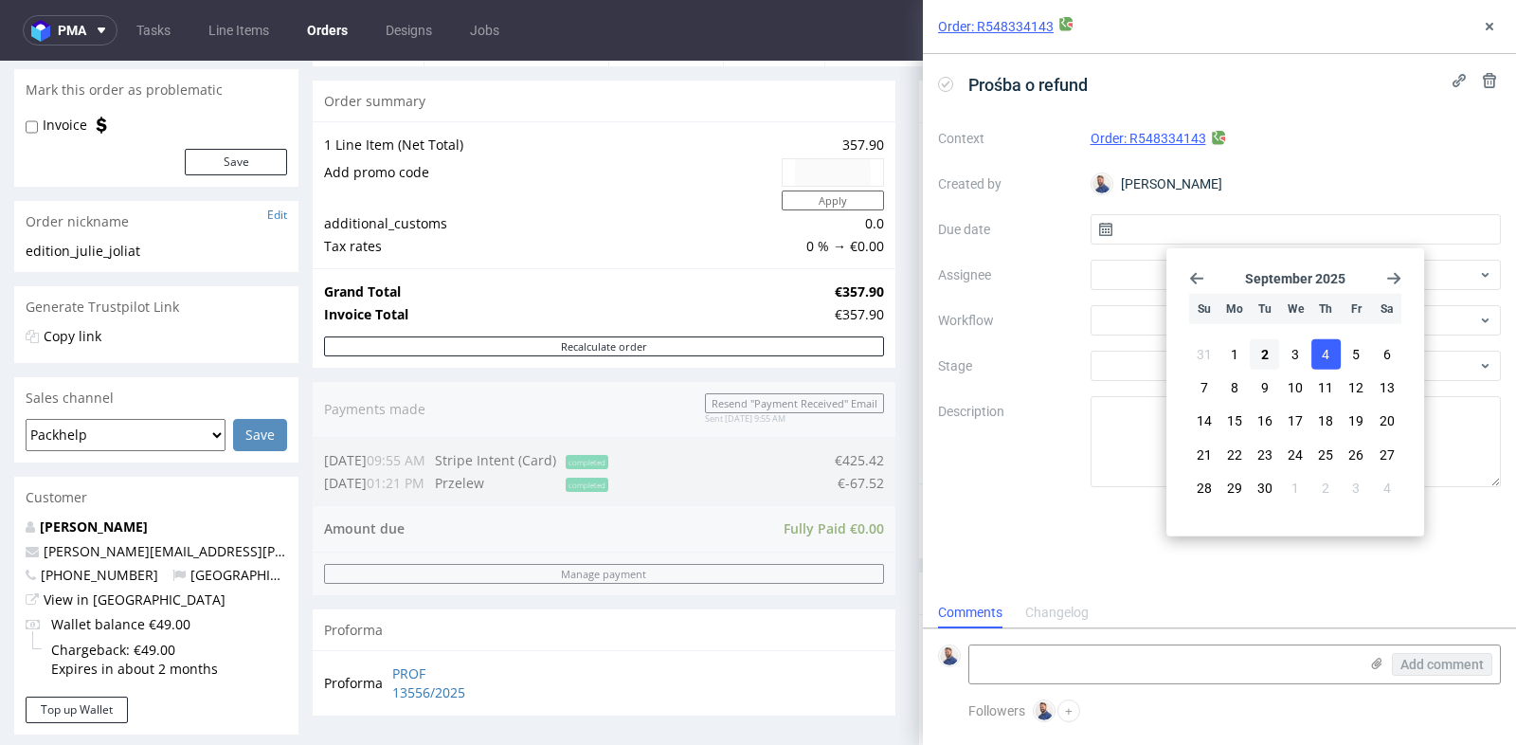
click at [1328, 354] on span "4" at bounding box center [1326, 354] width 8 height 19
type input "[DATE]"
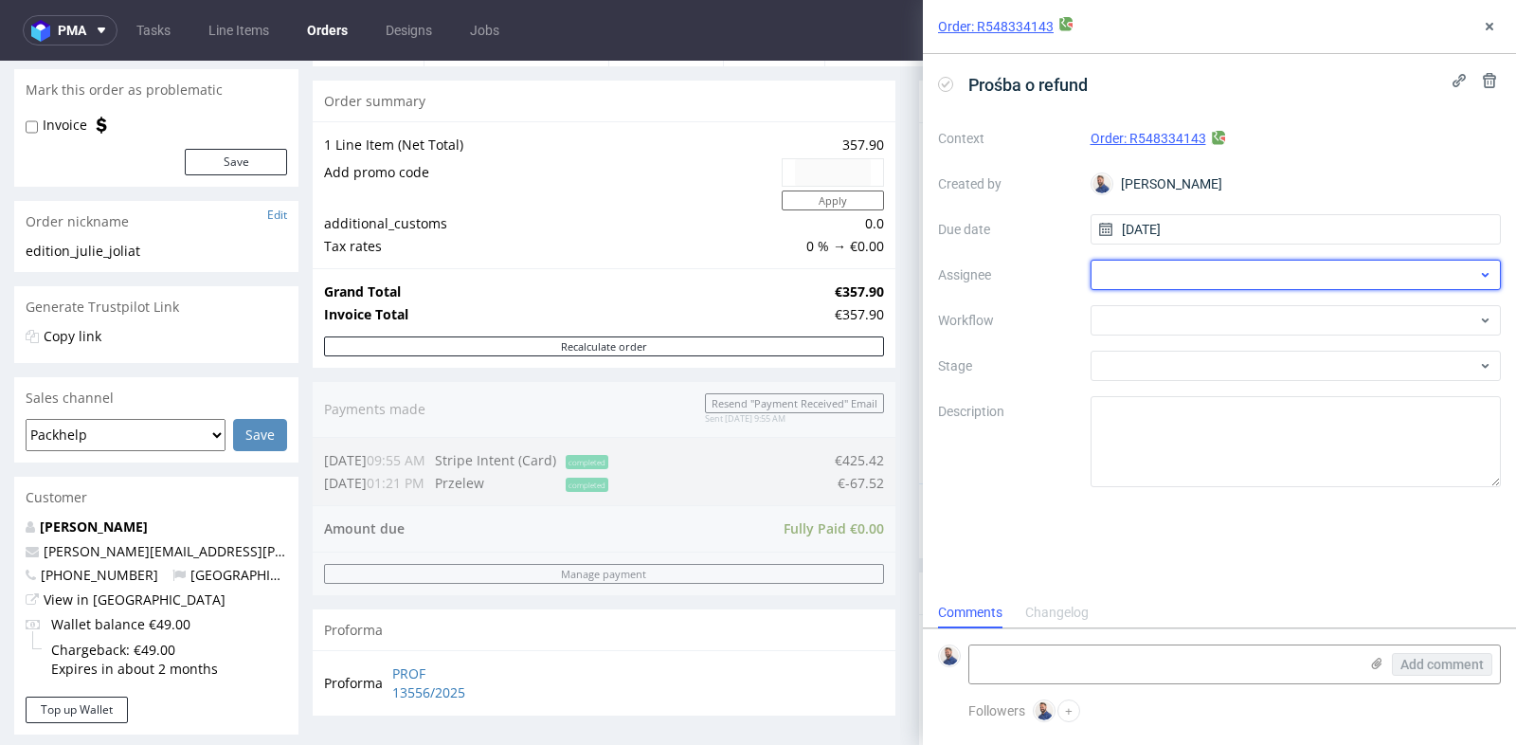
click at [1317, 280] on div at bounding box center [1296, 275] width 411 height 30
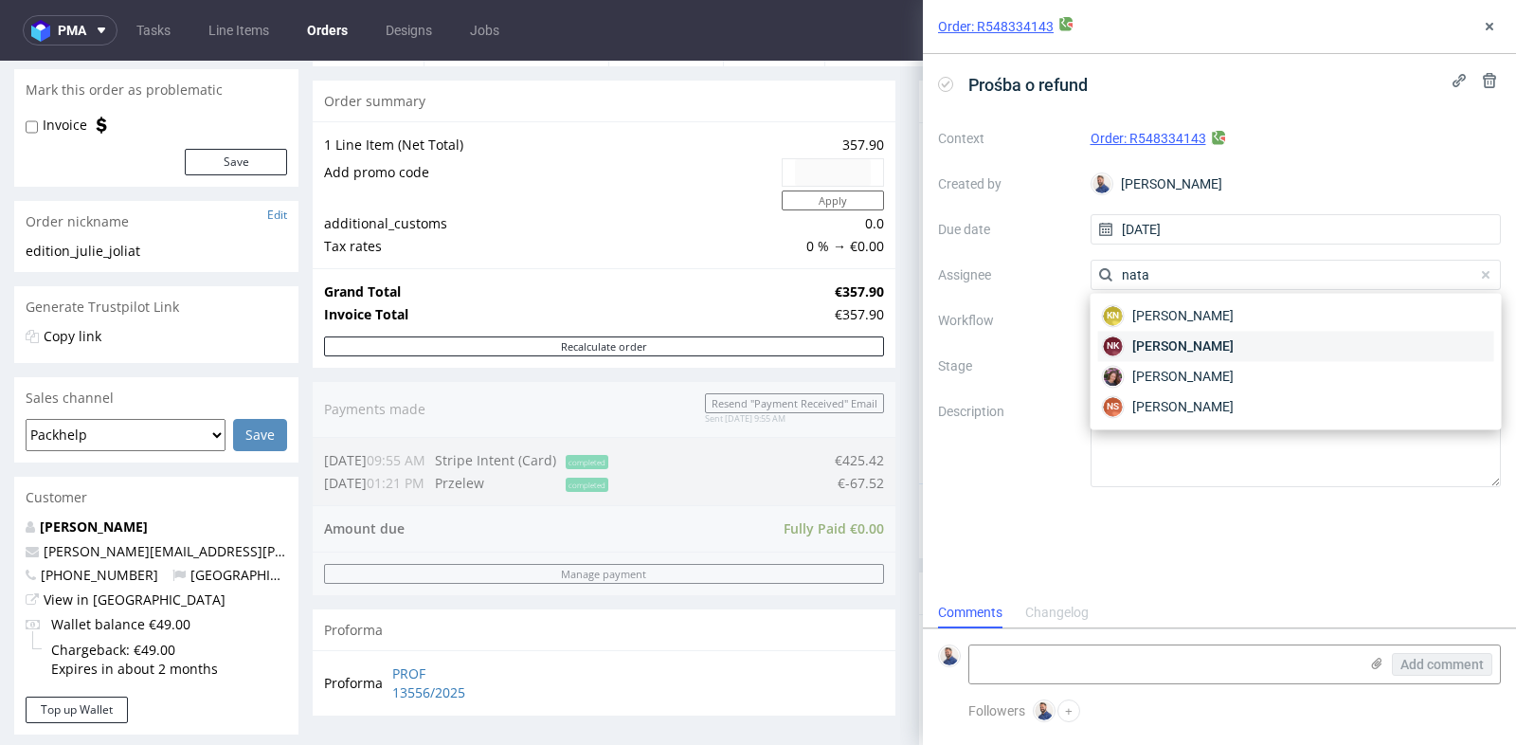
type input "nata"
click at [1287, 346] on div "NK [PERSON_NAME]" at bounding box center [1296, 346] width 396 height 30
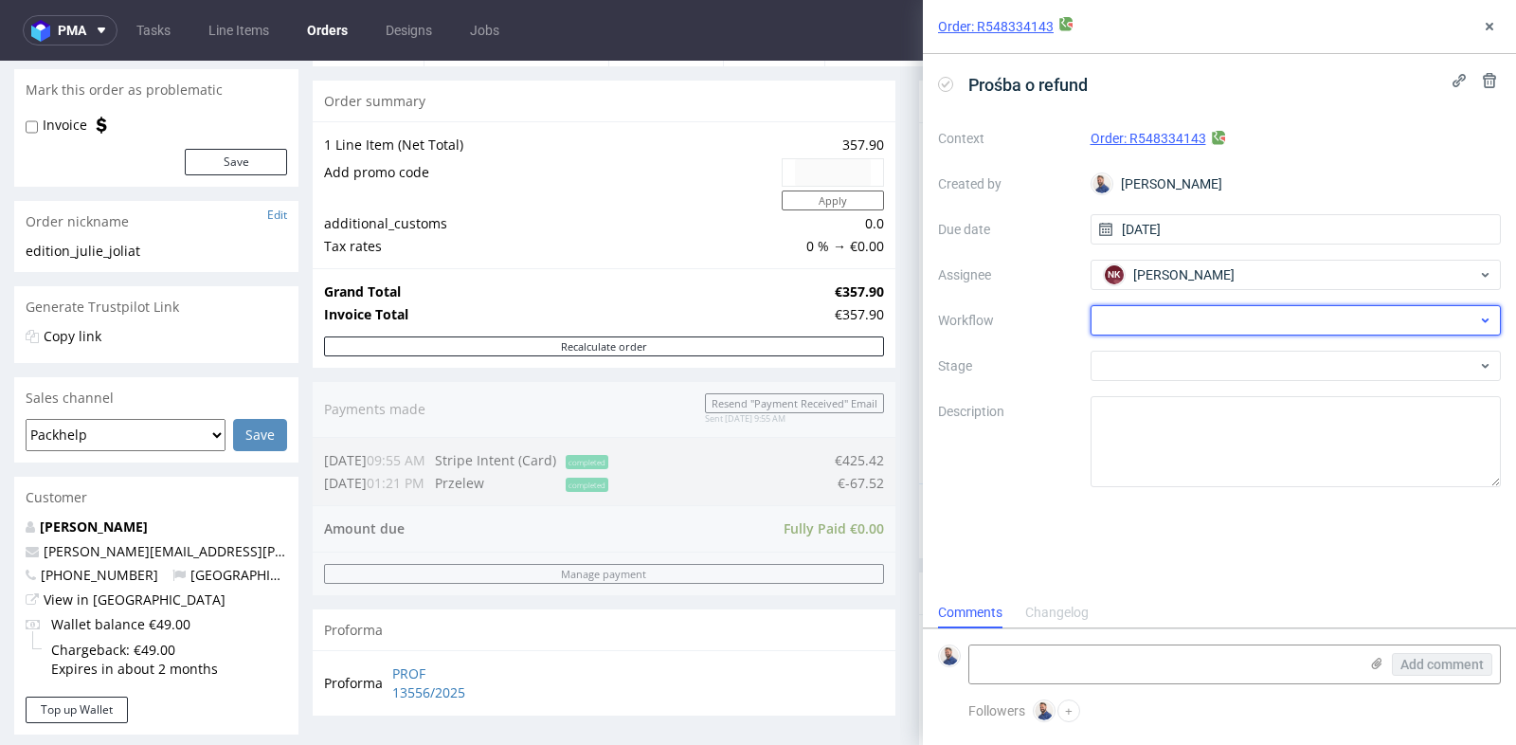
click at [1296, 327] on div at bounding box center [1296, 320] width 411 height 30
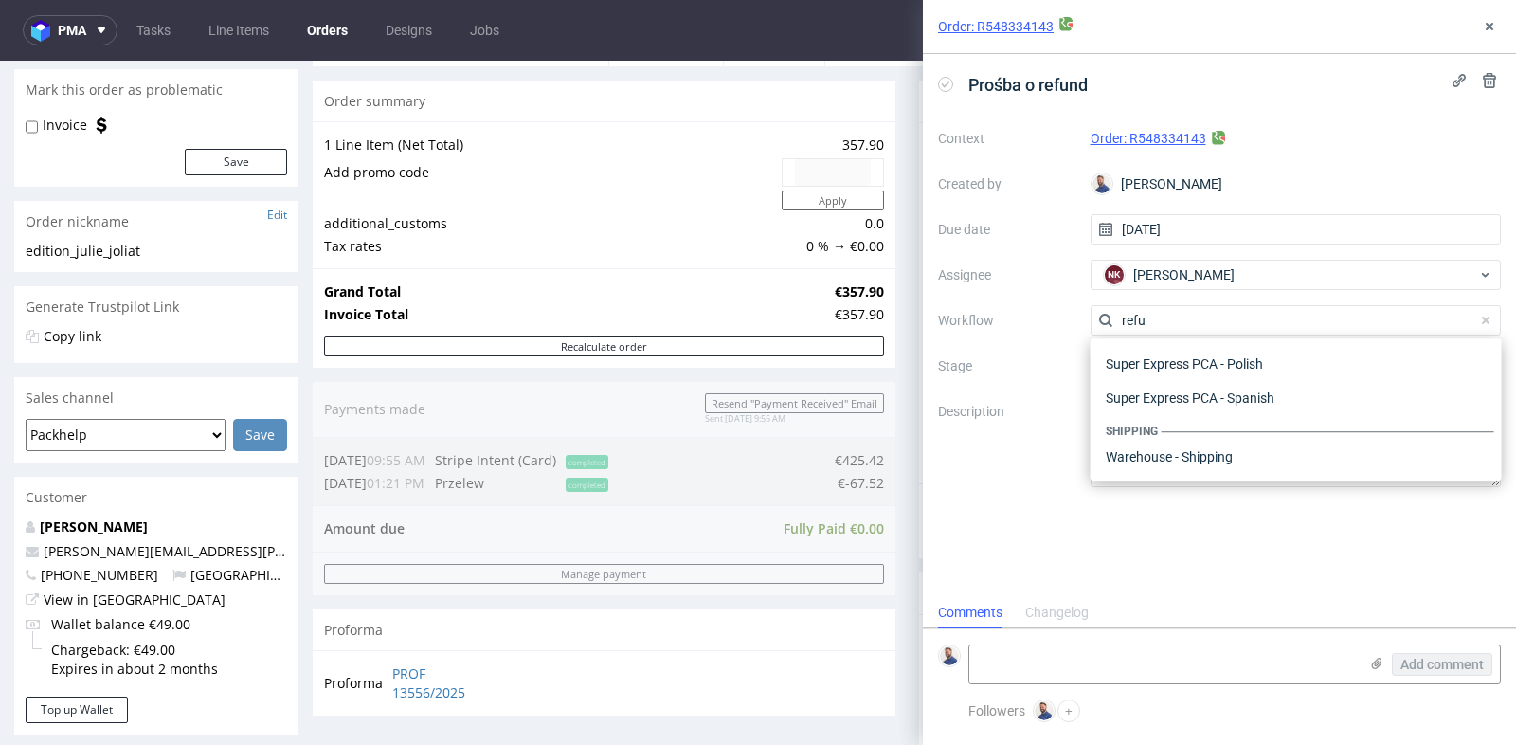
scroll to position [101, 0]
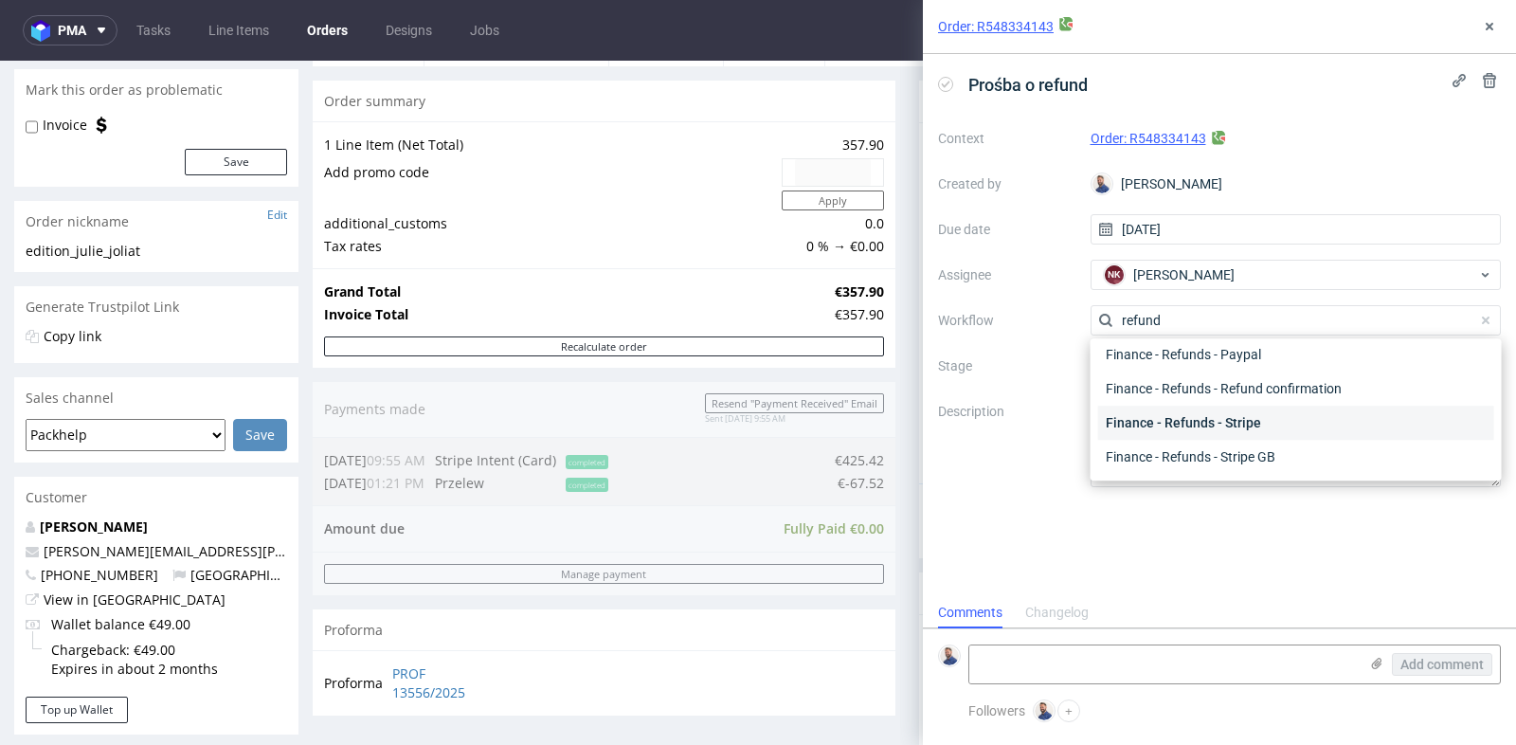
type input "refund"
click at [1279, 419] on div "Finance - Refunds - Stripe" at bounding box center [1296, 423] width 396 height 34
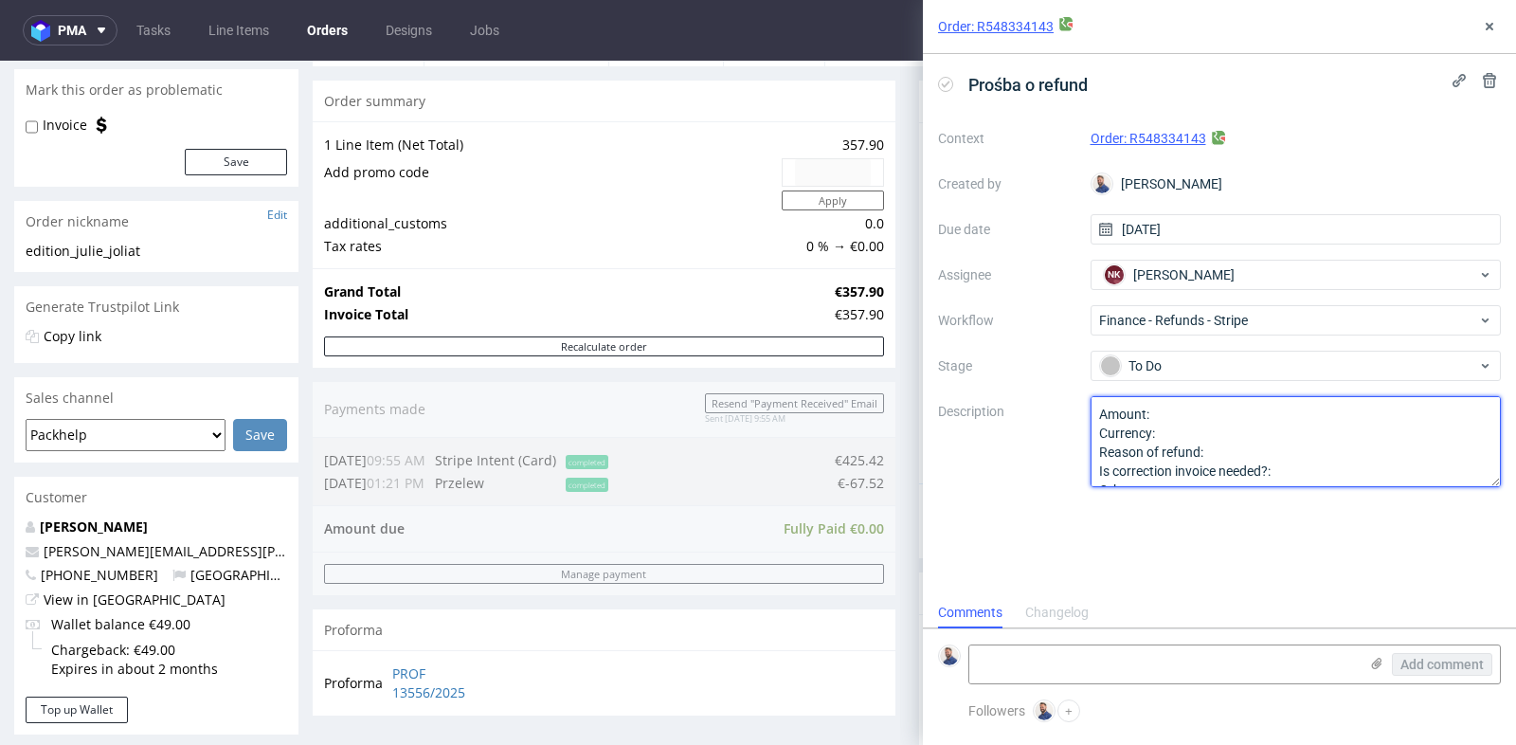
click at [1279, 419] on textarea "Amount: Currency: Reason of refund: Is correction invoice needed?: Other:" at bounding box center [1296, 441] width 411 height 91
click at [1278, 434] on textarea "Amount: Currency: Reason of refund: Is correction invoice needed?: Other:" at bounding box center [1296, 441] width 411 height 91
click at [1293, 443] on textarea "Amount: Currency: Reason of refund: Is correction invoice needed?: Other:" at bounding box center [1296, 441] width 411 height 91
click at [1297, 470] on textarea "Amount: Currency: Reason of refund: Is correction invoice needed?: Other:" at bounding box center [1296, 441] width 411 height 91
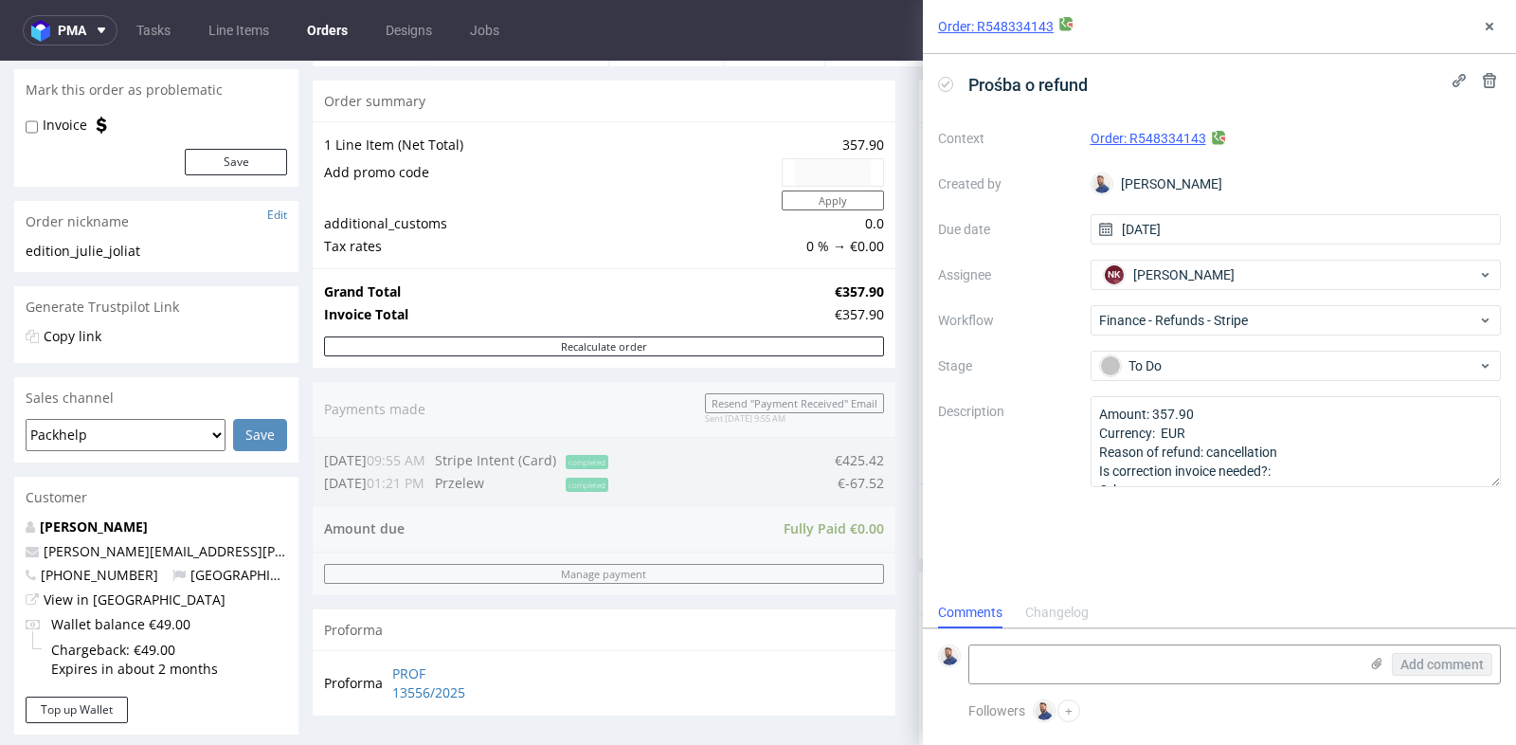
click at [770, 549] on div "Order summary 1 Line Item (Net Total) 357.90 Add promo code Apply additional_cu…" at bounding box center [604, 423] width 583 height 684
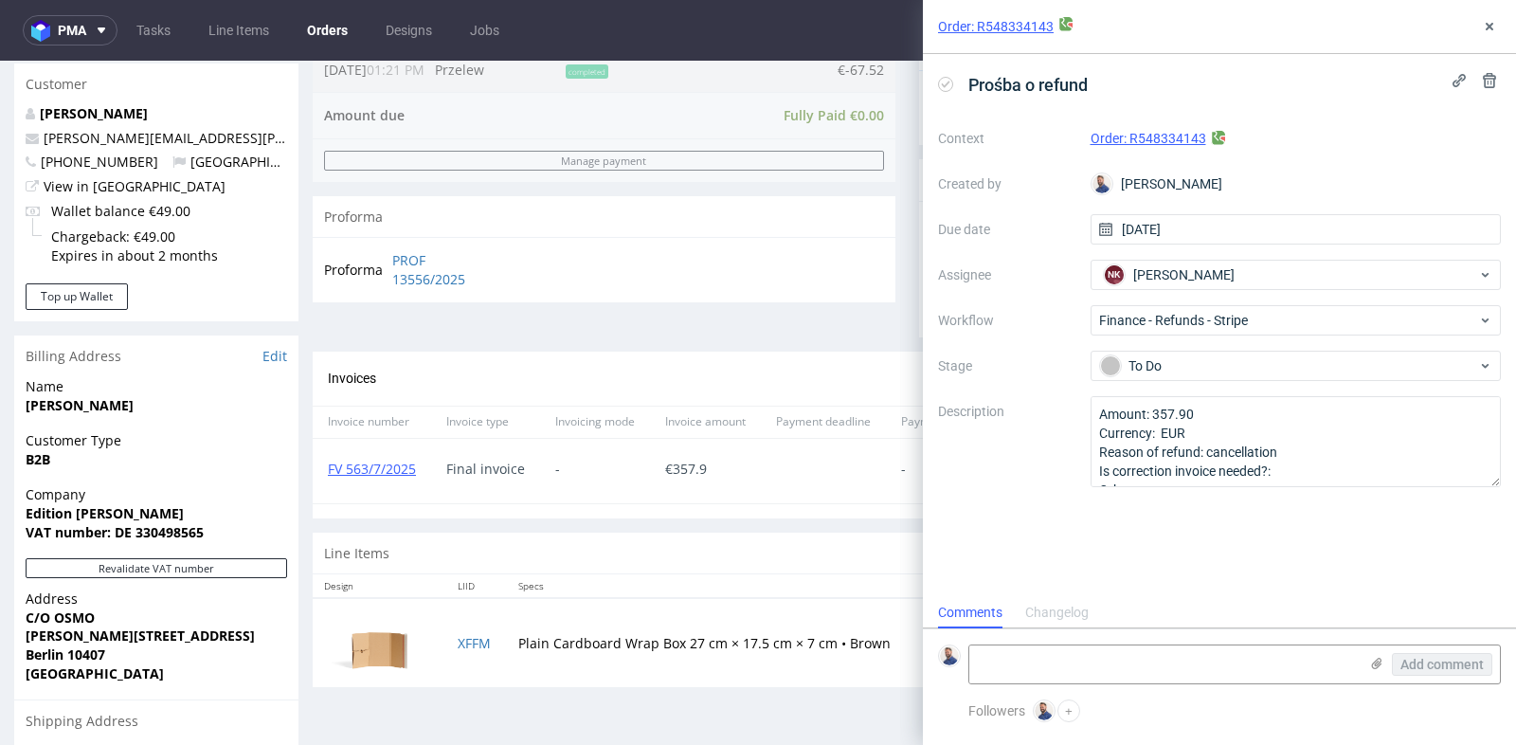
scroll to position [589, 0]
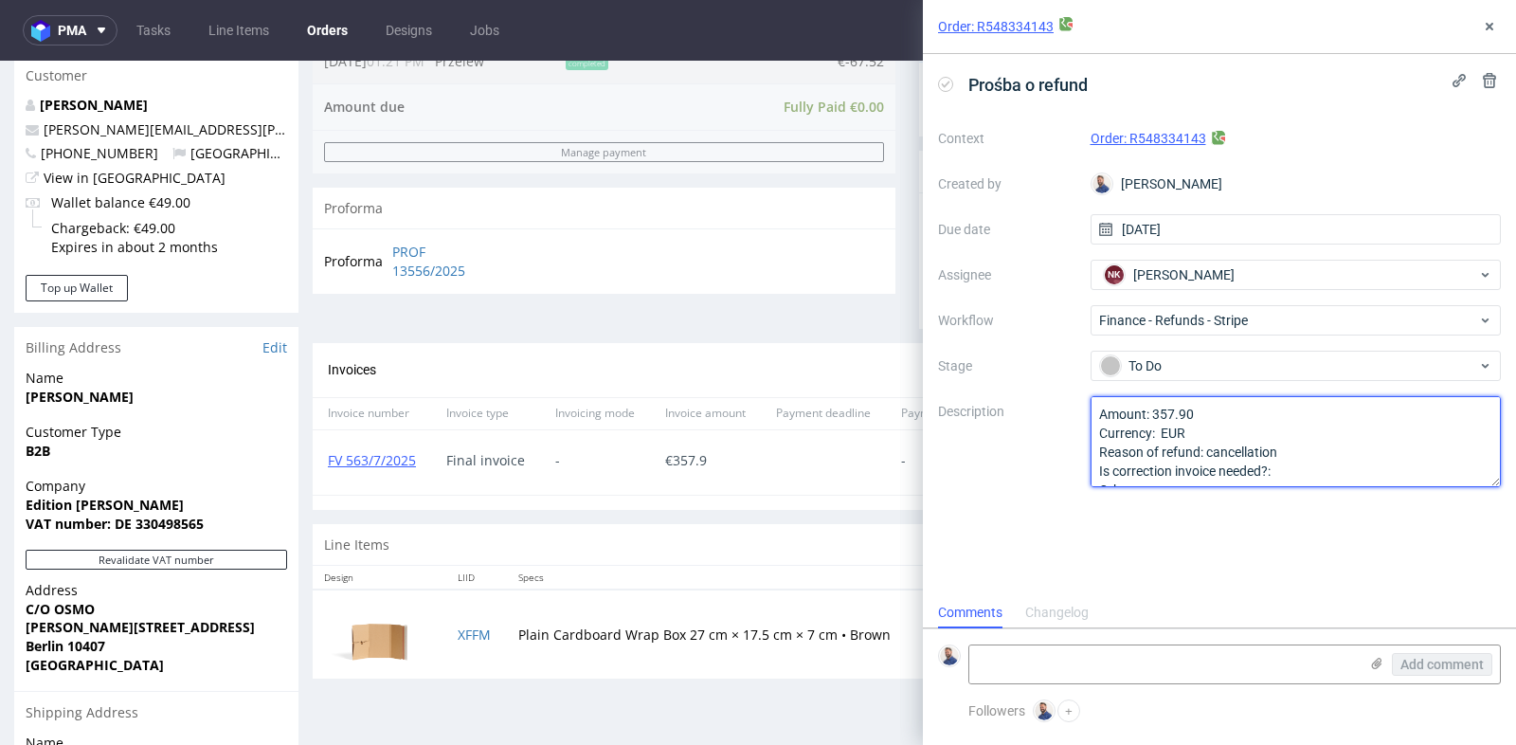
click at [1327, 469] on textarea "Amount: 357.90 Currency: EUR Reason of refund: cancellation Is correction invoi…" at bounding box center [1296, 441] width 411 height 91
type textarea "Amount: 357.90 Currency: EUR Reason of refund: cancellation Is correction invoi…"
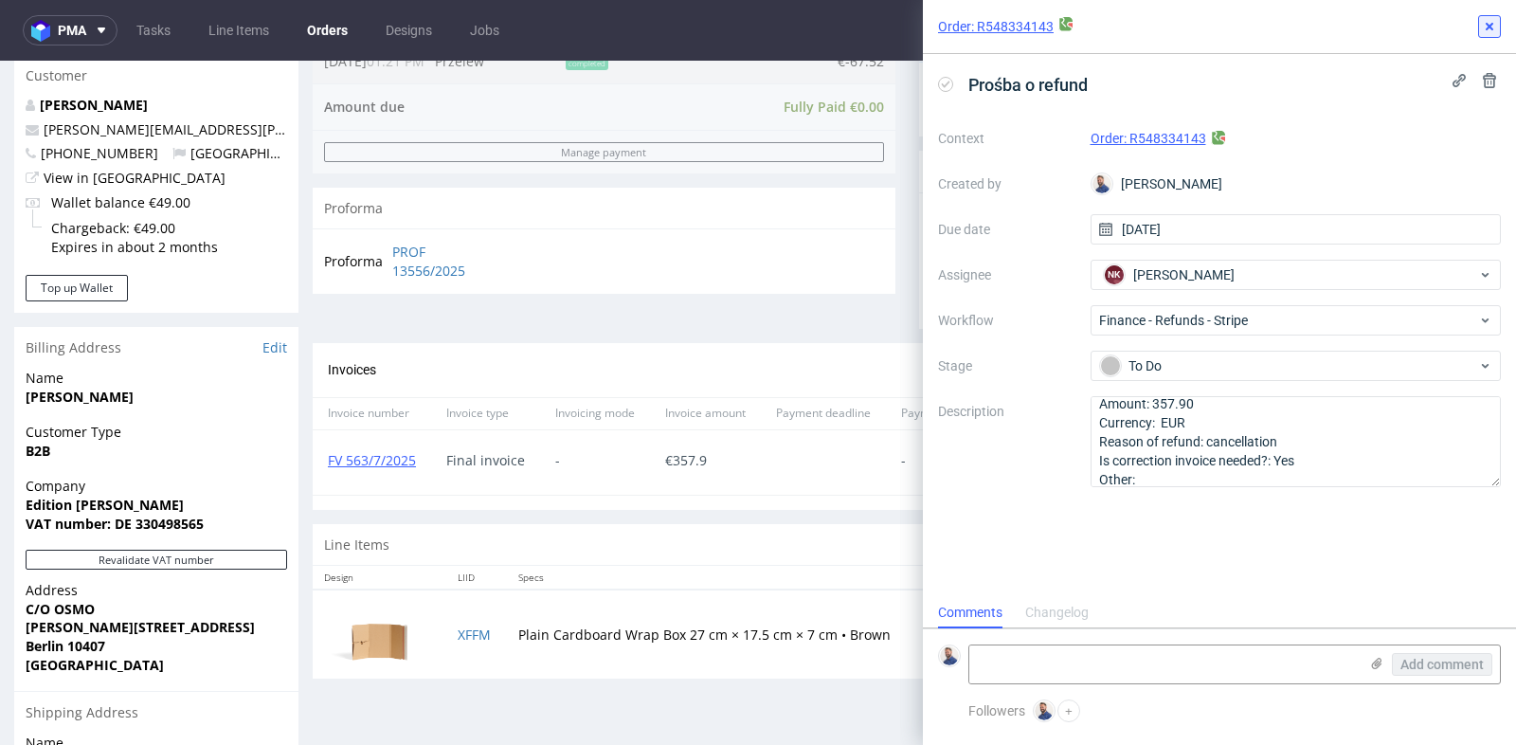
click at [1489, 27] on use at bounding box center [1490, 27] width 8 height 8
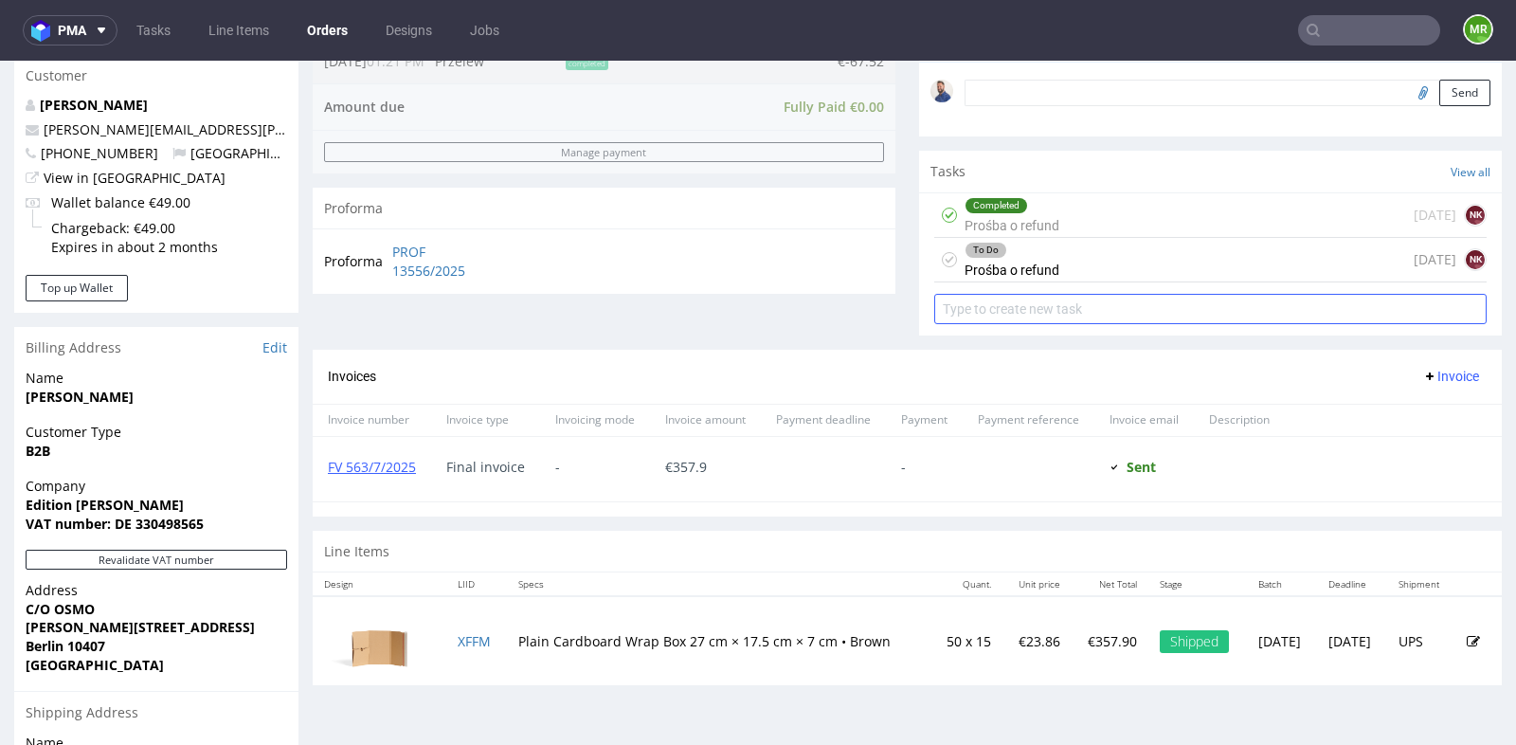
click at [1171, 298] on input "text" at bounding box center [1210, 309] width 552 height 30
type input "p"
type input "P"
type input "Korekta faktury"
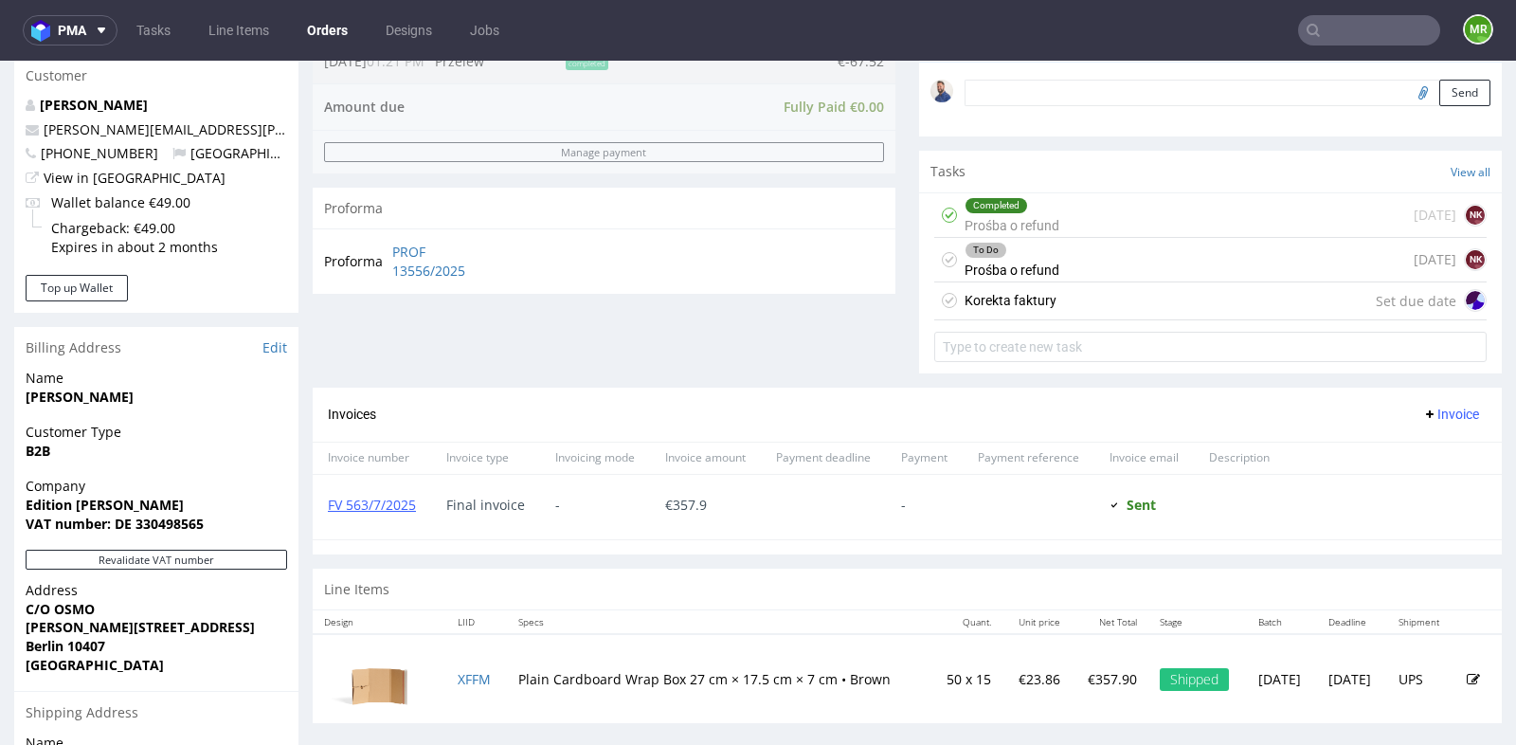
click at [1199, 283] on div "Korekta faktury Set due date" at bounding box center [1210, 301] width 552 height 38
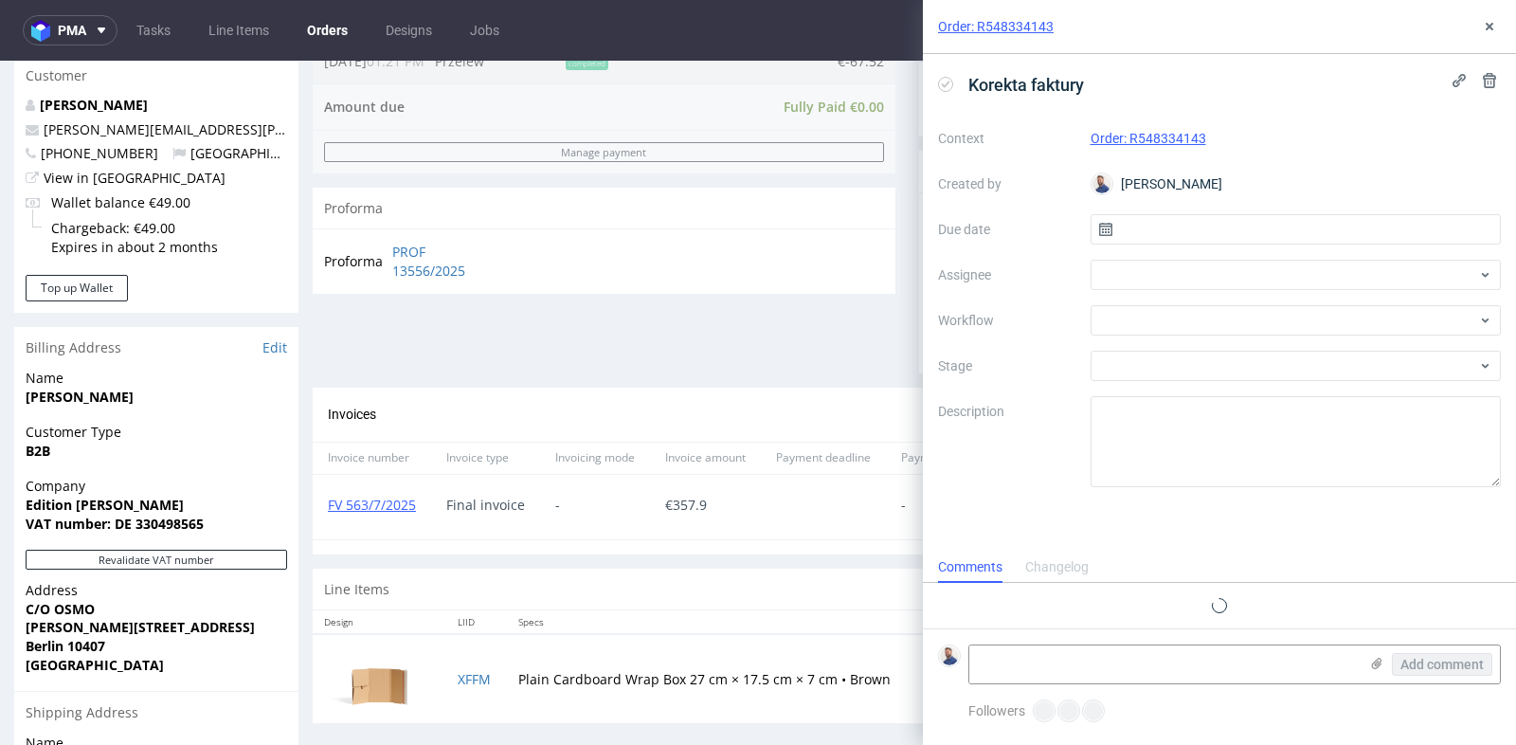
scroll to position [14, 0]
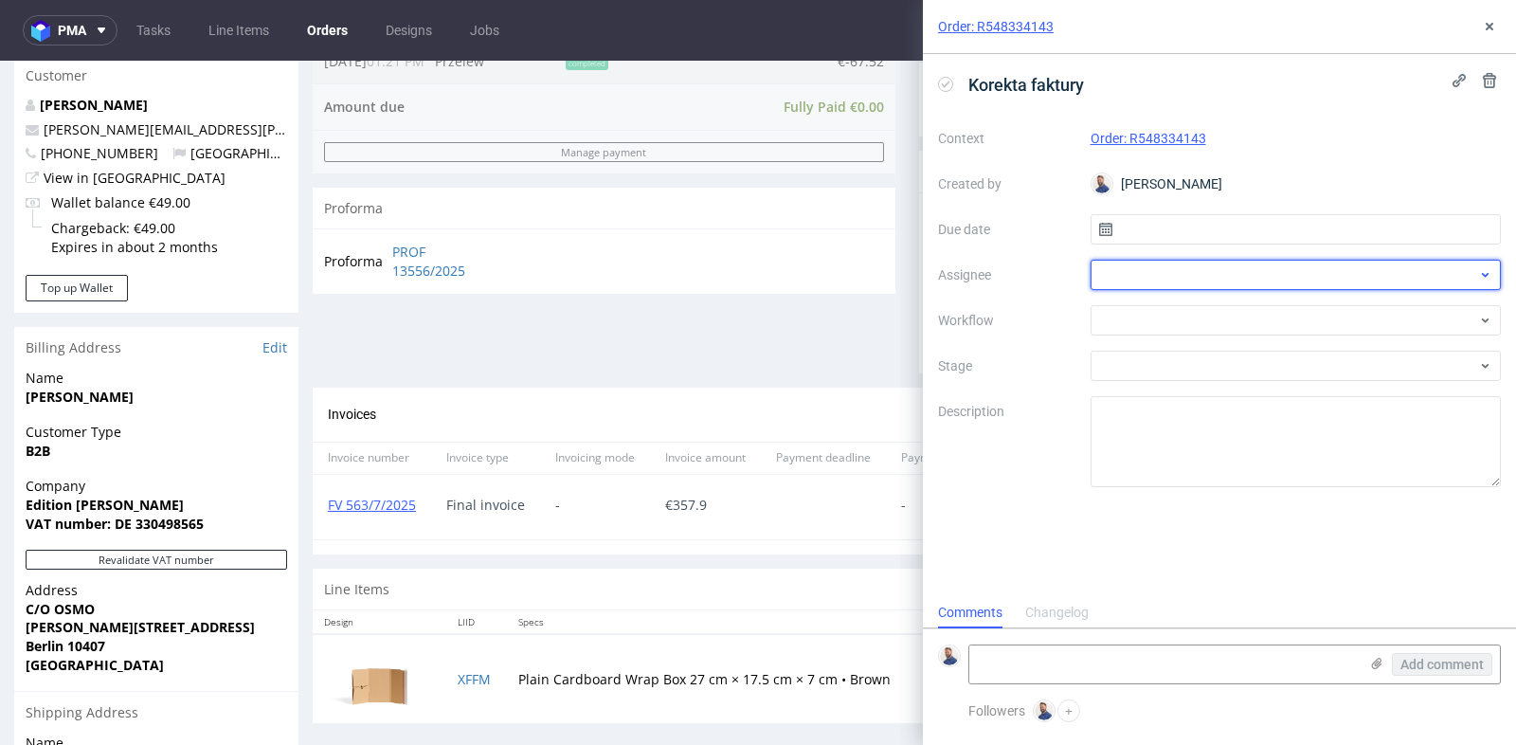
click at [1204, 278] on div at bounding box center [1296, 275] width 411 height 30
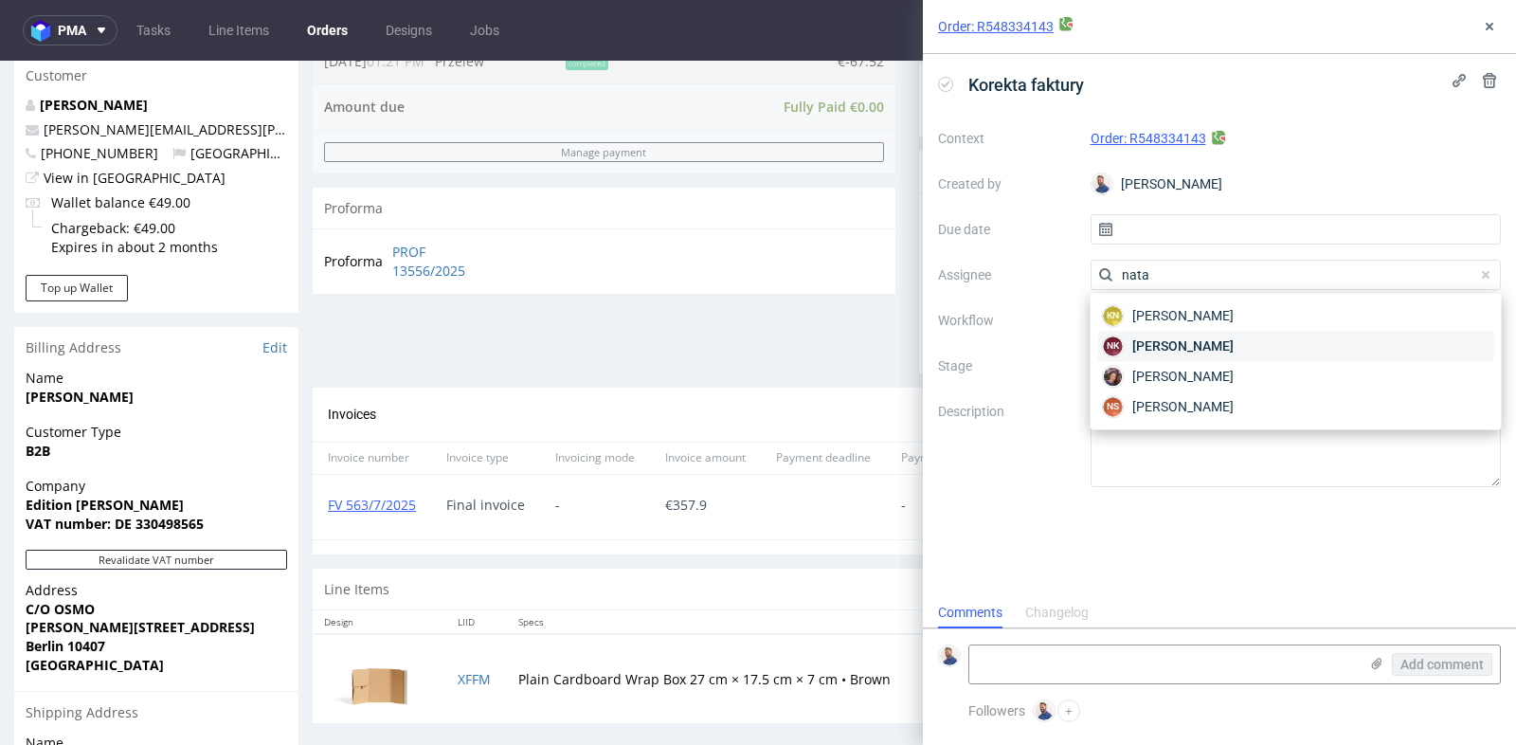
type input "nata"
click at [1202, 346] on span "[PERSON_NAME]" at bounding box center [1182, 345] width 101 height 19
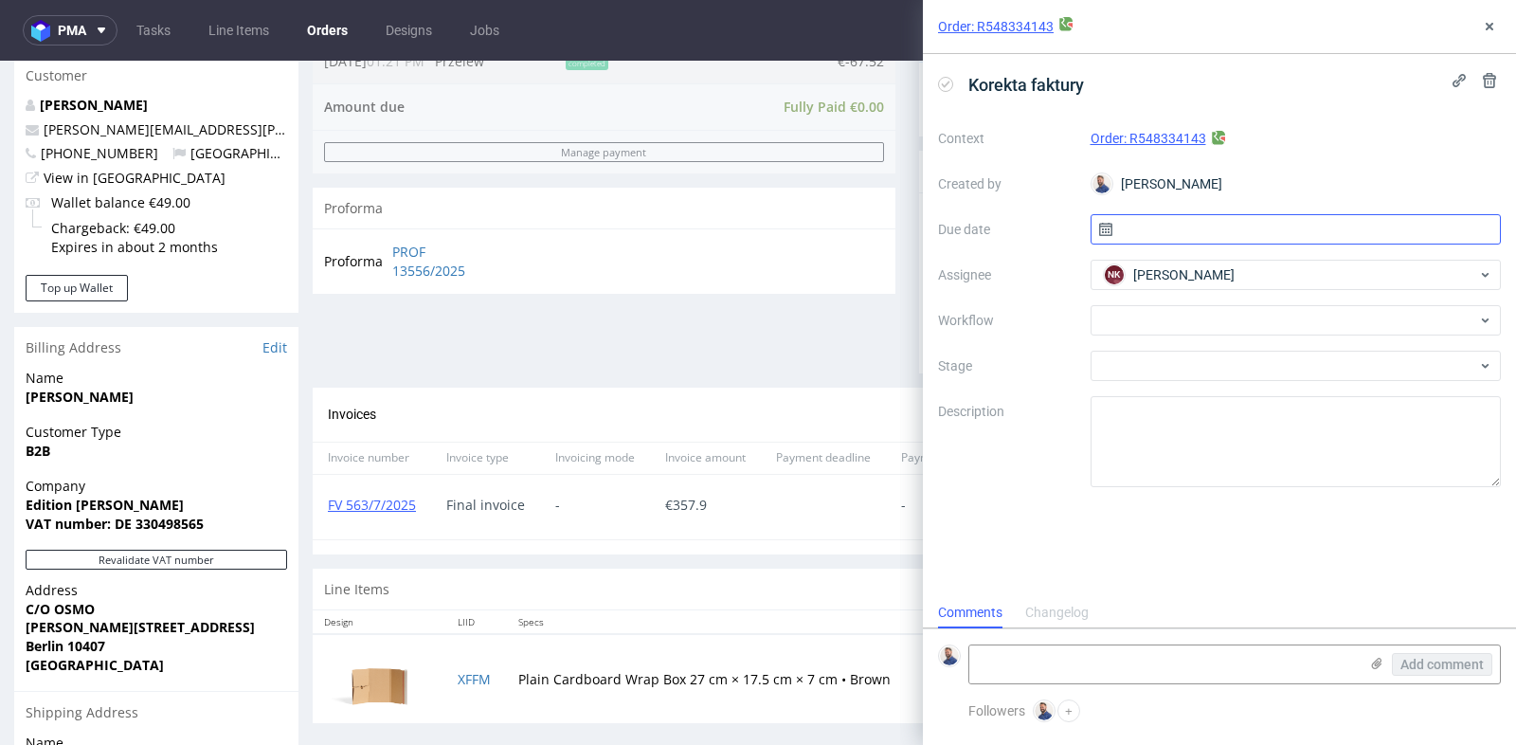
click at [1217, 229] on input "text" at bounding box center [1296, 229] width 411 height 30
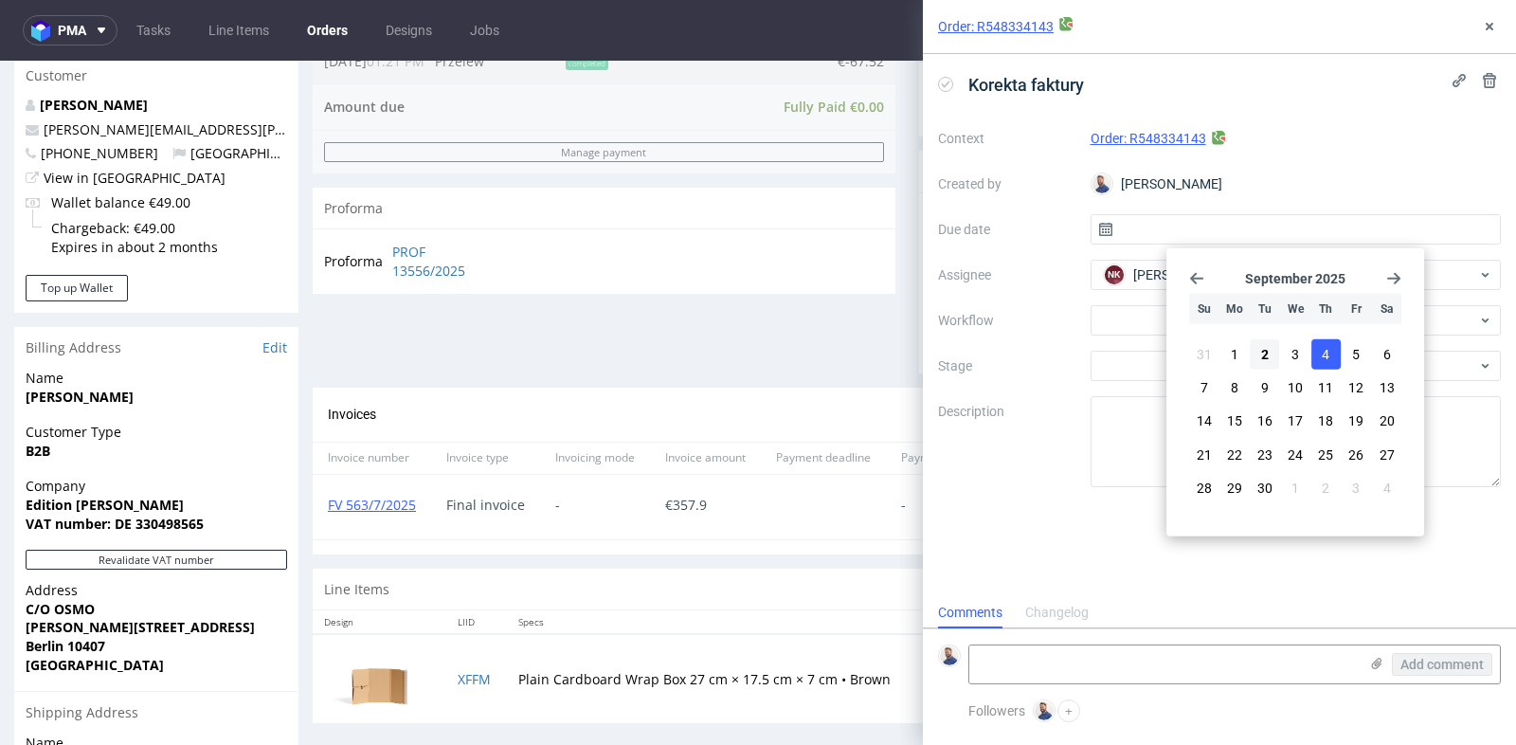
click at [1320, 353] on button "4" at bounding box center [1326, 354] width 29 height 30
type input "[DATE]"
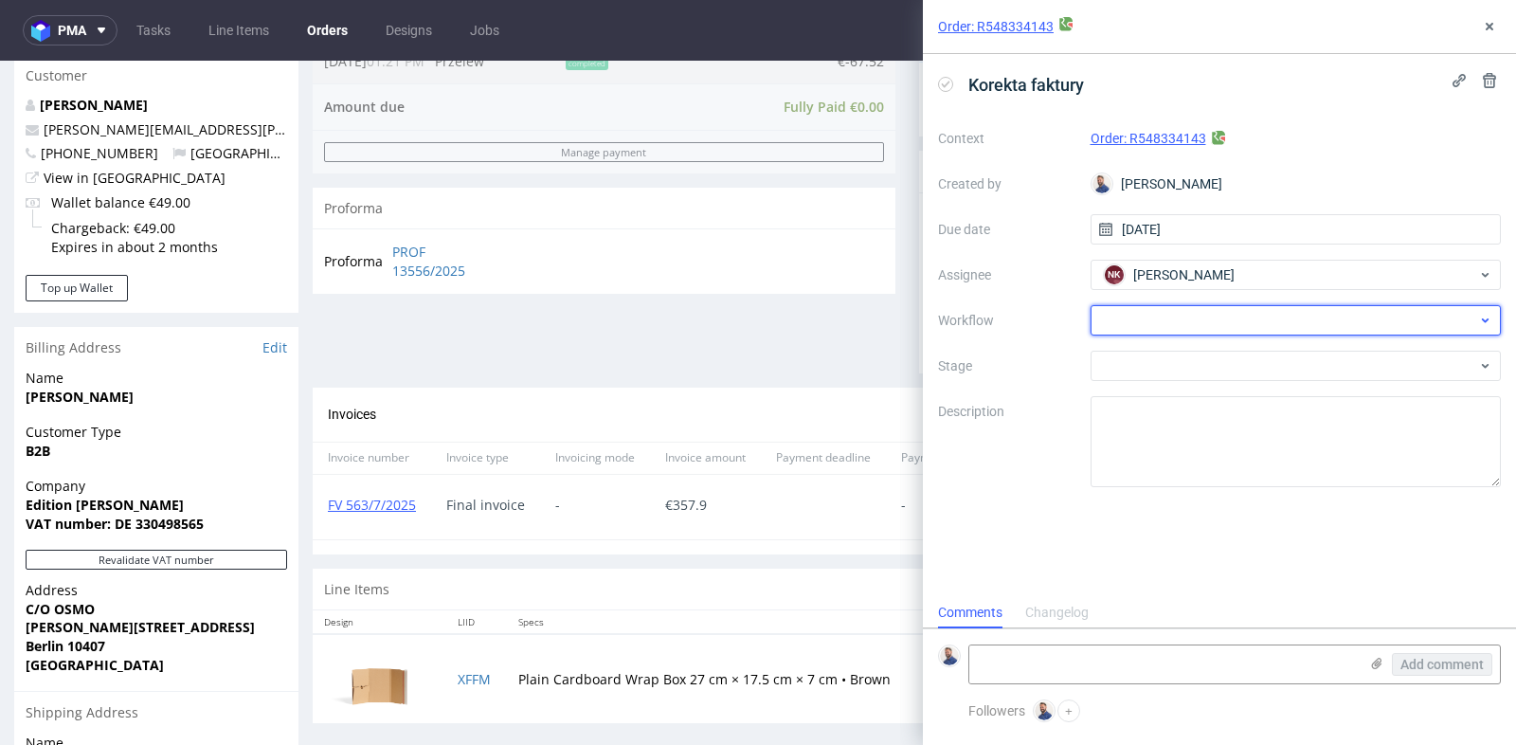
click at [1322, 317] on div at bounding box center [1296, 320] width 411 height 30
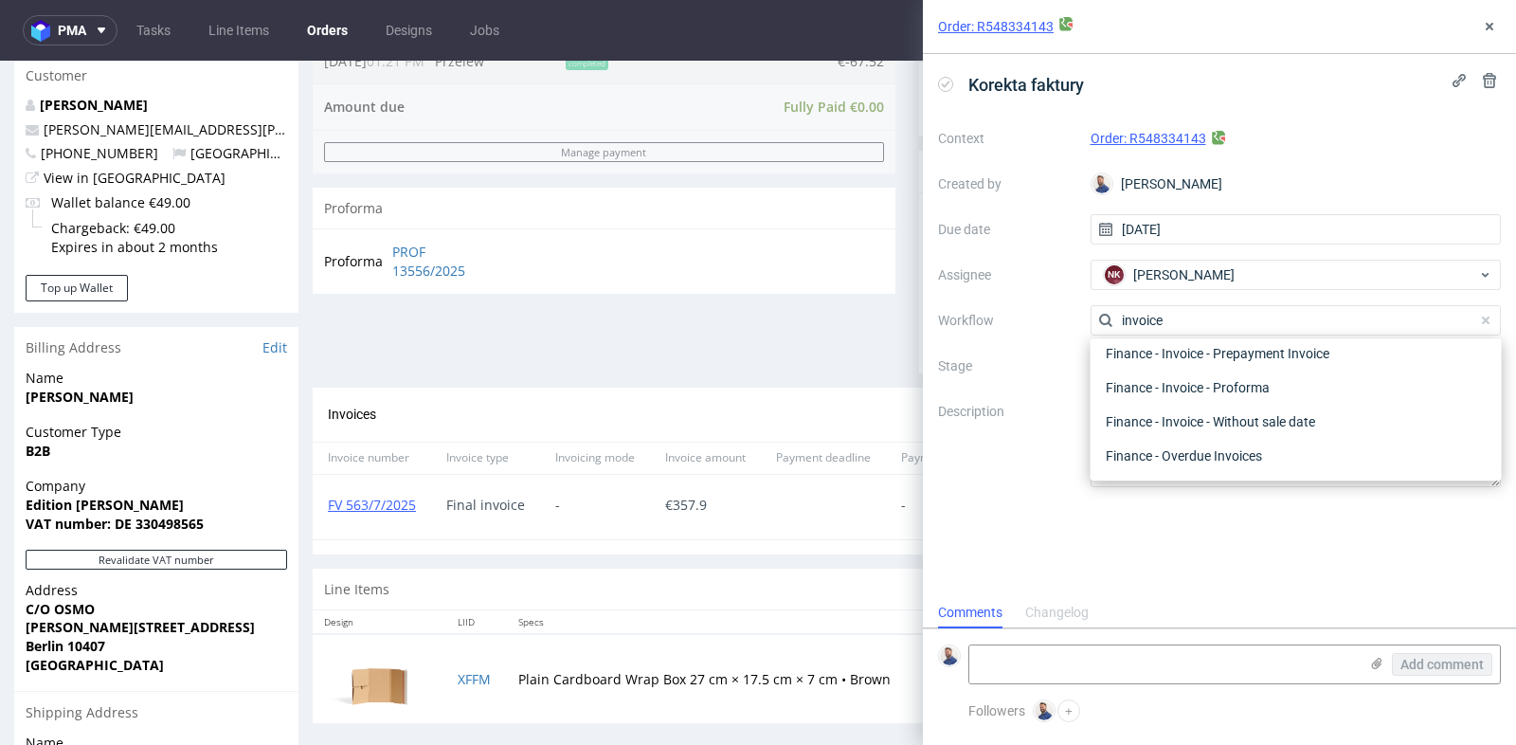
scroll to position [136, 0]
type input "inv"
click at [1316, 393] on div "Finance - Invoice - Correction Invoice" at bounding box center [1296, 388] width 396 height 34
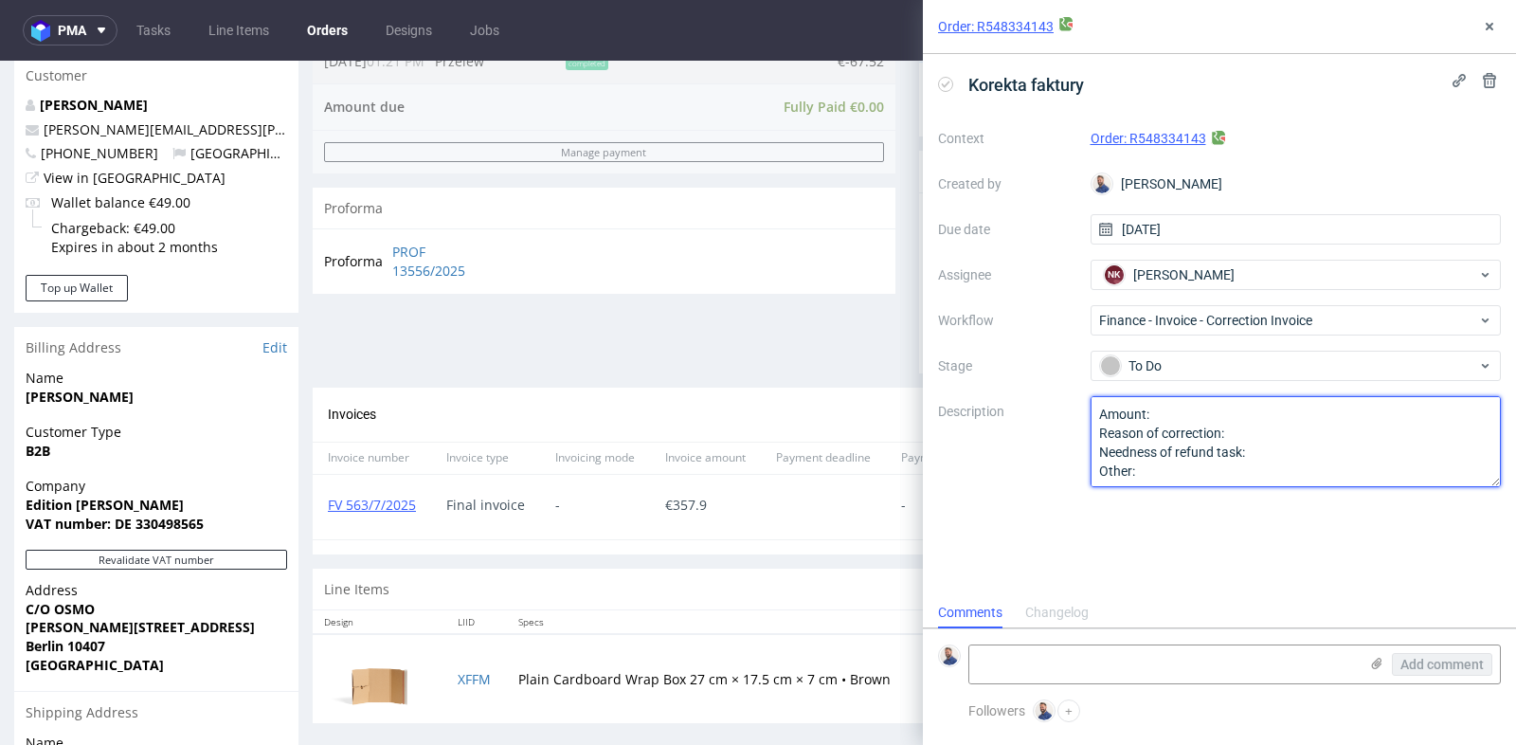
click at [1295, 416] on textarea "Amount: Reason of correction: Needness of refund task: Other:" at bounding box center [1296, 441] width 411 height 91
click at [1316, 429] on textarea "Amount: Reason of correction: Needness of refund task: Other:" at bounding box center [1296, 441] width 411 height 91
click at [1308, 452] on textarea "Amount: Reason of correction: Needness of refund task: Other:" at bounding box center [1296, 441] width 411 height 91
type textarea "Amount: 357.9 Reason of correction: refund Needness of refund task: Yes Other:"
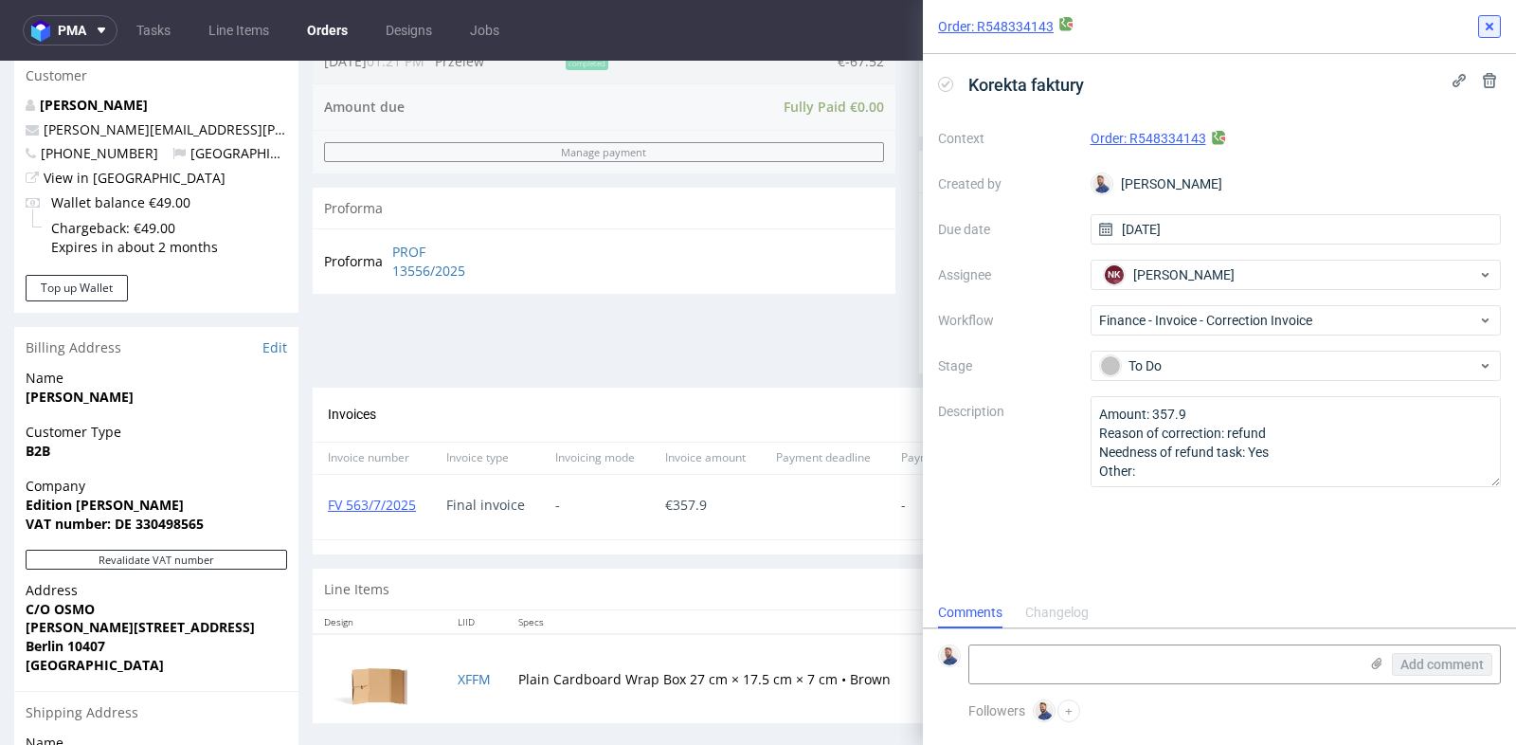
click at [1486, 27] on icon at bounding box center [1489, 26] width 15 height 15
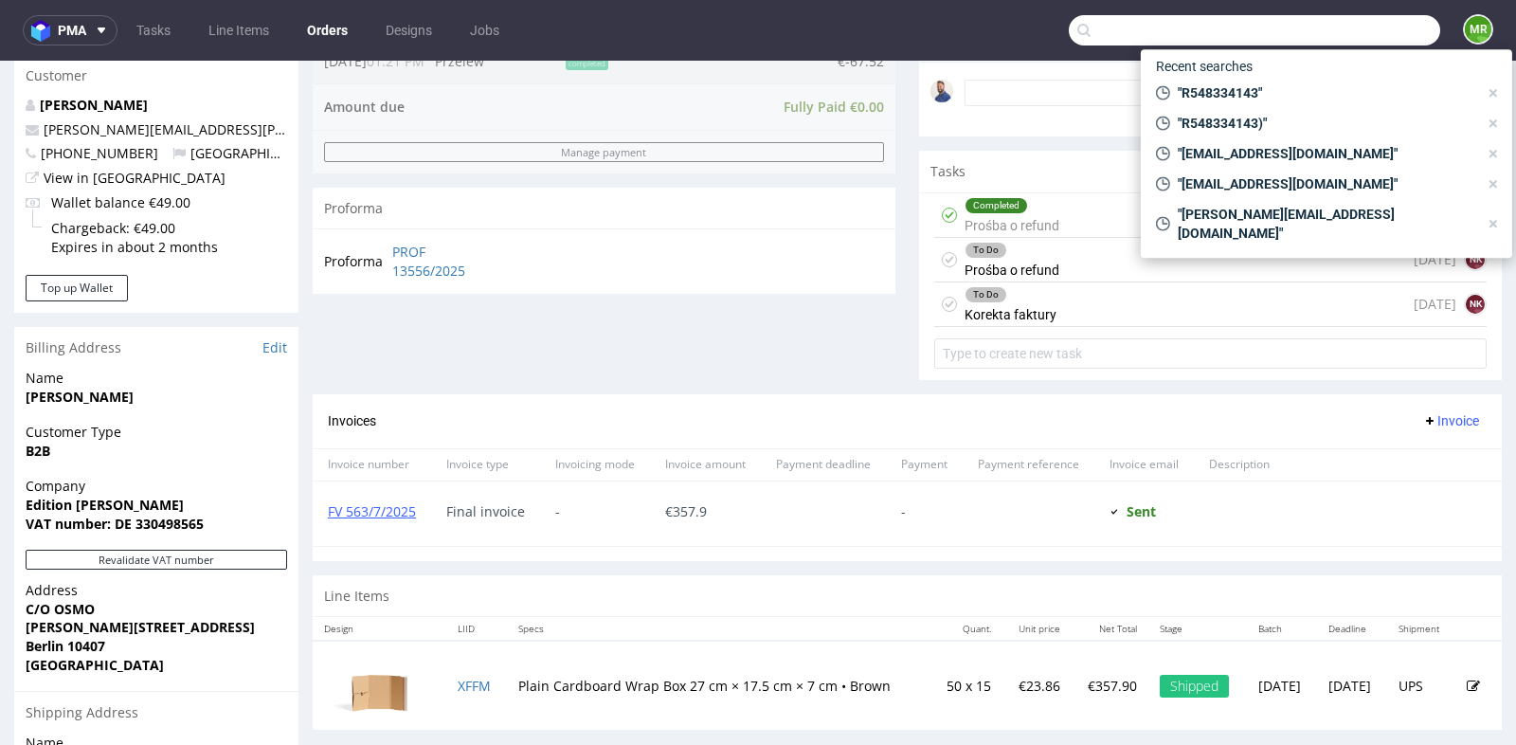
click at [1330, 20] on input "text" at bounding box center [1254, 30] width 371 height 30
paste input "R809426071"
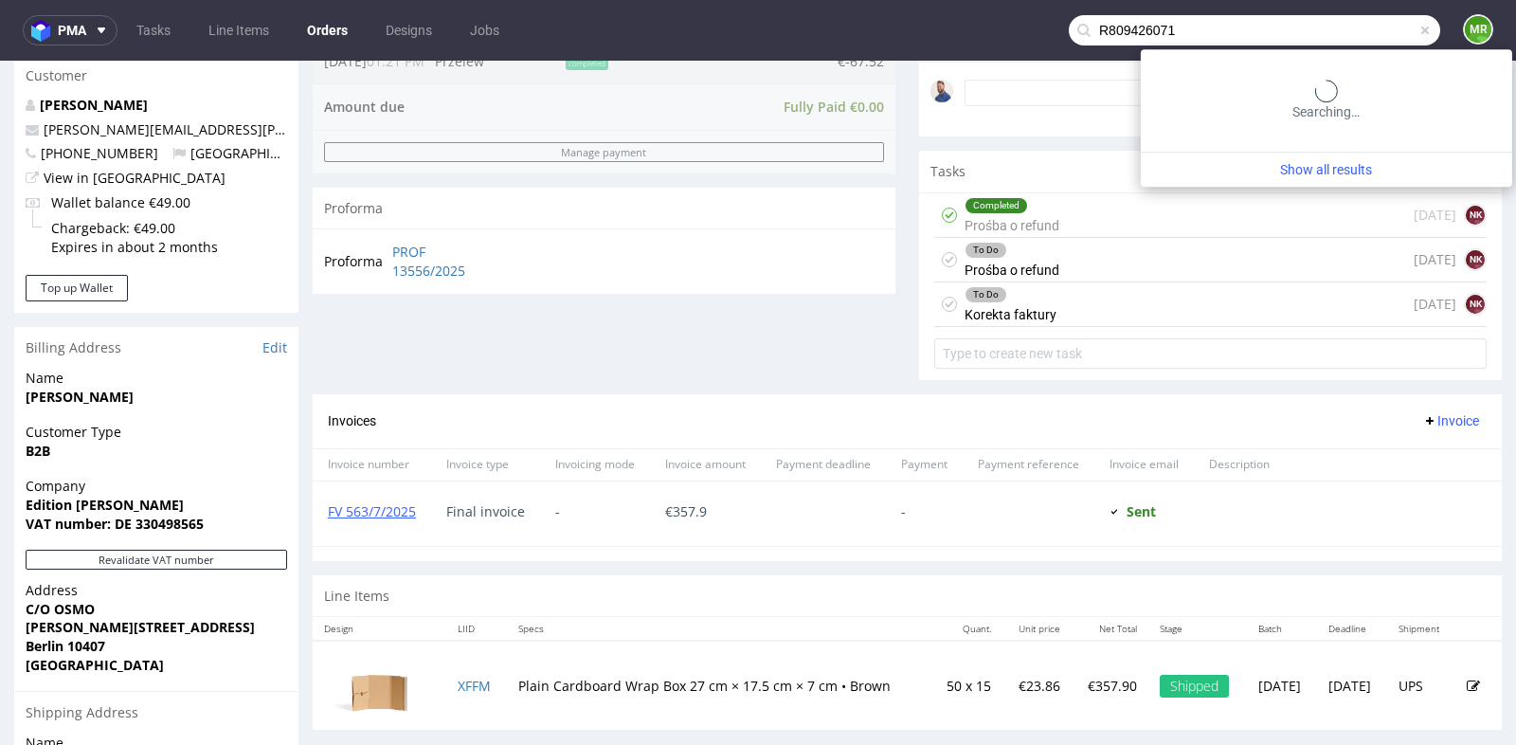
type input "R809426071"
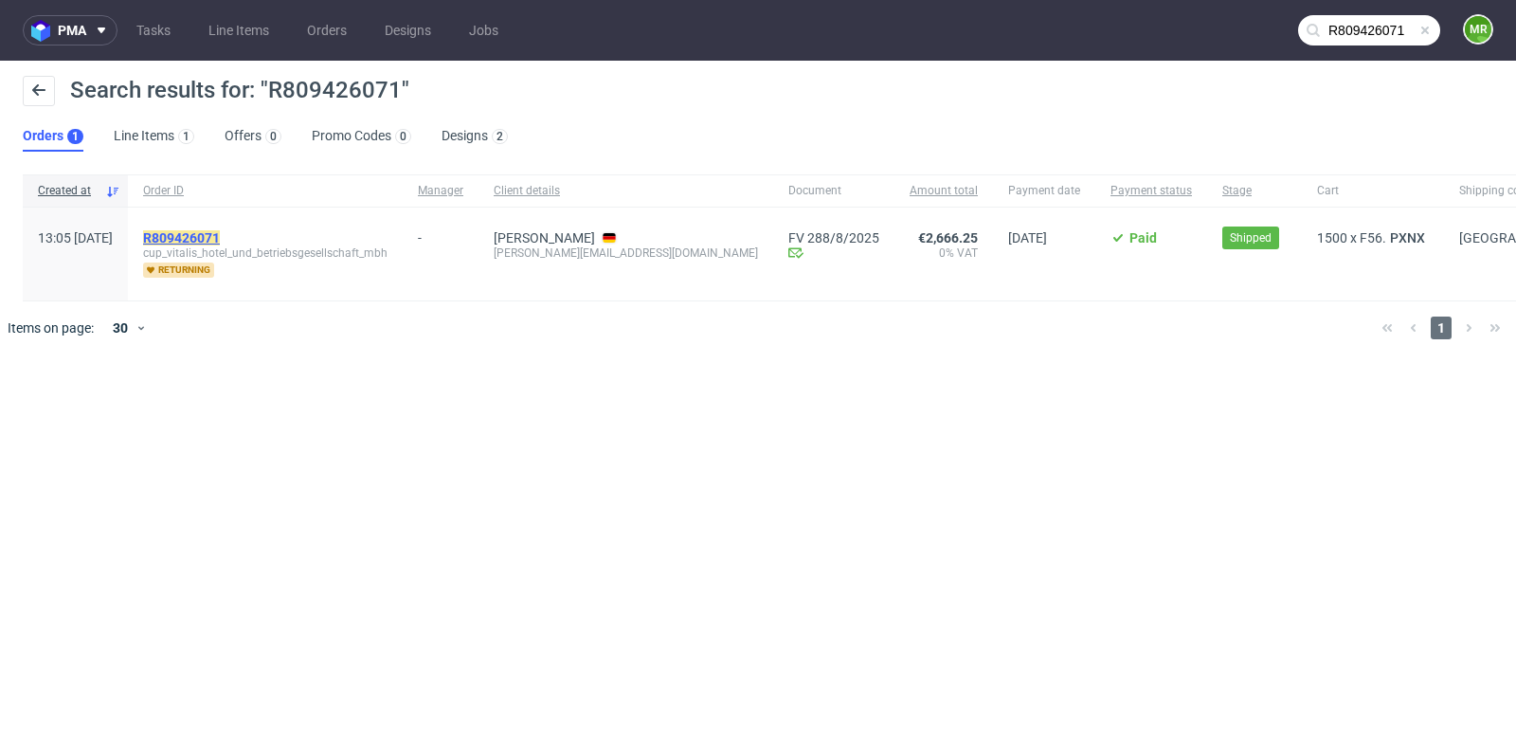
click at [220, 231] on mark "R809426071" at bounding box center [181, 237] width 77 height 15
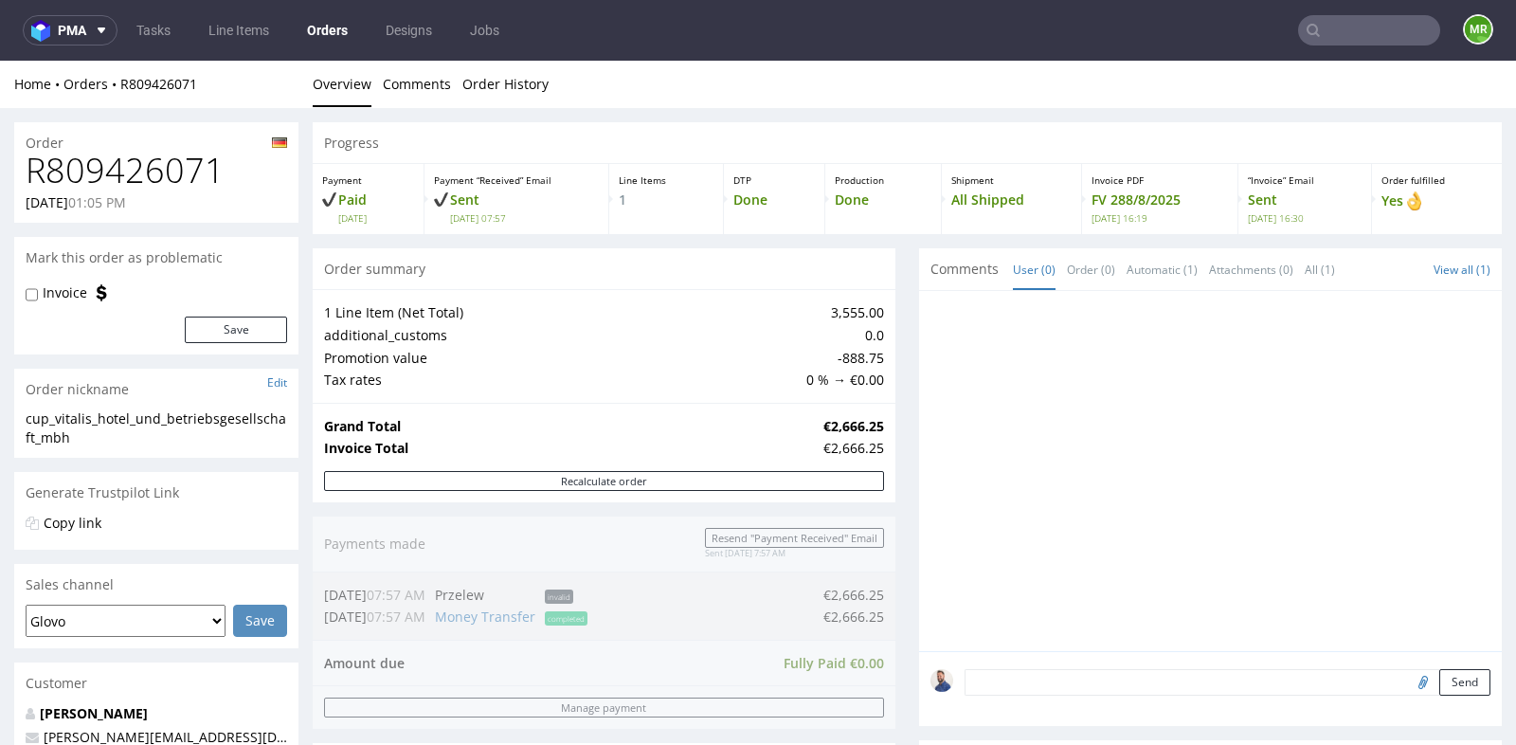
click at [904, 344] on div "Progress Payment Paid Mon 02 Jun Payment “Received” Email Sent Mon 2 Jun 07:57 …" at bounding box center [907, 718] width 1189 height 1192
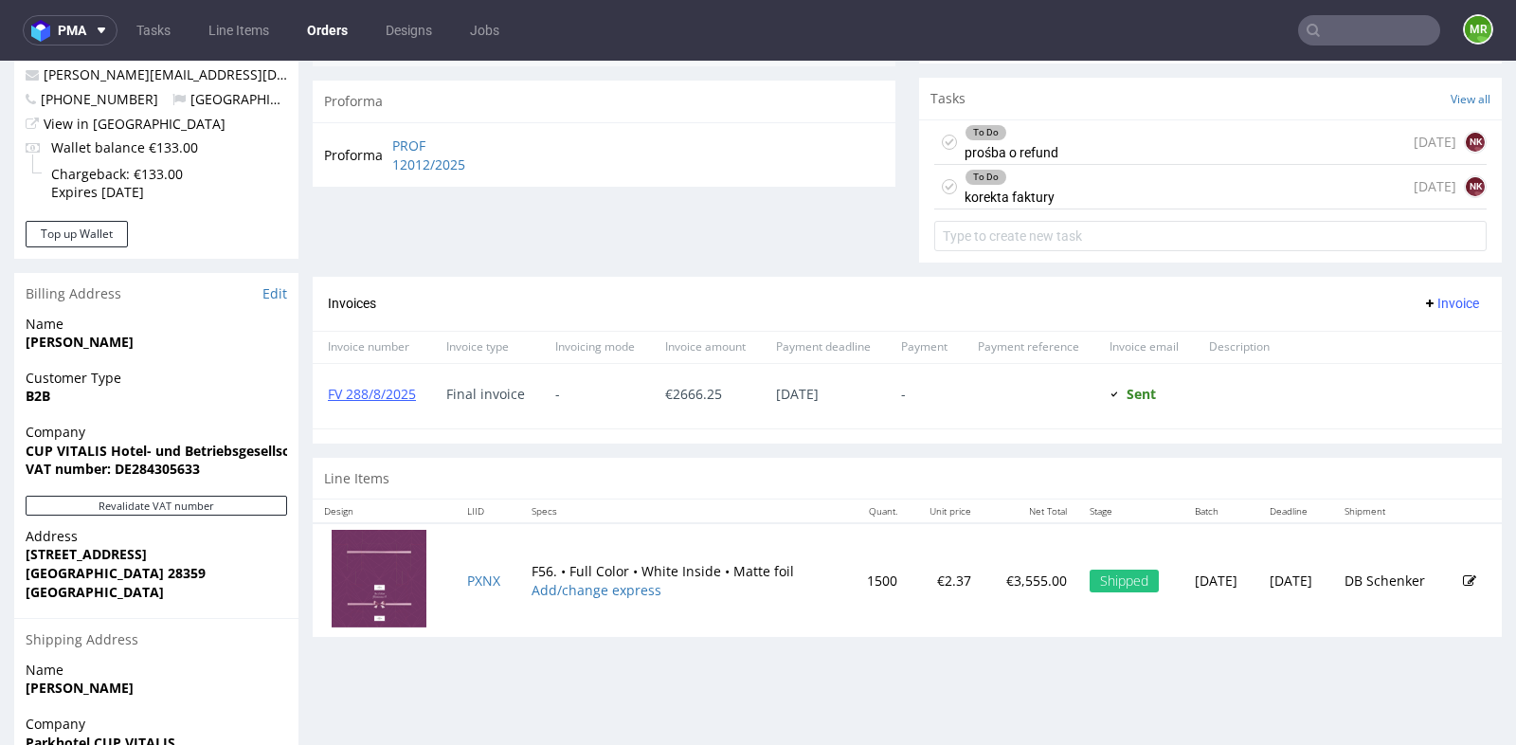
scroll to position [589, 0]
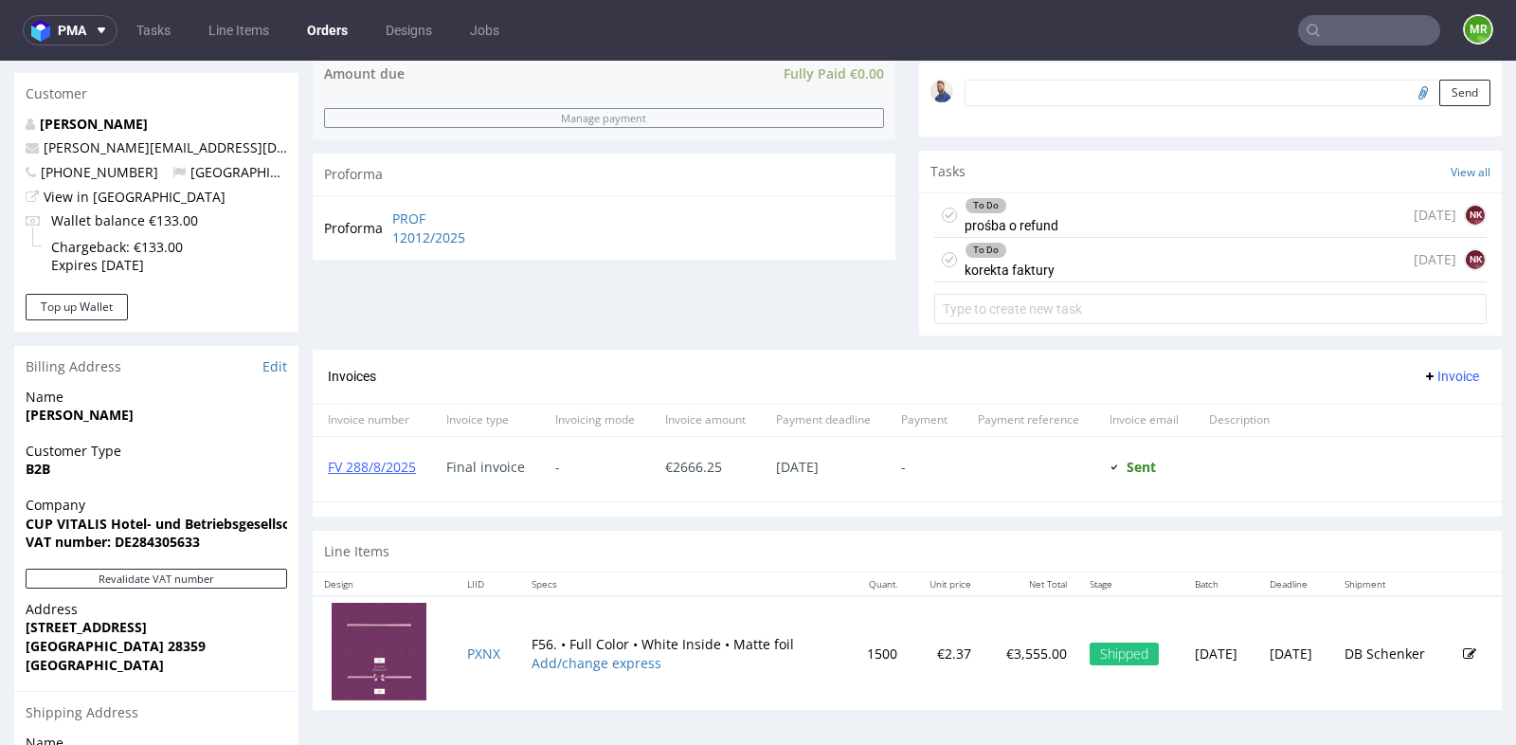
click at [1084, 201] on div "To Do prośba o refund [DATE] NK" at bounding box center [1210, 215] width 552 height 45
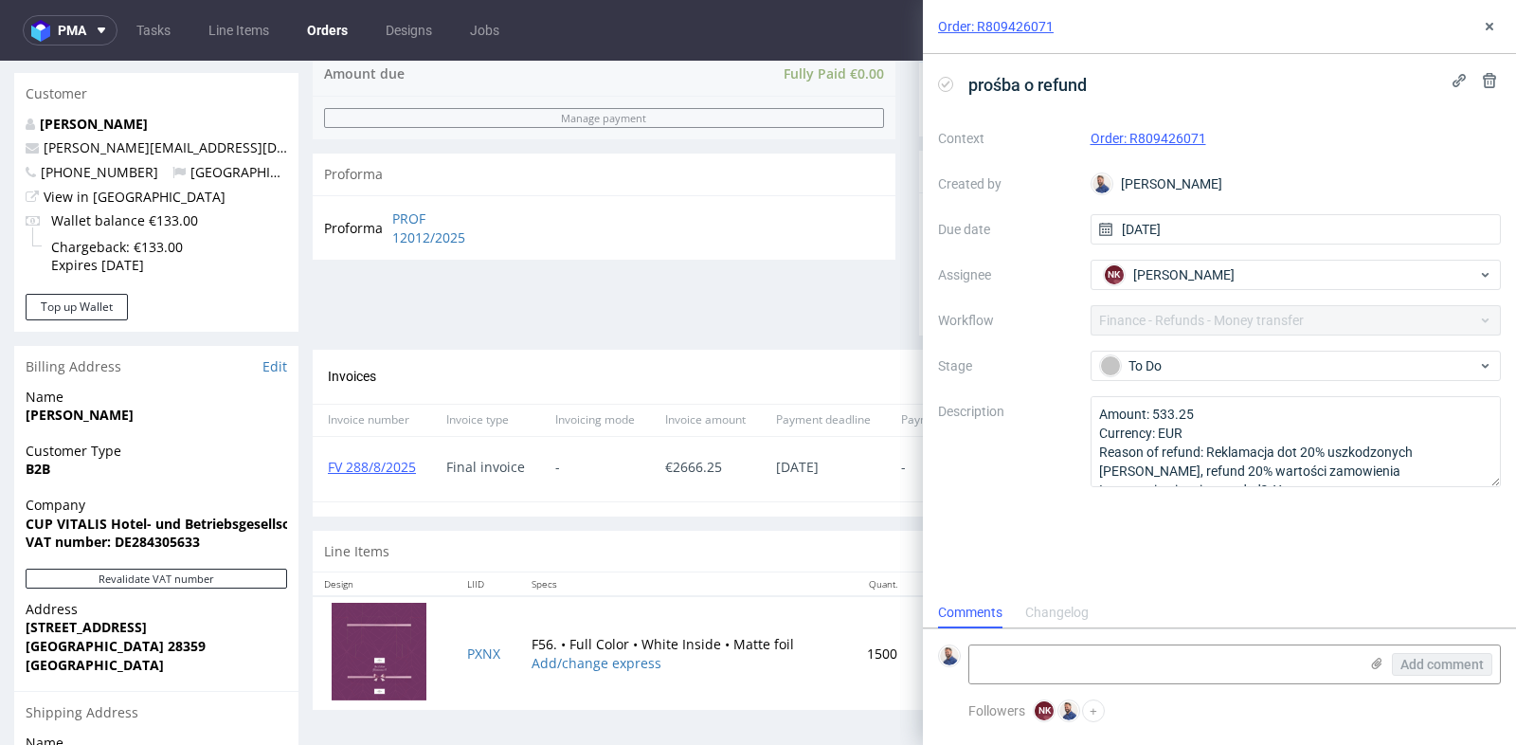
scroll to position [14, 0]
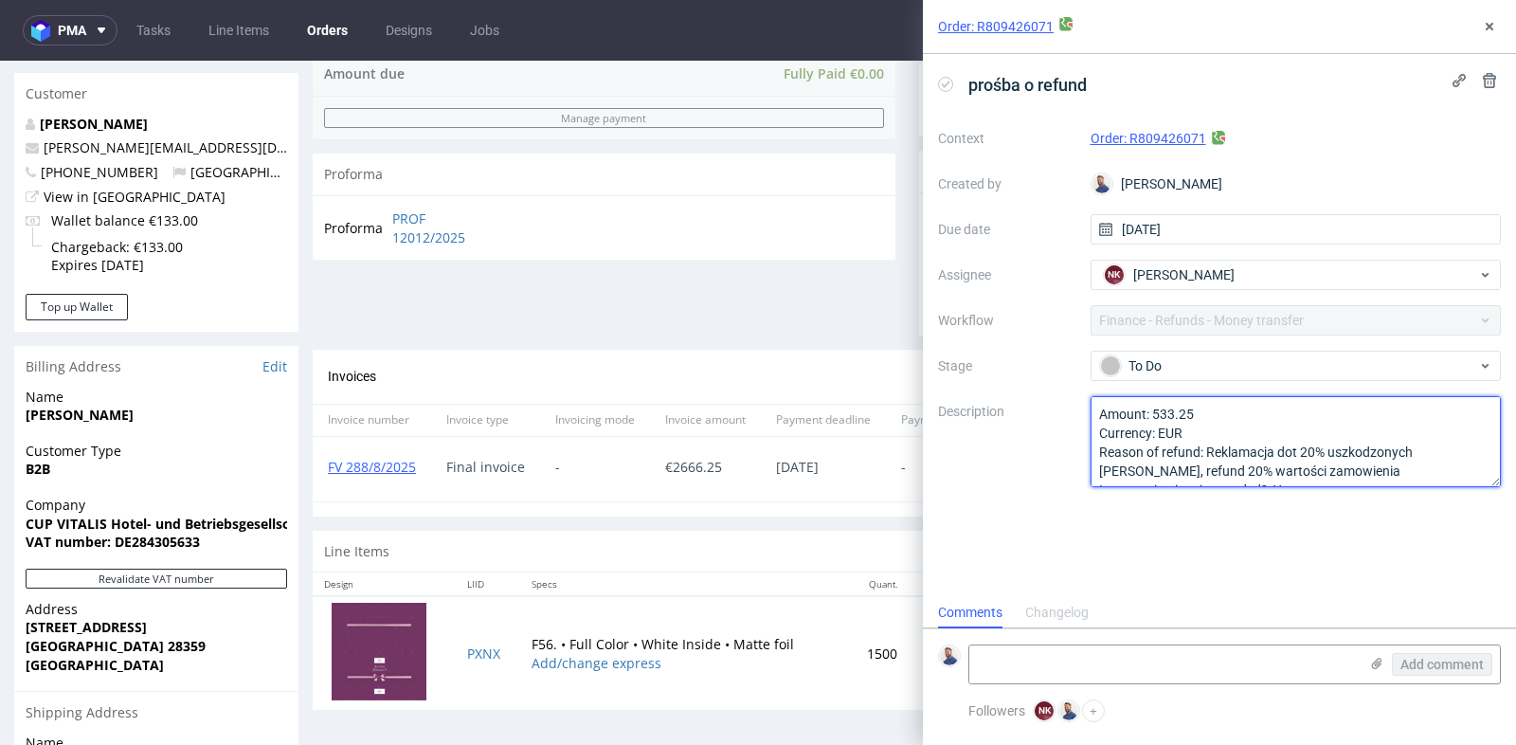
drag, startPoint x: 1205, startPoint y: 411, endPoint x: 1155, endPoint y: 417, distance: 50.5
click at [1155, 417] on textarea "Amount: 533.25 Currency: EUR Reason of refund: Reklamacja dot 20% uszkodzonych …" at bounding box center [1296, 441] width 411 height 91
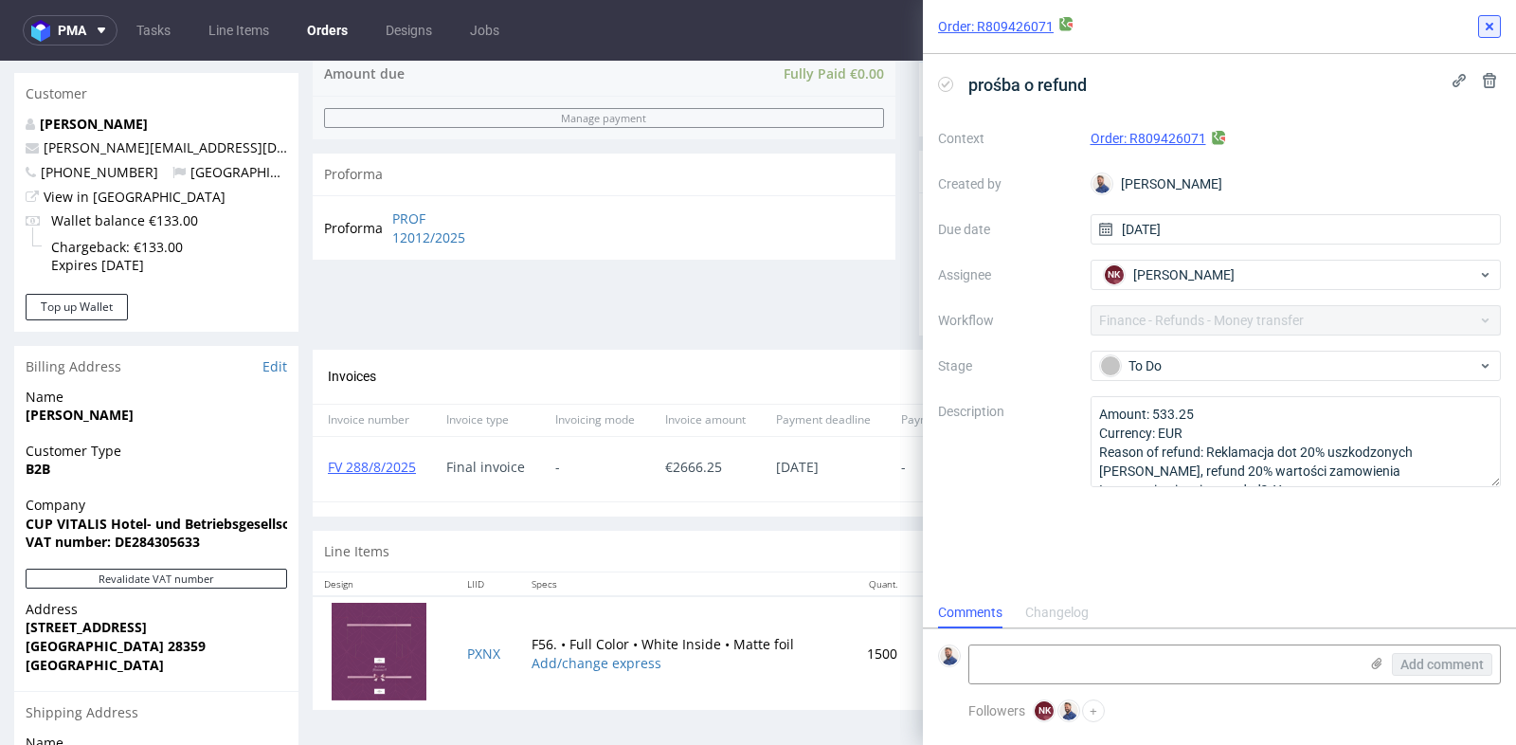
click at [1495, 25] on icon at bounding box center [1489, 26] width 15 height 15
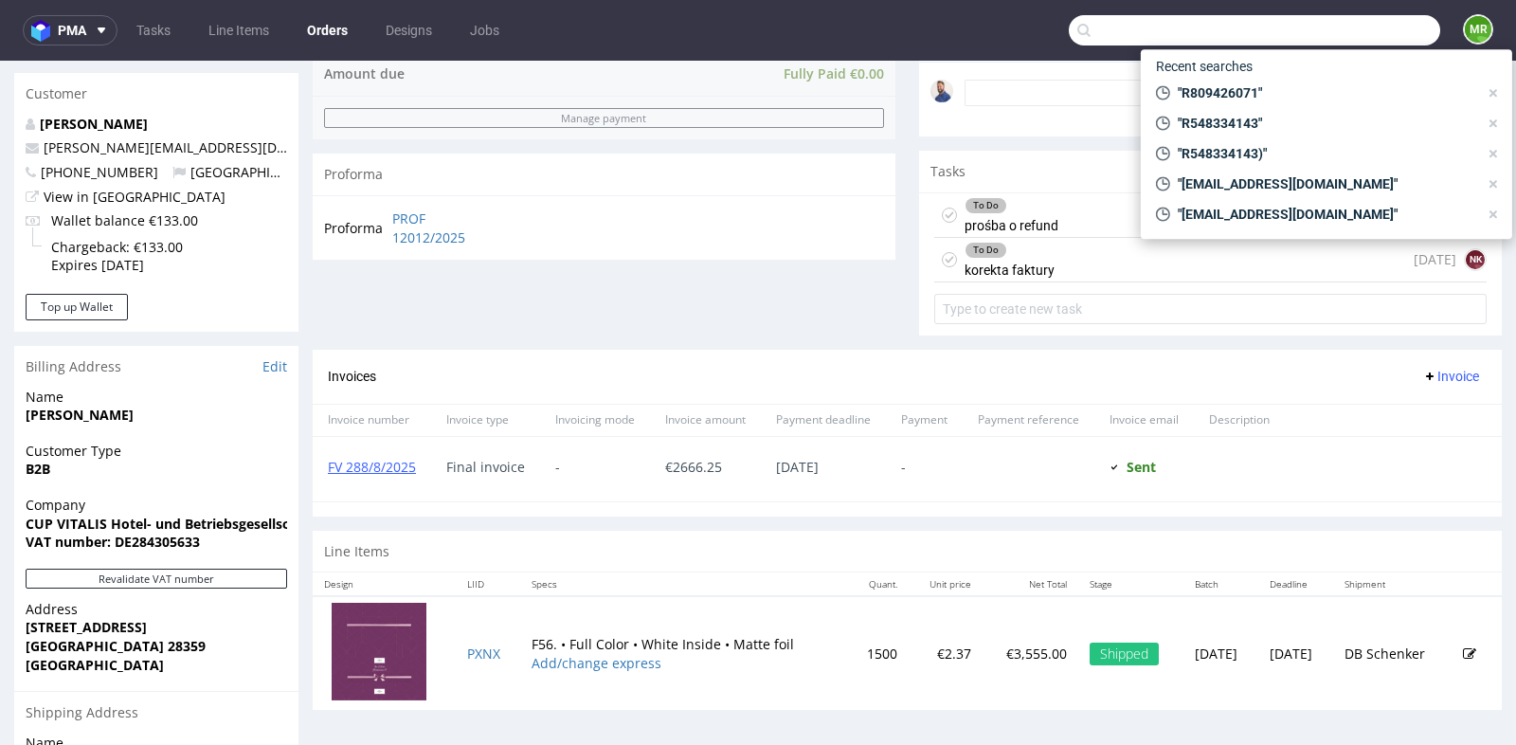
click at [1310, 20] on input "text" at bounding box center [1254, 30] width 371 height 30
paste input "R461809048"
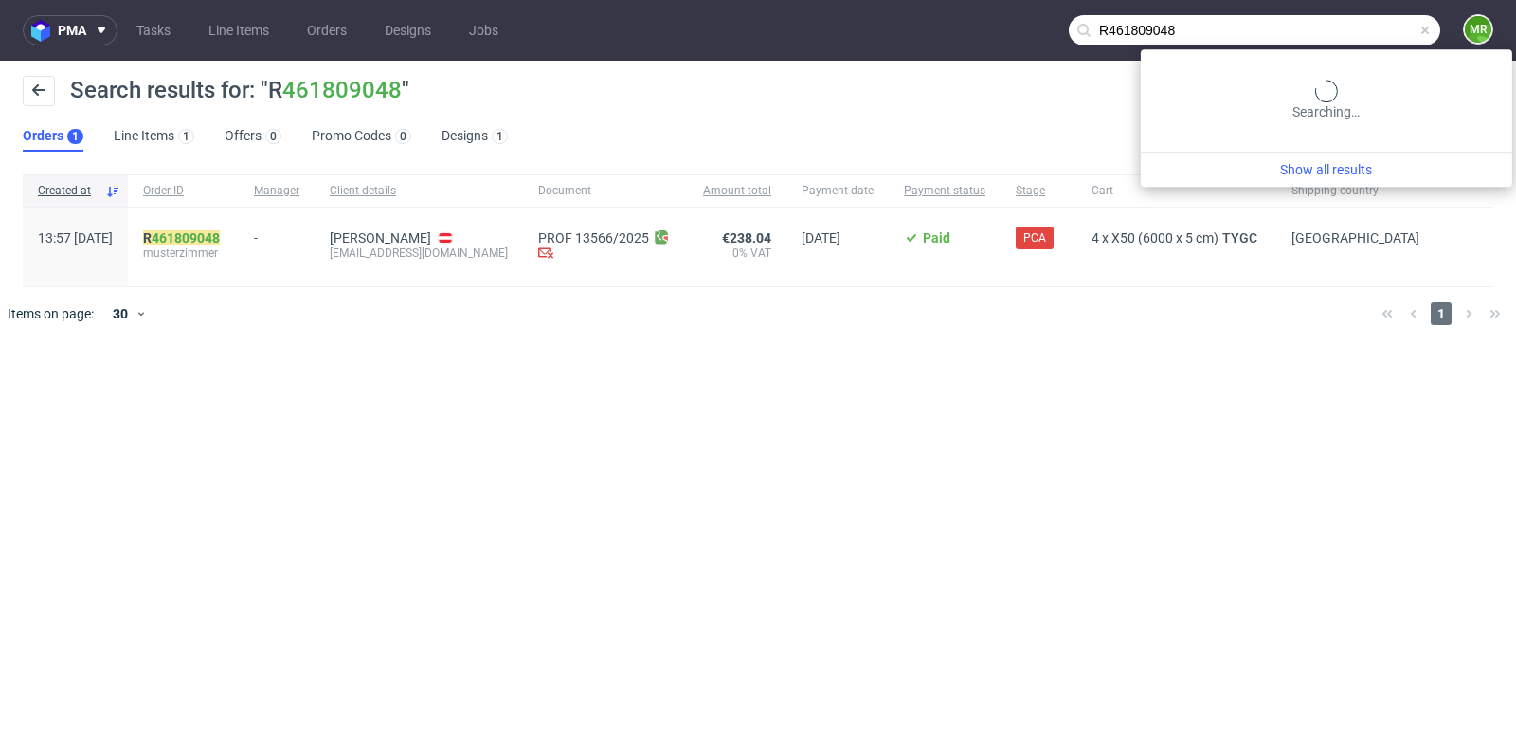
click at [1357, 20] on input "R461809048" at bounding box center [1254, 30] width 371 height 30
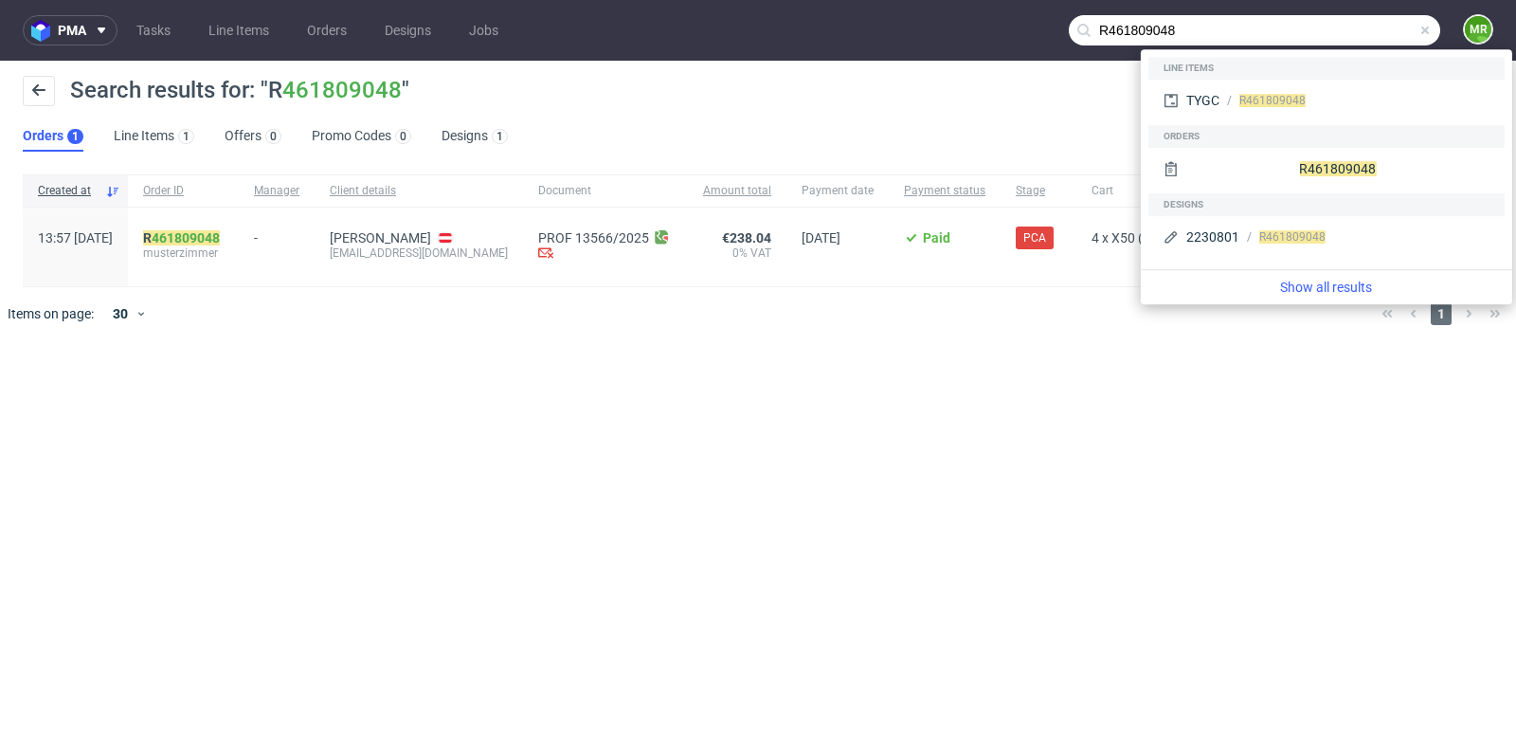
click at [1357, 20] on input "R461809048" at bounding box center [1254, 30] width 371 height 30
paste input "916412813"
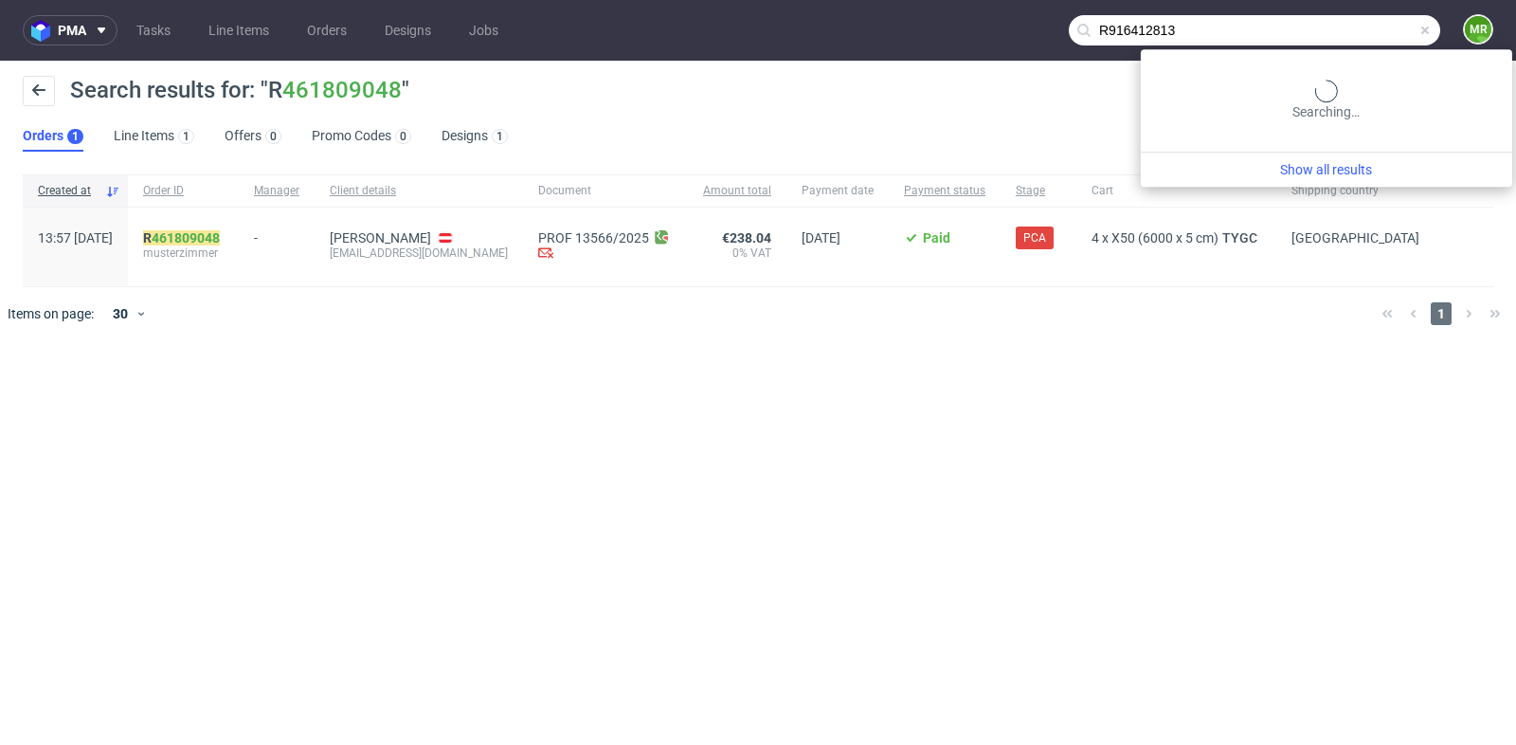
type input "R916412813"
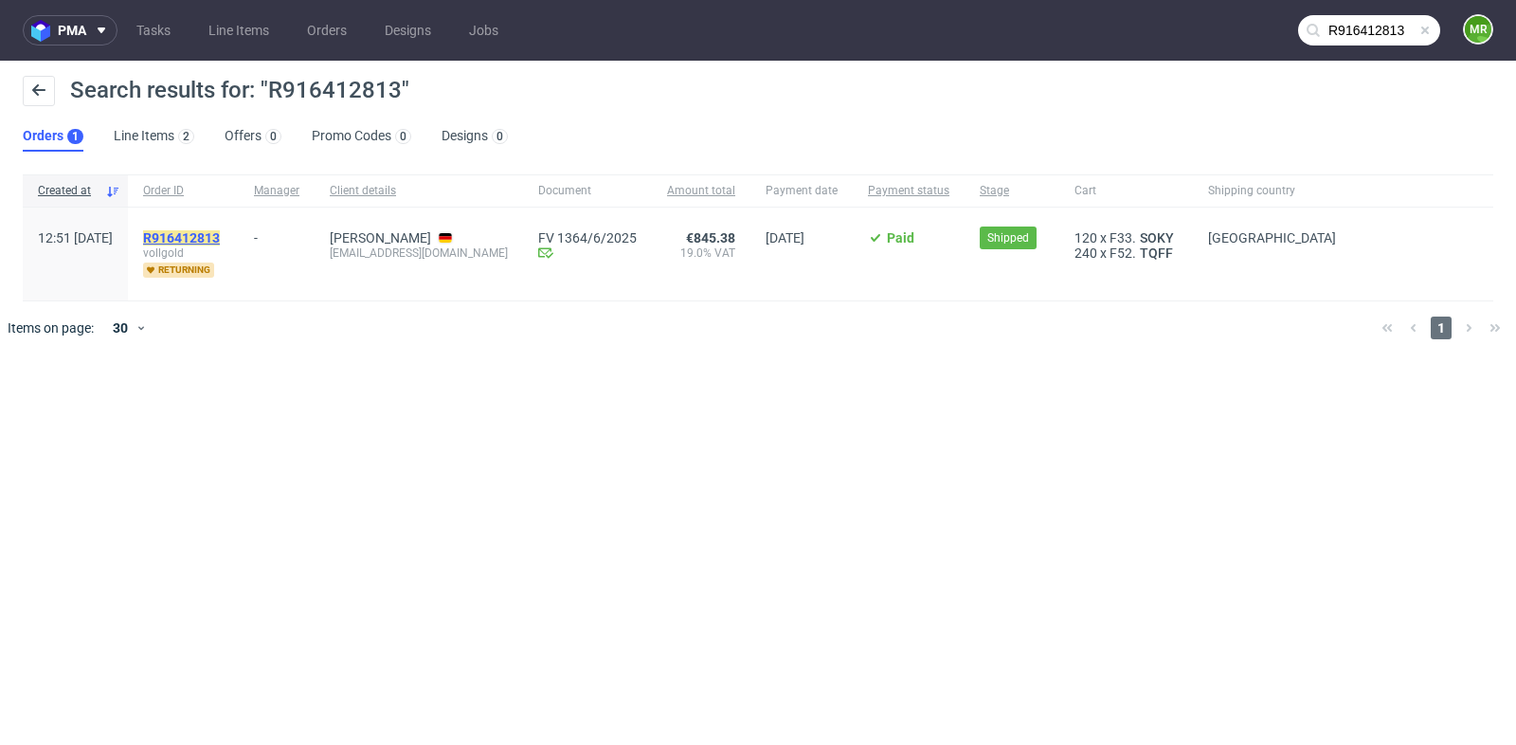
click at [220, 241] on mark "R916412813" at bounding box center [181, 237] width 77 height 15
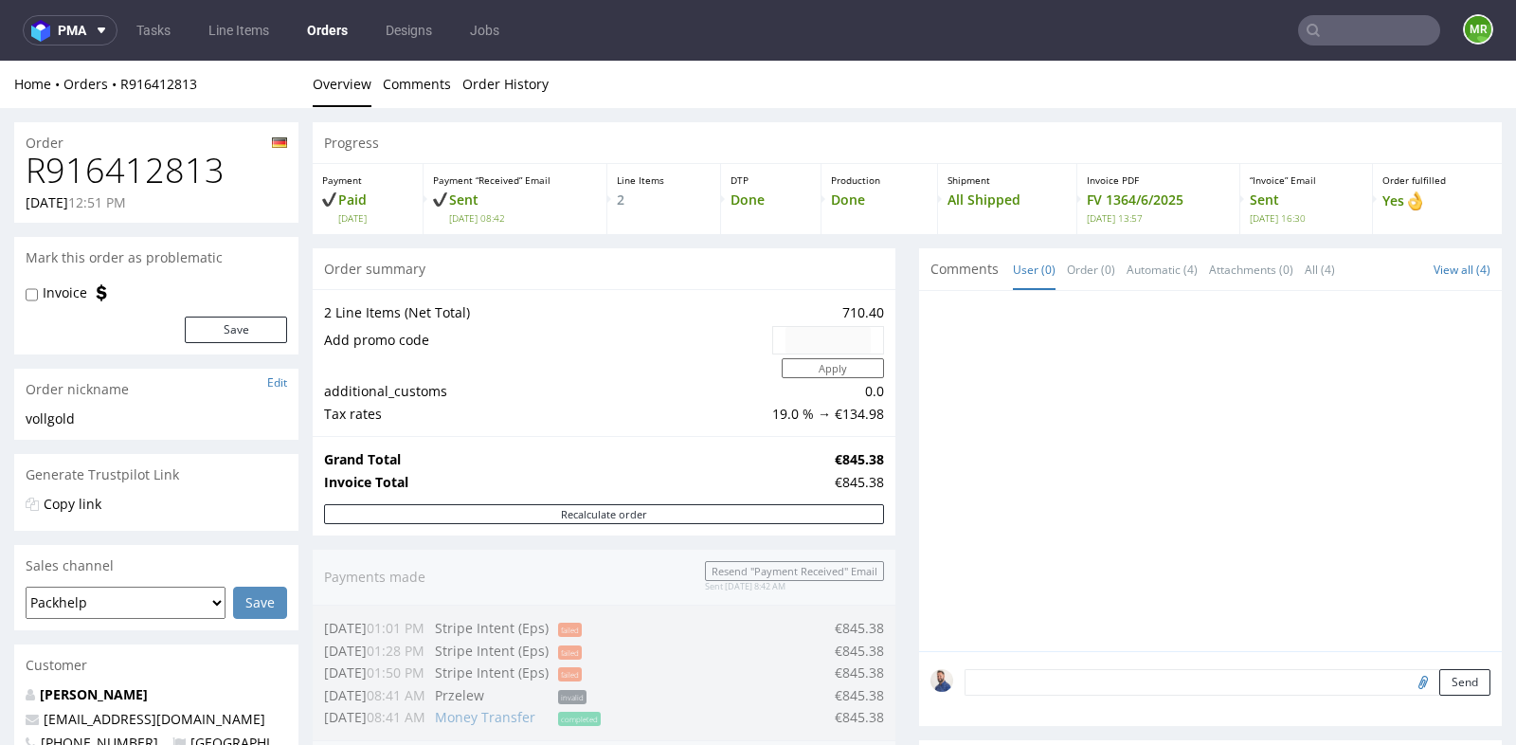
click at [894, 479] on div "Progress Payment Paid Fri 06 Jun Payment “Received” Email Sent Fri 6 Jun 08:42 …" at bounding box center [907, 743] width 1189 height 1243
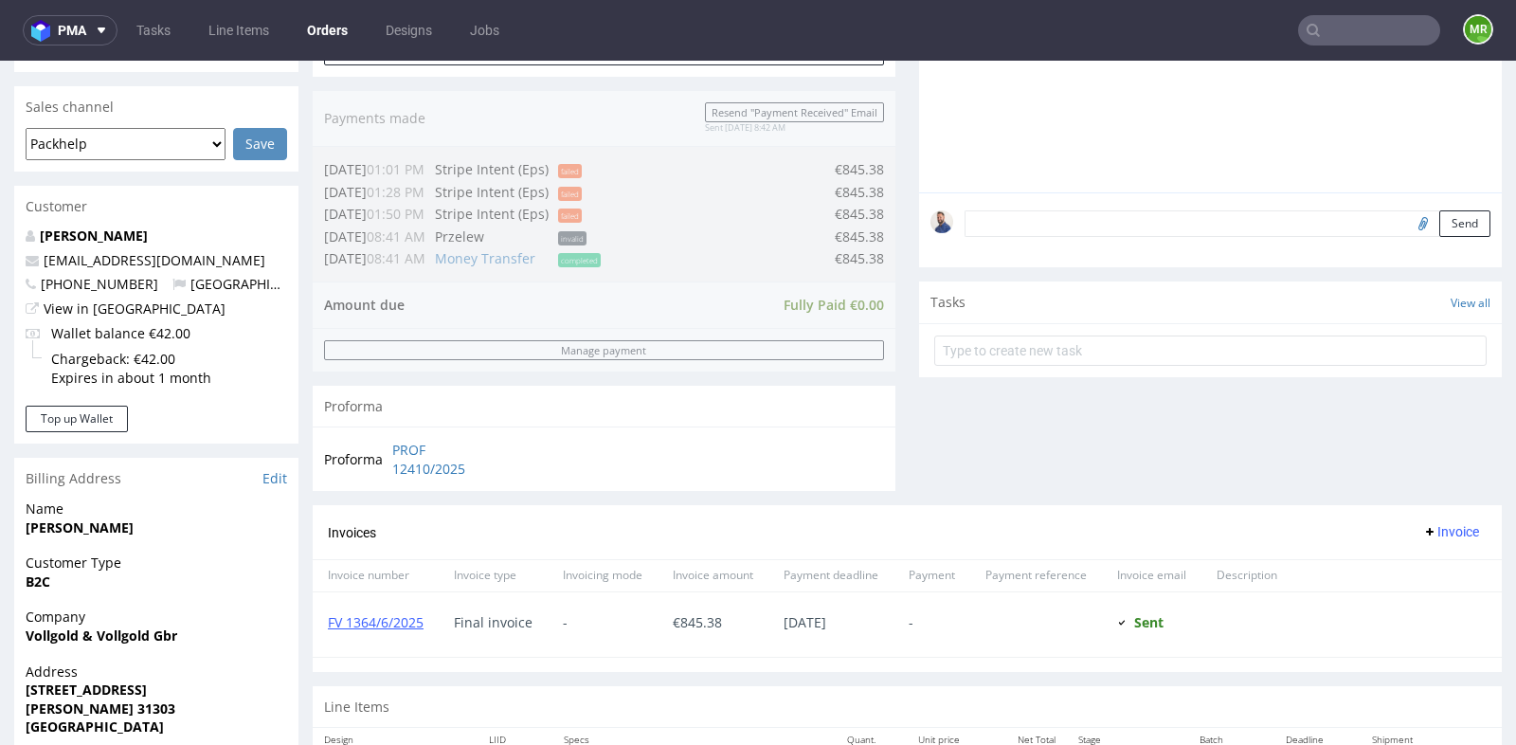
scroll to position [421, 0]
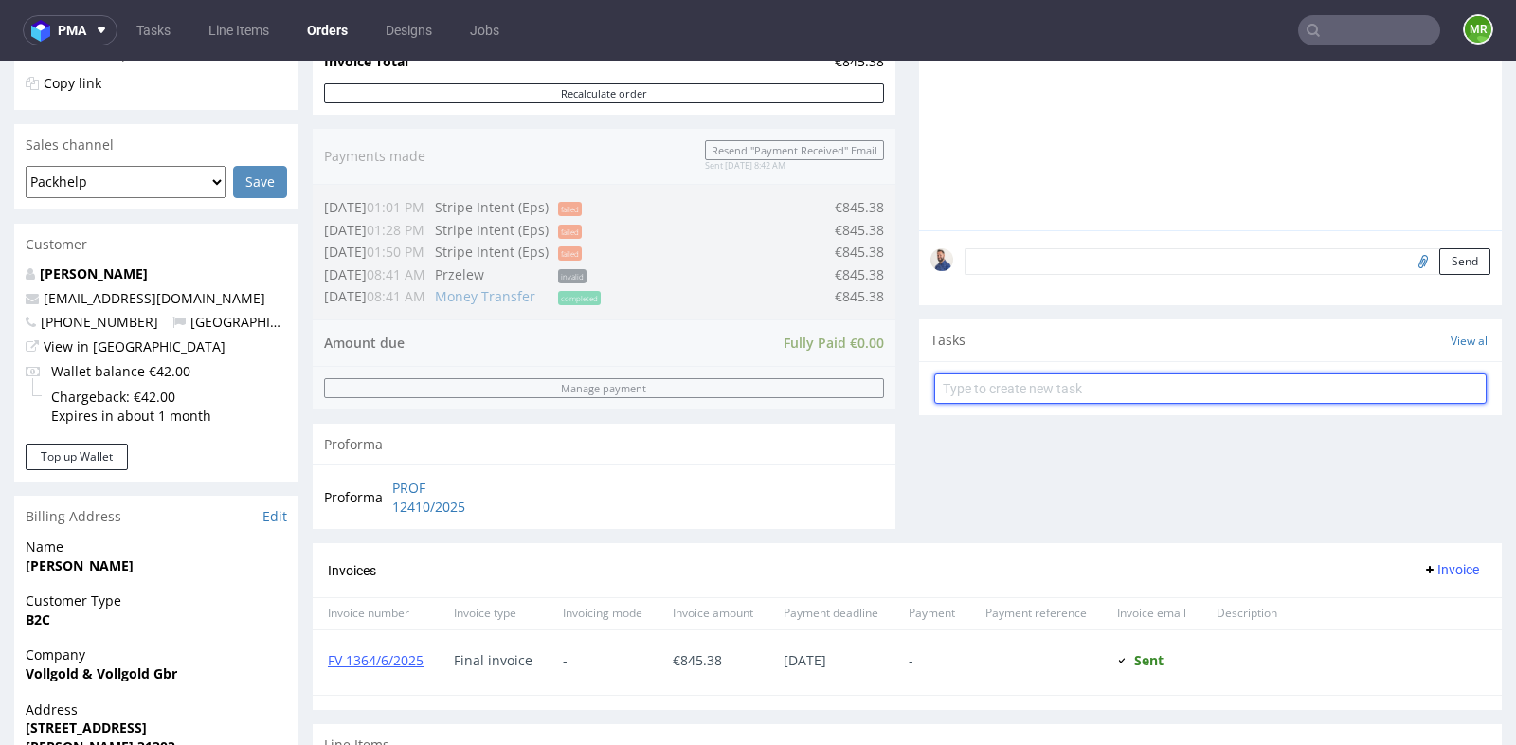
click at [1039, 385] on input "text" at bounding box center [1210, 388] width 552 height 30
type input "prośba o refund"
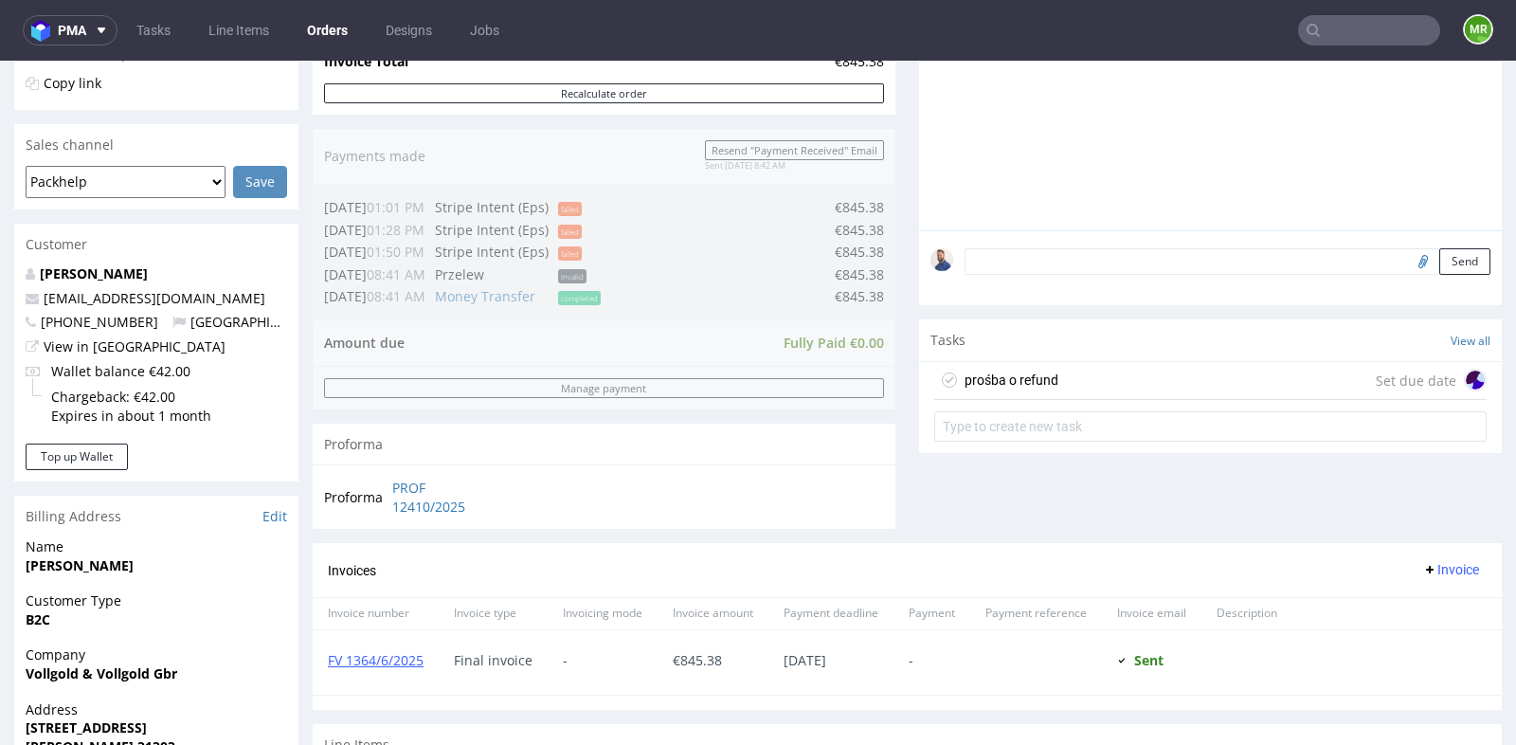
click at [1066, 383] on div "prośba o refund Set due date" at bounding box center [1210, 381] width 552 height 38
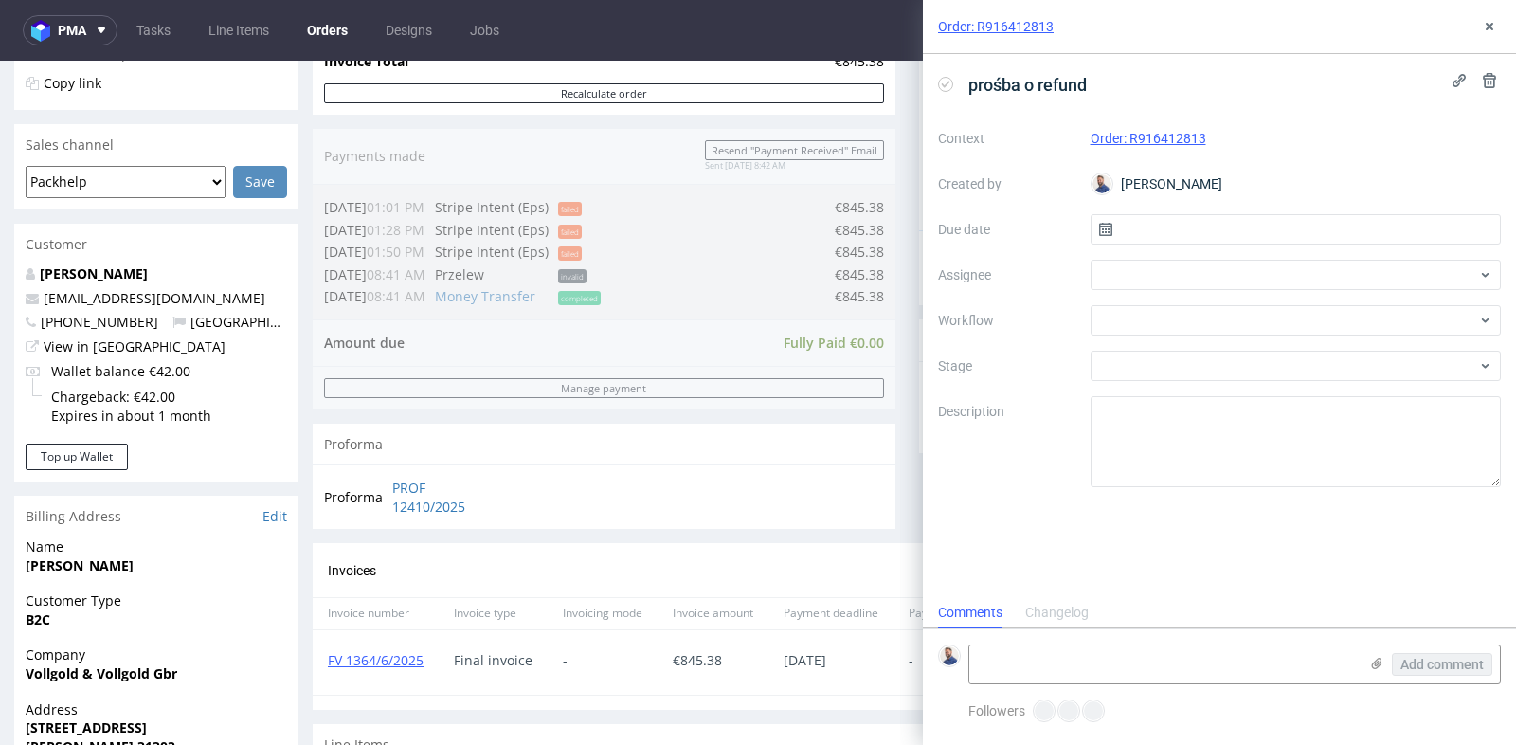
scroll to position [14, 0]
click at [1196, 272] on div at bounding box center [1296, 275] width 411 height 30
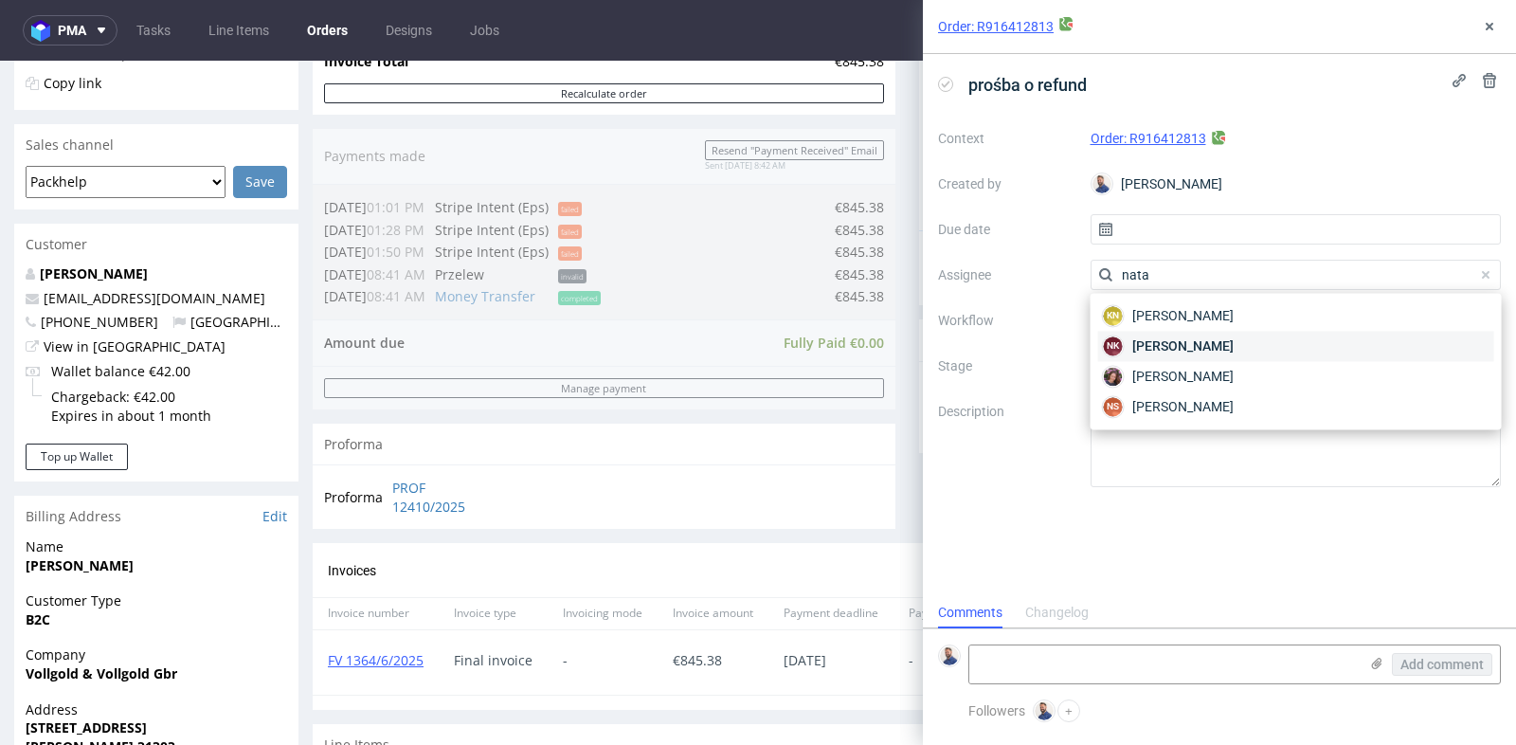
type input "nata"
click at [1194, 346] on span "[PERSON_NAME]" at bounding box center [1182, 345] width 101 height 19
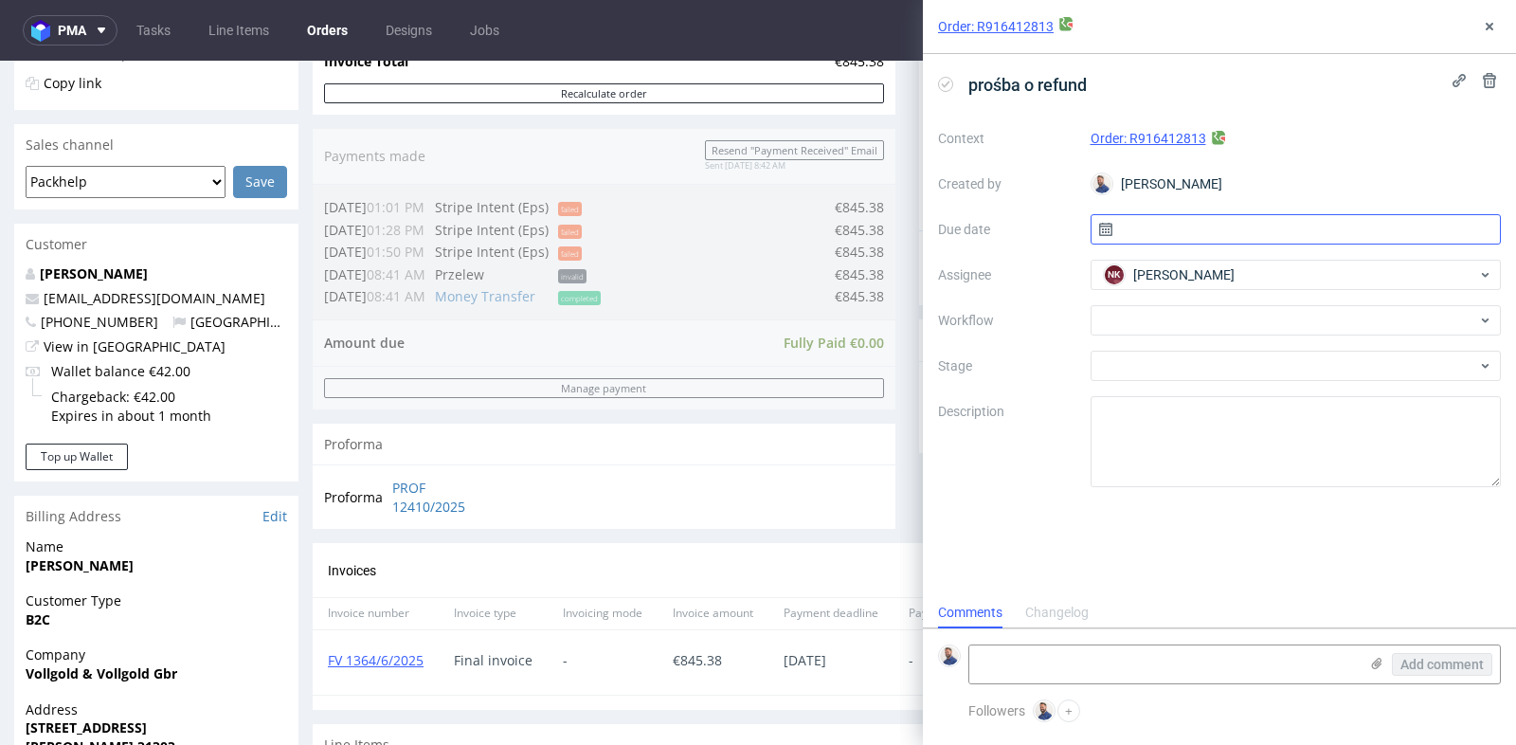
click at [1213, 232] on input "text" at bounding box center [1296, 229] width 411 height 30
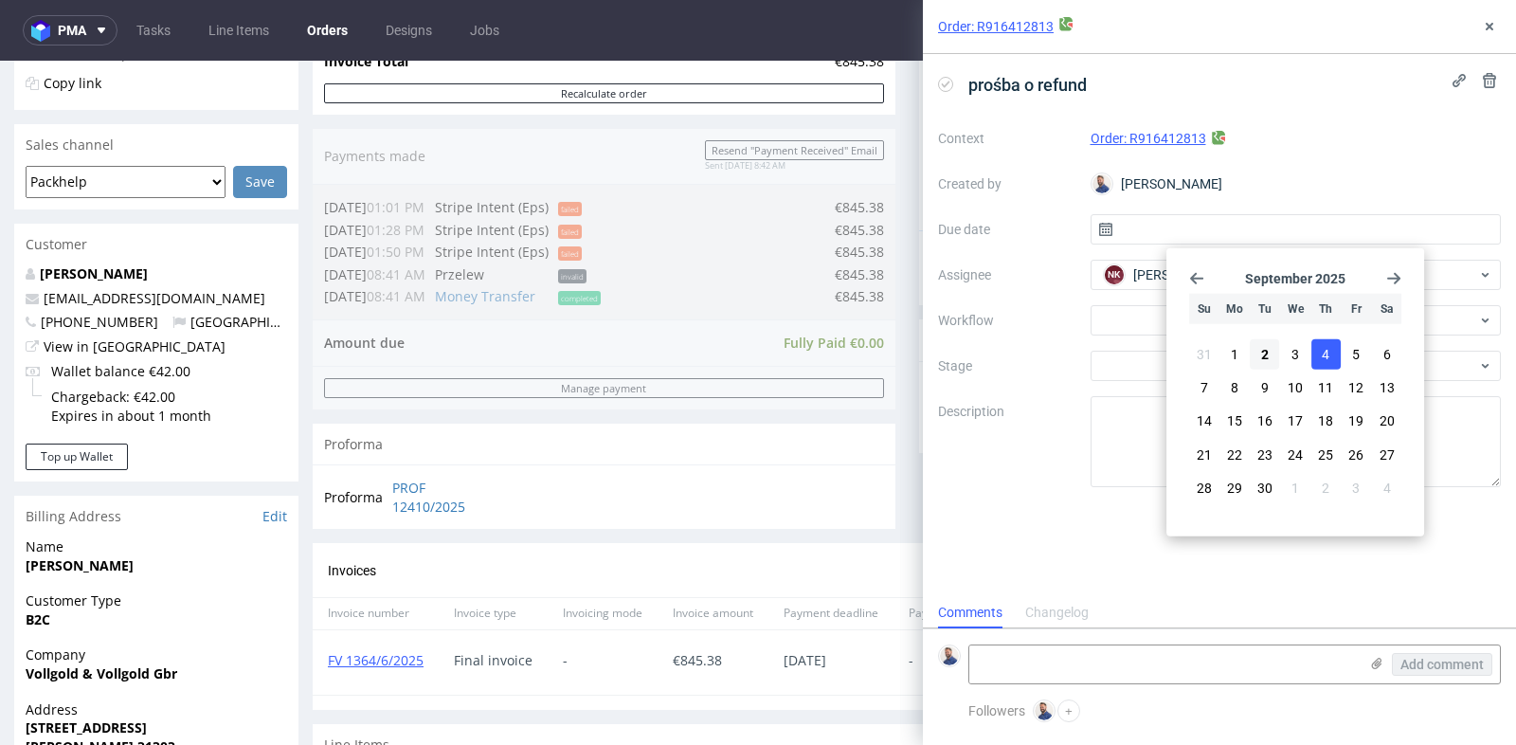
click at [1331, 353] on button "4" at bounding box center [1326, 354] width 29 height 30
type input "[DATE]"
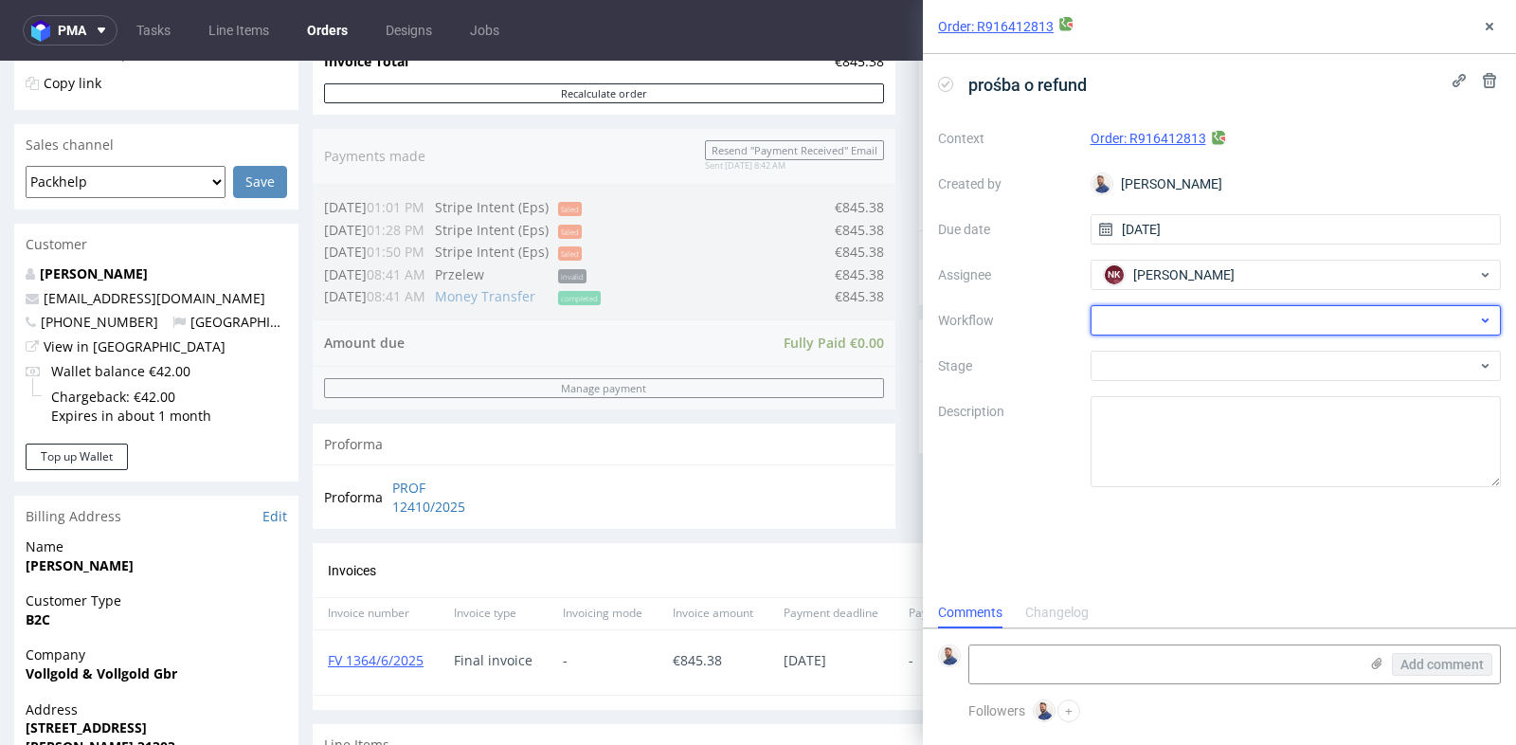
click at [1265, 324] on div at bounding box center [1296, 320] width 411 height 30
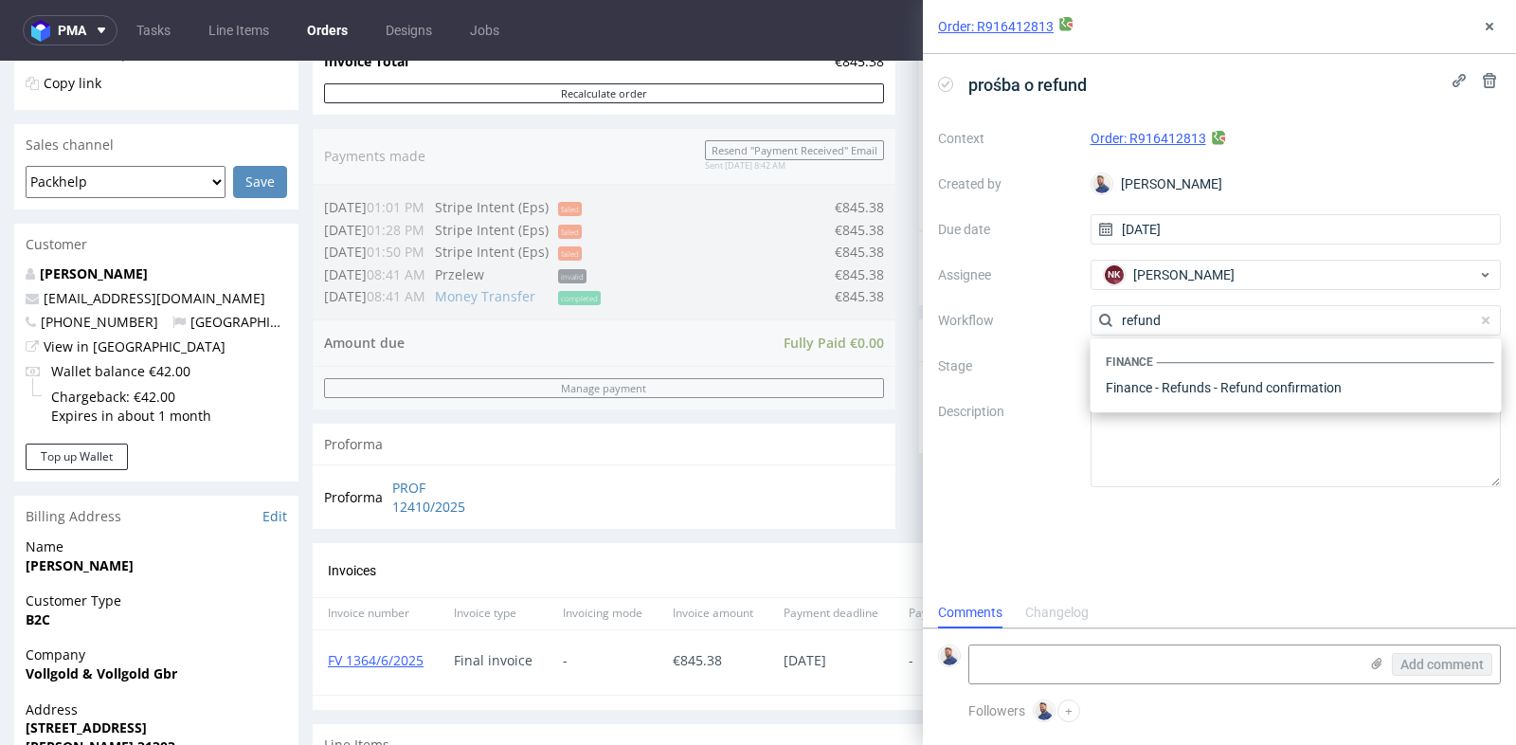
scroll to position [0, 0]
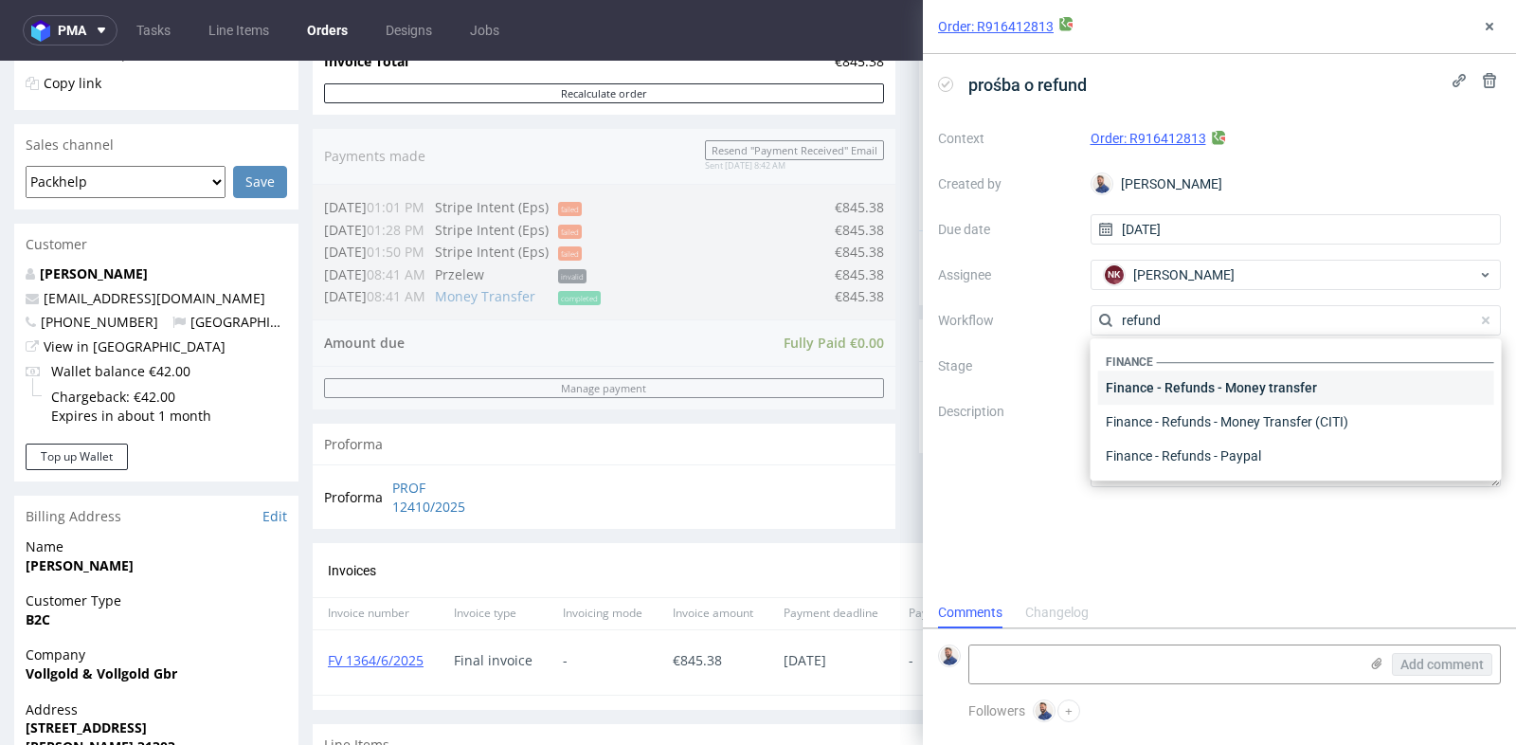
type input "refund"
click at [1279, 391] on div "Finance - Refunds - Money transfer" at bounding box center [1296, 388] width 396 height 34
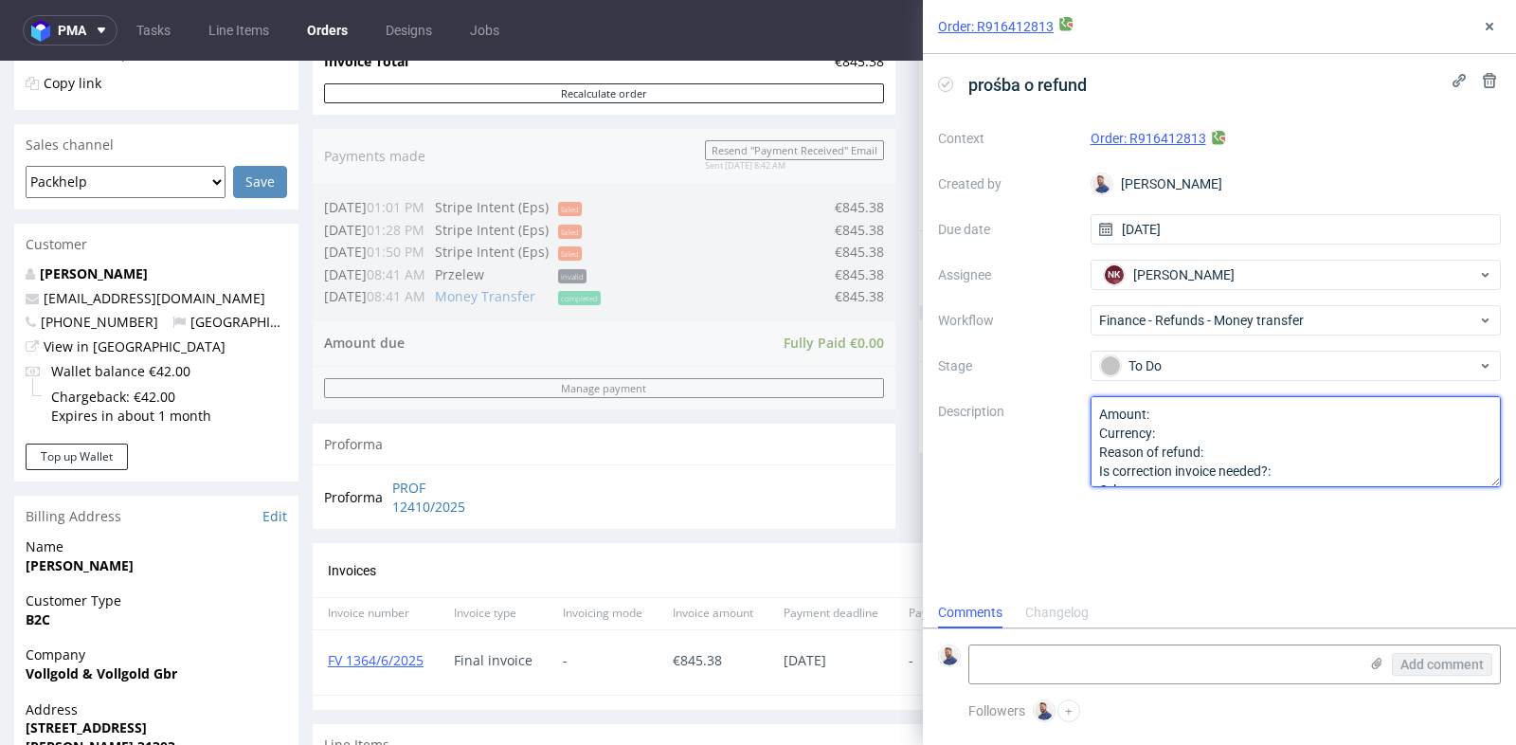
click at [1261, 418] on textarea "Amount: Currency: Reason of refund: Is correction invoice needed?: Other:" at bounding box center [1296, 441] width 411 height 91
click at [1259, 440] on textarea "Amount: Currency: Reason of refund: Is correction invoice needed?: Other:" at bounding box center [1296, 441] width 411 height 91
click at [1261, 447] on textarea "Amount: Currency: Reason of refund: Is correction invoice needed?: Other:" at bounding box center [1296, 441] width 411 height 91
click at [1305, 473] on textarea "Amount: Currency: Reason of refund: Is correction invoice needed?: Other:" at bounding box center [1296, 441] width 411 height 91
type textarea "Amount: 422.69 Currency: EUR Reason of refund: complaint because of poor print …"
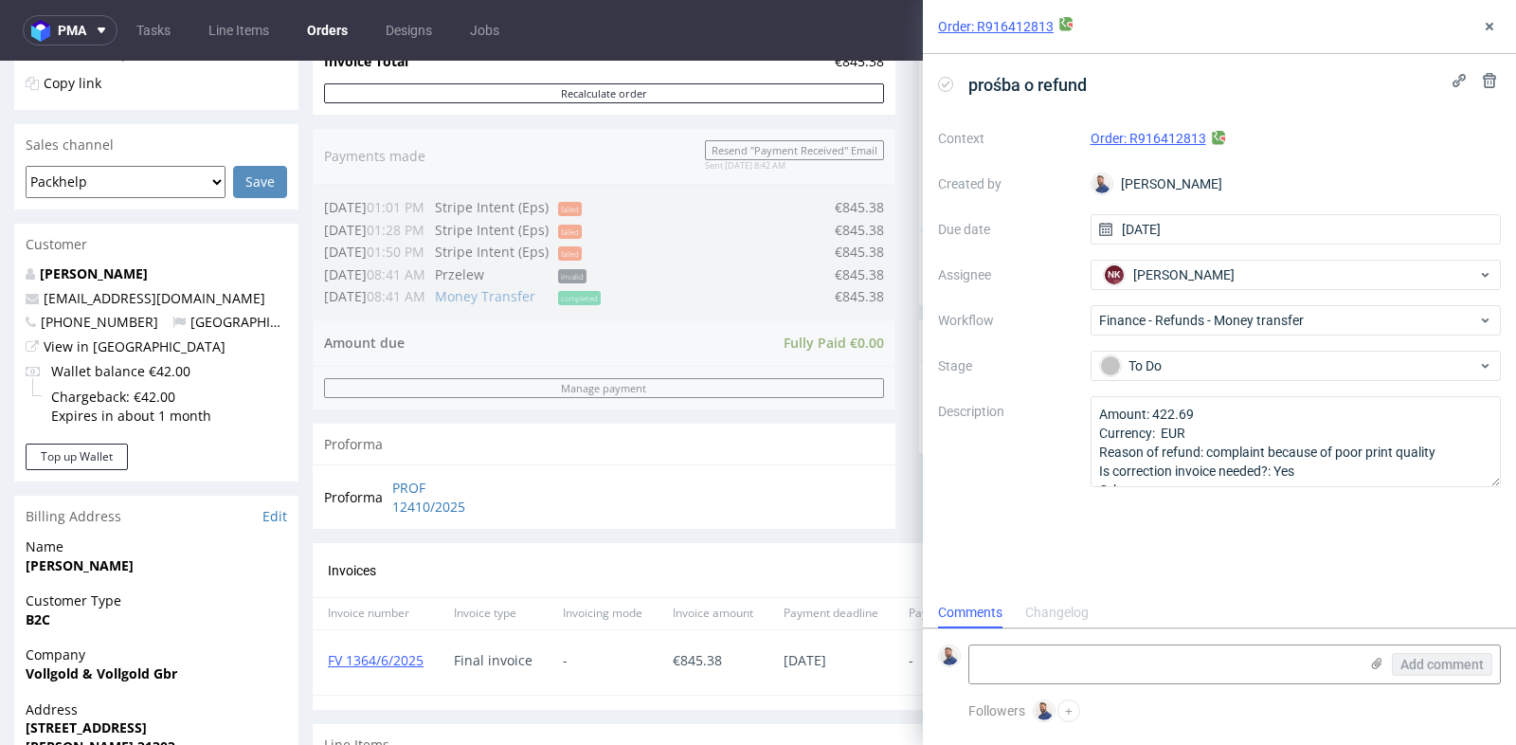
click at [1305, 541] on div "prośba o refund Context Order: R916412813 Created by Michał Rachański Due date …" at bounding box center [1219, 325] width 593 height 543
click at [1492, 17] on button at bounding box center [1489, 26] width 23 height 23
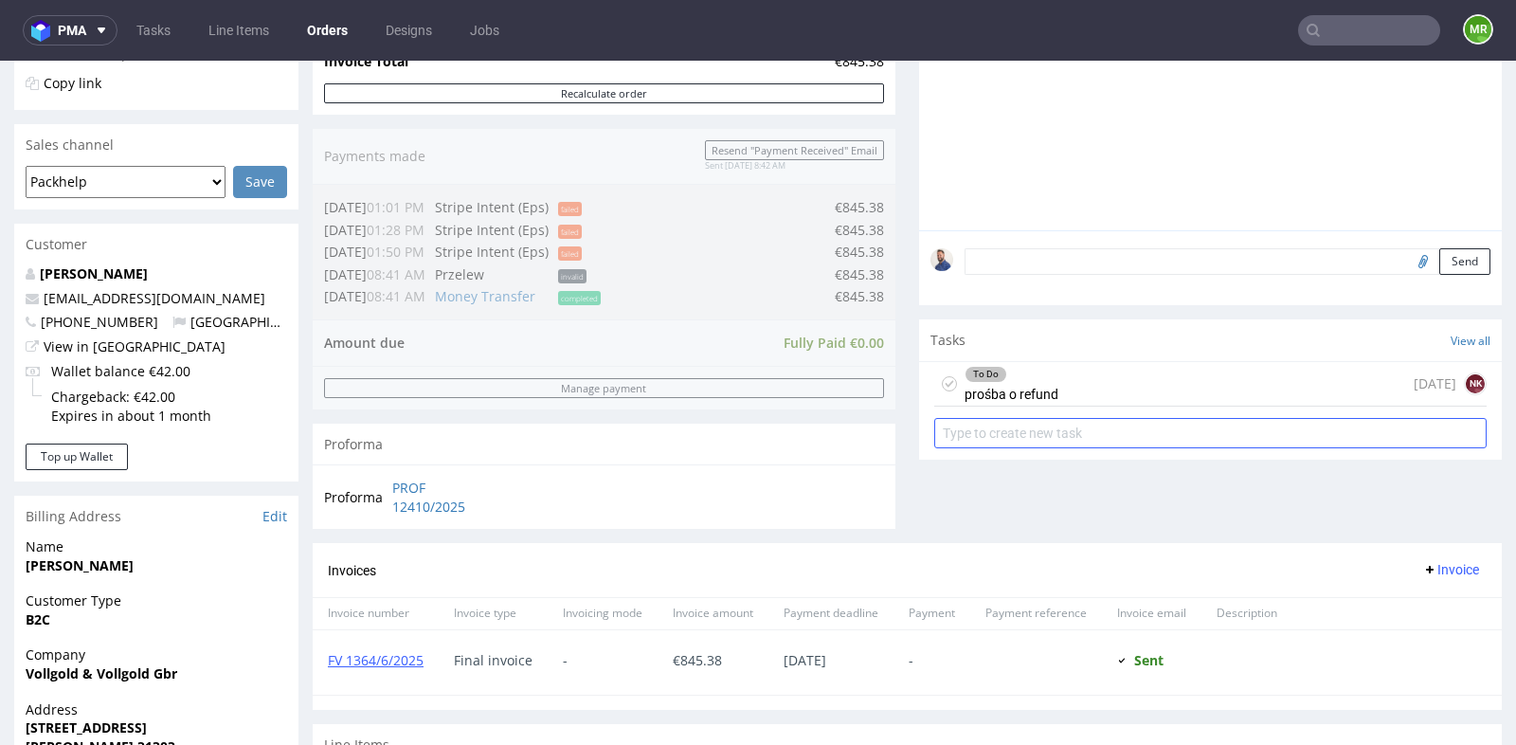
click at [1098, 441] on input "text" at bounding box center [1210, 433] width 552 height 30
type input "prośba o korektę faktury"
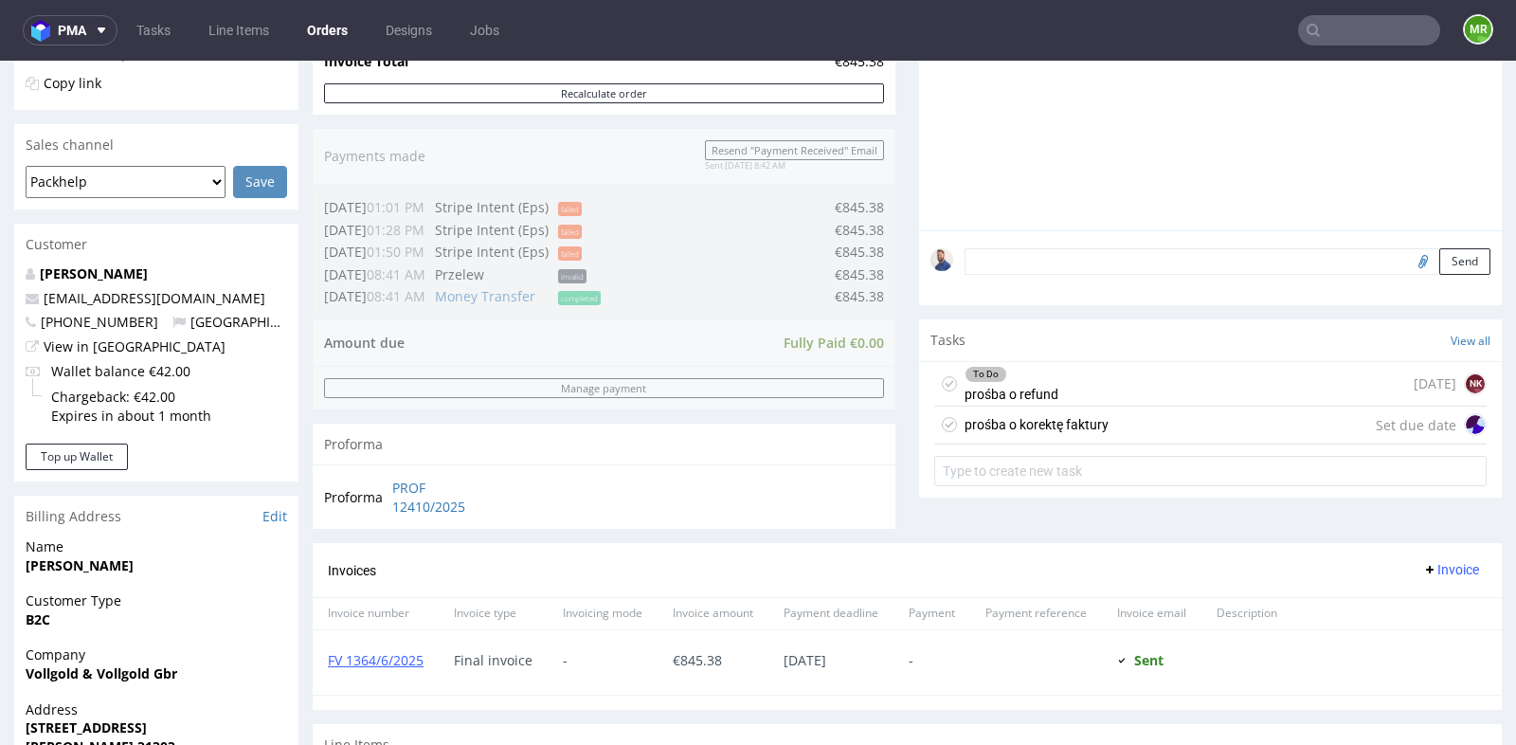
click at [1128, 423] on div "prośba o korektę faktury Set due date" at bounding box center [1210, 426] width 552 height 38
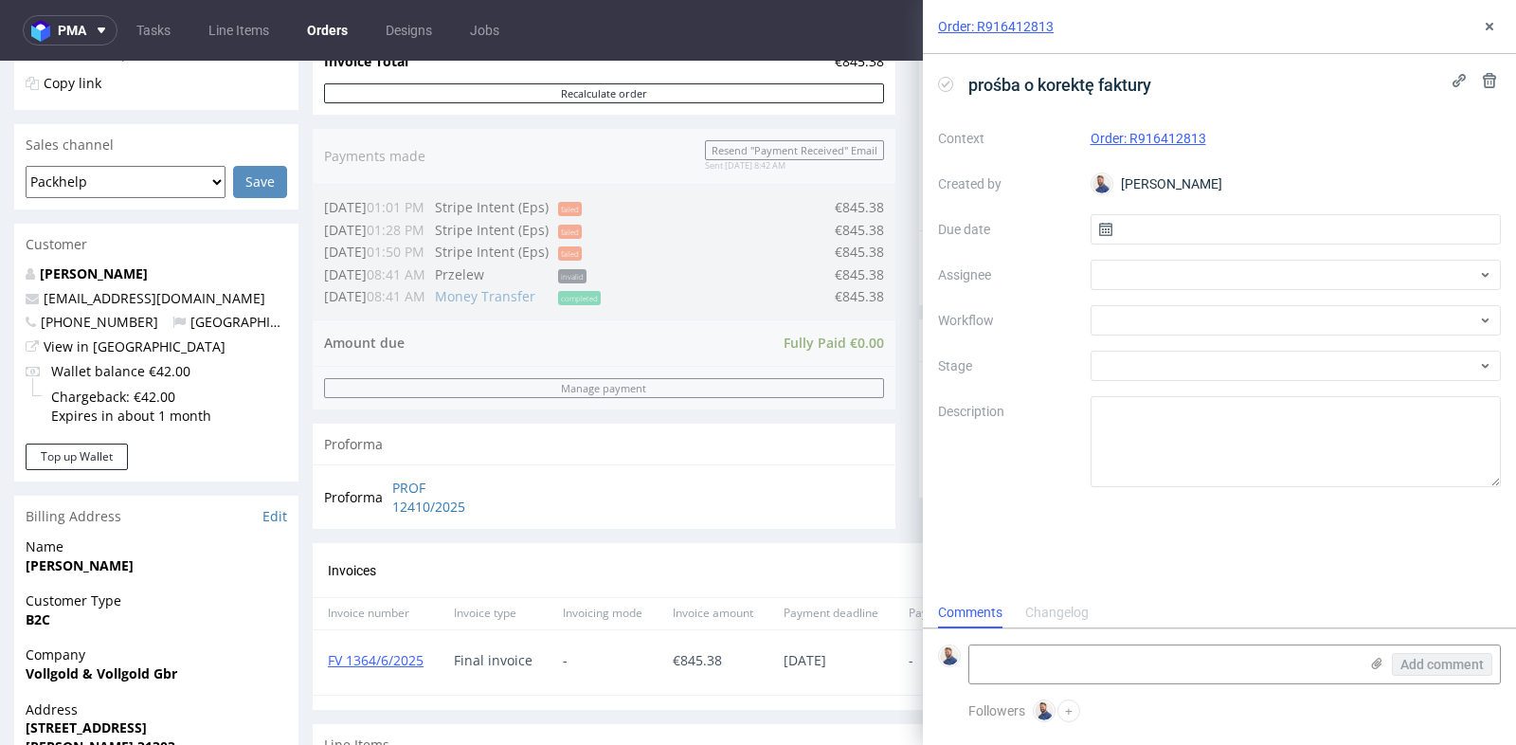
scroll to position [14, 0]
click at [1201, 224] on input "text" at bounding box center [1296, 229] width 411 height 30
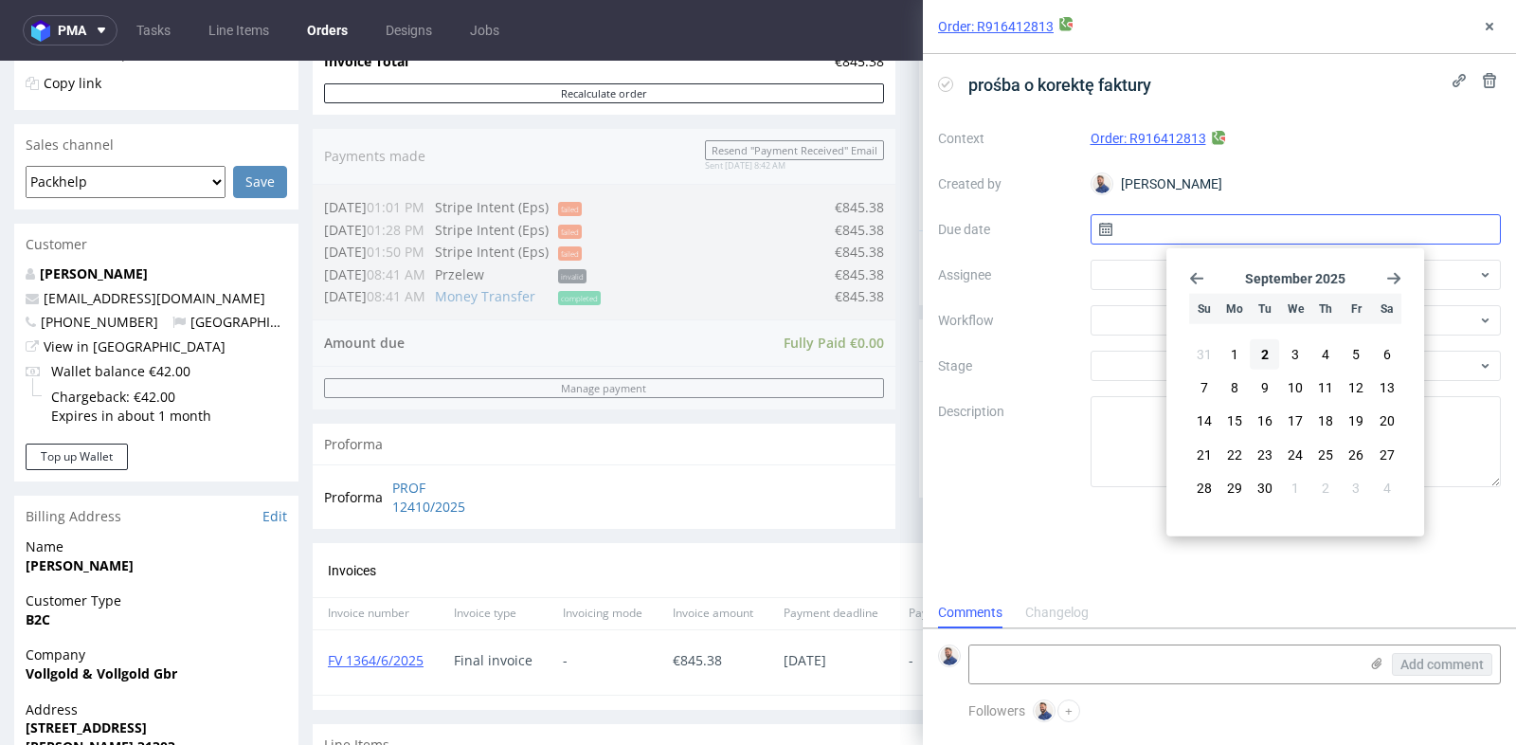
click at [1201, 224] on input "text" at bounding box center [1296, 229] width 411 height 30
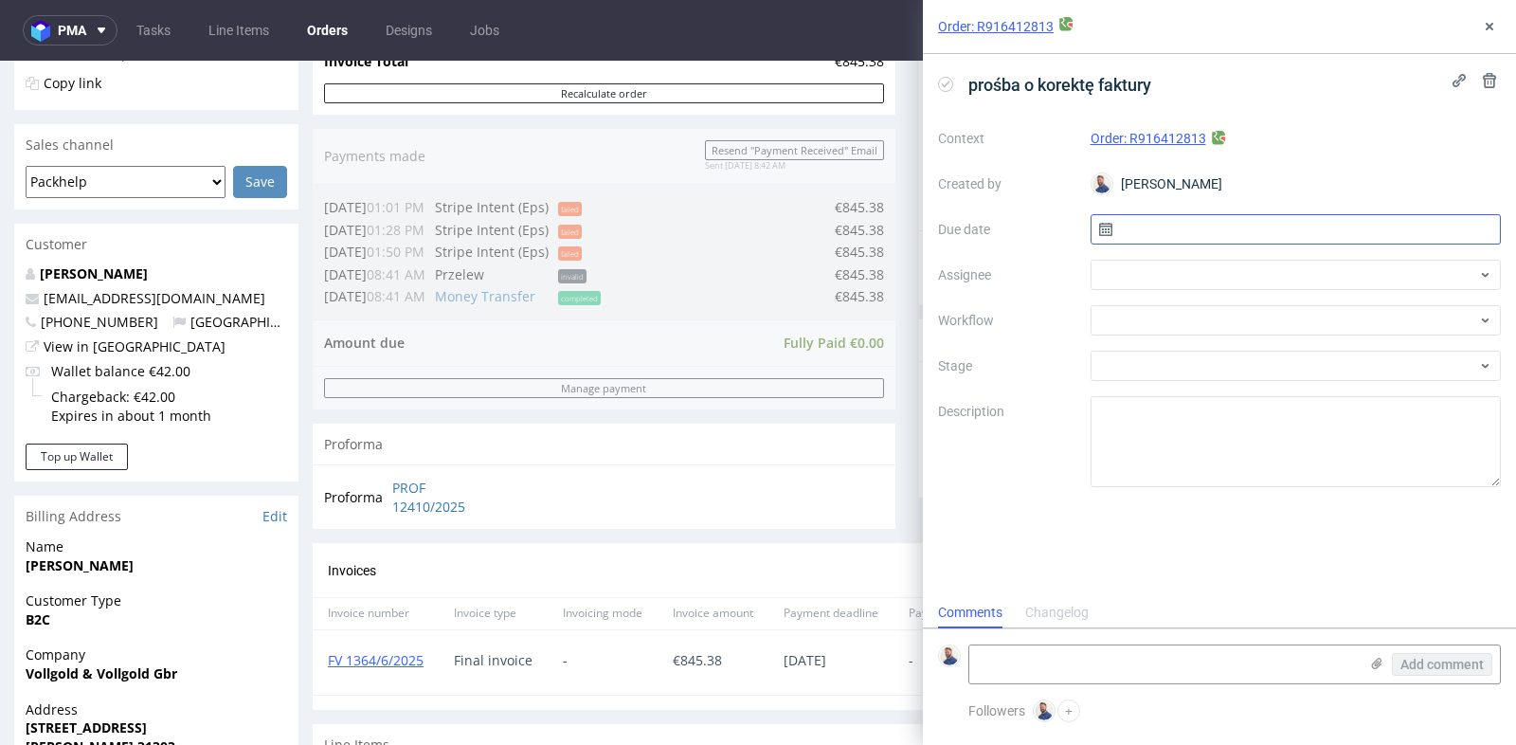
click at [1201, 224] on input "text" at bounding box center [1296, 229] width 411 height 30
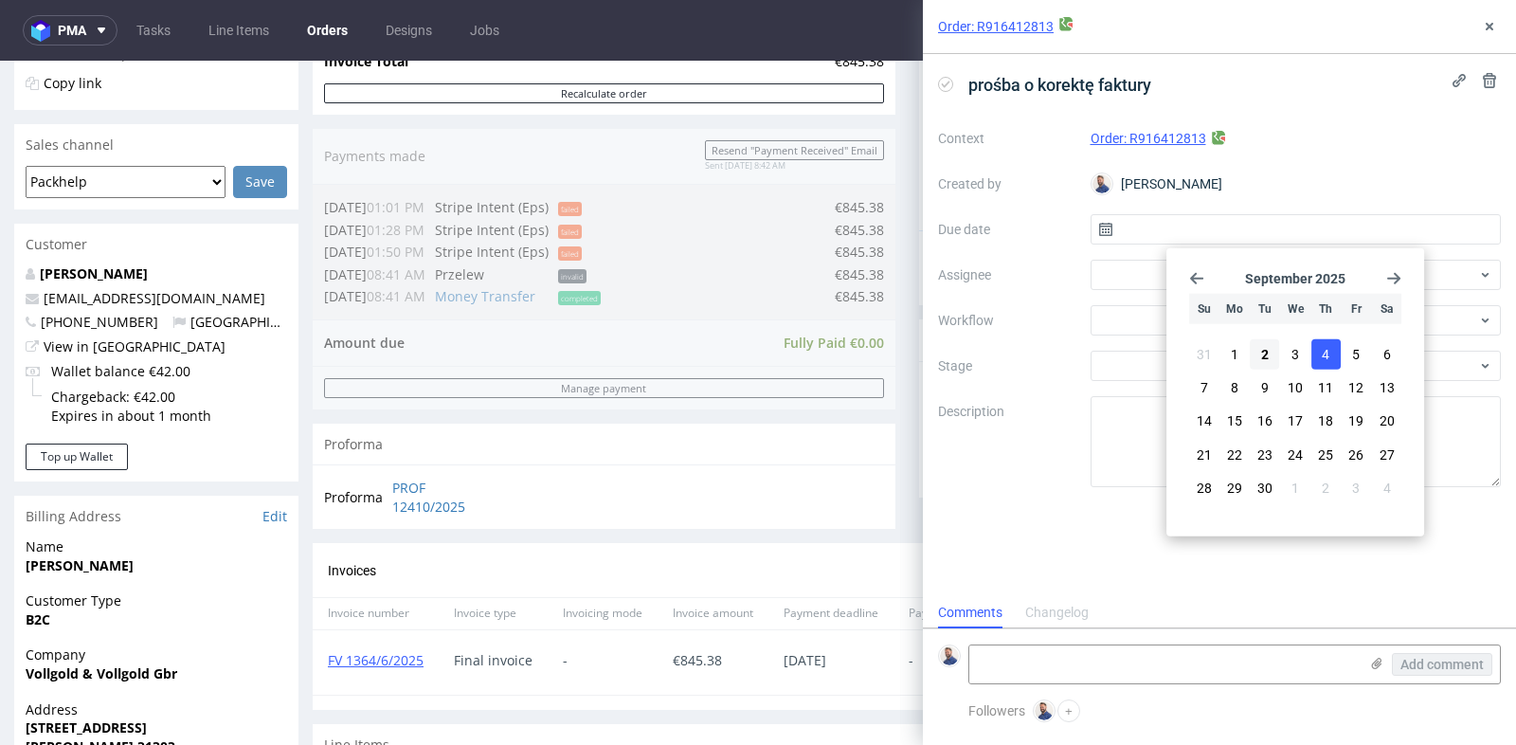
click at [1322, 347] on span "4" at bounding box center [1326, 354] width 8 height 19
type input "[DATE]"
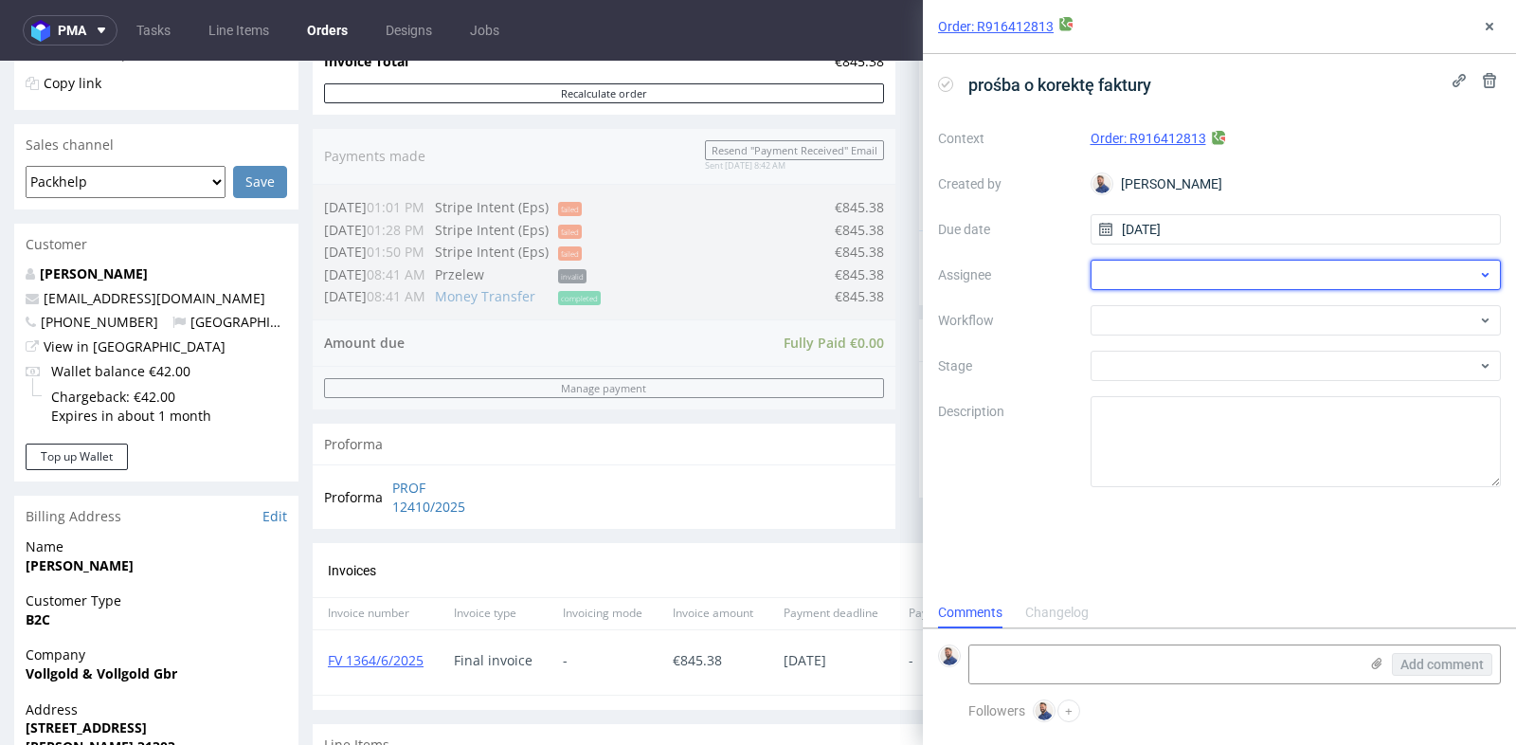
click at [1324, 276] on div at bounding box center [1296, 275] width 411 height 30
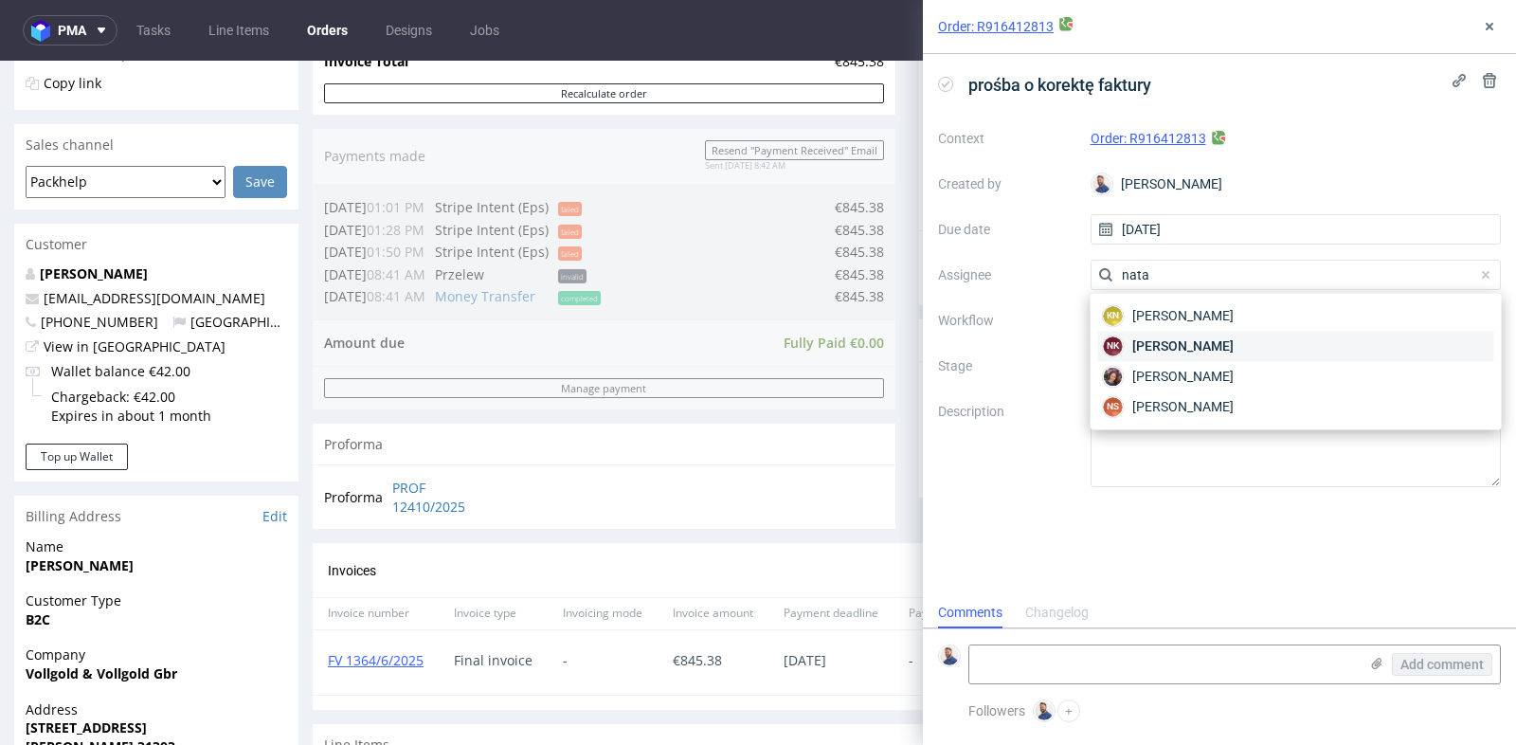
type input "nata"
click at [1304, 335] on div "NK [PERSON_NAME]" at bounding box center [1296, 346] width 396 height 30
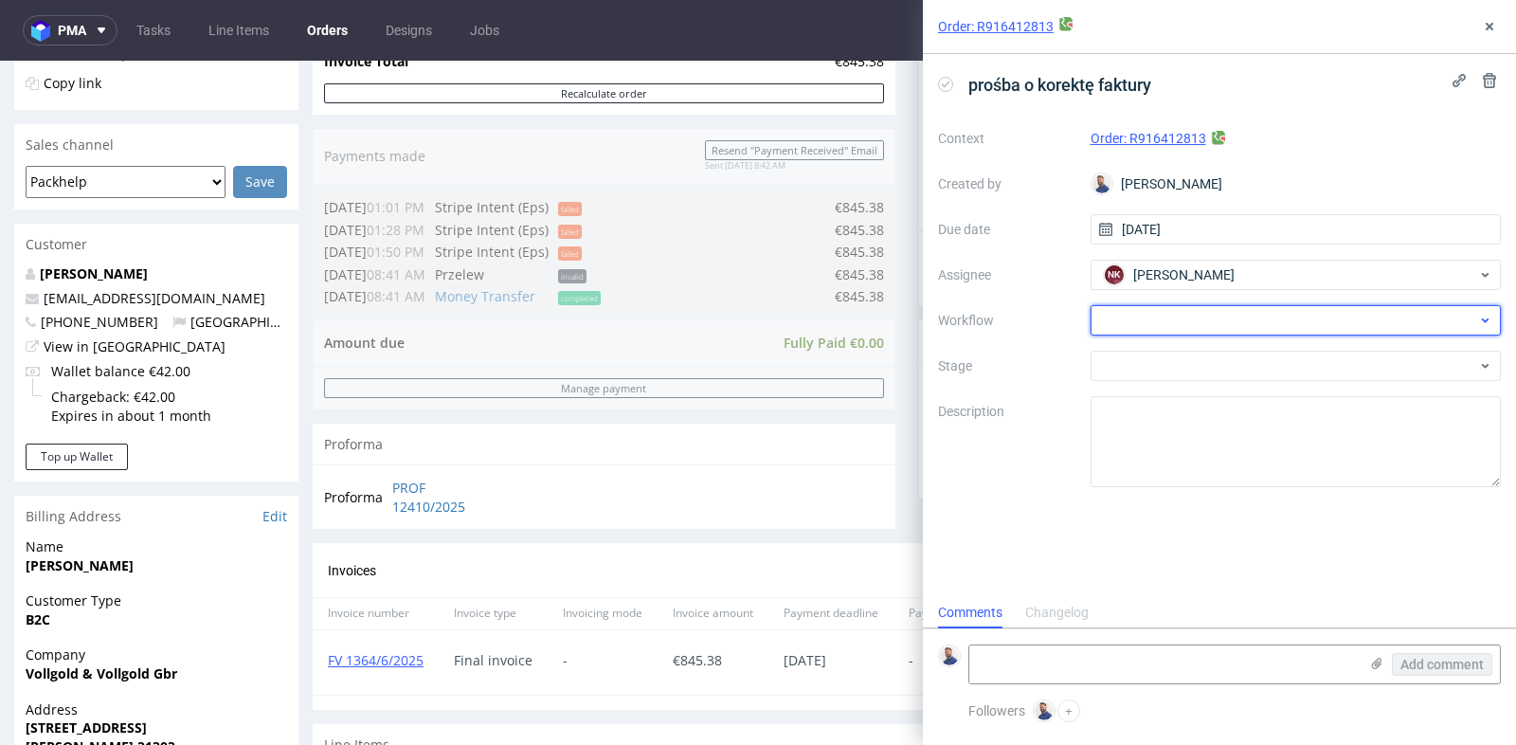
click at [1310, 314] on div at bounding box center [1296, 320] width 411 height 30
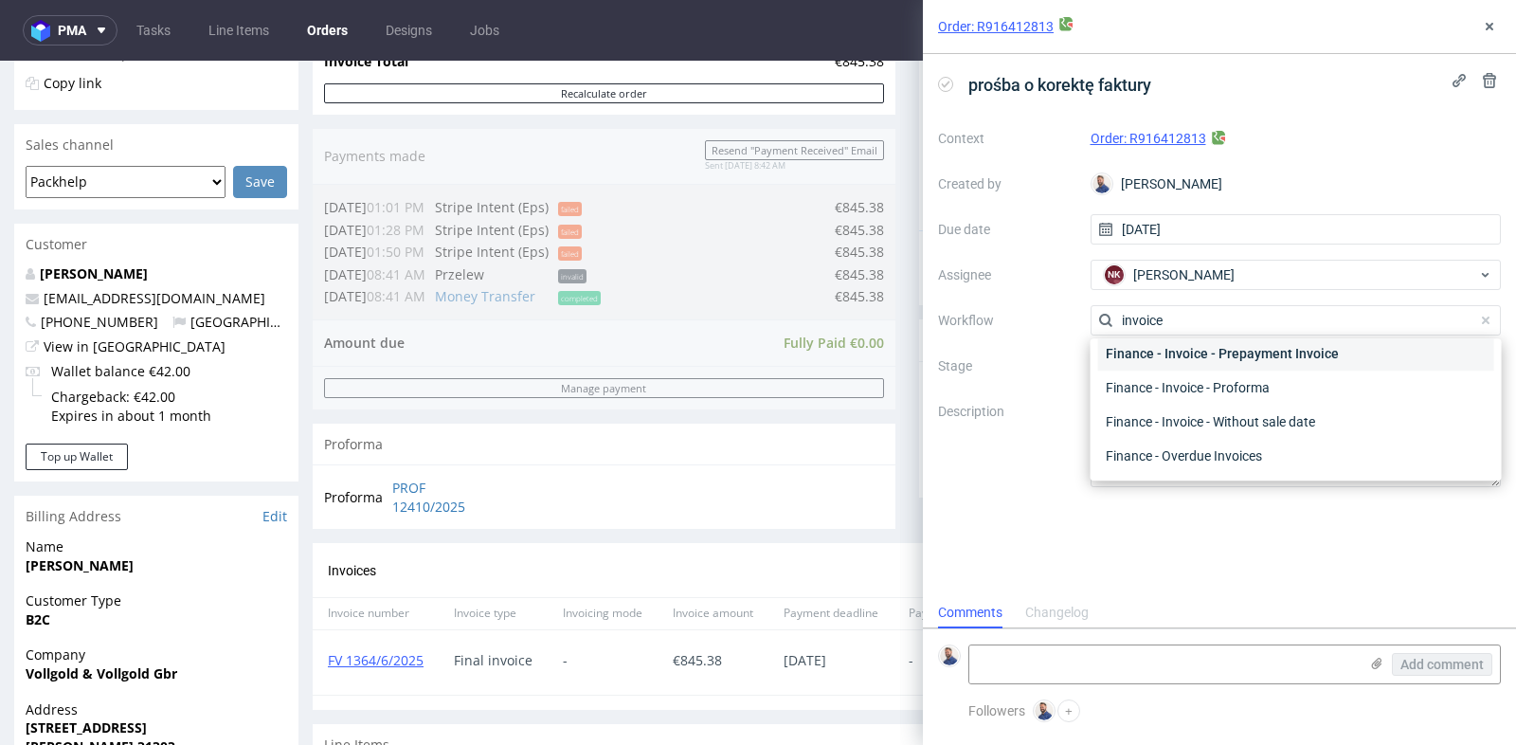
scroll to position [136, 0]
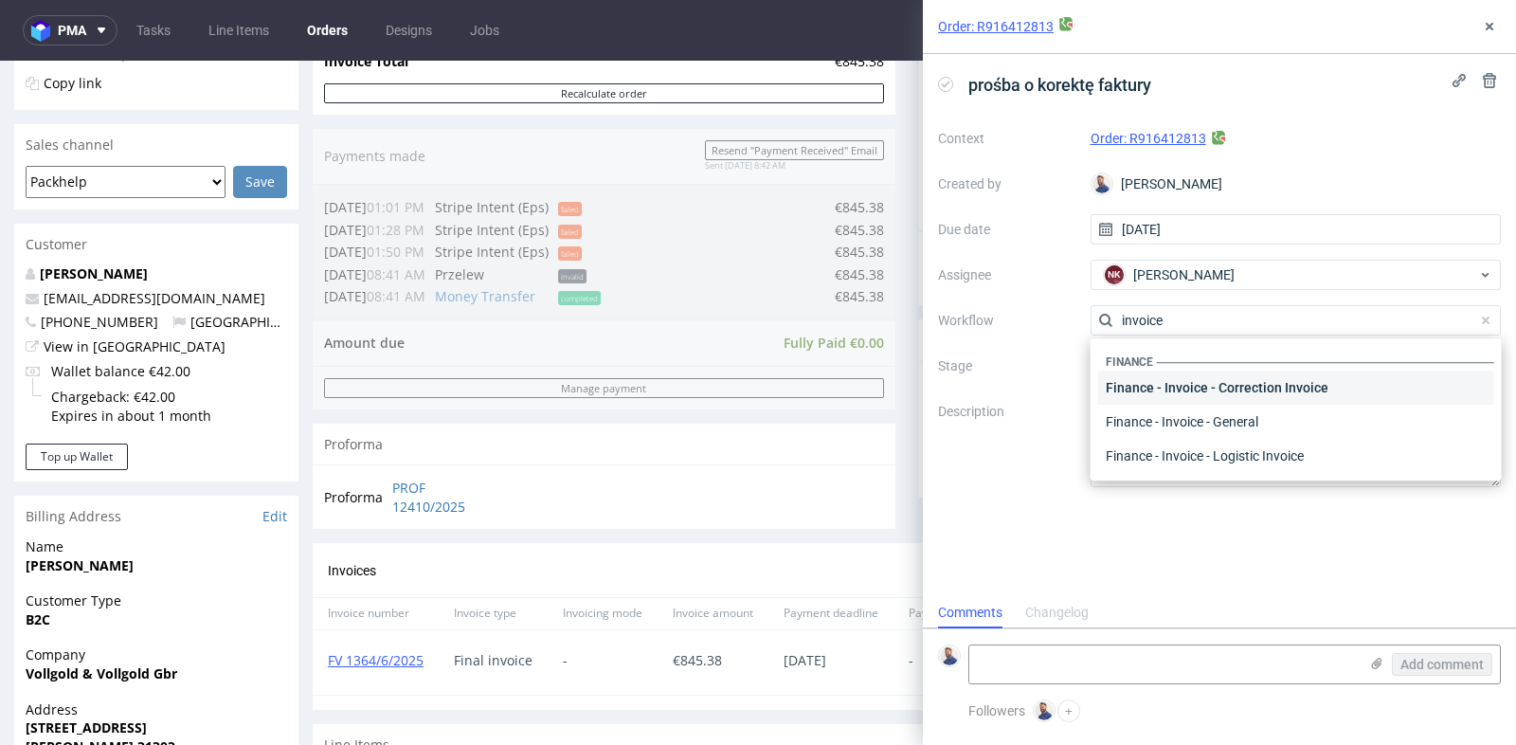
type input "invoice"
click at [1312, 391] on div "Finance - Invoice - Correction Invoice" at bounding box center [1296, 388] width 396 height 34
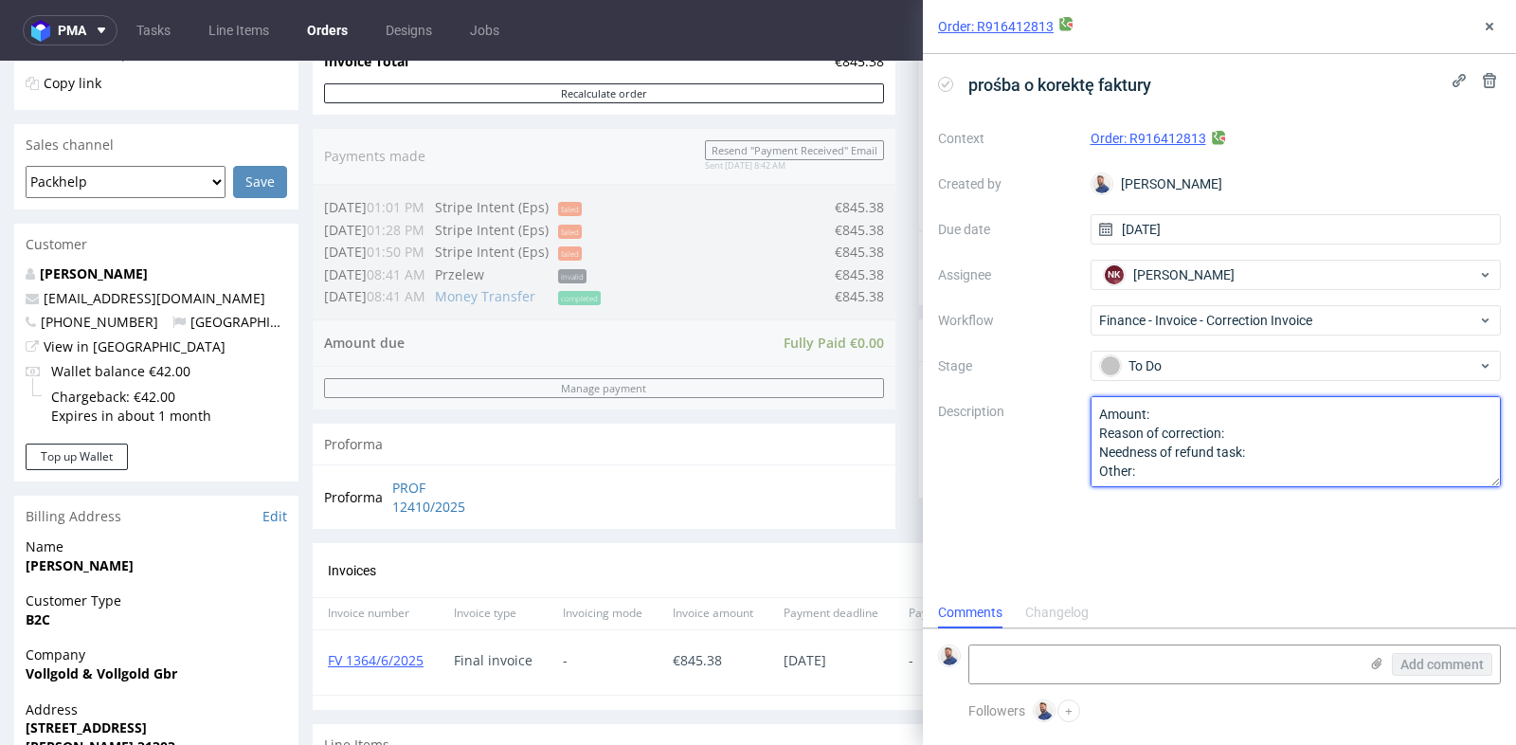
click at [1295, 417] on textarea "Amount: Reason of correction: Needness of refund task: Other:" at bounding box center [1296, 441] width 411 height 91
click at [1301, 427] on textarea "Amount: Reason of correction: Needness of refund task: Other:" at bounding box center [1296, 441] width 411 height 91
click at [1331, 454] on textarea "Amount: Reason of correction: Needness of refund task: Other:" at bounding box center [1296, 441] width 411 height 91
type textarea "Amount: 422.69 Reason of correction: Refund Needness of refund task: Yes Other:"
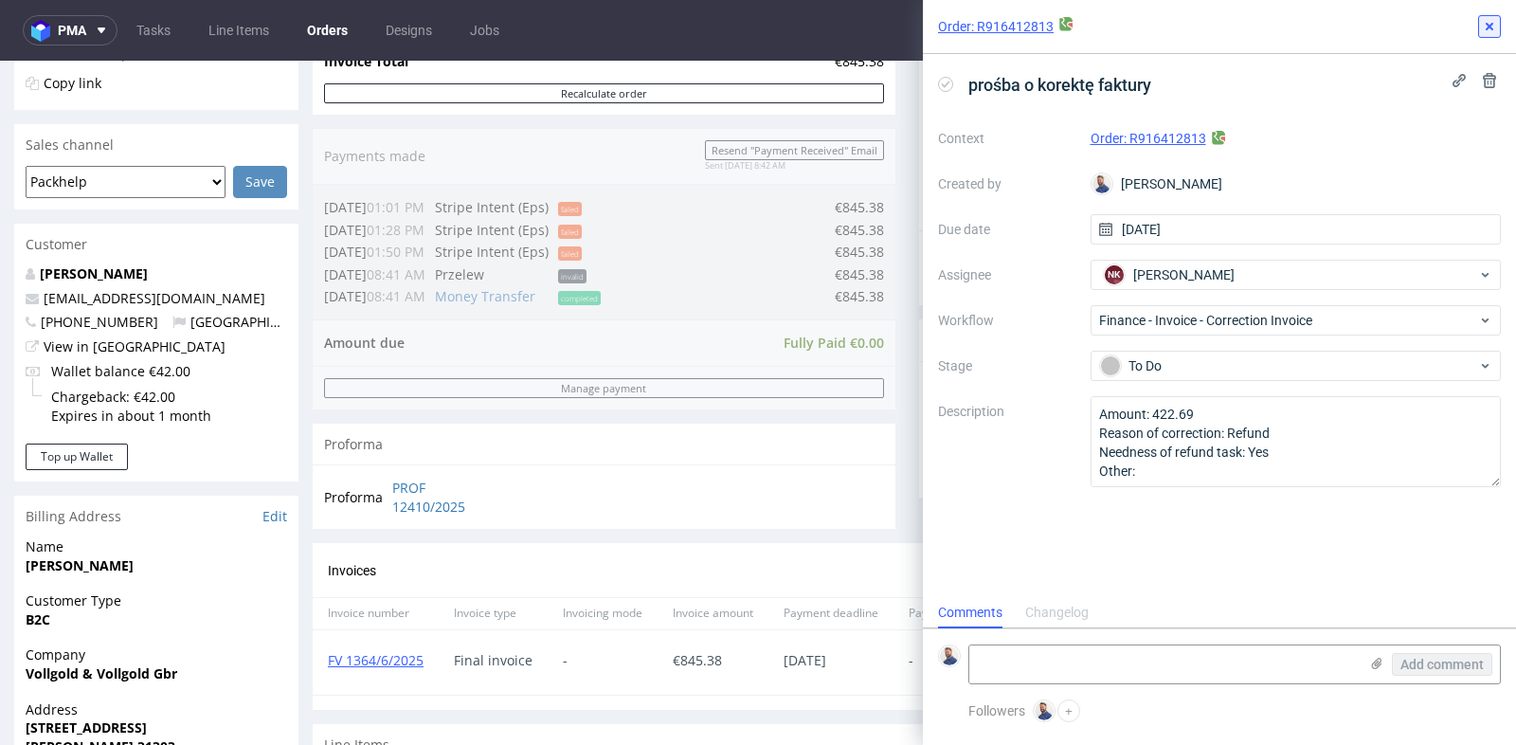
click at [1492, 25] on use at bounding box center [1490, 27] width 8 height 8
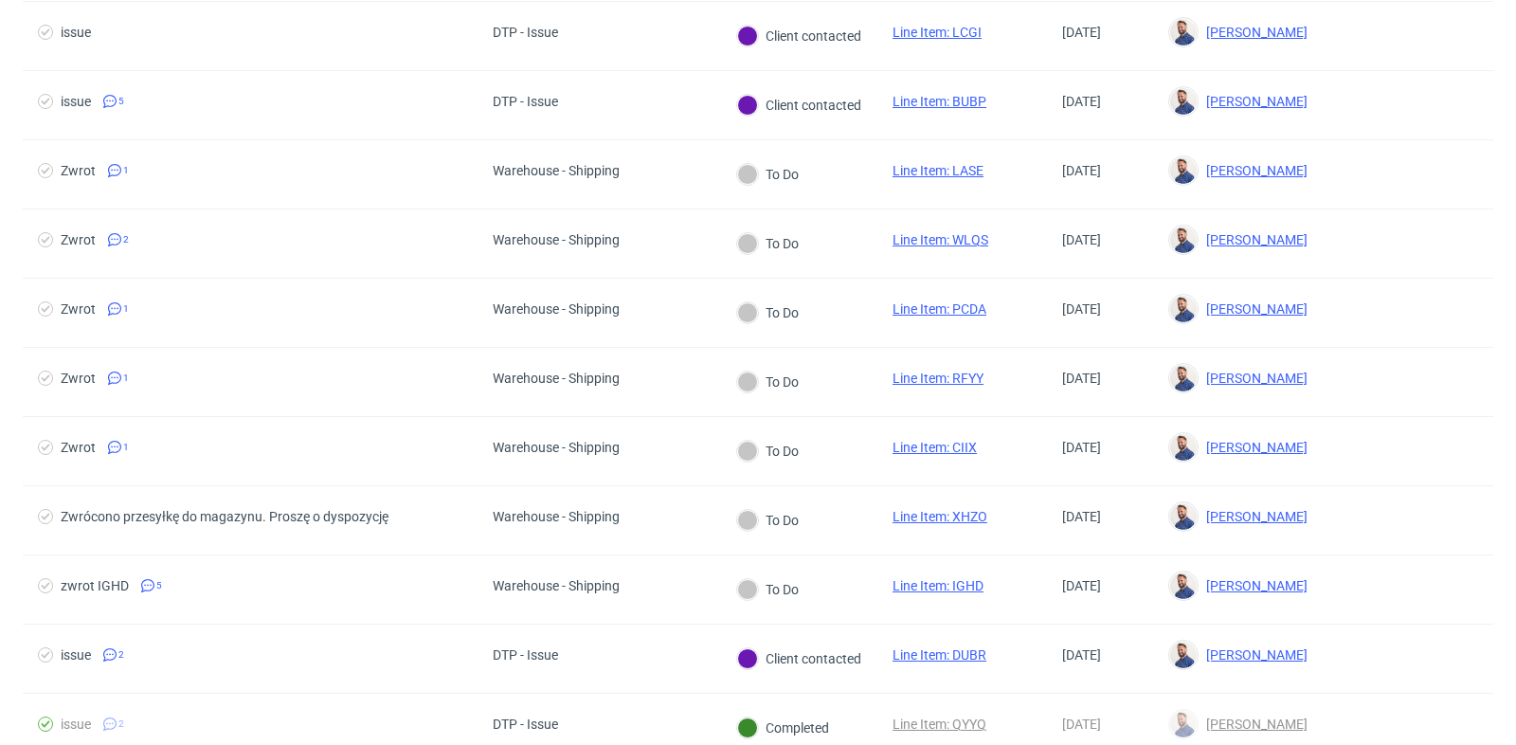
scroll to position [295, 0]
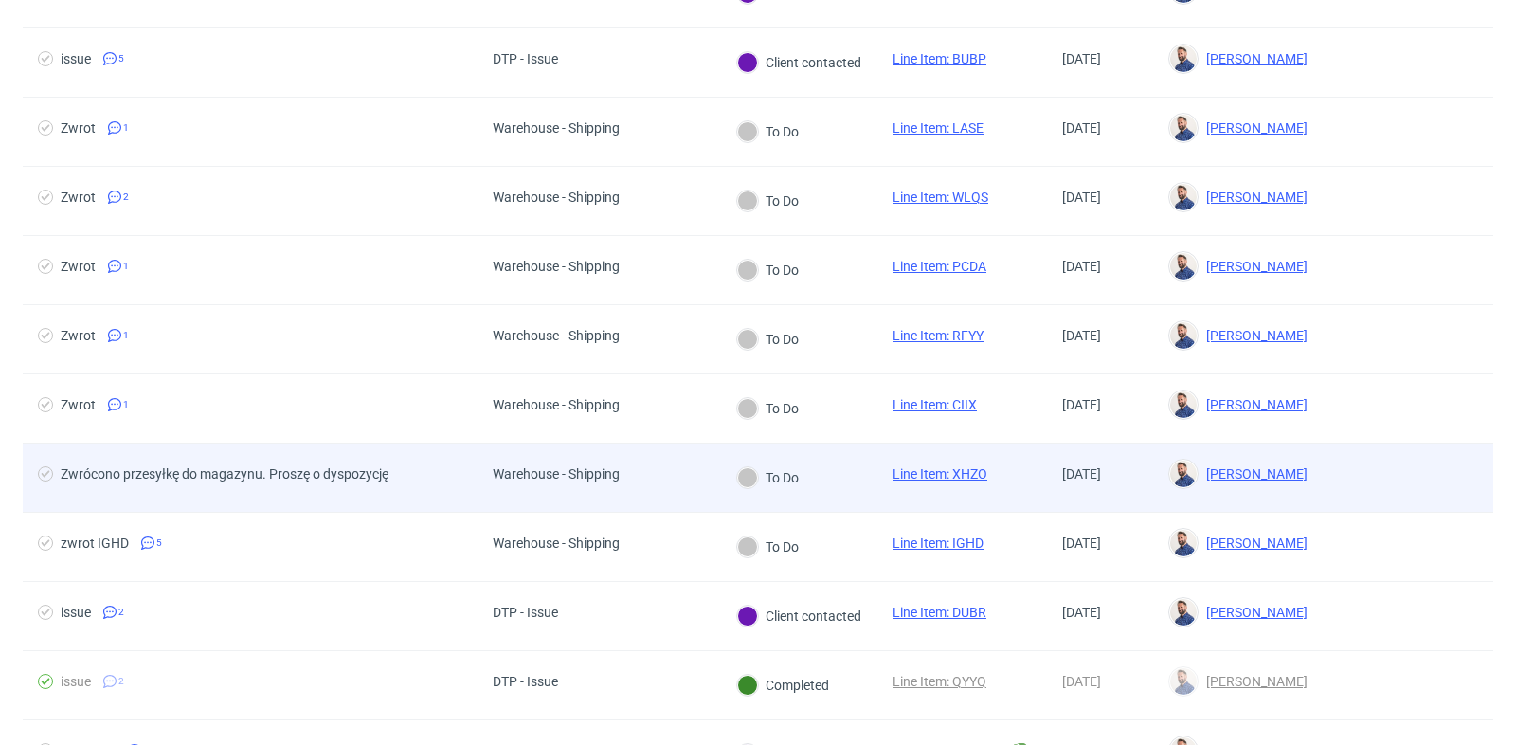
click at [305, 466] on div "Zwrócono przesyłkę do magazynu. Proszę o dyspozycję" at bounding box center [225, 473] width 328 height 15
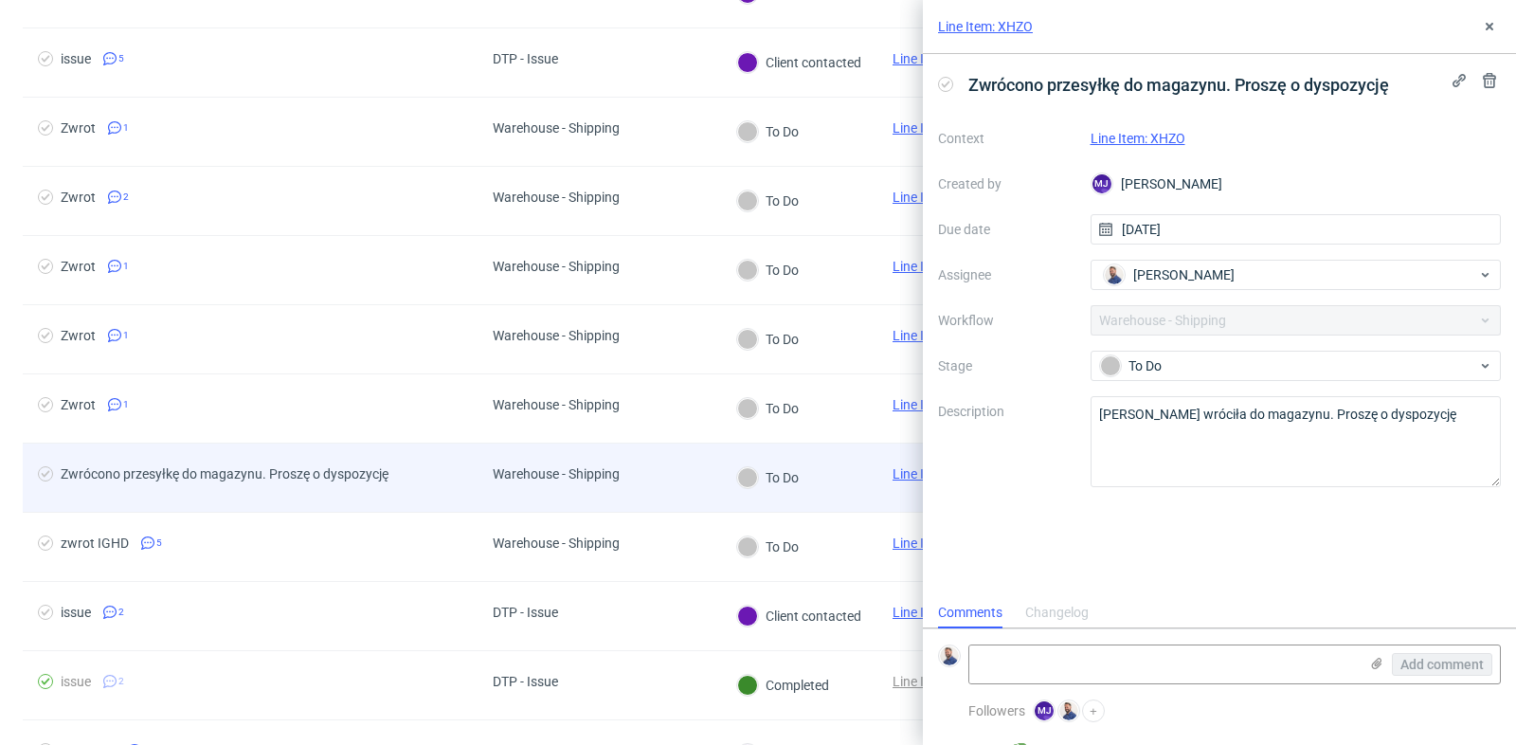
scroll to position [14, 0]
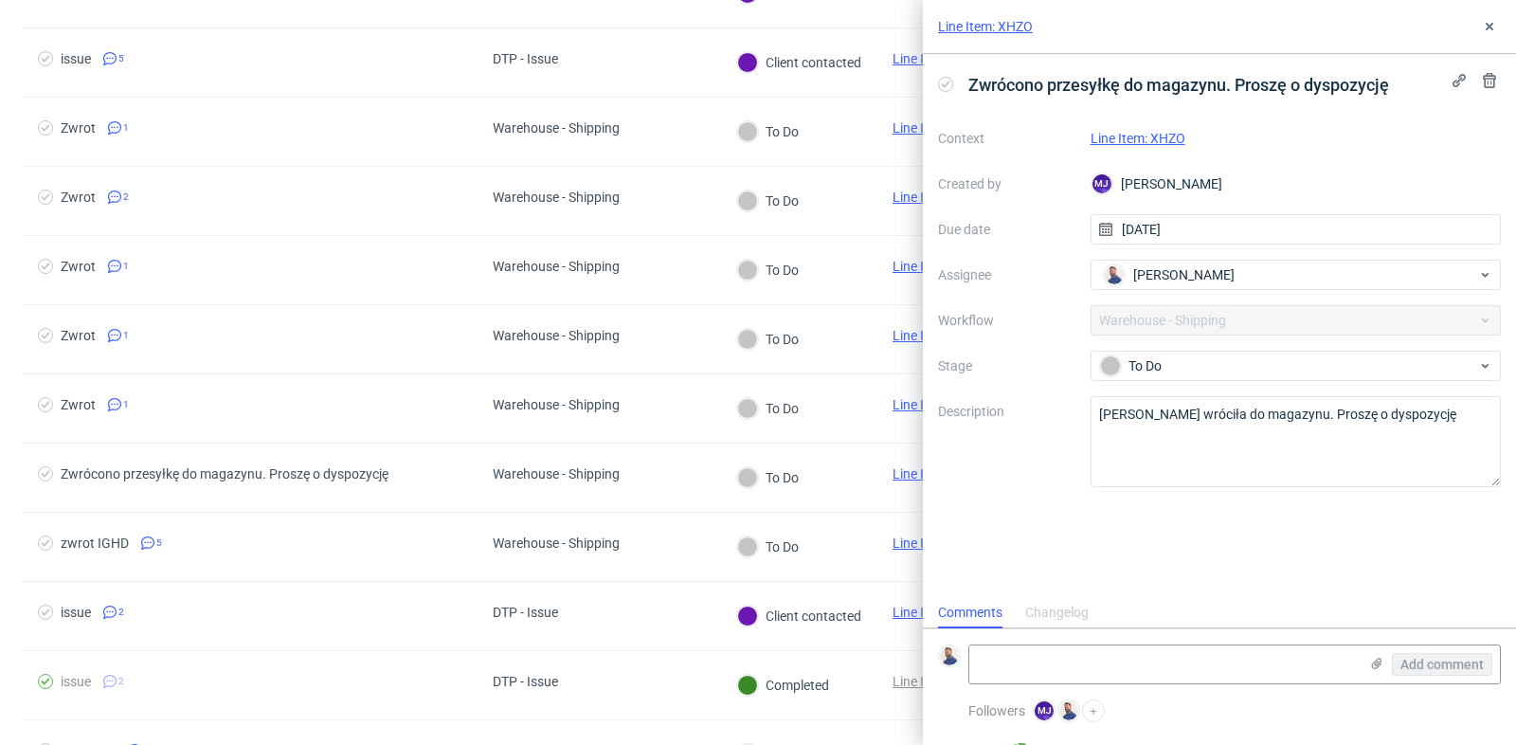
click at [1163, 141] on link "Line Item: XHZO" at bounding box center [1138, 138] width 95 height 15
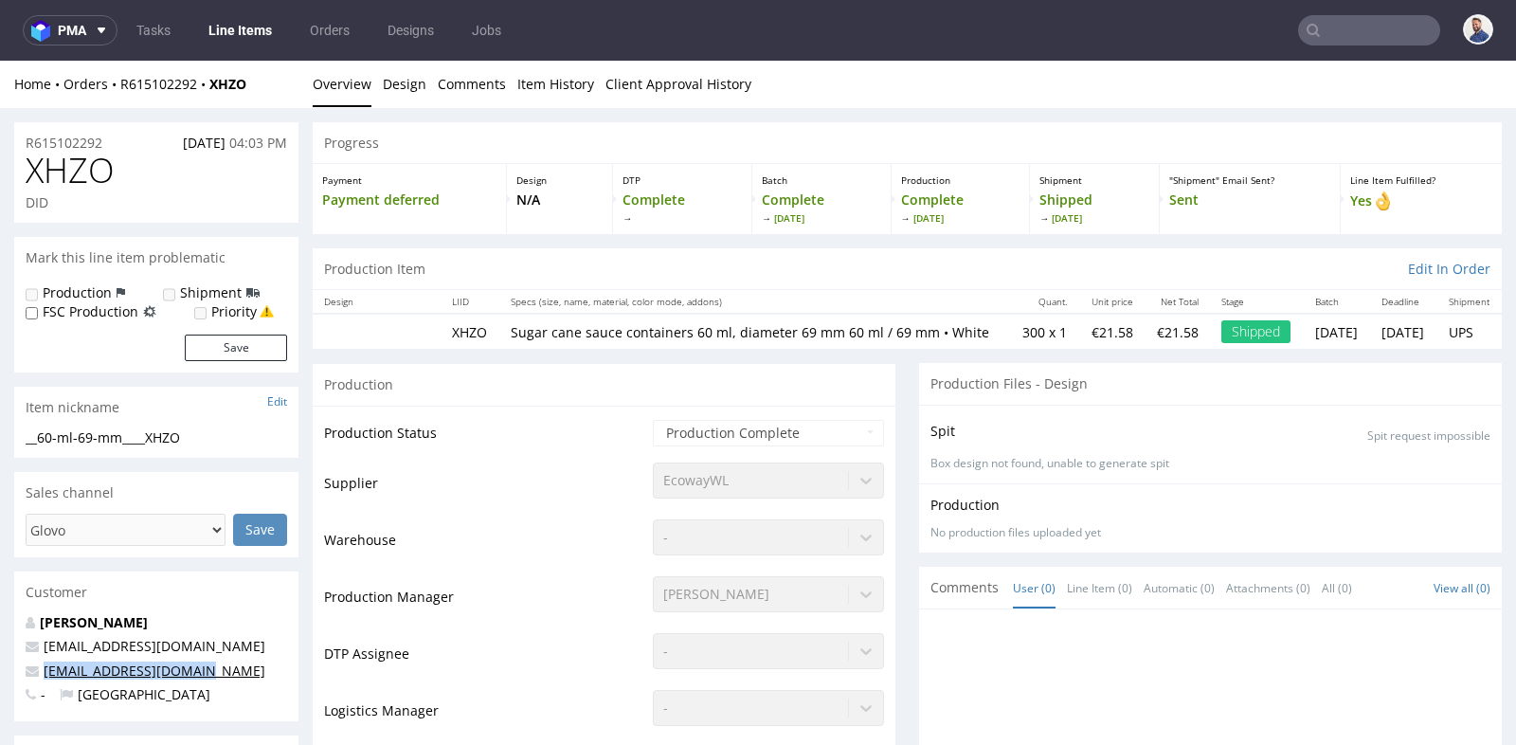
drag, startPoint x: 60, startPoint y: 673, endPoint x: 44, endPoint y: 674, distance: 16.1
click at [44, 674] on p "tuganamargem@gmail.com" at bounding box center [157, 670] width 262 height 19
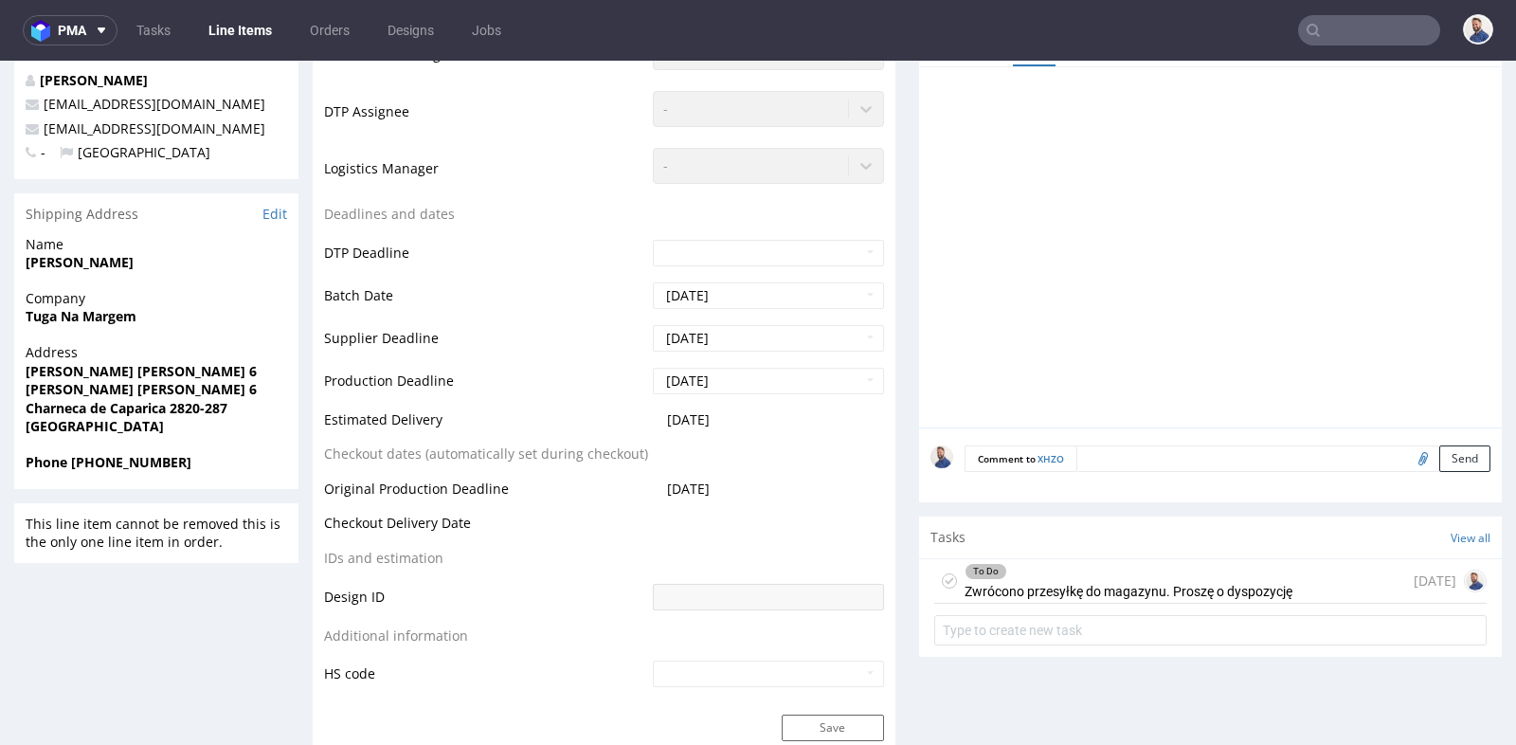
scroll to position [547, 0]
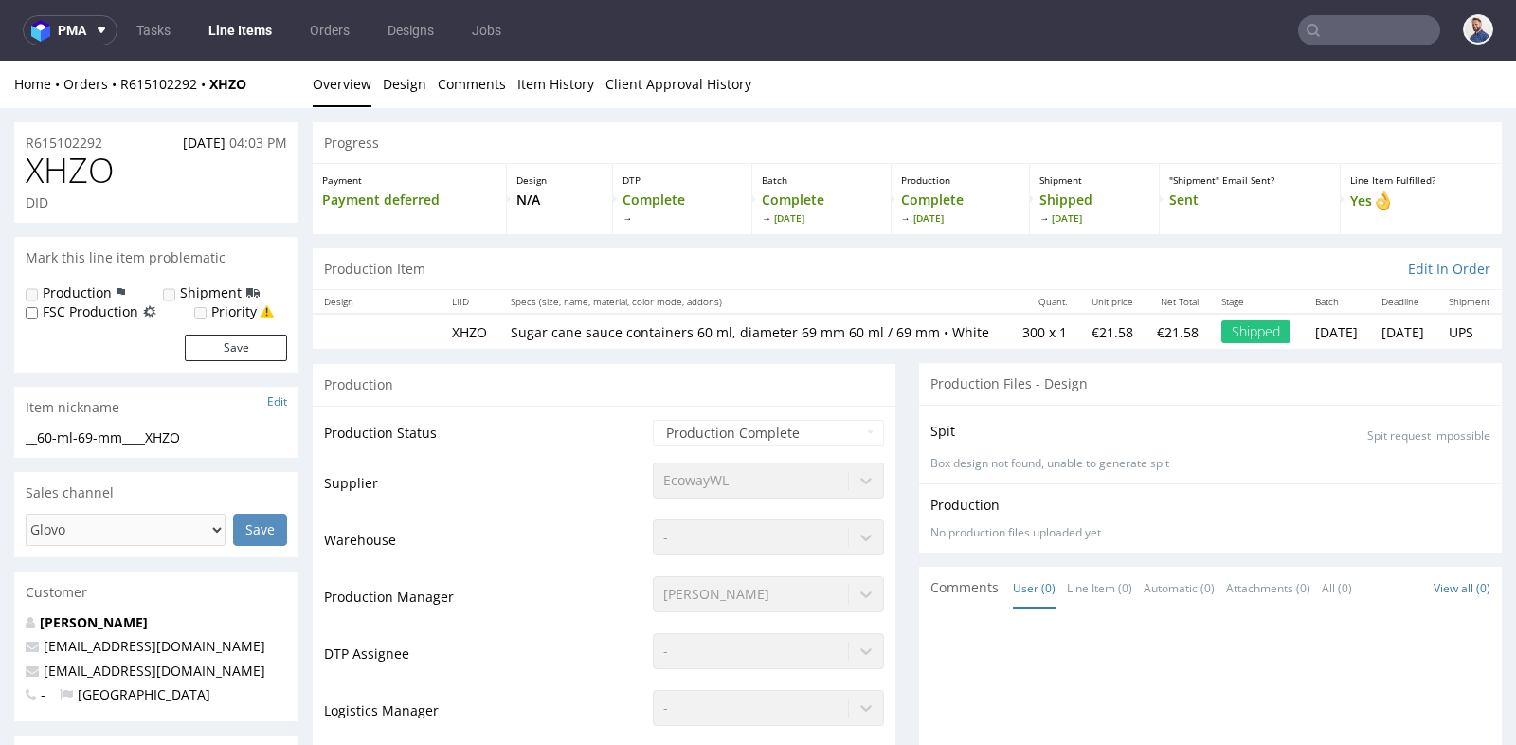
scroll to position [547, 0]
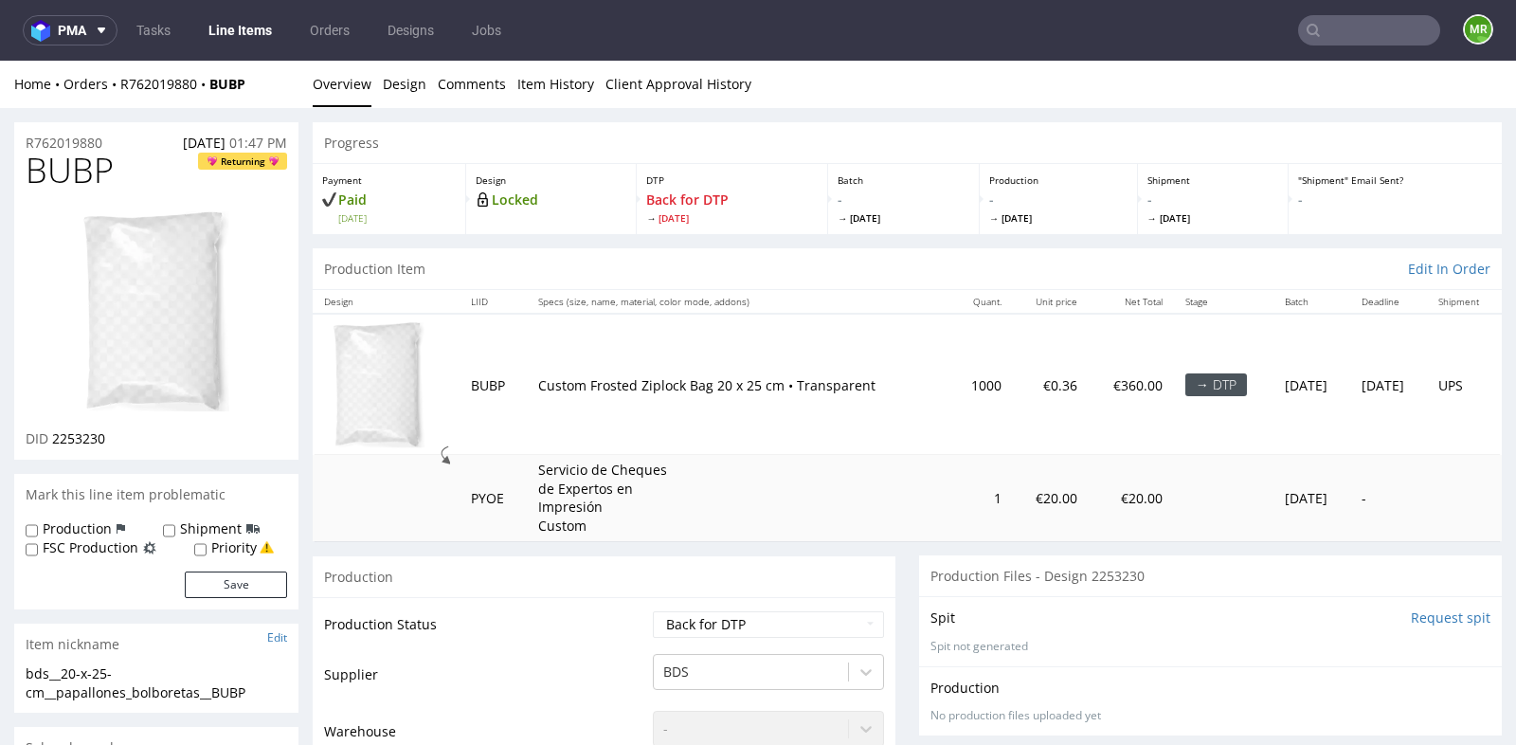
scroll to position [291, 0]
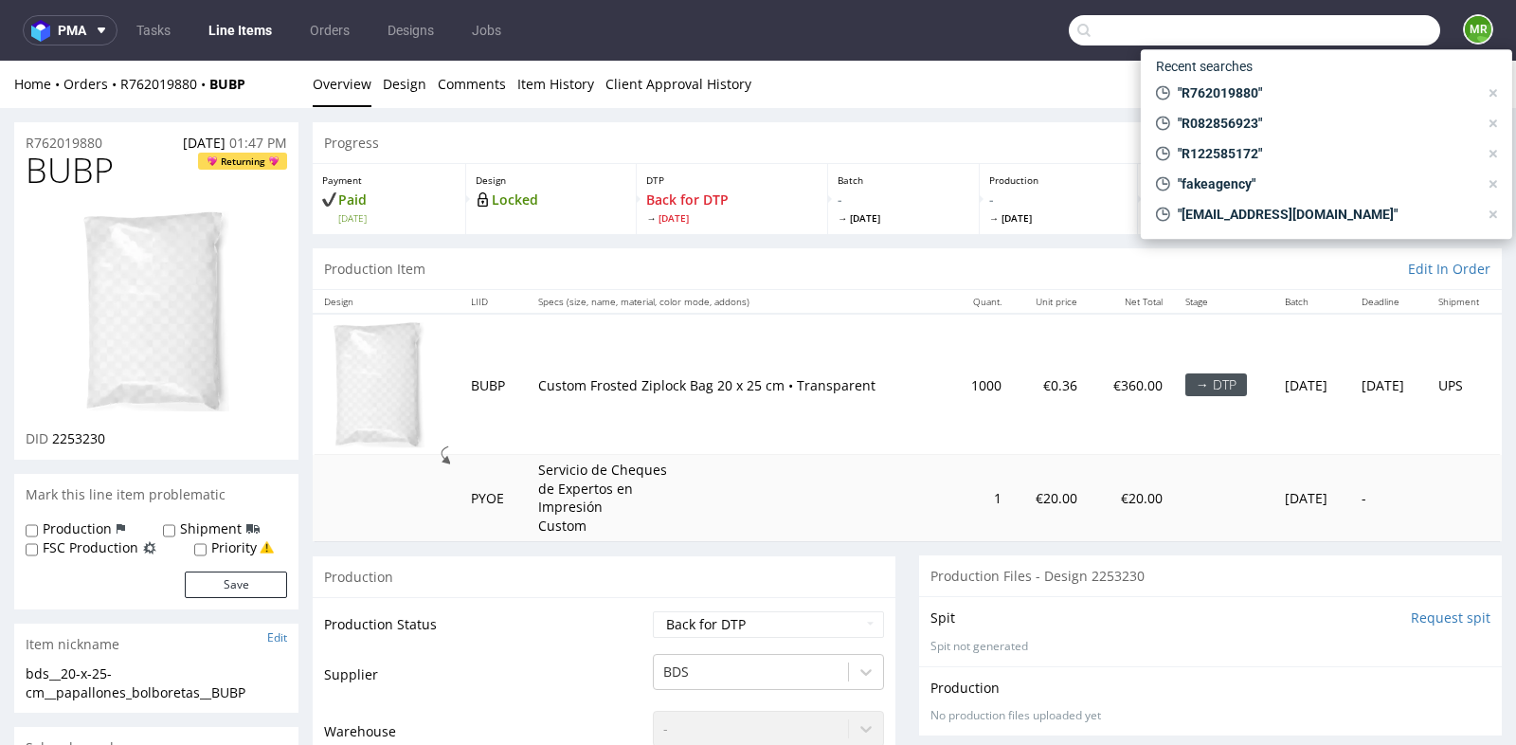
click at [1377, 33] on input "text" at bounding box center [1254, 30] width 371 height 30
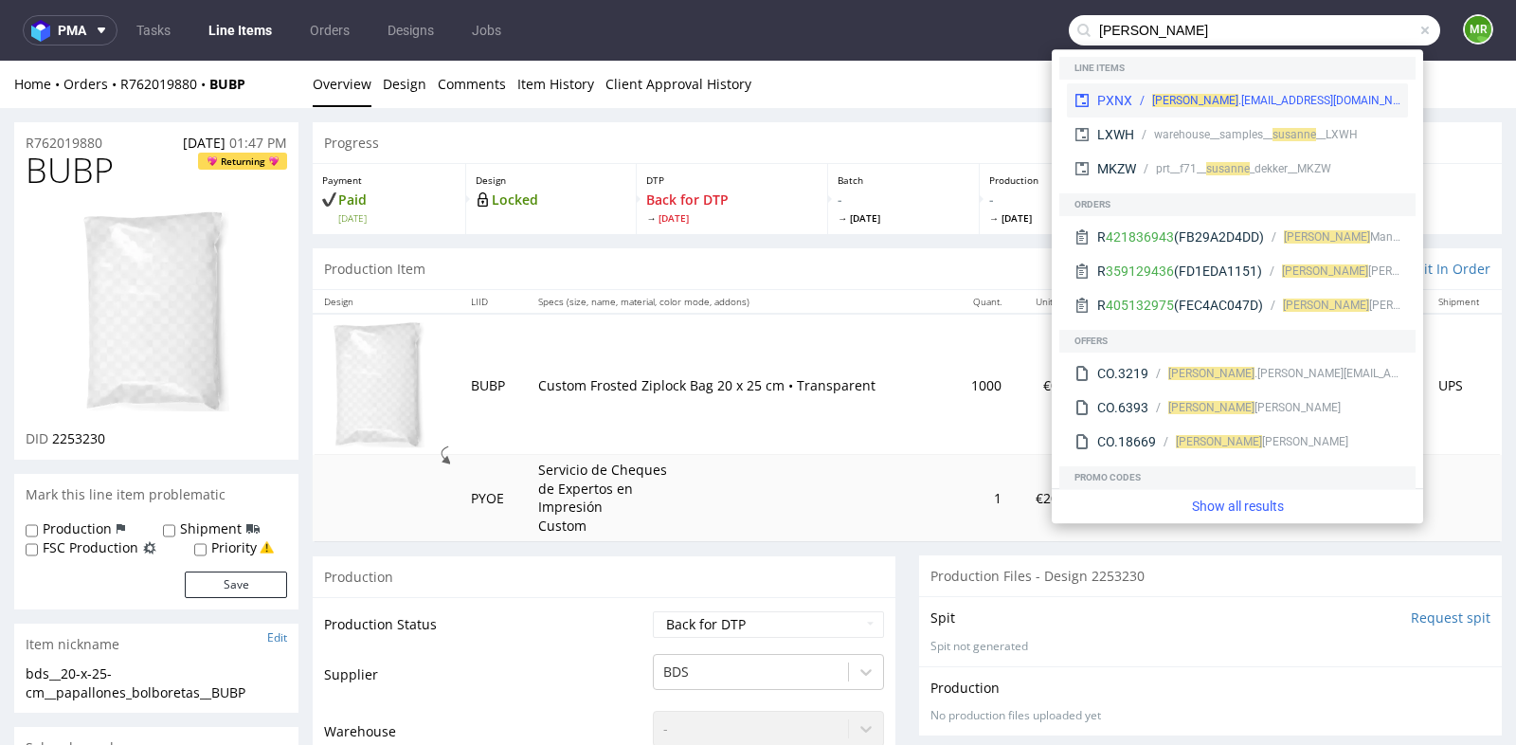
type input "susanne"
click at [1337, 94] on div "susanne .nilk@cup.de" at bounding box center [1266, 100] width 268 height 17
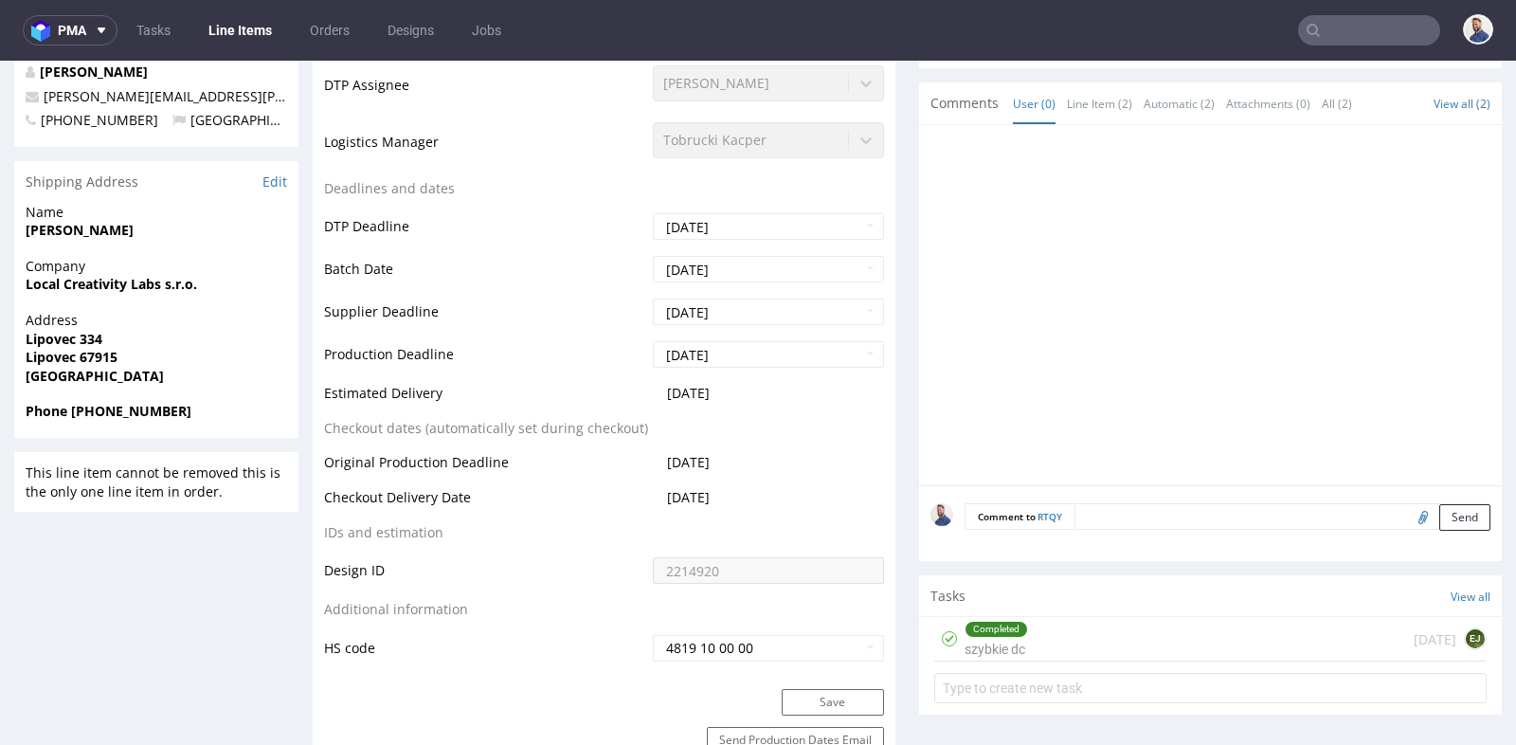
scroll to position [715, 0]
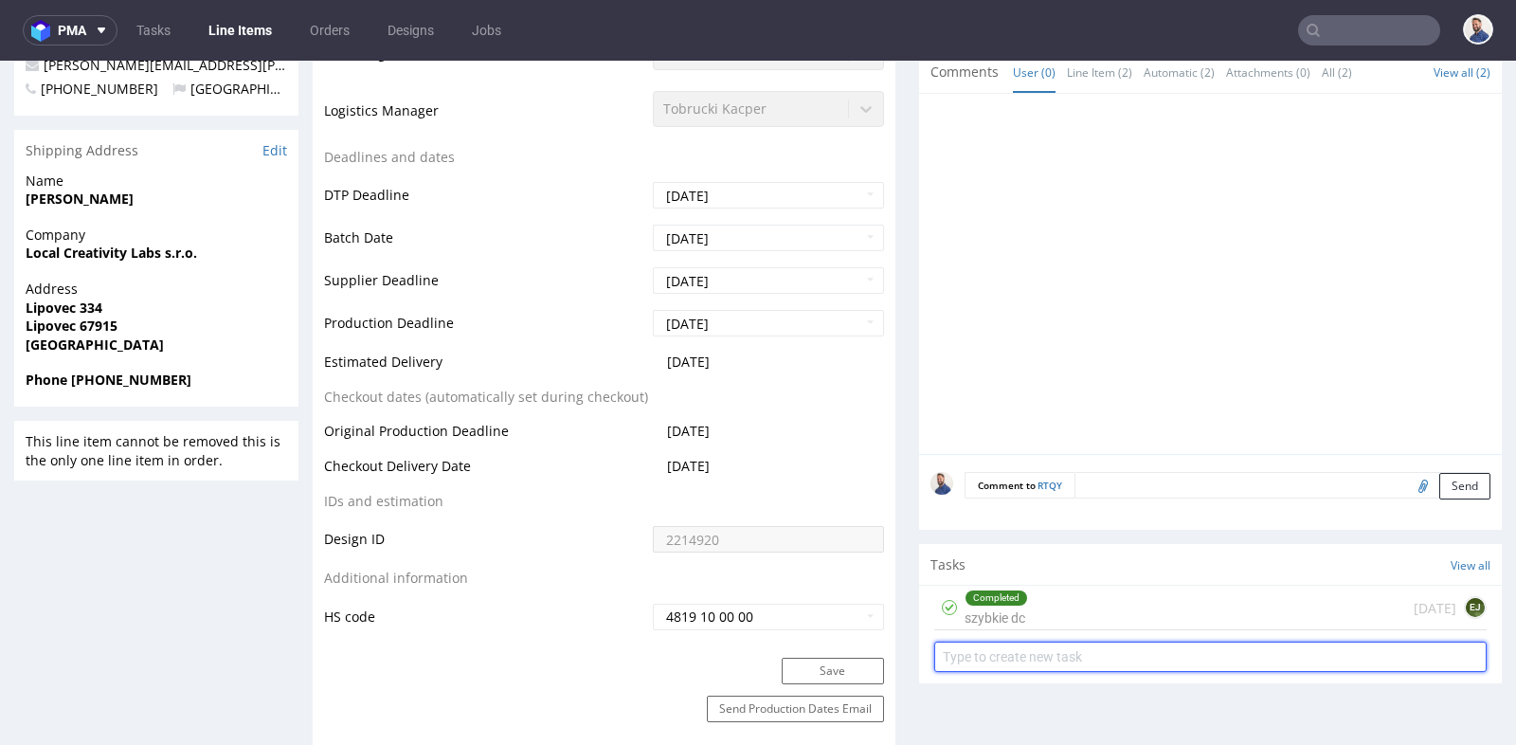
click at [1087, 656] on input "text" at bounding box center [1210, 657] width 552 height 30
type input "prośba o refund"
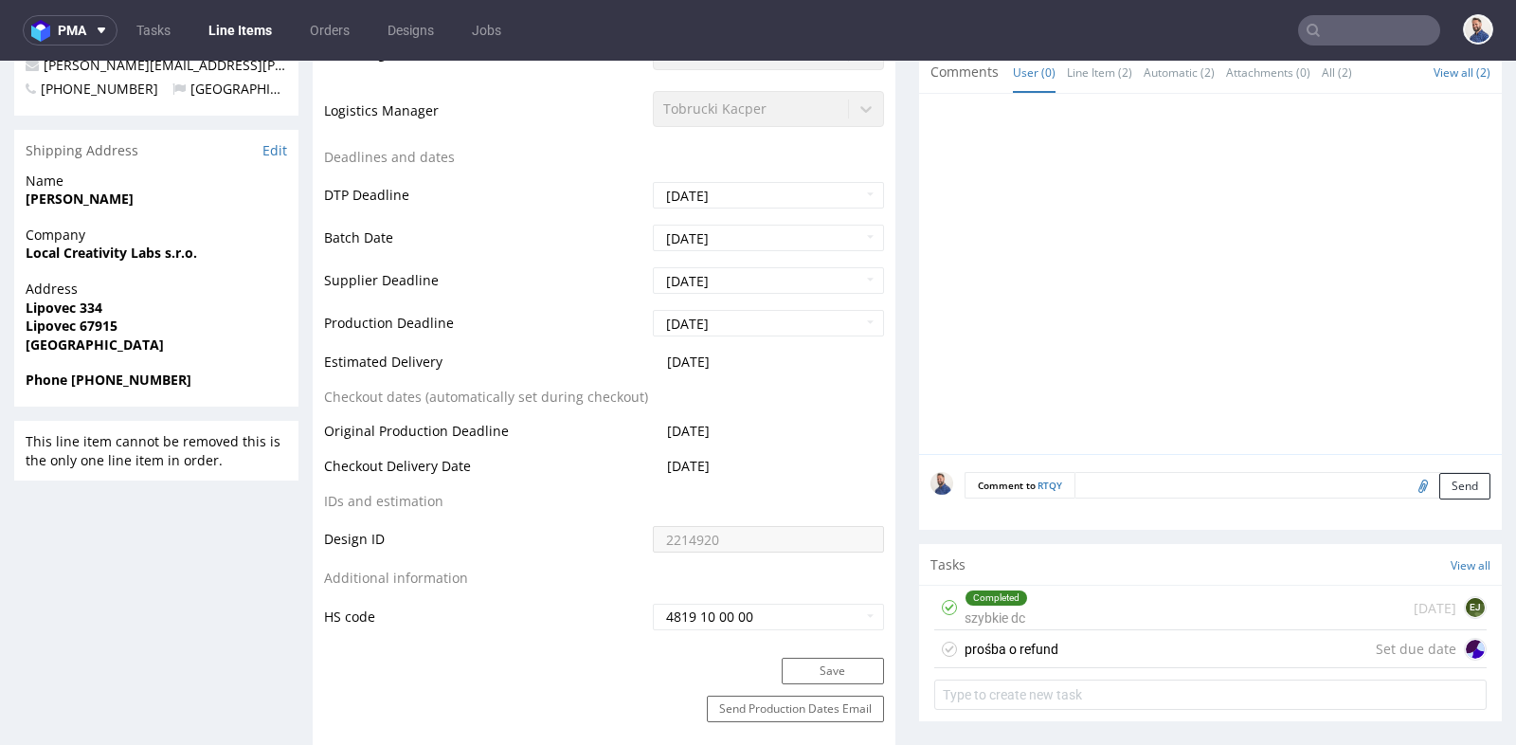
click at [1164, 649] on div "prośba o refund Set due date" at bounding box center [1210, 649] width 552 height 38
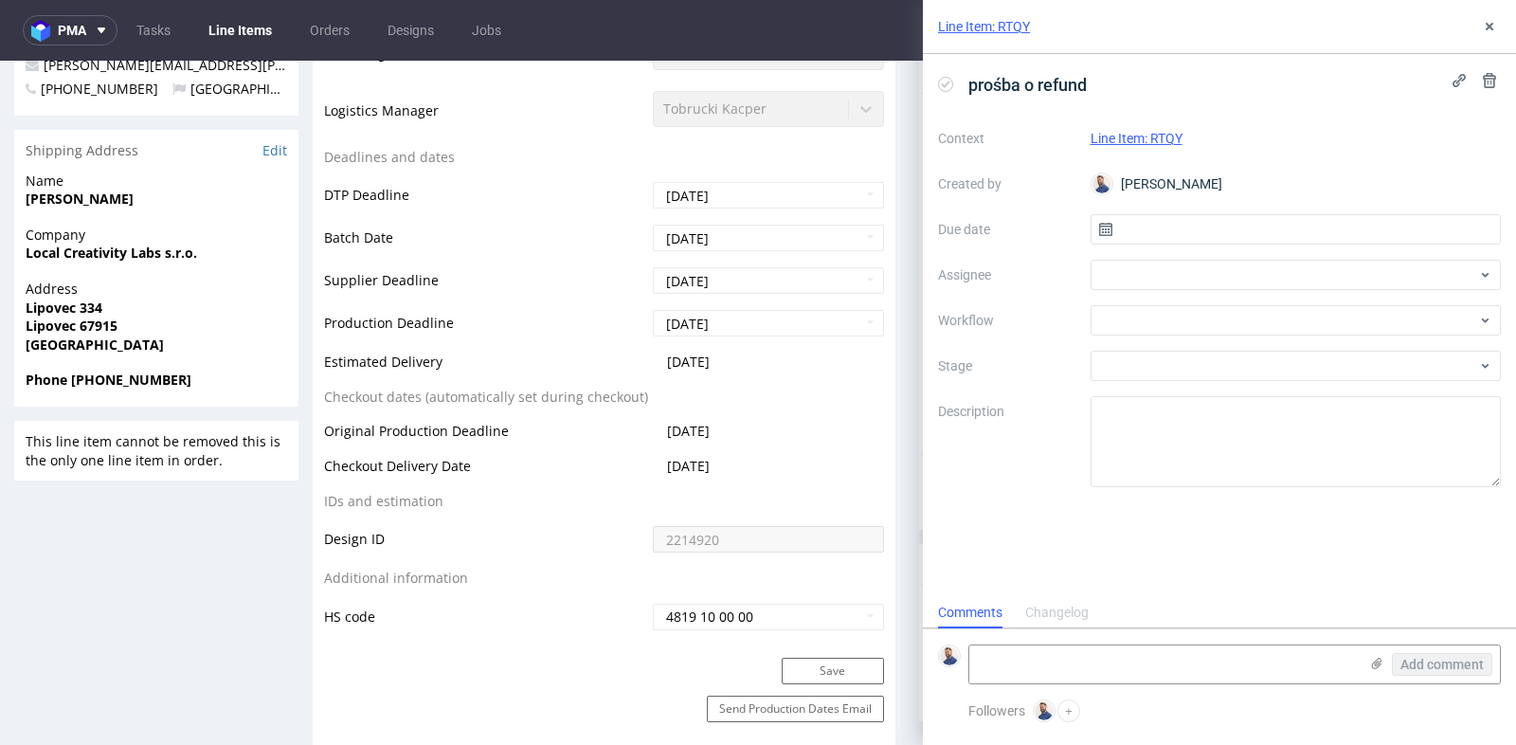
scroll to position [14, 0]
click at [1173, 219] on input "text" at bounding box center [1296, 229] width 411 height 30
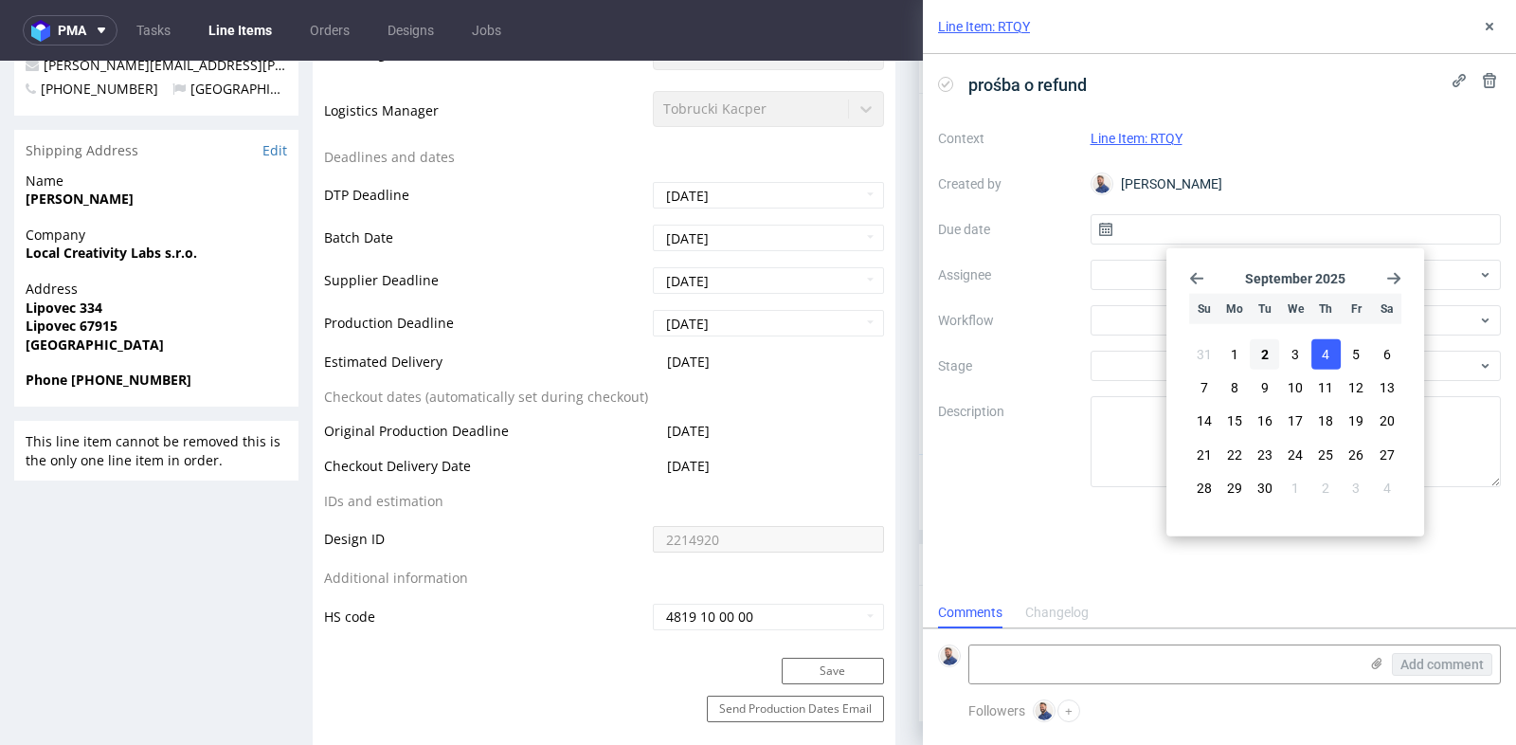
click at [1323, 352] on span "4" at bounding box center [1326, 354] width 8 height 19
type input "[DATE]"
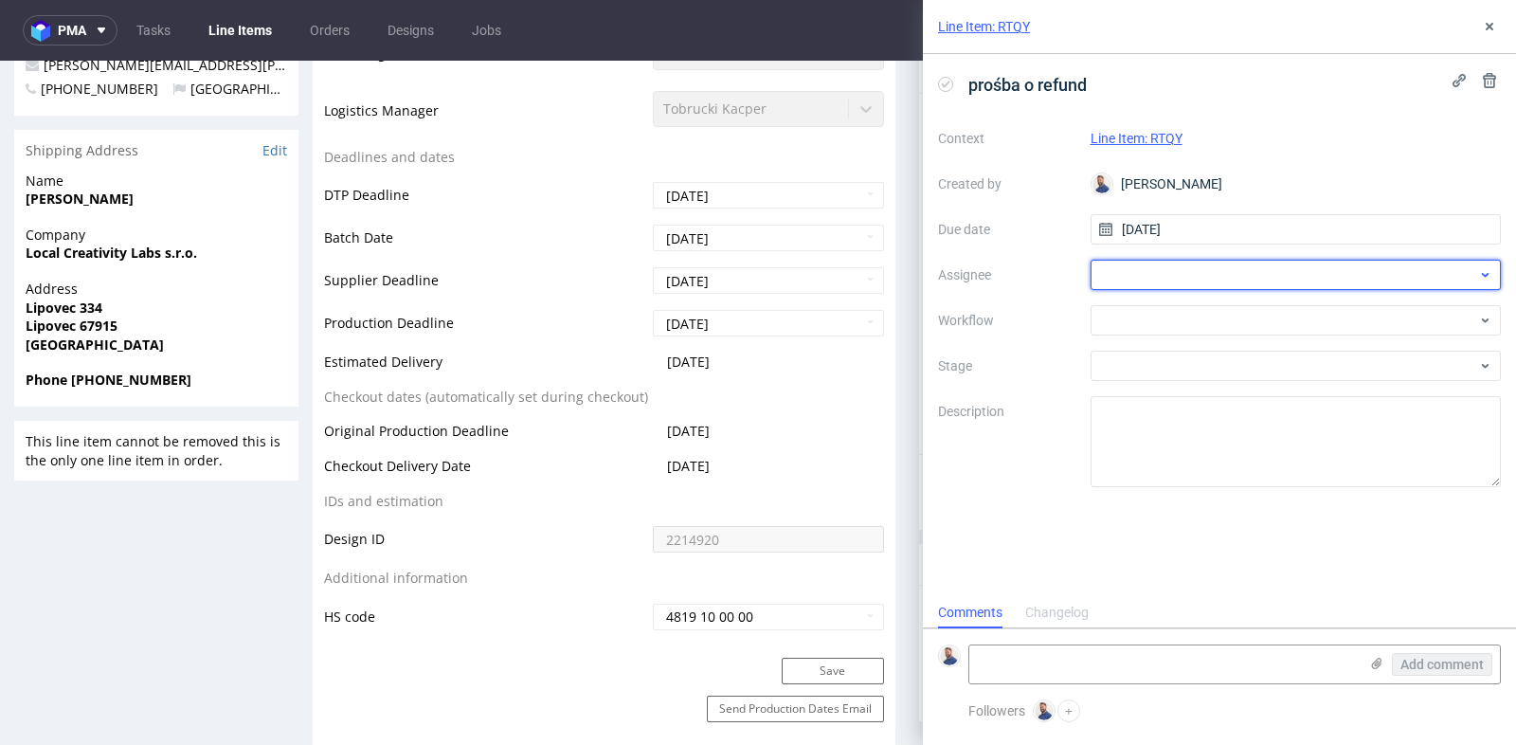
click at [1193, 283] on div at bounding box center [1296, 275] width 411 height 30
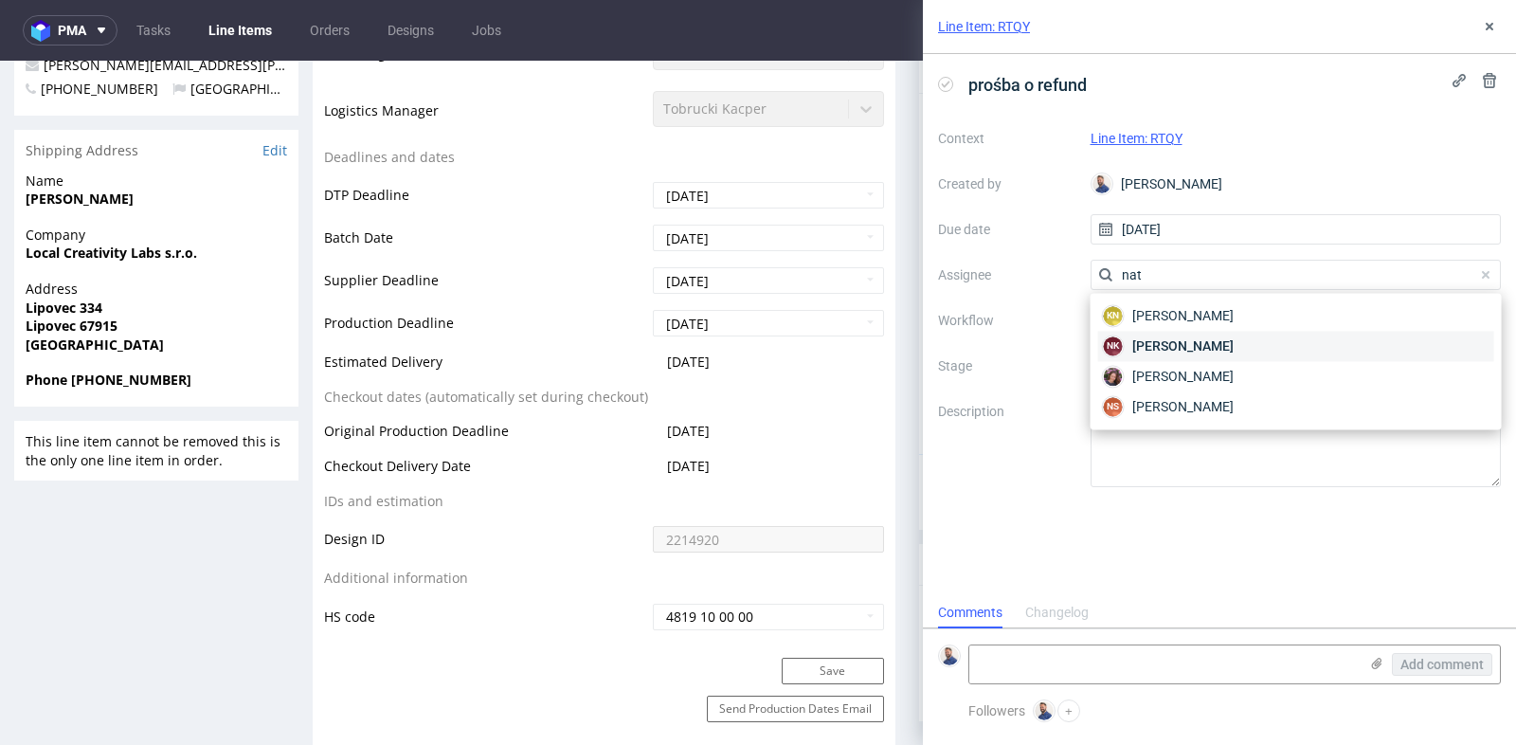
type input "nat"
click at [1196, 345] on span "[PERSON_NAME]" at bounding box center [1182, 345] width 101 height 19
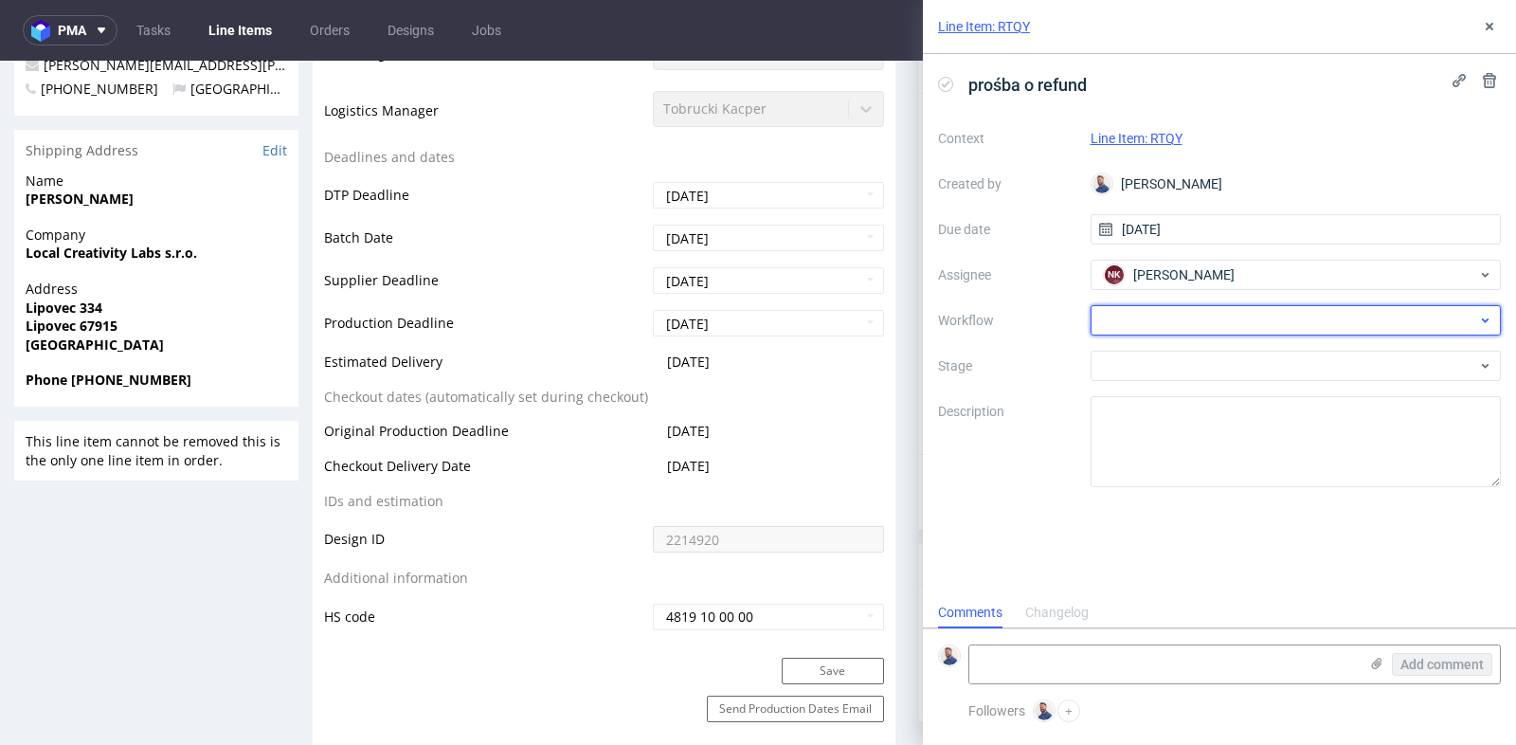
click at [1198, 325] on div at bounding box center [1296, 320] width 411 height 30
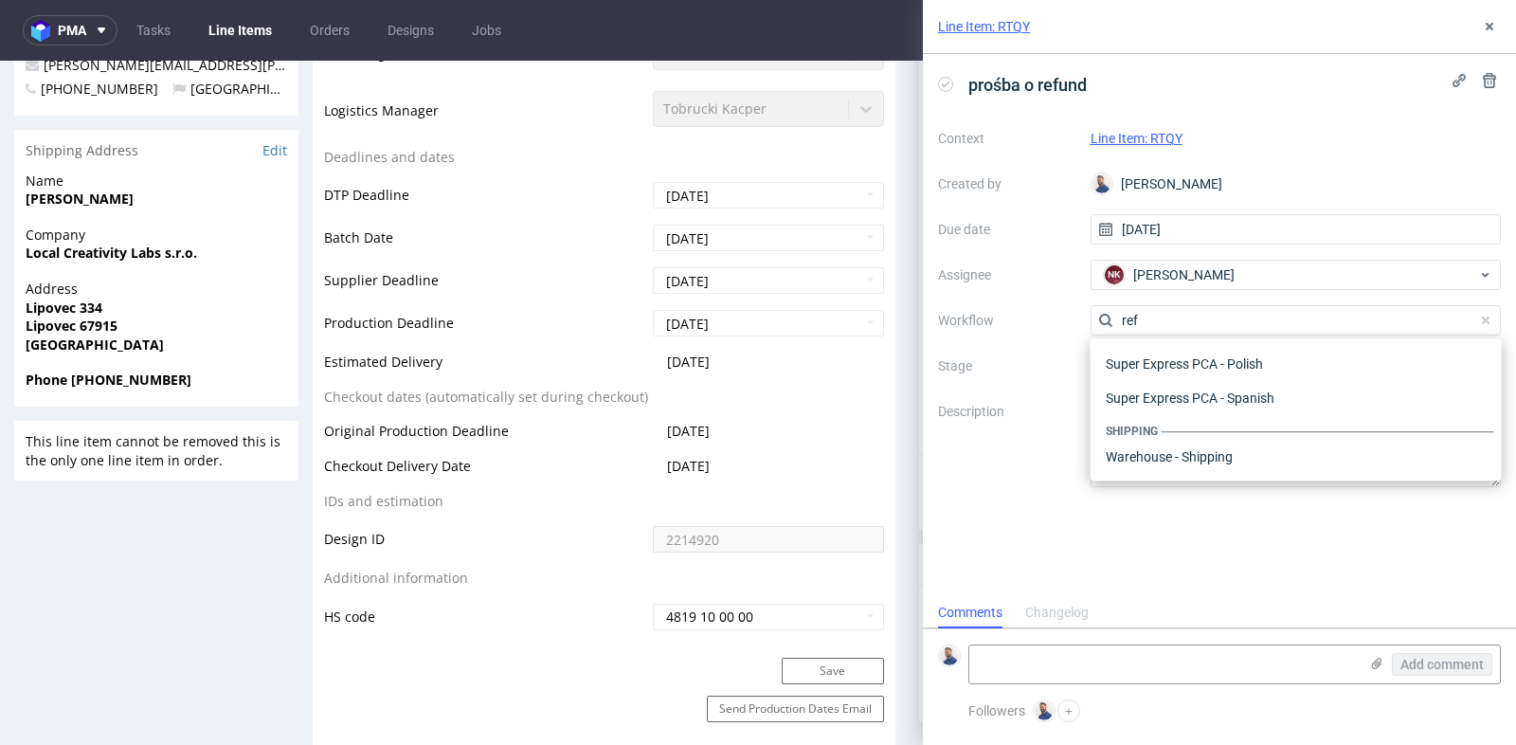
scroll to position [101, 0]
type input "ref"
click at [886, 353] on div "Production Status Waiting for Artwork Waiting for Diecut Waiting for Mockup Wai…" at bounding box center [604, 232] width 583 height 851
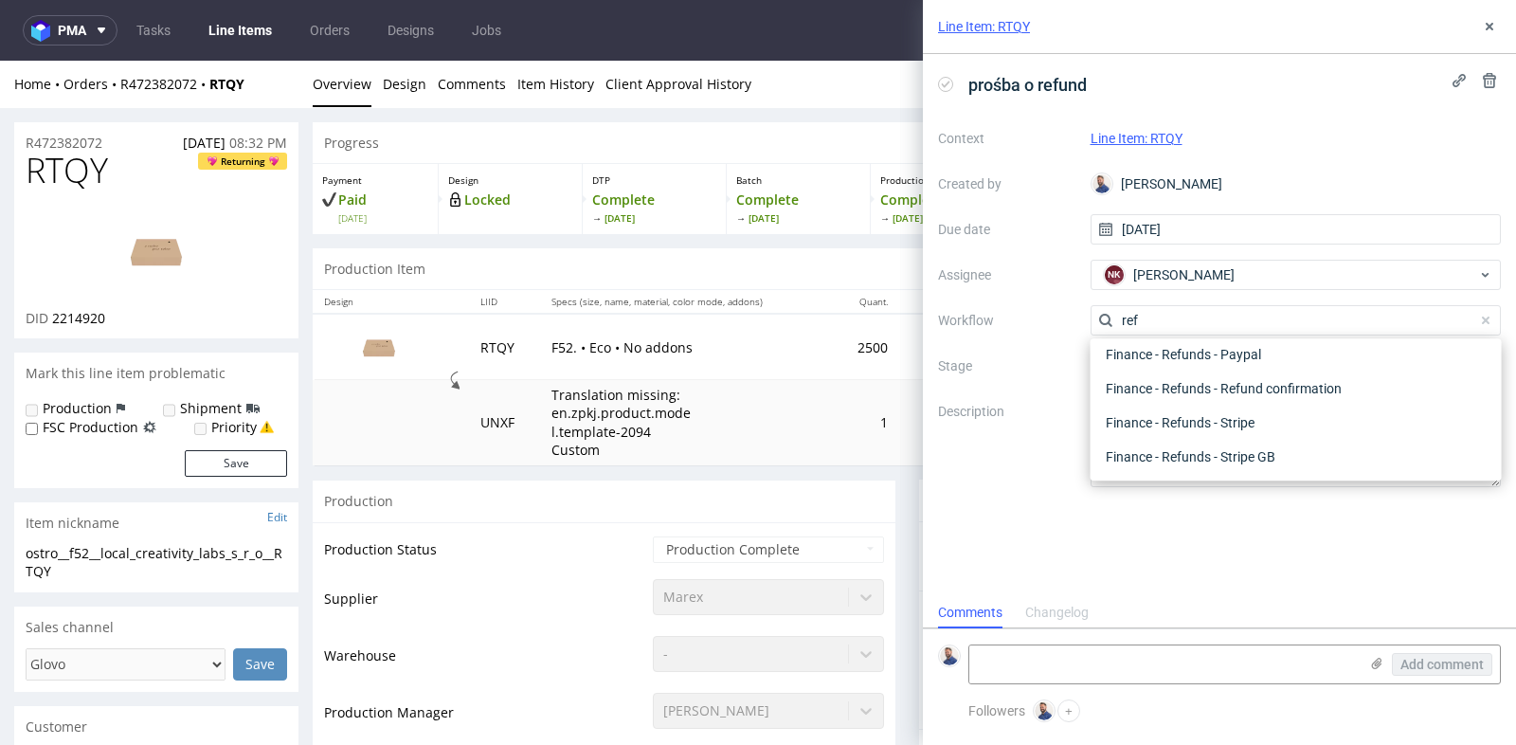
scroll to position [0, 0]
click at [570, 140] on div "Progress" at bounding box center [907, 143] width 1189 height 42
click at [1492, 20] on icon at bounding box center [1489, 26] width 15 height 15
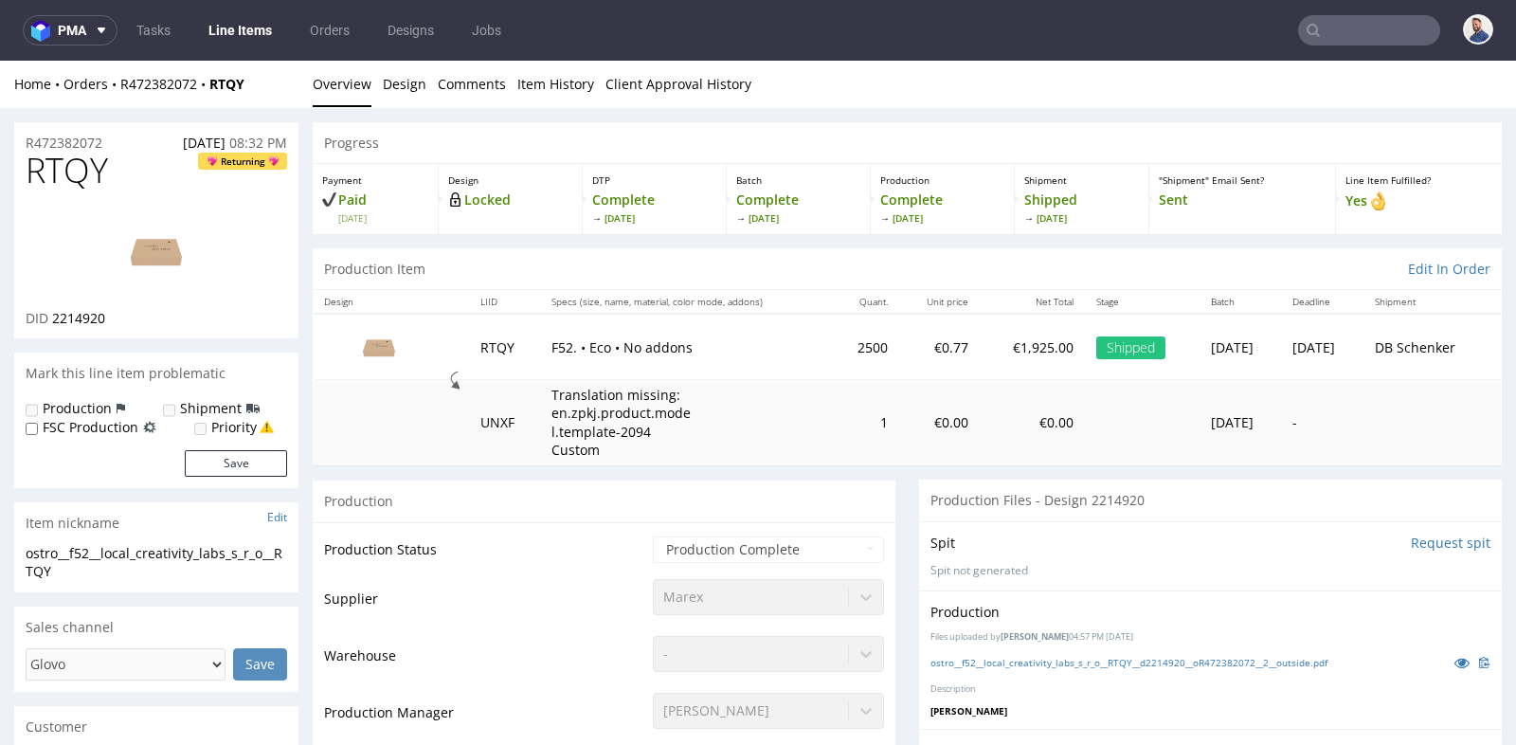
click at [1492, 20] on nav "pma Tasks Line Items Orders Designs Jobs" at bounding box center [758, 30] width 1516 height 61
click at [1096, 343] on div "Shipped" at bounding box center [1130, 347] width 69 height 23
click at [481, 348] on td "RTQY" at bounding box center [504, 346] width 71 height 65
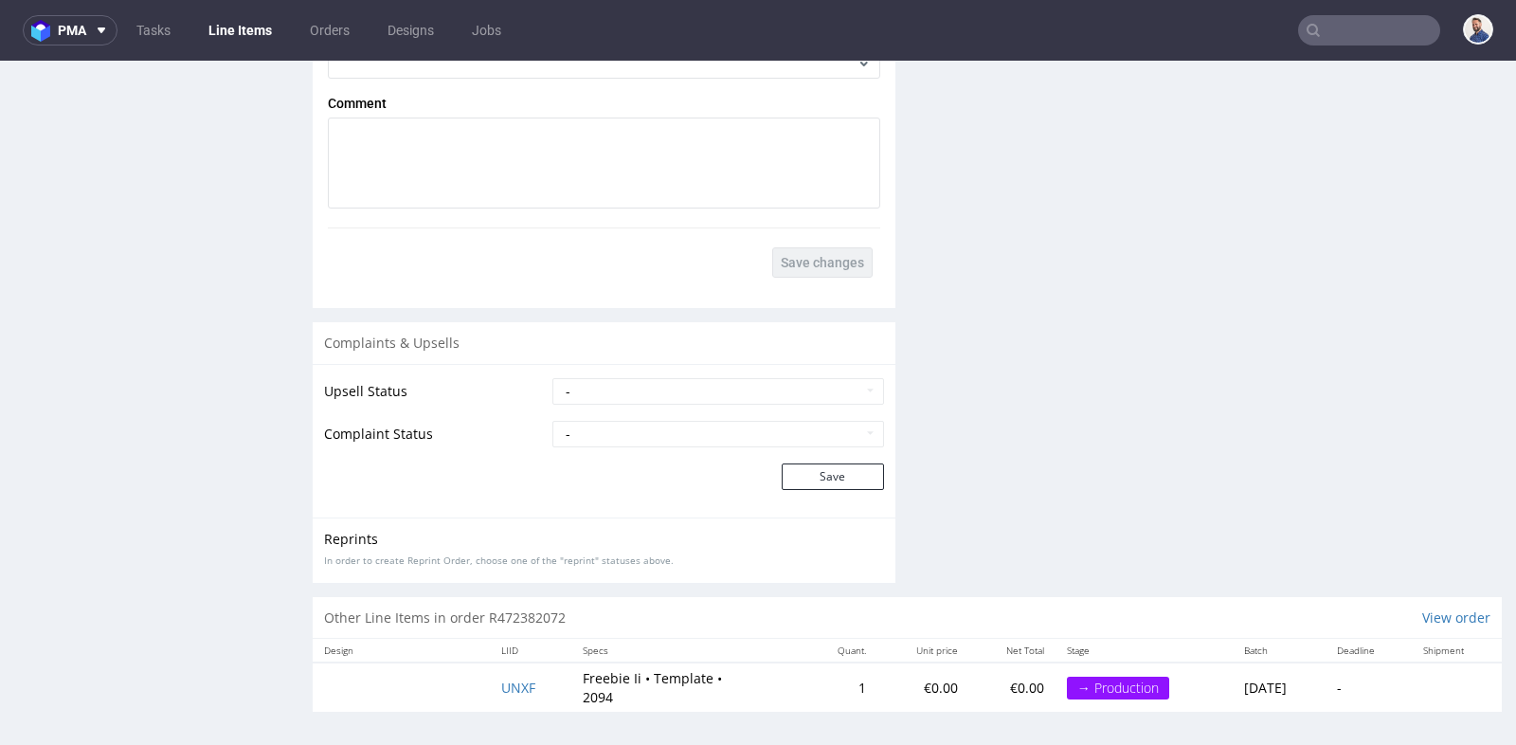
scroll to position [5, 0]
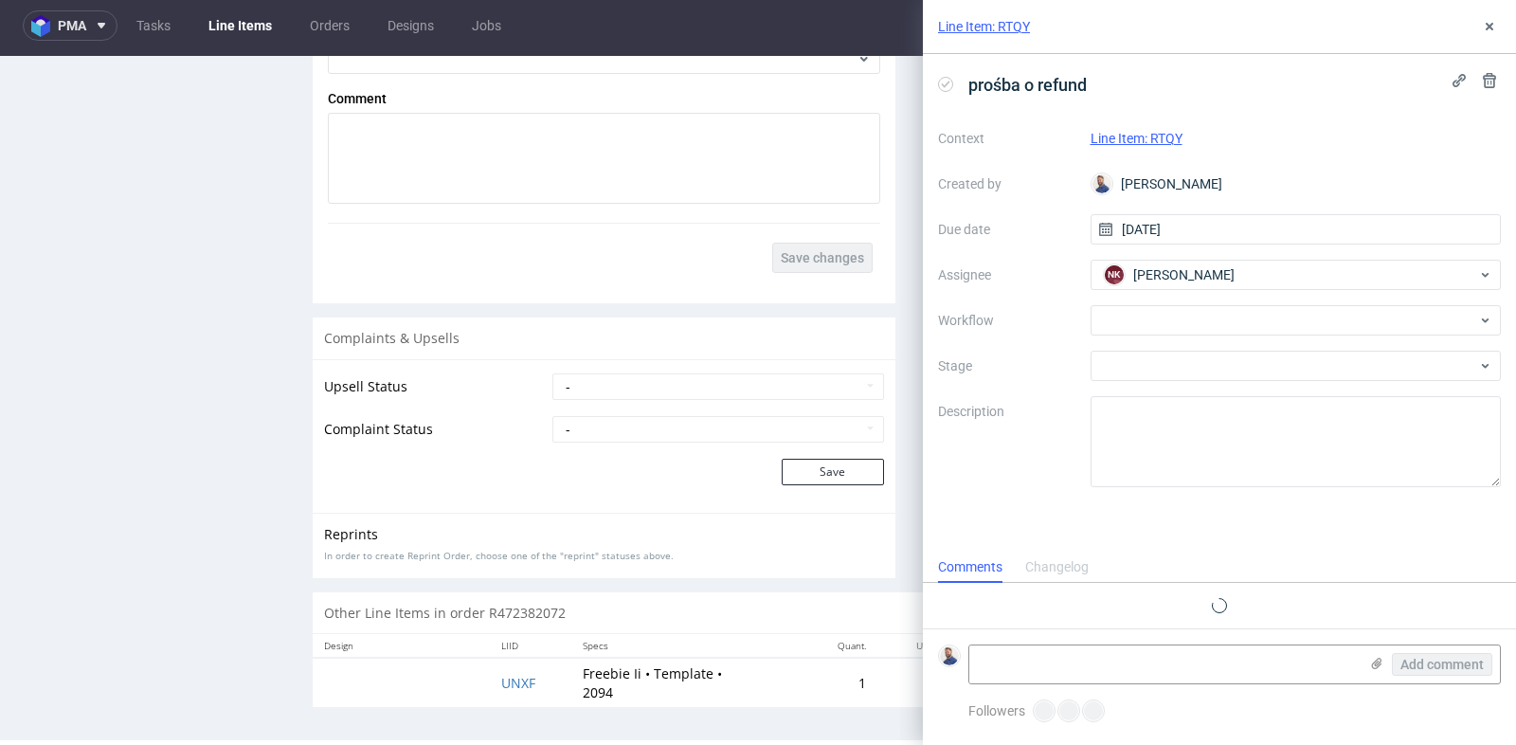
scroll to position [14, 0]
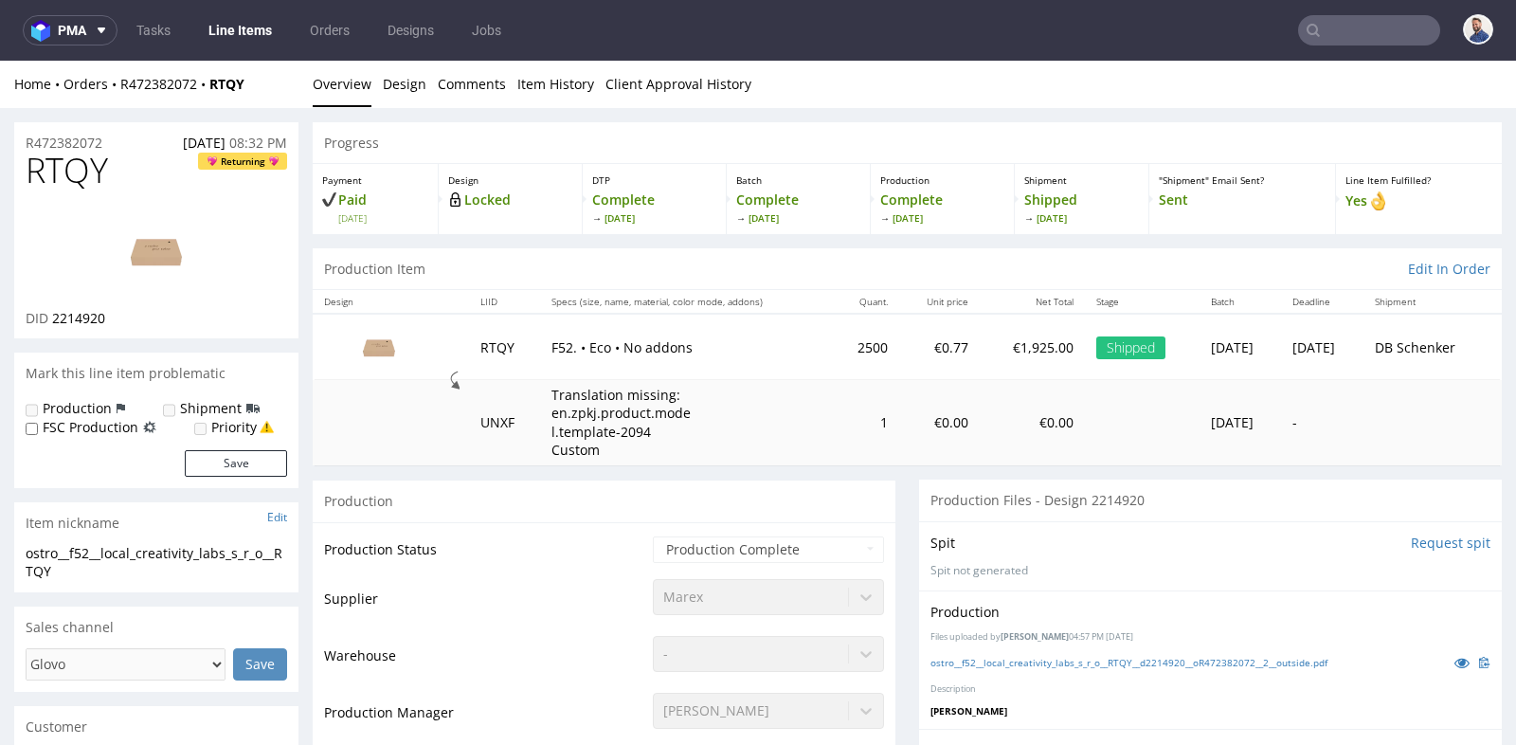
drag, startPoint x: 609, startPoint y: 153, endPoint x: 588, endPoint y: 143, distance: 22.9
click at [588, 143] on div "Progress" at bounding box center [907, 143] width 1189 height 42
click at [142, 73] on div "Home Orders R472382072 RTQY Overview Design Comments Item History Client Approv…" at bounding box center [758, 84] width 1516 height 47
click at [142, 93] on div "Home Orders R472382072 RTQY Overview Design Comments Item History Client Approv…" at bounding box center [758, 84] width 1516 height 47
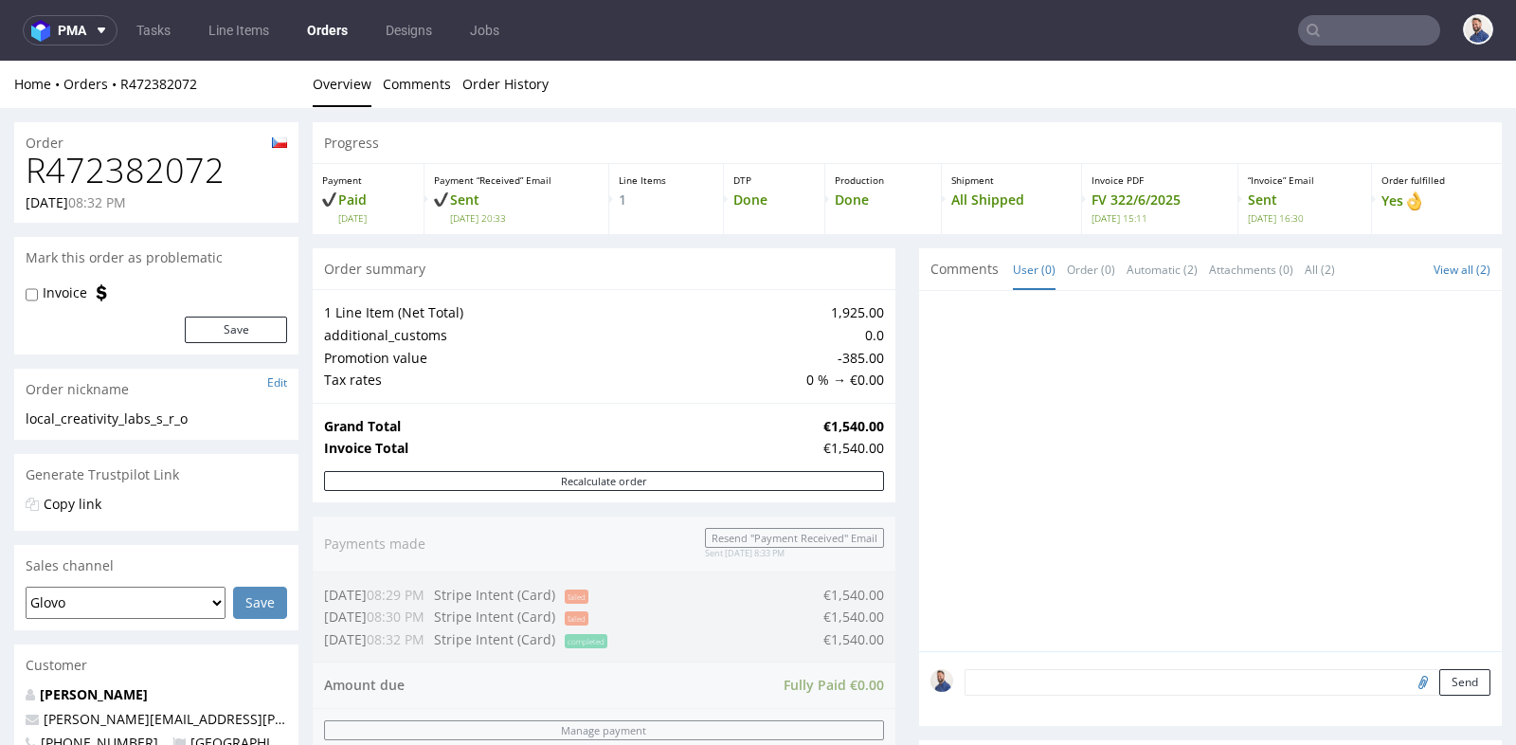
click at [893, 386] on div "Progress Payment Paid [DATE] Payment “Received” Email Sent [DATE] 20:33 Line It…" at bounding box center [907, 693] width 1189 height 1143
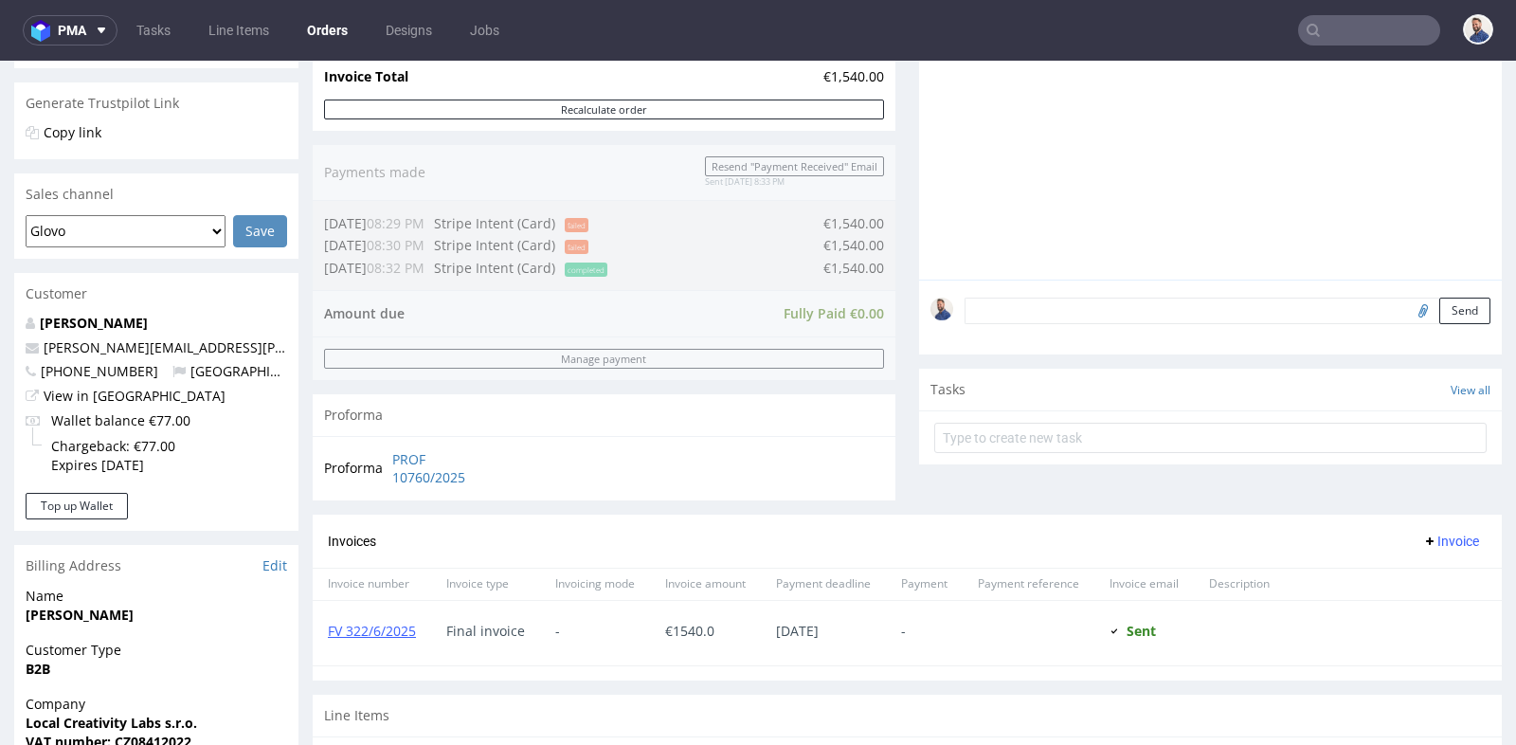
scroll to position [379, 0]
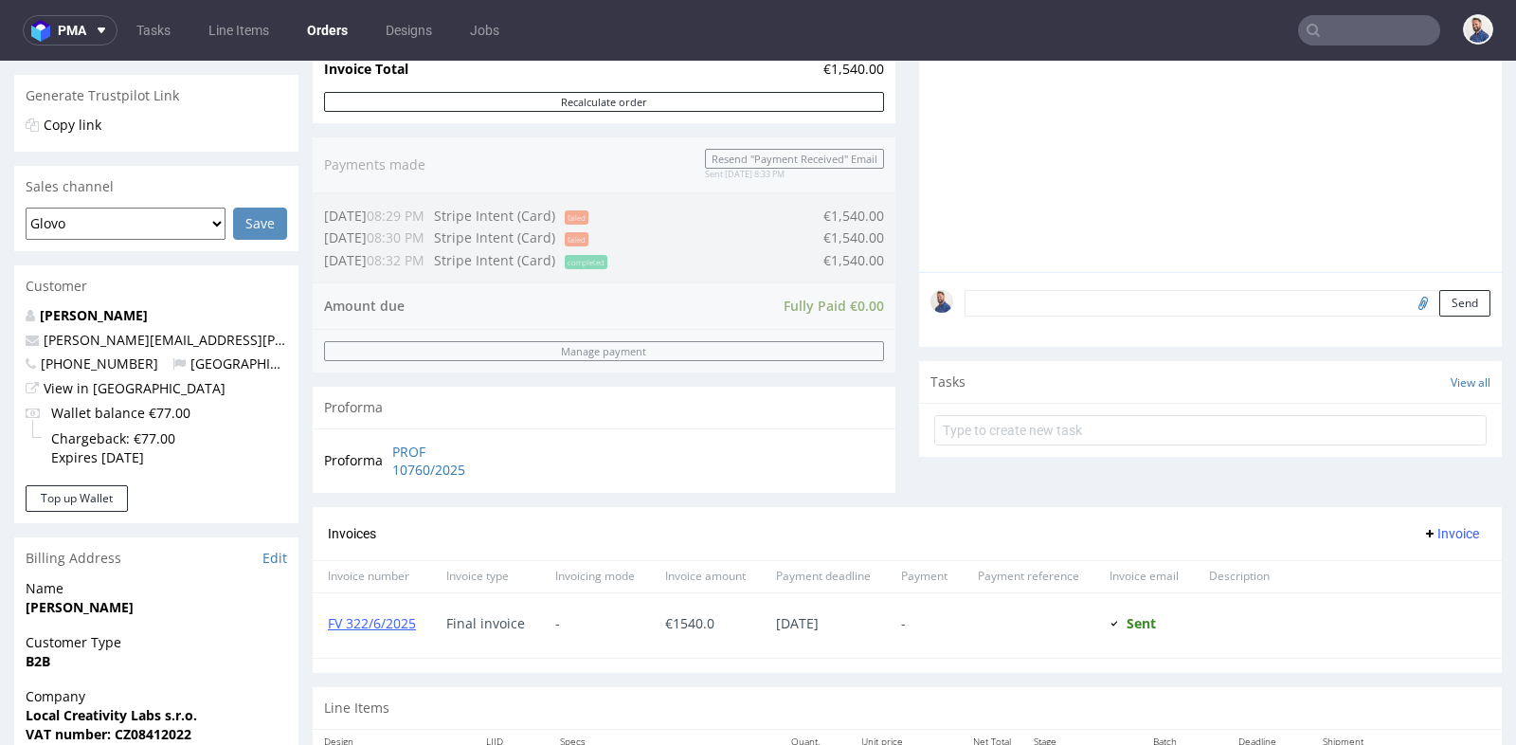
click at [1009, 403] on div at bounding box center [1210, 428] width 583 height 50
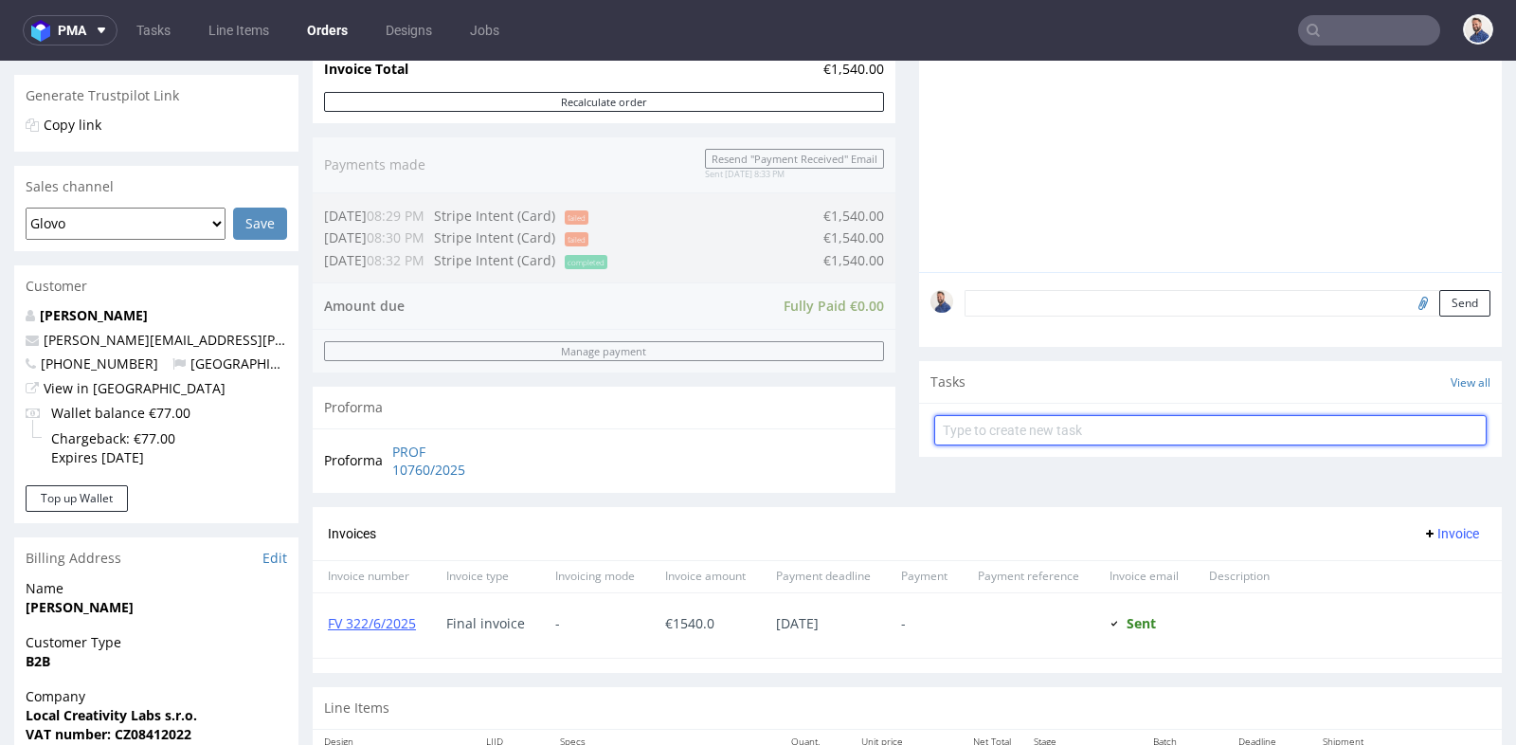
click at [1009, 425] on input "text" at bounding box center [1210, 430] width 552 height 30
type input "prośba o refund"
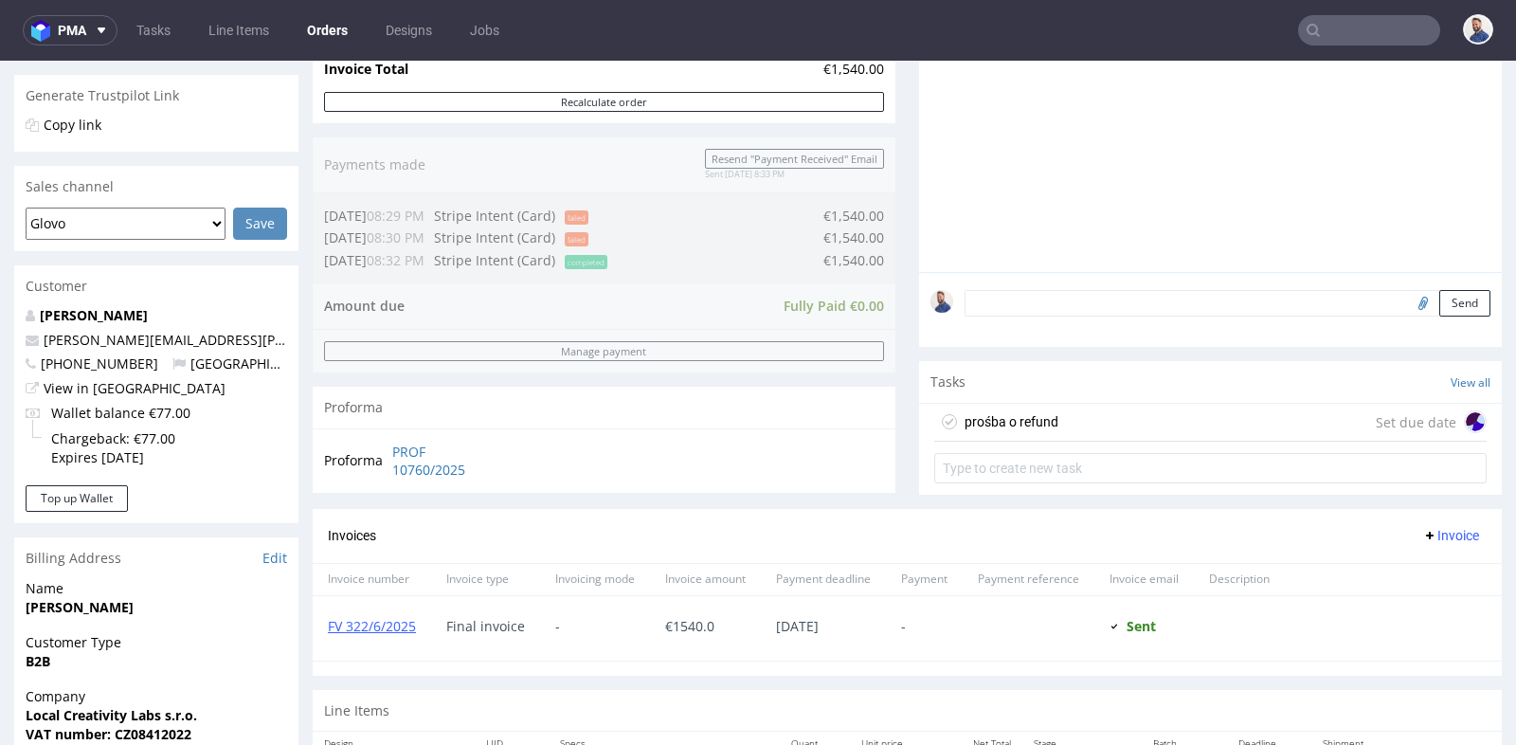
click at [1123, 414] on div "prośba o refund Set due date" at bounding box center [1210, 423] width 552 height 38
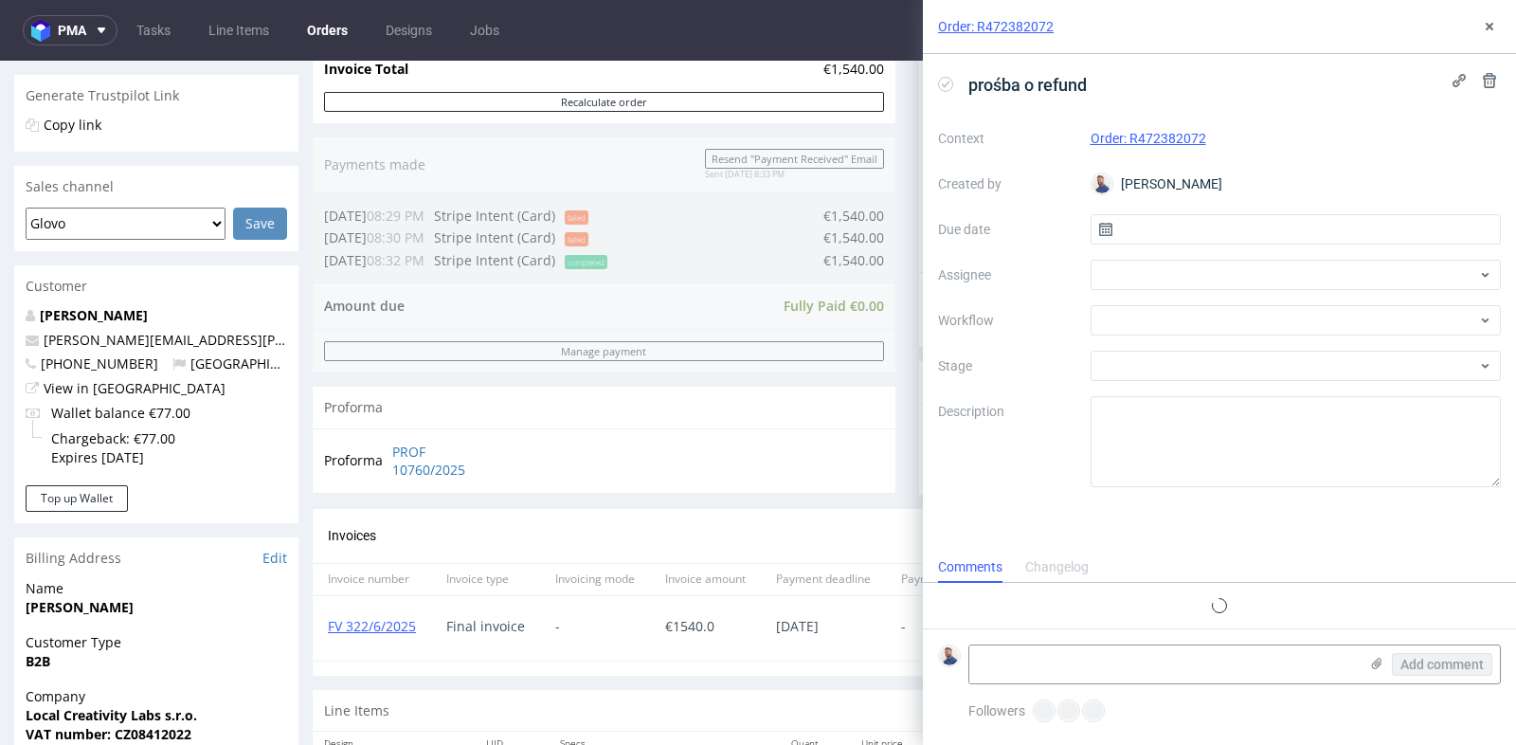
scroll to position [14, 0]
click at [1177, 228] on input "text" at bounding box center [1296, 229] width 411 height 30
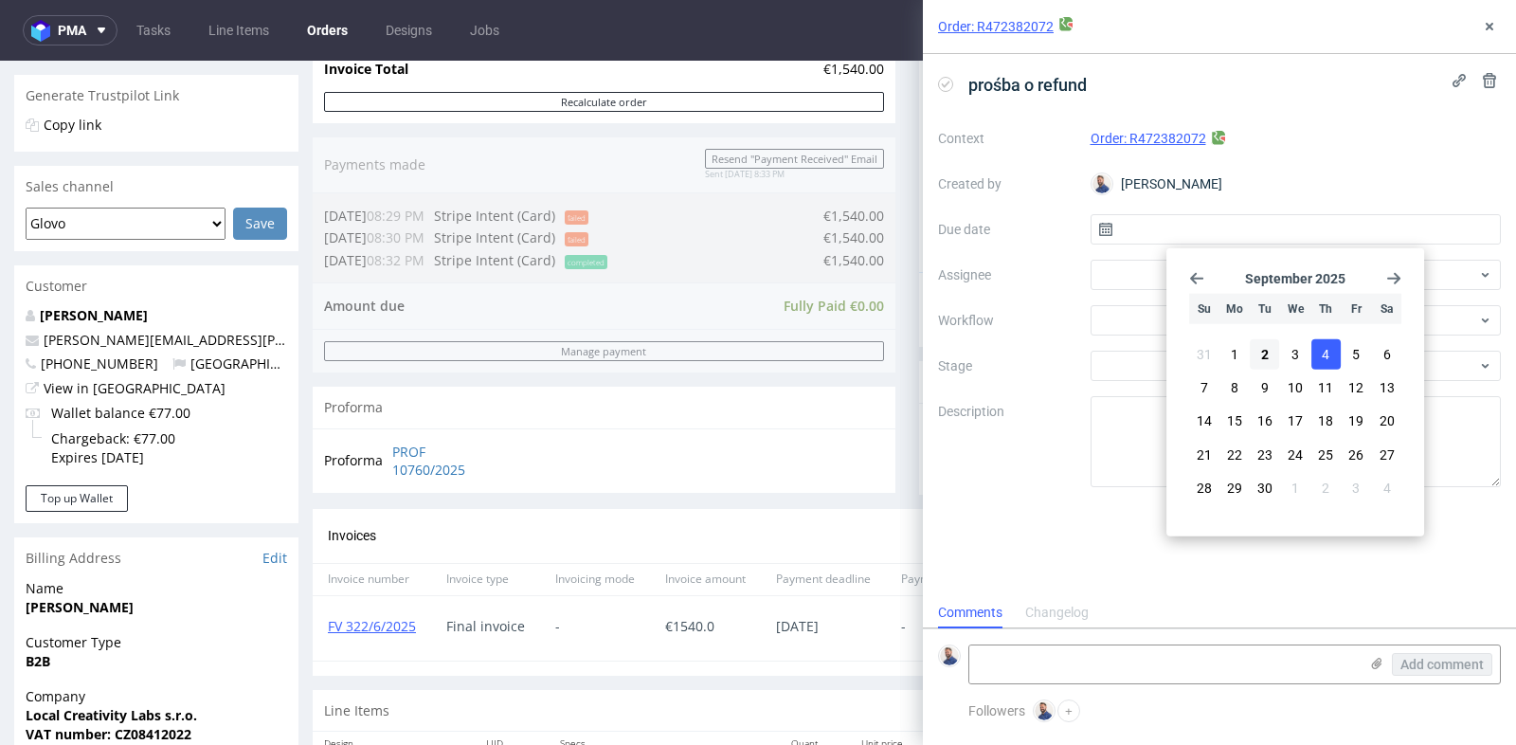
click at [1318, 347] on button "4" at bounding box center [1326, 354] width 29 height 30
type input "[DATE]"
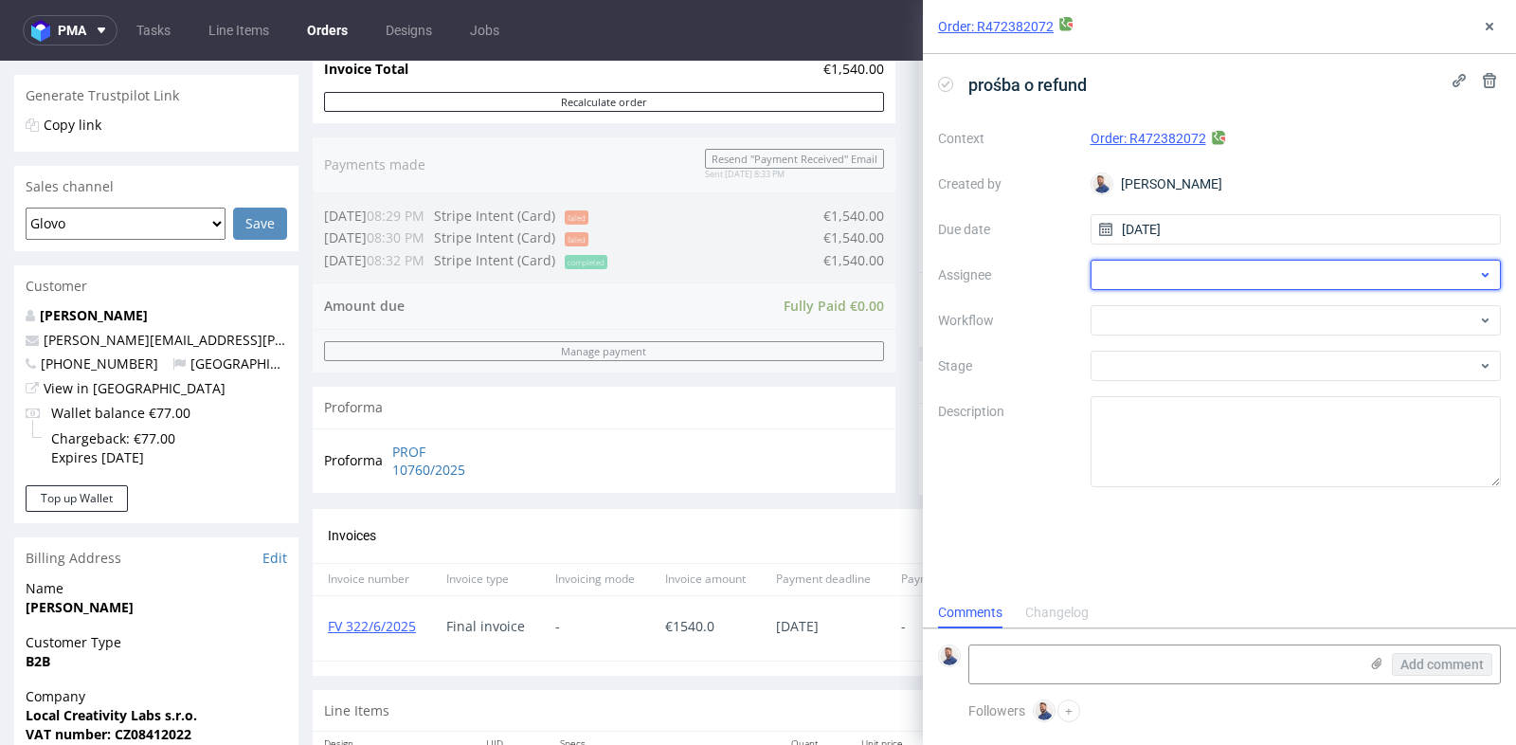
click at [1336, 269] on div at bounding box center [1296, 275] width 411 height 30
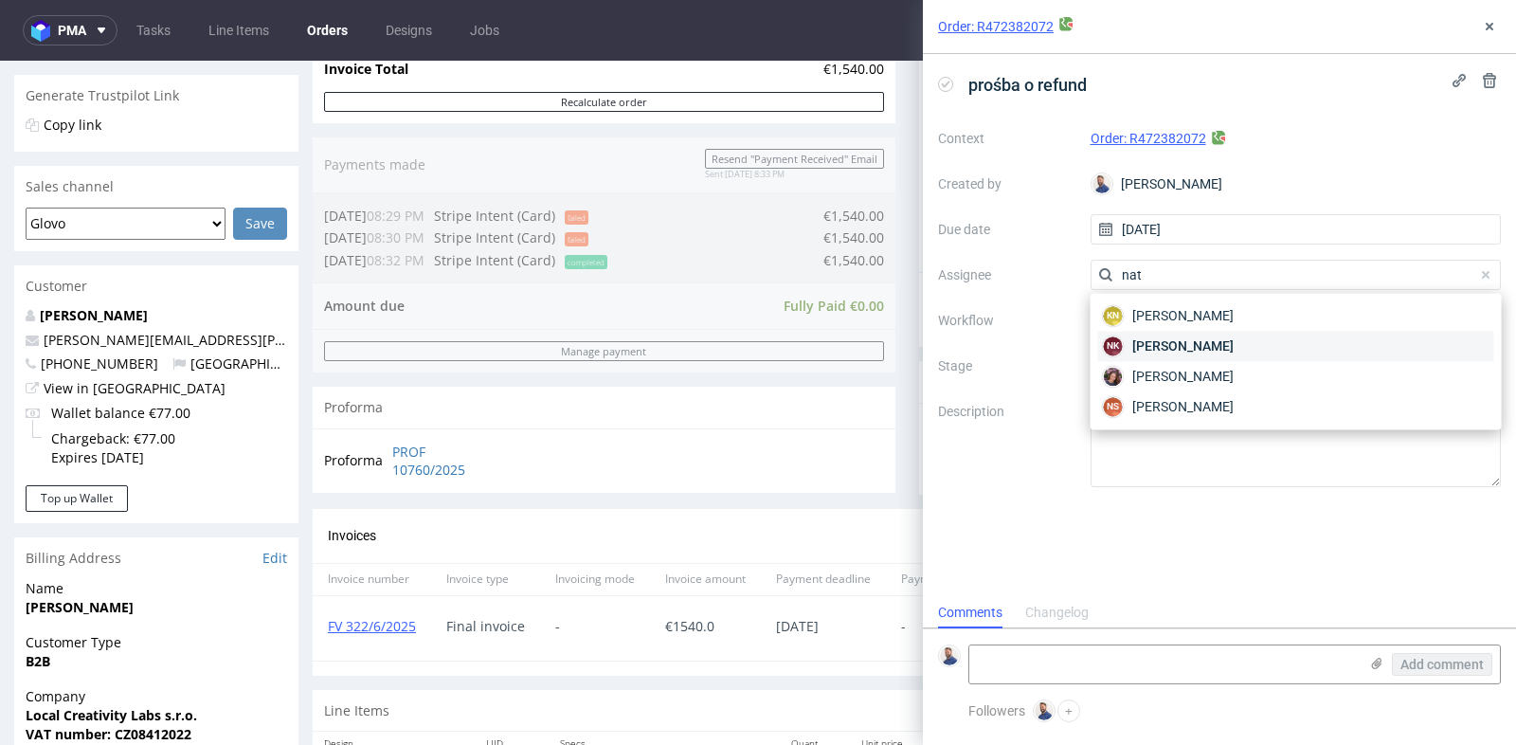
type input "nat"
click at [1314, 338] on div "NK [PERSON_NAME]" at bounding box center [1296, 346] width 396 height 30
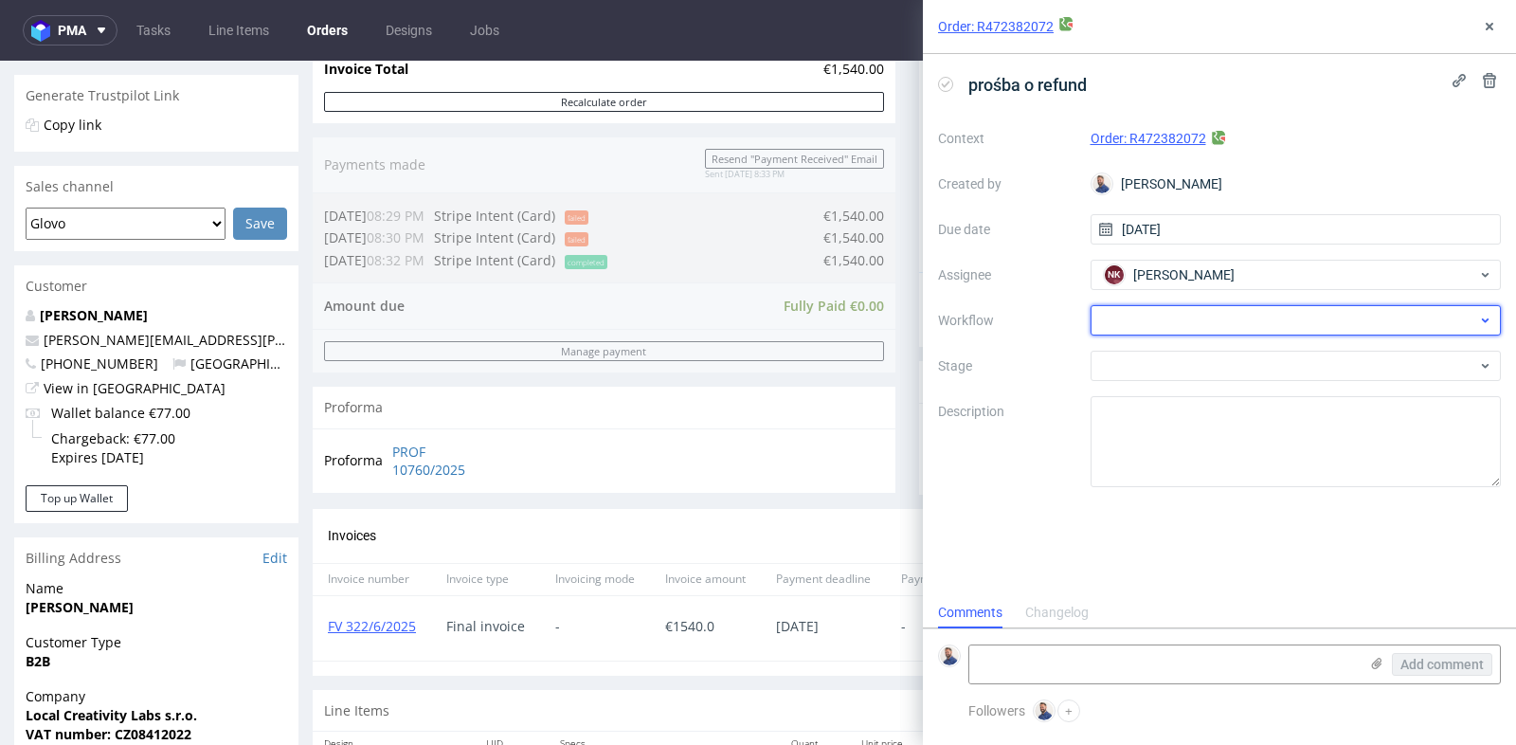
click at [1320, 314] on div at bounding box center [1296, 320] width 411 height 30
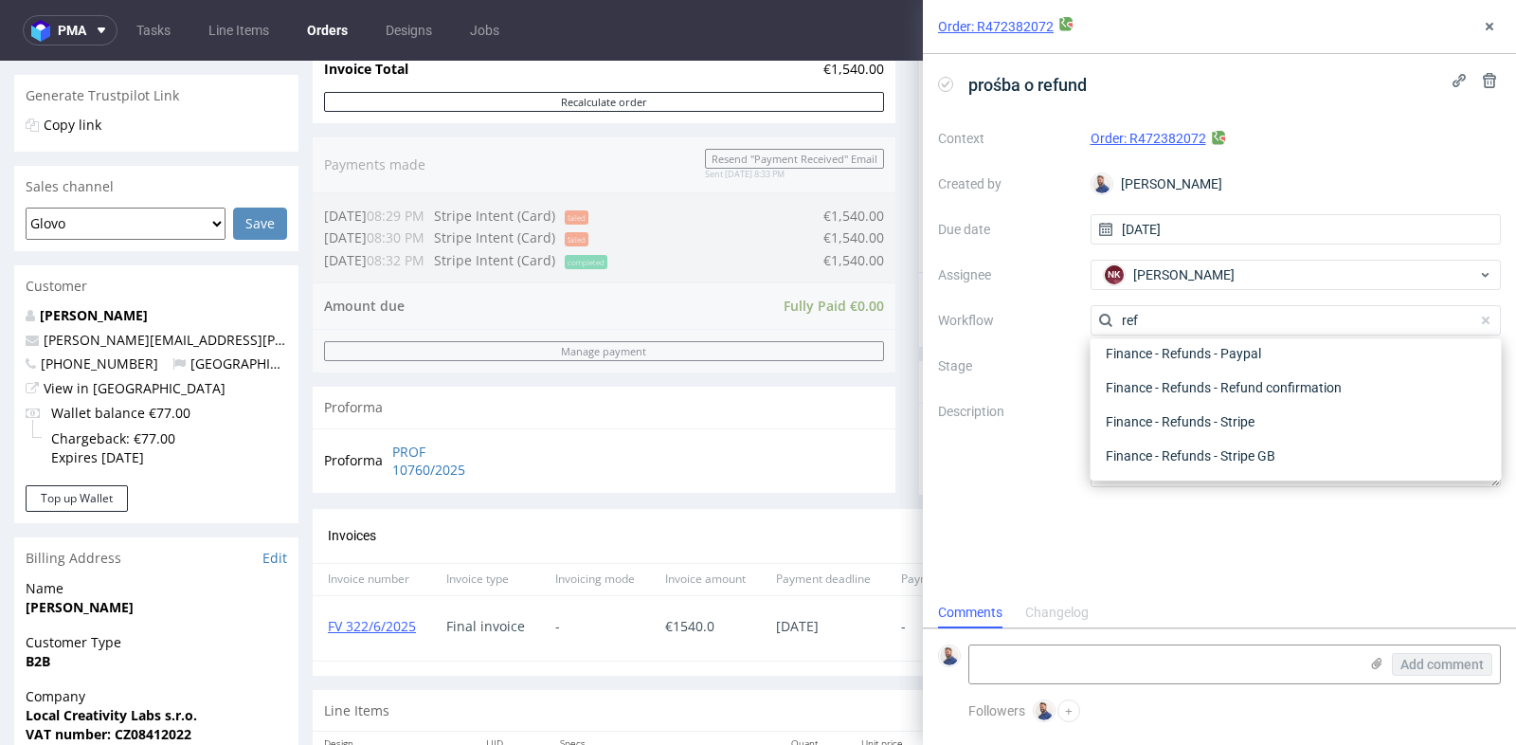
scroll to position [101, 0]
type input "refund"
click at [1267, 420] on div "Finance - Refunds - Stripe" at bounding box center [1296, 423] width 396 height 34
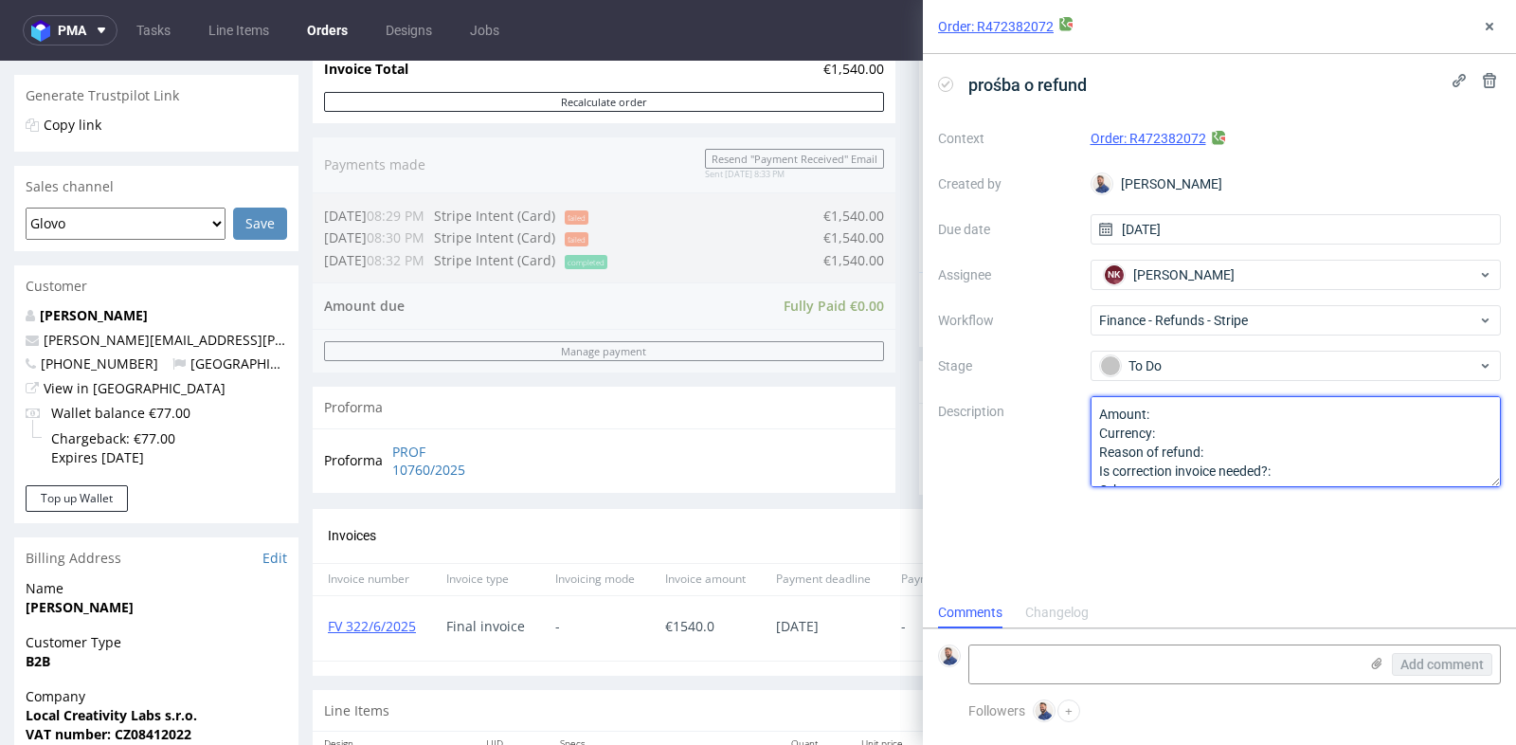
click at [1264, 409] on textarea "Amount: Currency: Reason of refund: Is correction invoice needed?: Other:" at bounding box center [1296, 441] width 411 height 91
click at [1187, 426] on textarea "Amount: Currency: Reason of refund: Is correction invoice needed?: Other:" at bounding box center [1296, 441] width 411 height 91
click at [1217, 455] on textarea "Amount: Currency: Reason of refund: Is correction invoice needed?: Other:" at bounding box center [1296, 441] width 411 height 91
click at [1275, 469] on textarea "Amount: Currency: Reason of refund: Is correction invoice needed?: Other:" at bounding box center [1296, 441] width 411 height 91
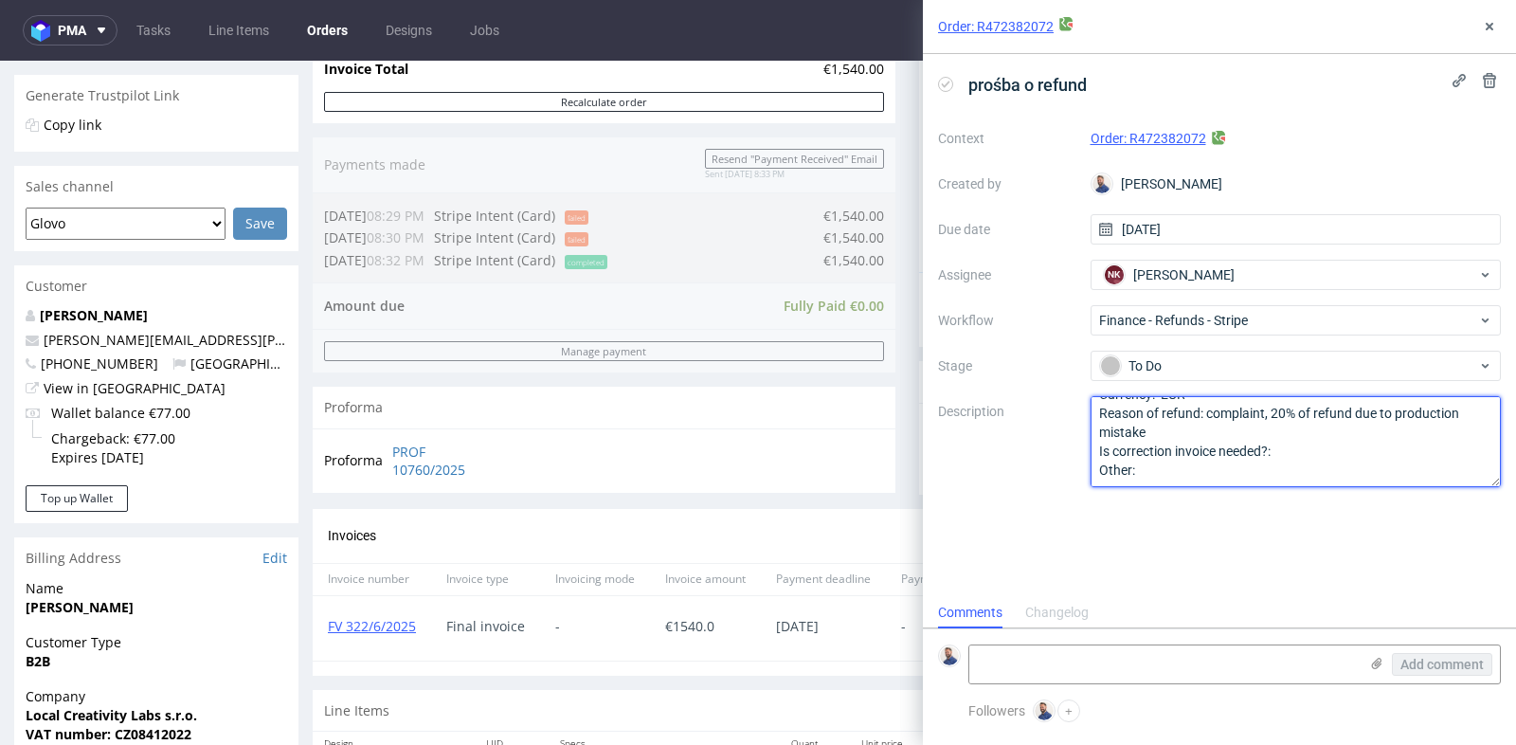
click at [1292, 453] on textarea "Amount: Currency: Reason of refund: Is correction invoice needed?: Other:" at bounding box center [1296, 441] width 411 height 91
type textarea "Amount: 308 Currency: EUR Reason of refund: complaint, 20% of refund due to pro…"
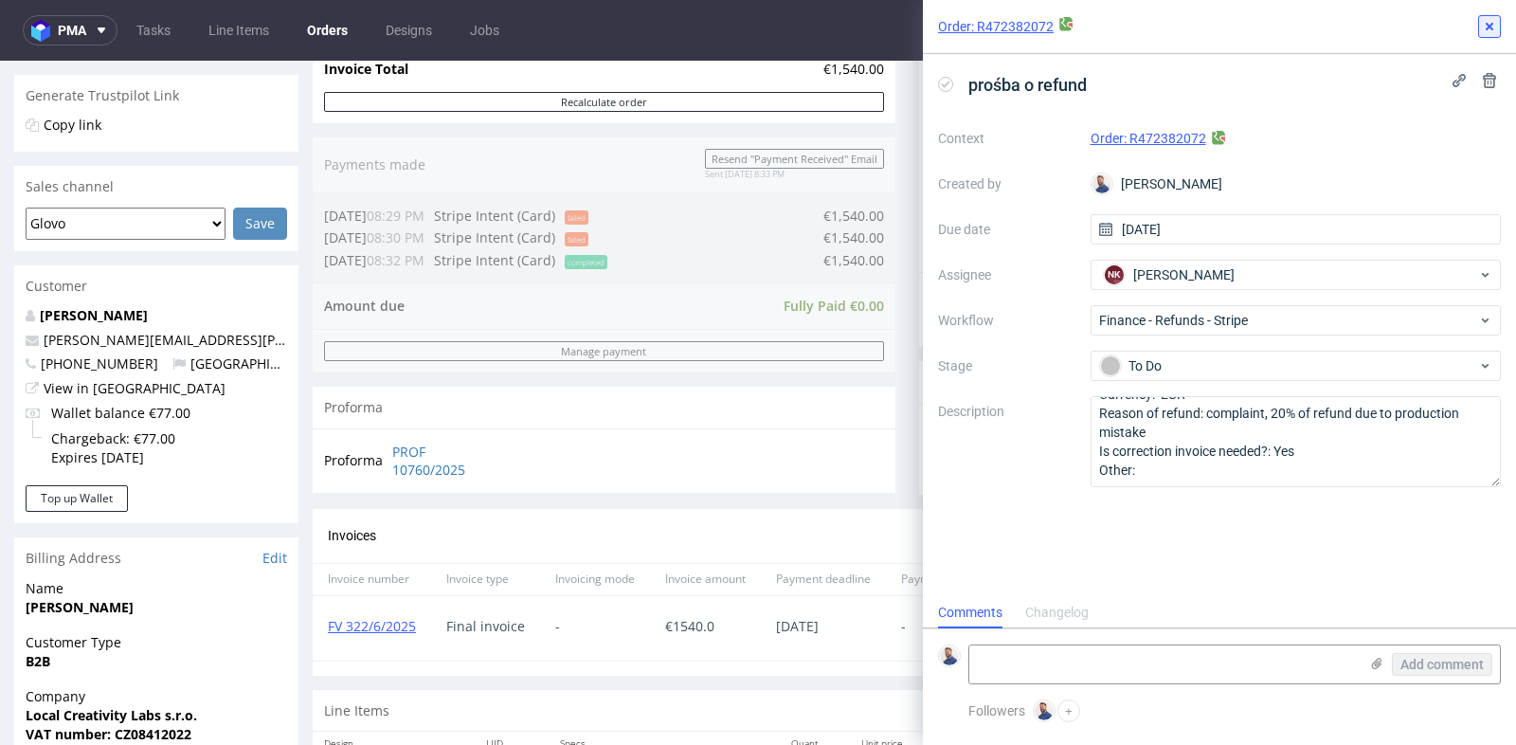
click at [1492, 27] on icon at bounding box center [1489, 26] width 15 height 15
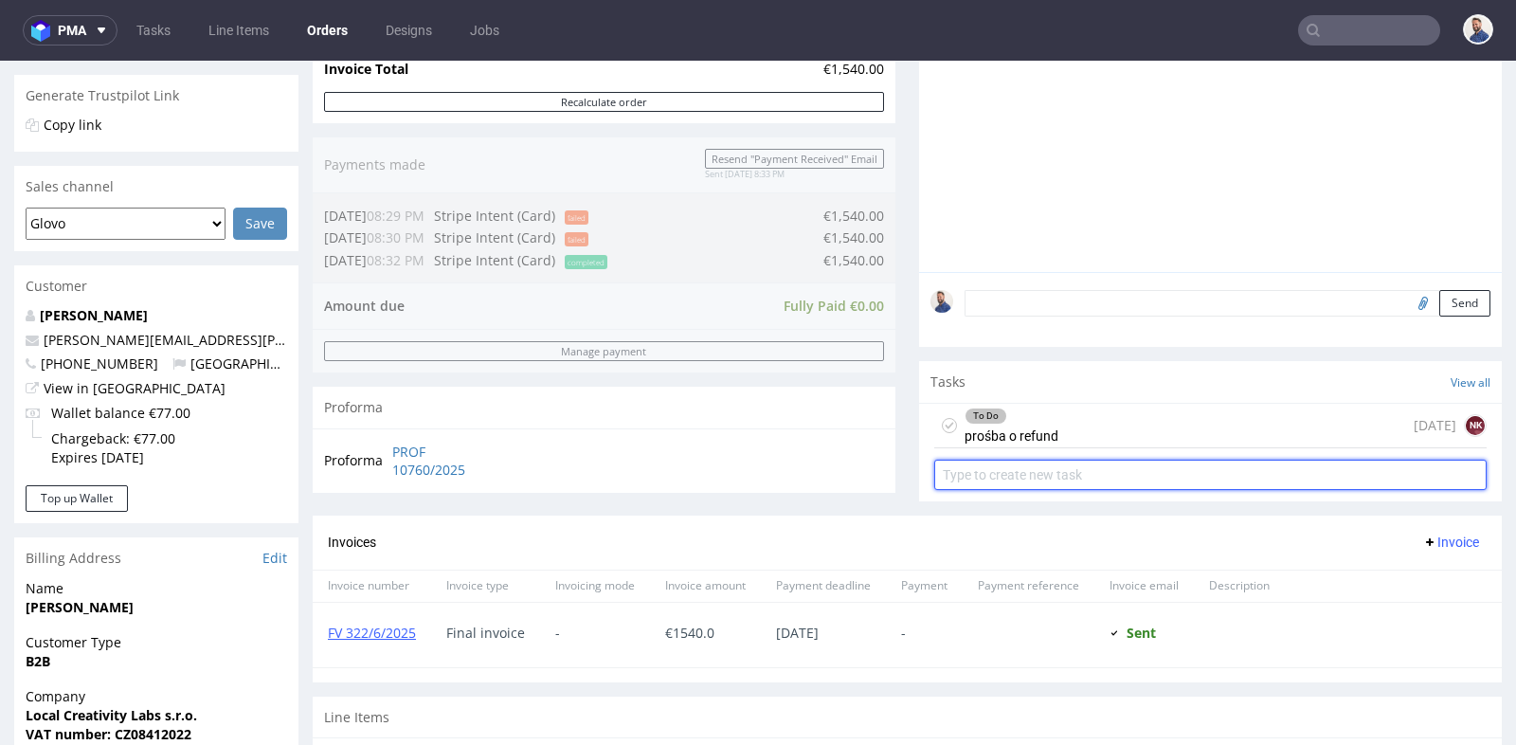
click at [1211, 471] on input "text" at bounding box center [1210, 475] width 552 height 30
type input "prośba o korektę faktury"
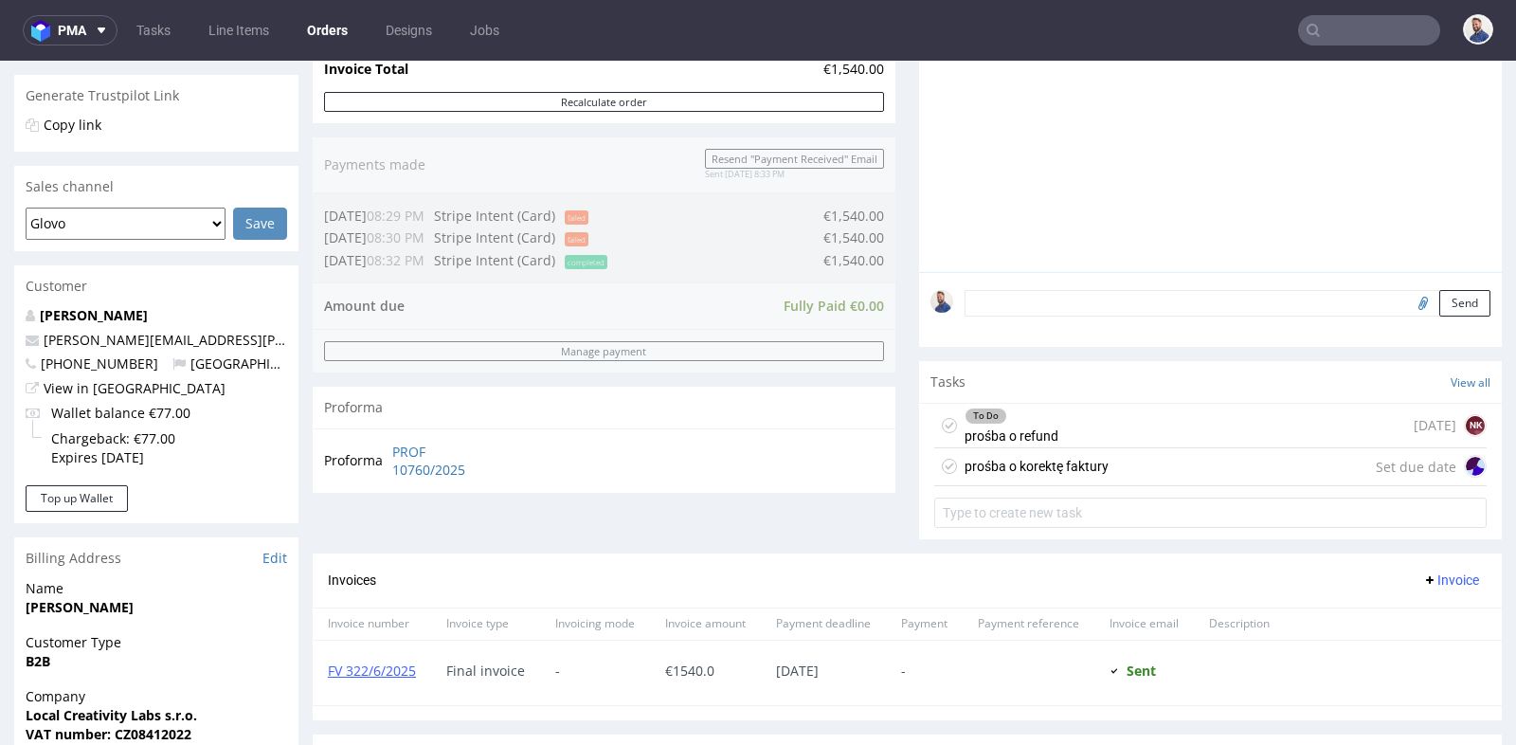
click at [1234, 427] on div "To Do prośba o refund [DATE] NK" at bounding box center [1210, 426] width 552 height 45
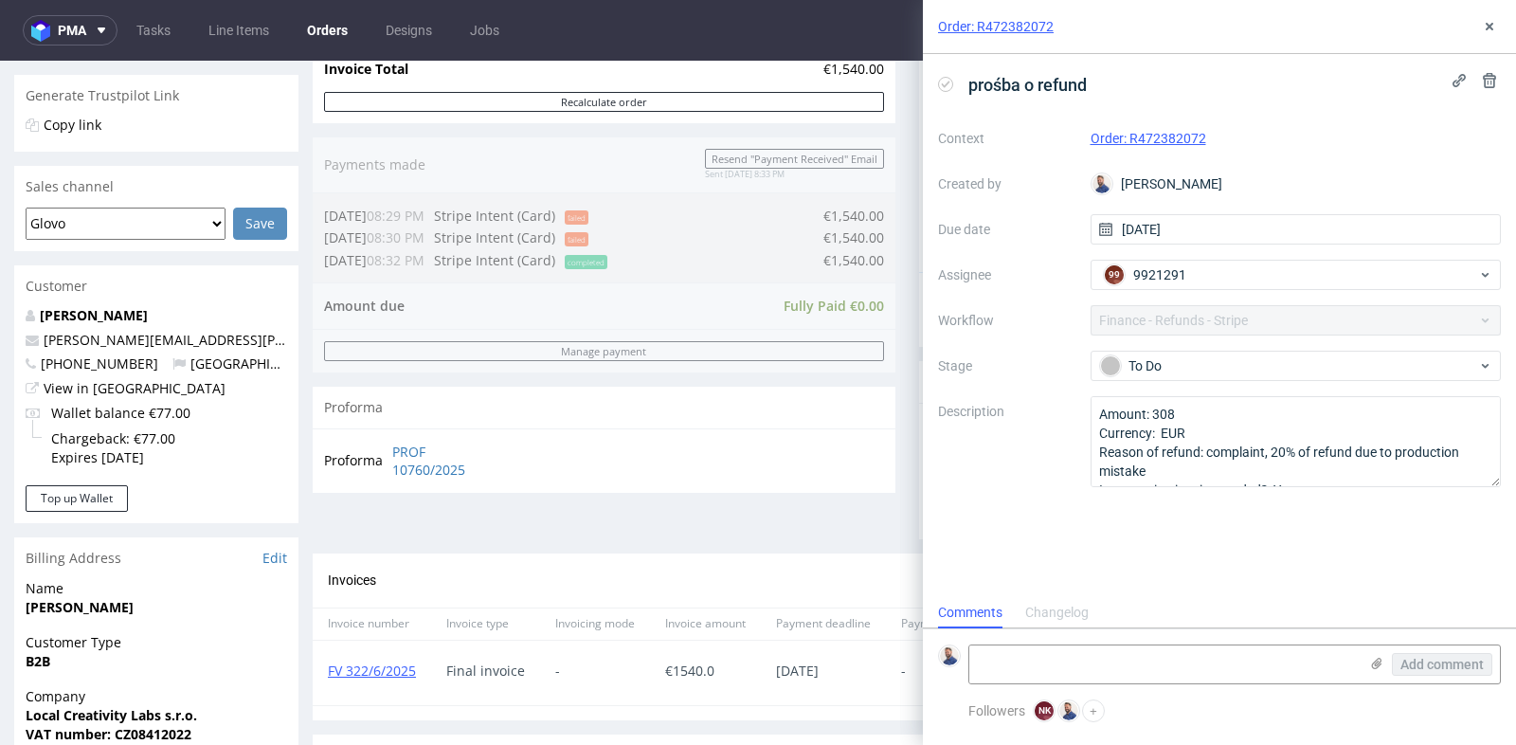
scroll to position [14, 0]
click at [1488, 26] on use at bounding box center [1490, 27] width 8 height 8
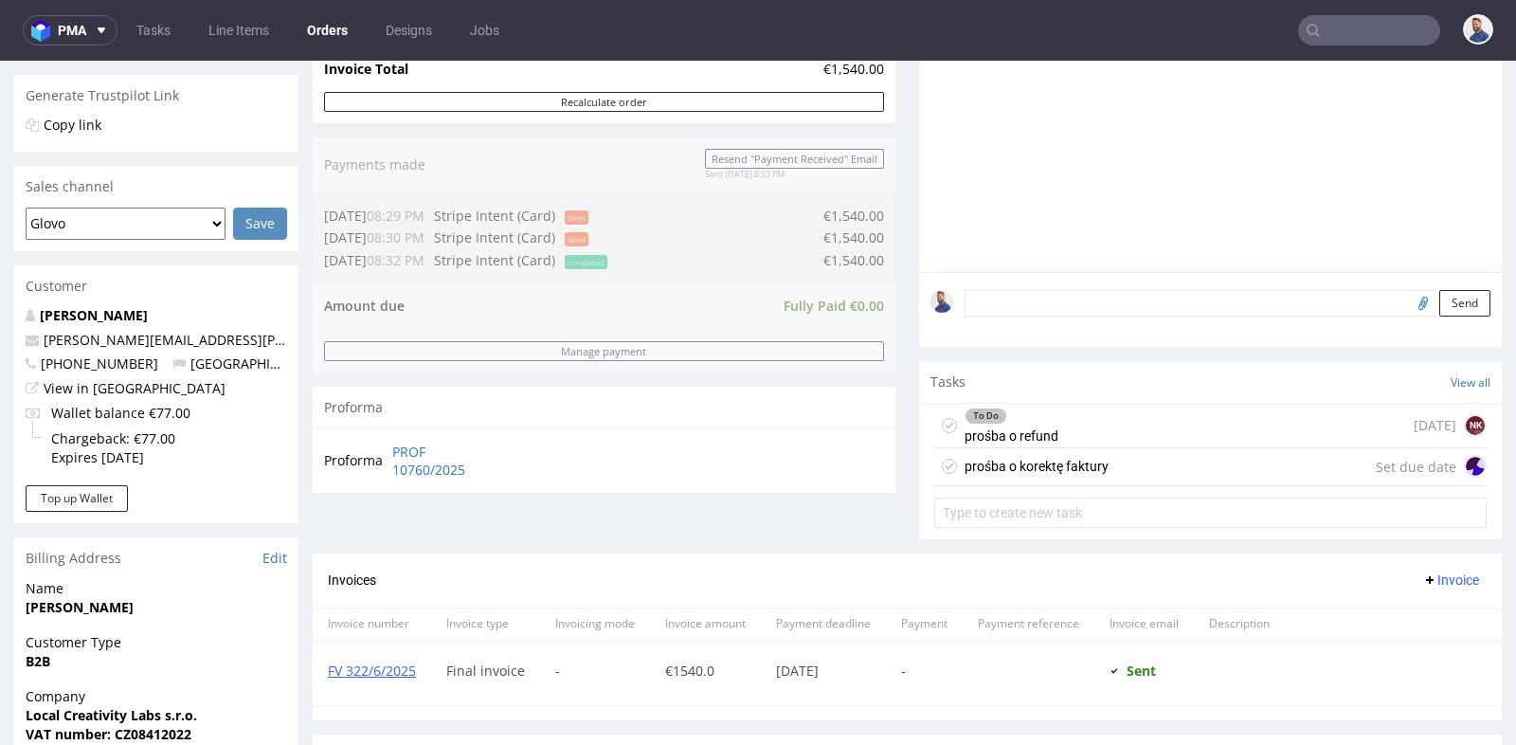
click at [1187, 455] on div "prośba o korektę faktury Set due date" at bounding box center [1210, 467] width 552 height 38
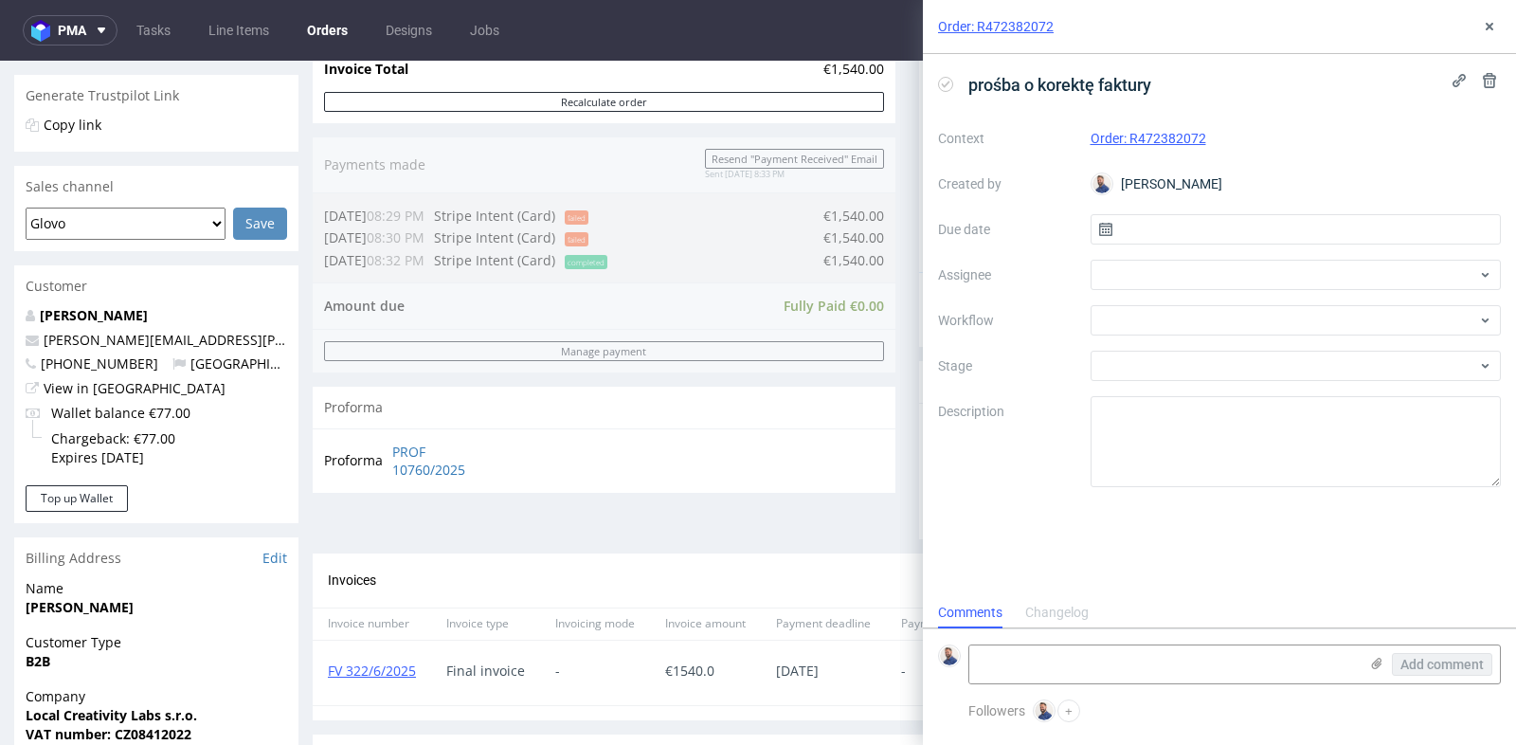
scroll to position [14, 0]
click at [1201, 224] on input "text" at bounding box center [1296, 229] width 411 height 30
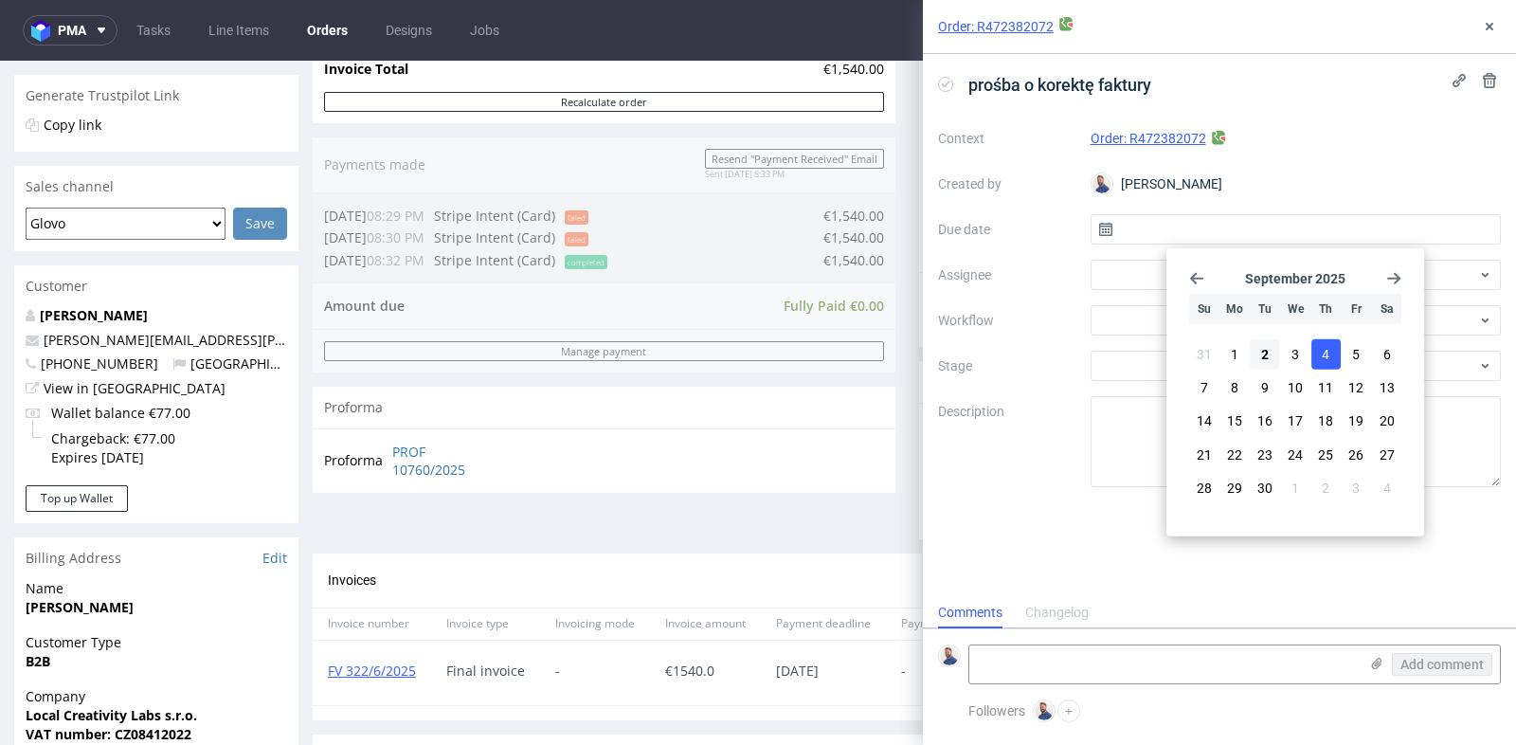
click at [1326, 348] on span "4" at bounding box center [1326, 354] width 8 height 19
type input "[DATE]"
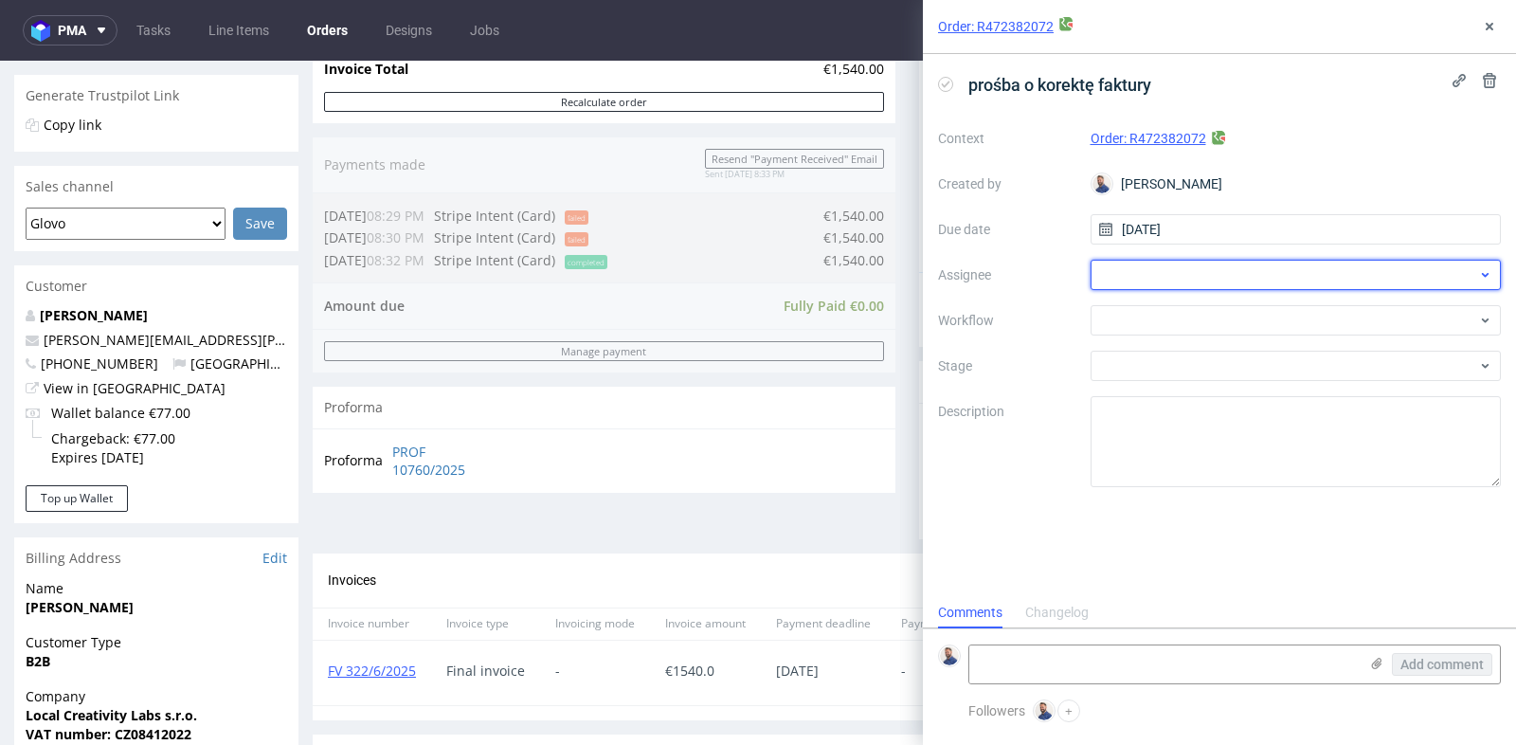
click at [1284, 267] on div at bounding box center [1296, 275] width 411 height 30
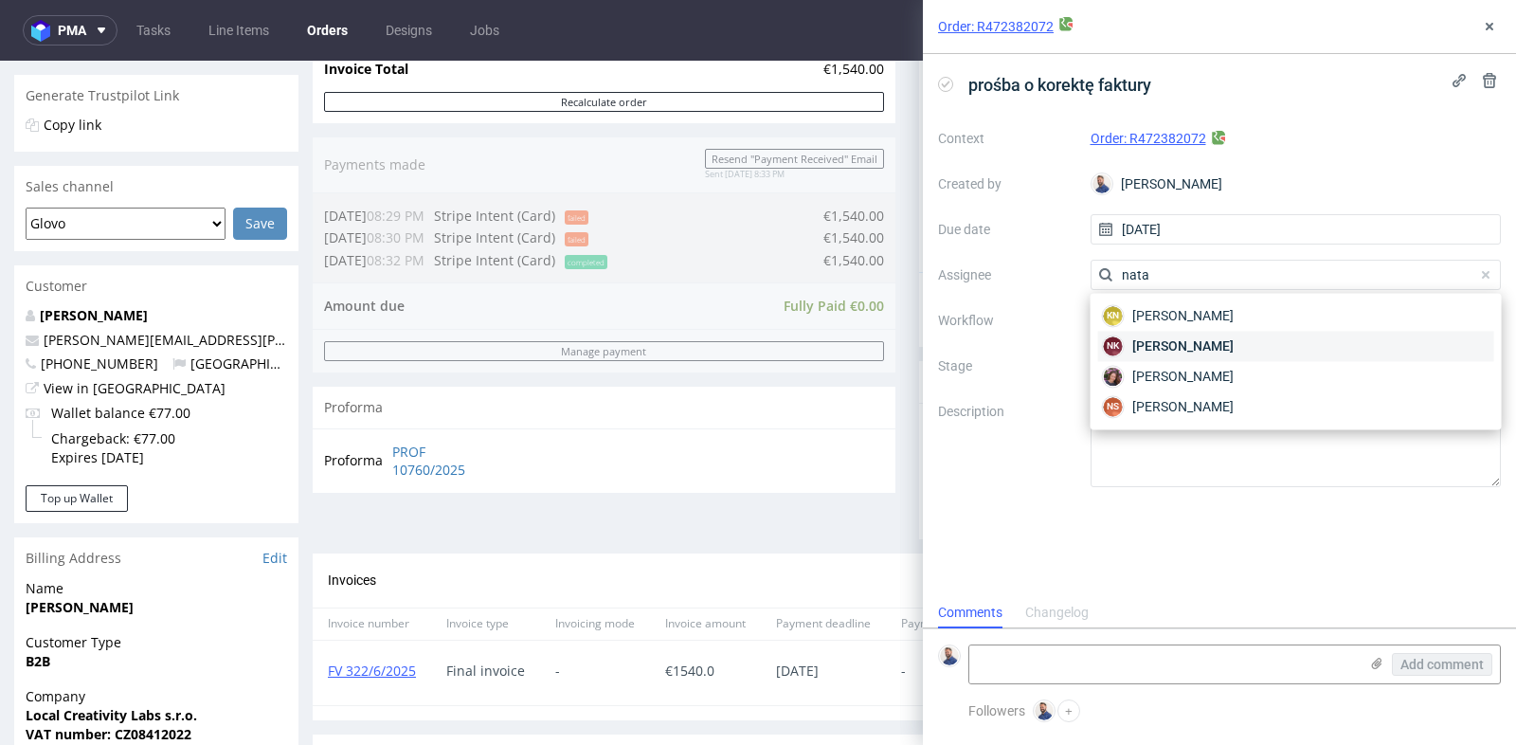
type input "nata"
click at [1269, 345] on div "NK [PERSON_NAME]" at bounding box center [1296, 346] width 396 height 30
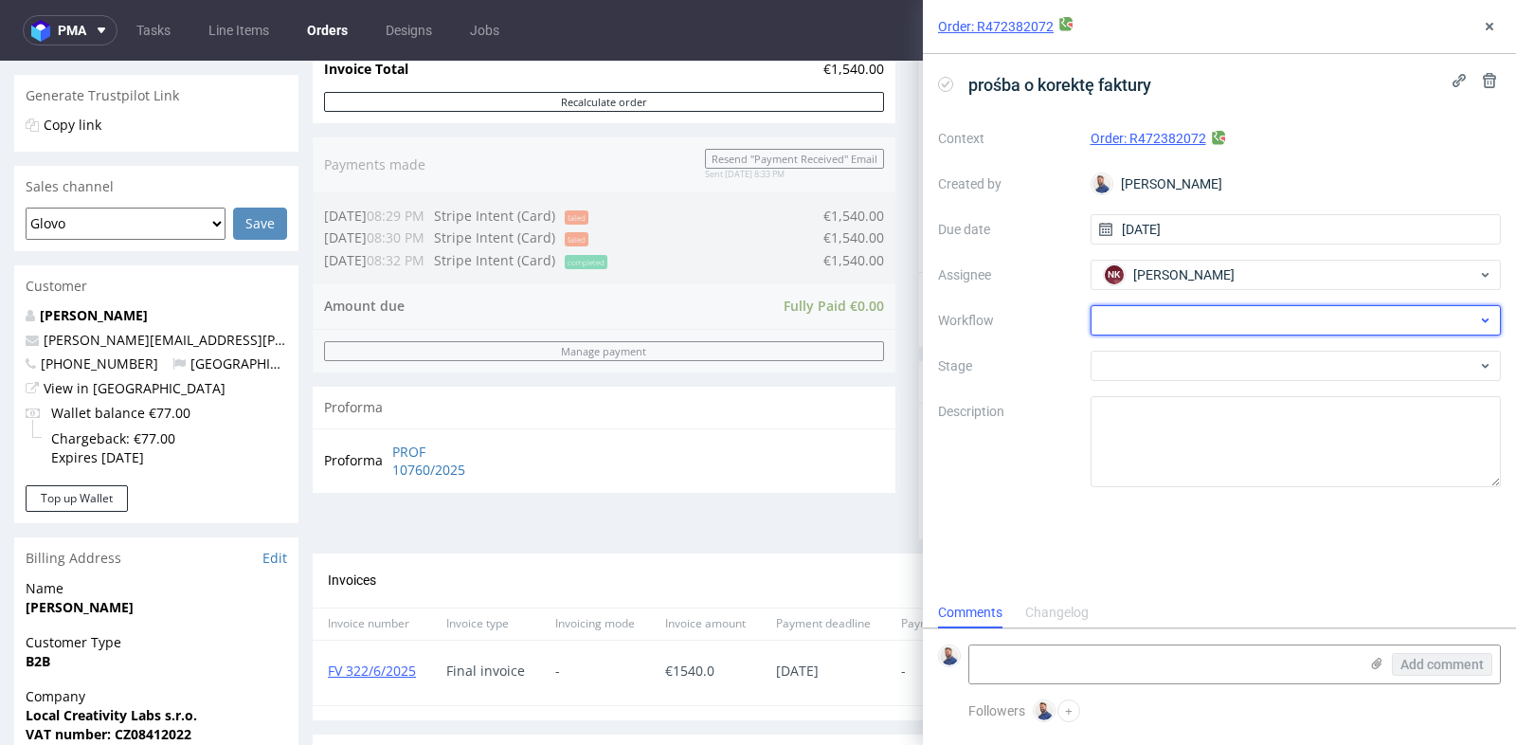
click at [1267, 323] on div at bounding box center [1296, 320] width 411 height 30
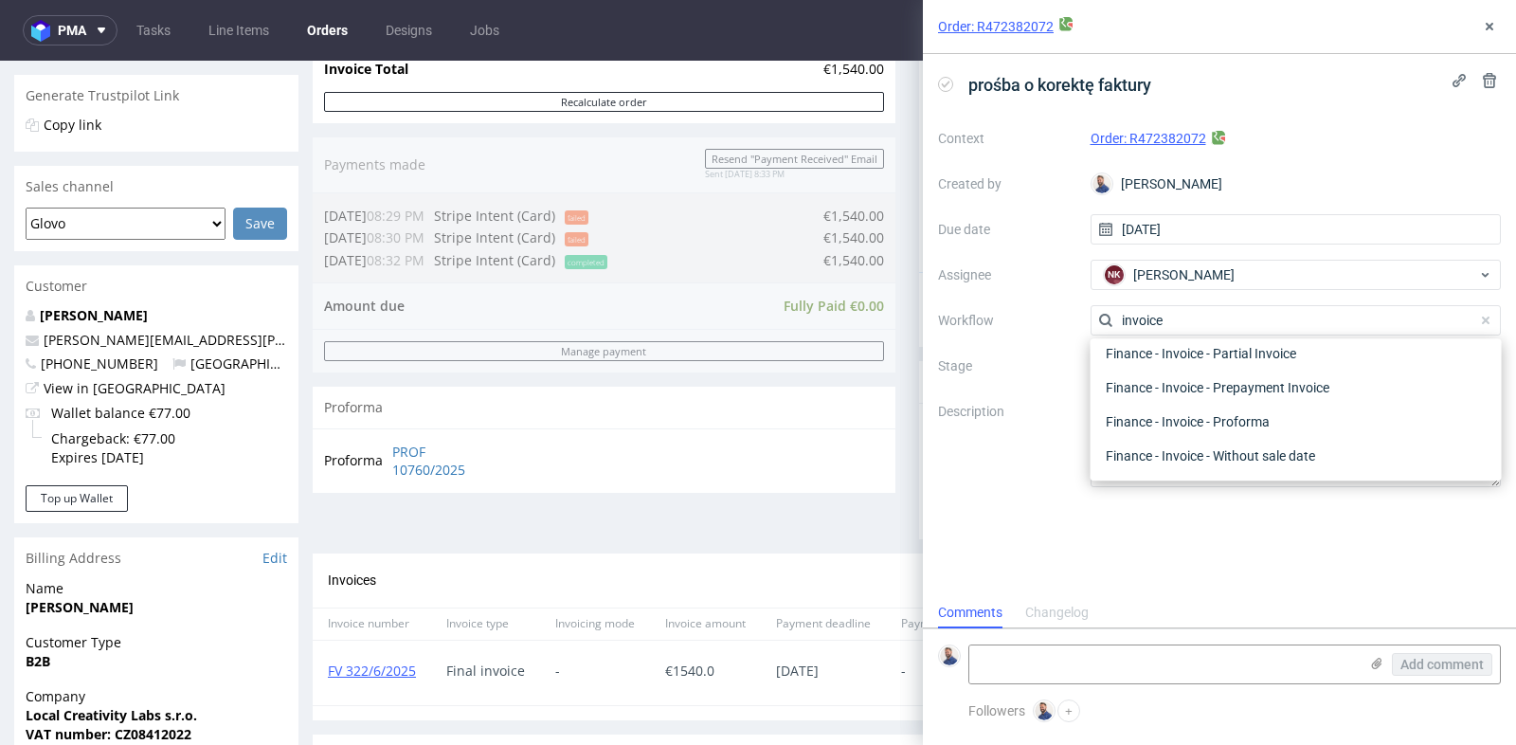
scroll to position [136, 0]
type input "invoic"
click at [1263, 393] on div "Finance - Invoice - Correction Invoice" at bounding box center [1296, 388] width 396 height 34
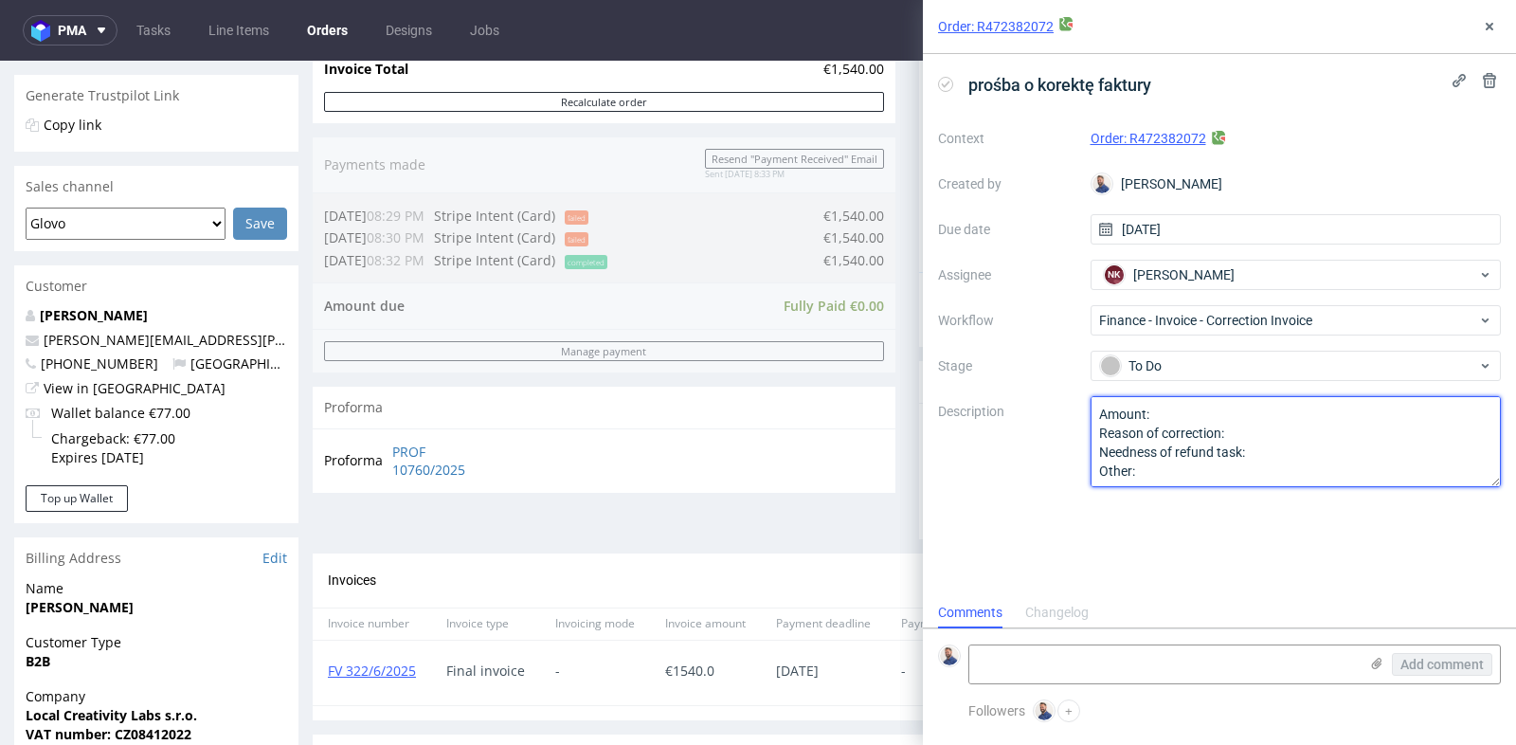
click at [1252, 410] on textarea "Amount: Reason of correction: Needness of refund task: Other:" at bounding box center [1296, 441] width 411 height 91
click at [1269, 433] on textarea "Amount: Reason of correction: Needness of refund task: Other:" at bounding box center [1296, 441] width 411 height 91
click at [1324, 462] on textarea "Amount: Reason of correction: Needness of refund task: Other:" at bounding box center [1296, 441] width 411 height 91
click at [1323, 454] on textarea "Amount: Reason of correction: Needness of refund task: Other:" at bounding box center [1296, 441] width 411 height 91
type textarea "Amount: 1540-308 EUR Reason of correction: Refund of 20% Needness of refund tas…"
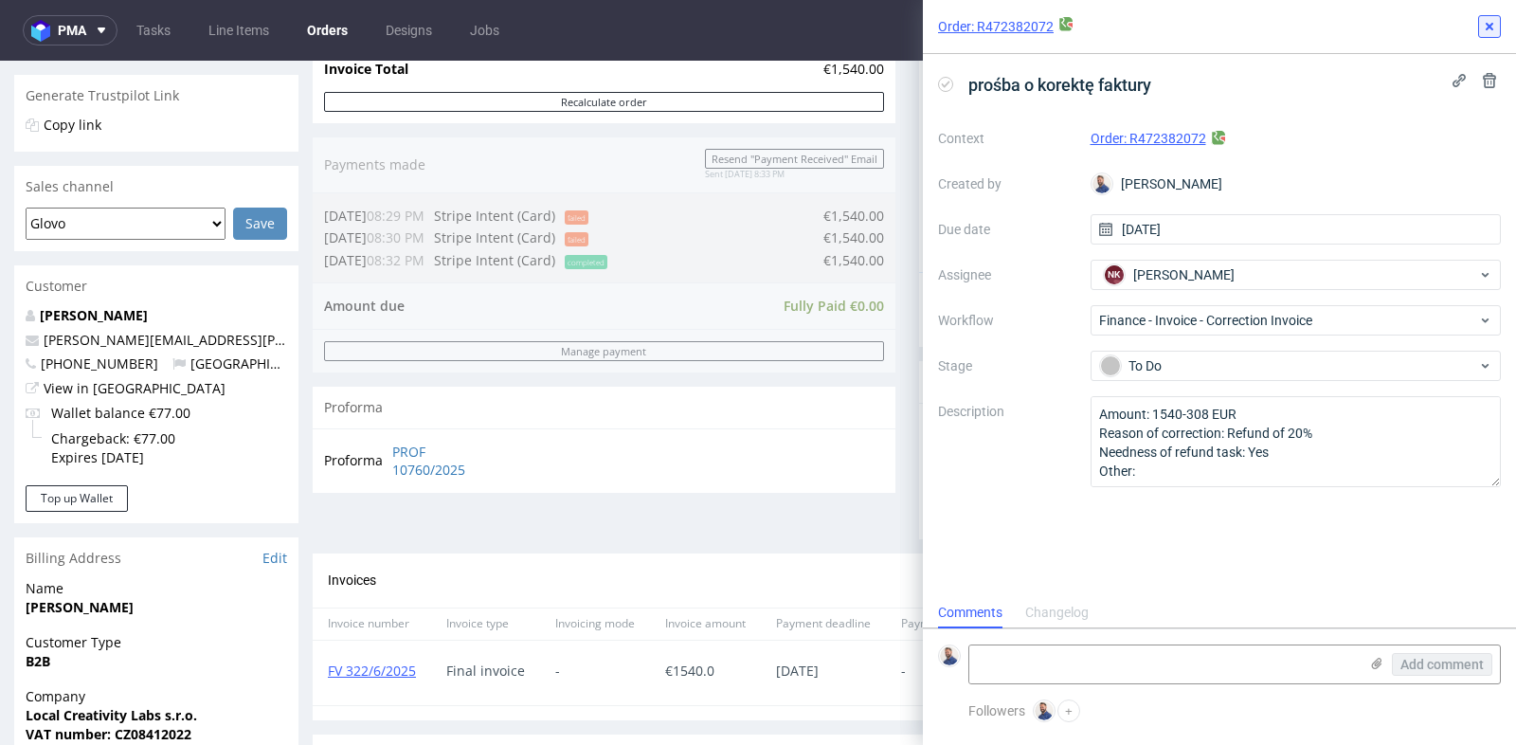
click at [1487, 27] on icon at bounding box center [1489, 26] width 15 height 15
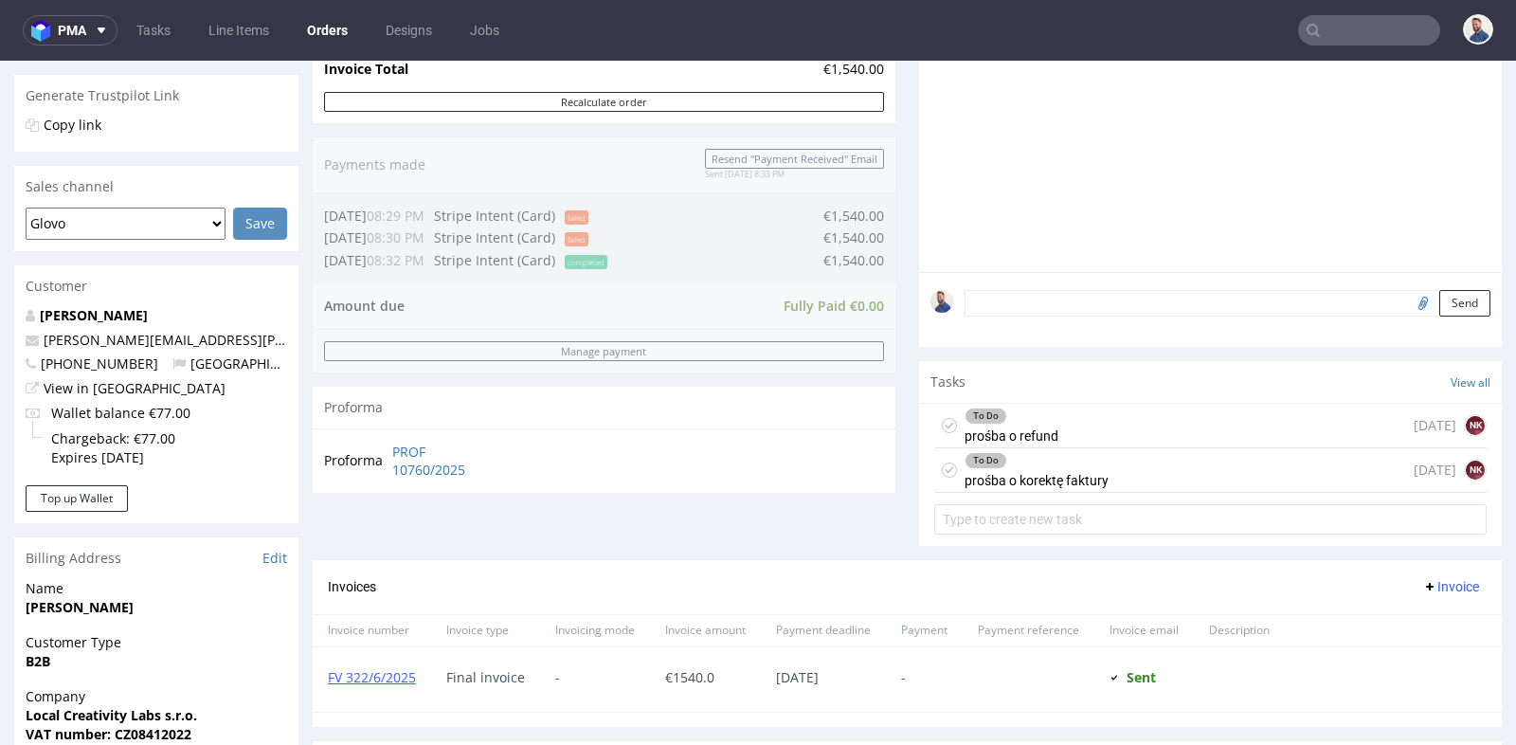
click at [901, 370] on div "Progress Payment Paid [DATE] Payment “Received” Email Sent [DATE] 20:33 Line It…" at bounding box center [907, 341] width 1189 height 1197
